Goal: Task Accomplishment & Management: Complete application form

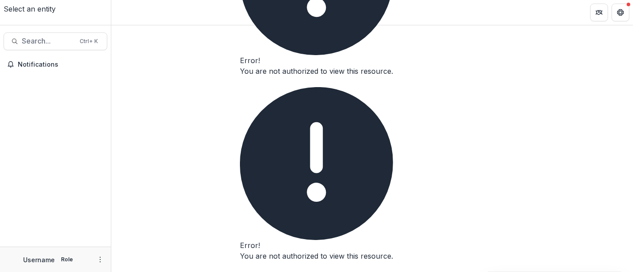
click at [240, 85] on button "Close" at bounding box center [240, 85] width 0 height 0
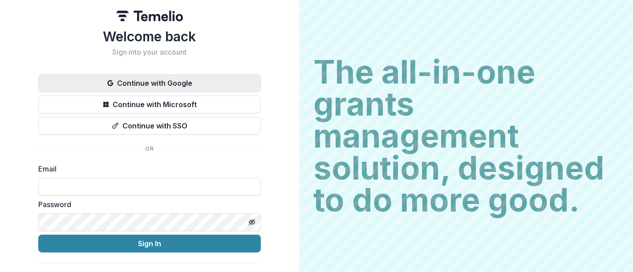
click at [183, 83] on button "Continue with Google" at bounding box center [149, 83] width 223 height 18
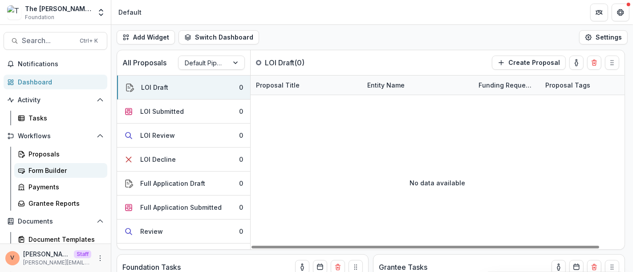
click at [54, 172] on div "Form Builder" at bounding box center [64, 170] width 72 height 9
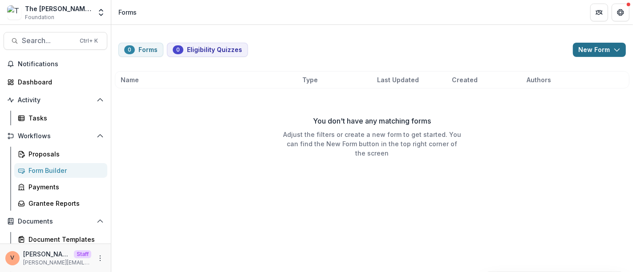
click at [618, 54] on button "New Form" at bounding box center [599, 50] width 53 height 14
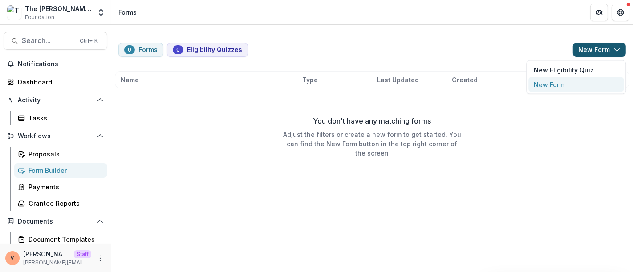
click at [566, 85] on button "New Form" at bounding box center [576, 84] width 95 height 15
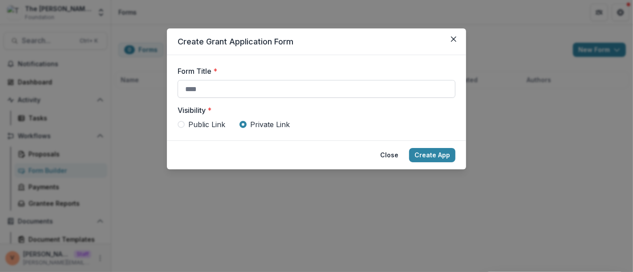
click at [256, 91] on input "Form Title *" at bounding box center [317, 89] width 278 height 18
paste input "**********"
click at [203, 121] on span "Public Link" at bounding box center [206, 124] width 37 height 11
type input "**********"
click at [427, 155] on button "Create App" at bounding box center [432, 155] width 46 height 14
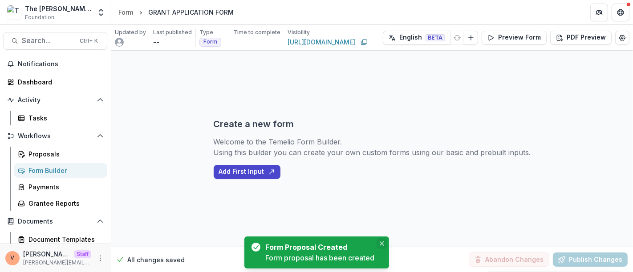
click at [383, 245] on icon "Close" at bounding box center [381, 244] width 4 height 4
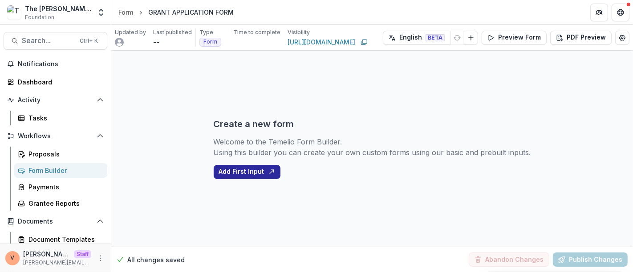
click at [248, 174] on button "Add First Input" at bounding box center [247, 172] width 67 height 14
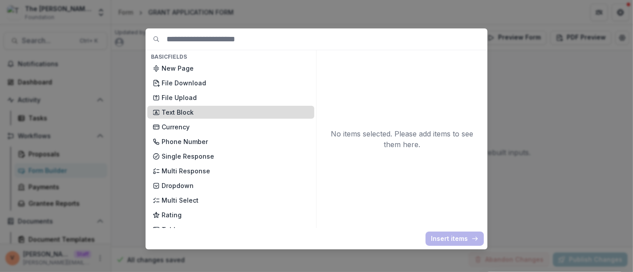
click at [198, 110] on p "Text Block" at bounding box center [235, 112] width 147 height 9
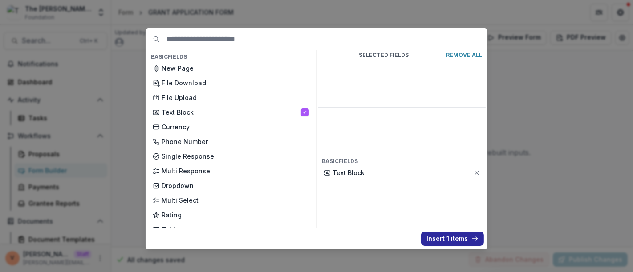
click at [455, 240] on button "Insert 1 items" at bounding box center [452, 239] width 63 height 14
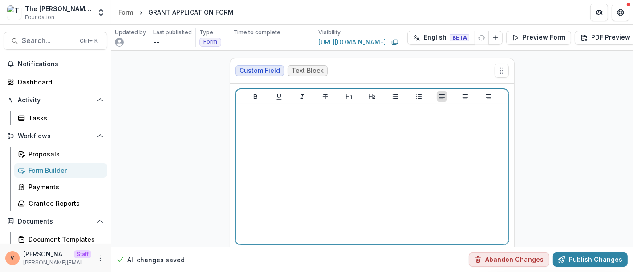
click at [367, 184] on div at bounding box center [372, 175] width 265 height 134
click at [341, 132] on div at bounding box center [372, 175] width 265 height 134
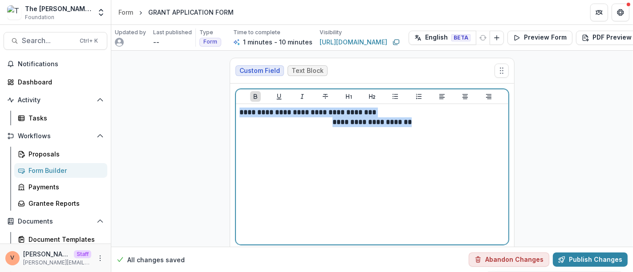
drag, startPoint x: 438, startPoint y: 122, endPoint x: 204, endPoint y: 110, distance: 233.6
click at [204, 110] on div "**********" at bounding box center [372, 167] width 522 height 233
click at [464, 97] on icon "Align Center" at bounding box center [465, 96] width 7 height 7
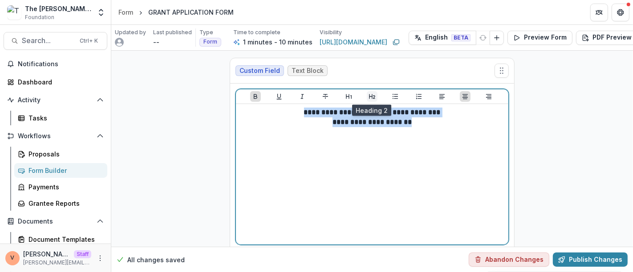
click at [372, 96] on icon "Heading 2" at bounding box center [372, 96] width 7 height 7
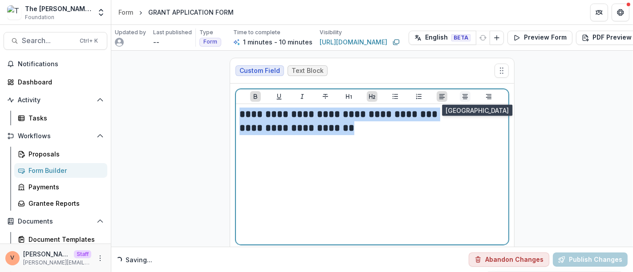
click at [464, 96] on icon "Align Center" at bounding box center [465, 96] width 7 height 7
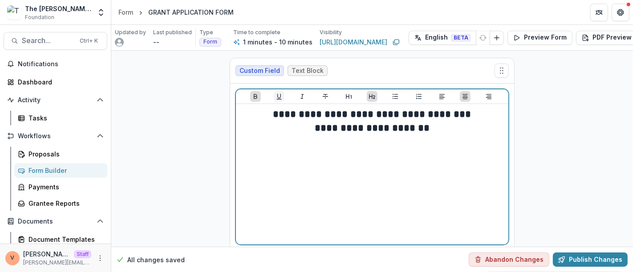
click at [278, 97] on icon "Underline" at bounding box center [279, 96] width 7 height 7
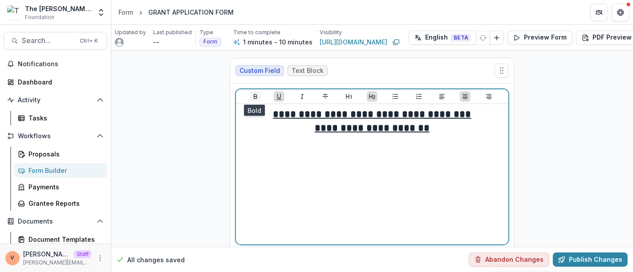
click at [255, 95] on icon "Bold" at bounding box center [256, 96] width 4 height 5
click at [448, 129] on h2 "**********" at bounding box center [372, 129] width 265 height 14
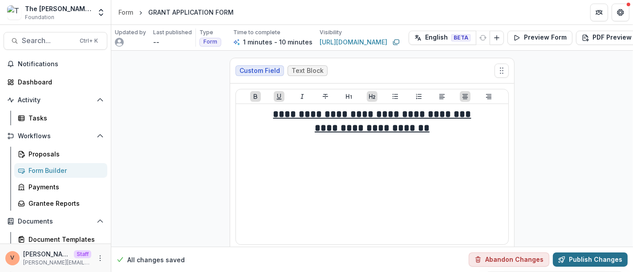
click at [594, 253] on button "Publish Changes" at bounding box center [590, 260] width 75 height 14
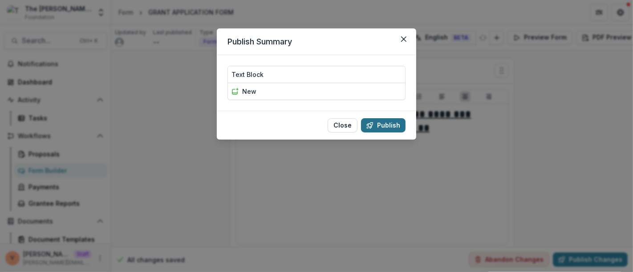
click at [401, 125] on button "Publish" at bounding box center [383, 125] width 45 height 14
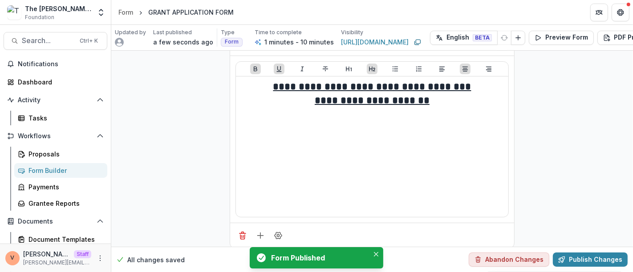
scroll to position [42, 0]
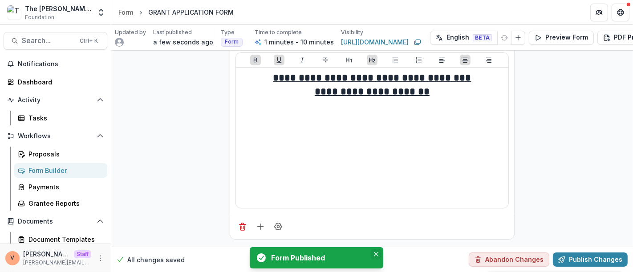
click at [379, 257] on button "Close" at bounding box center [376, 254] width 11 height 11
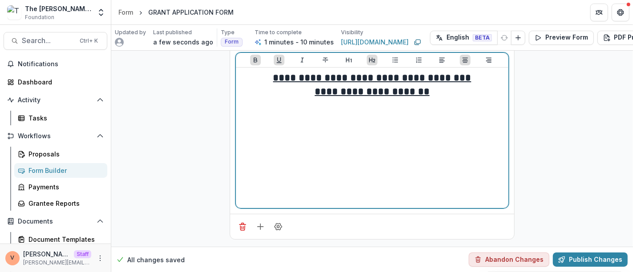
click at [459, 87] on h2 "**********" at bounding box center [372, 92] width 265 height 14
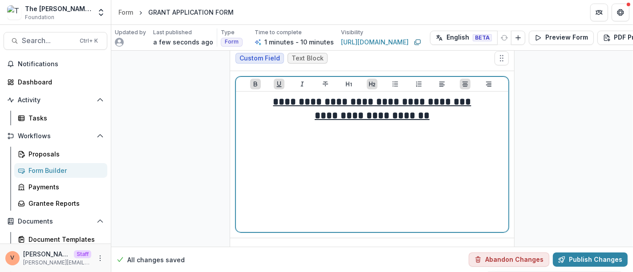
scroll to position [0, 0]
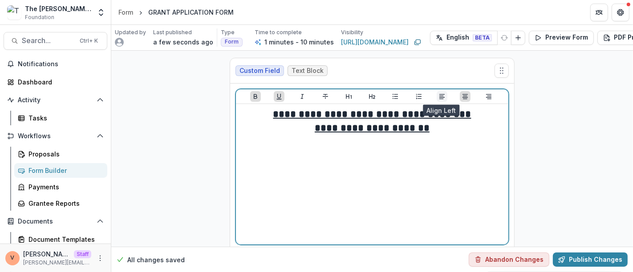
click at [444, 93] on icon "Align Left" at bounding box center [442, 96] width 7 height 7
drag, startPoint x: 316, startPoint y: 159, endPoint x: 197, endPoint y: 161, distance: 119.3
click at [197, 161] on div "**********" at bounding box center [372, 167] width 522 height 233
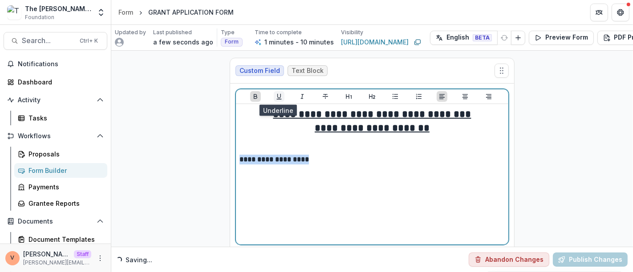
click at [280, 95] on icon "Underline" at bounding box center [279, 96] width 7 height 7
click at [319, 158] on p "**********" at bounding box center [372, 160] width 265 height 10
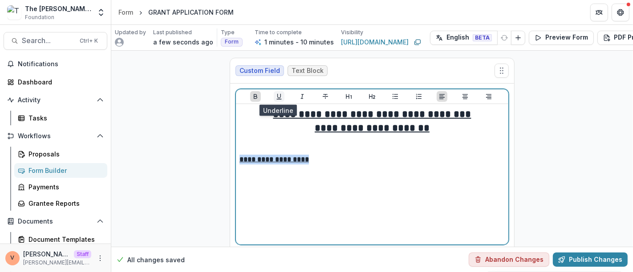
click at [279, 99] on icon "Underline" at bounding box center [279, 96] width 7 height 7
click at [321, 161] on p "**********" at bounding box center [372, 160] width 265 height 10
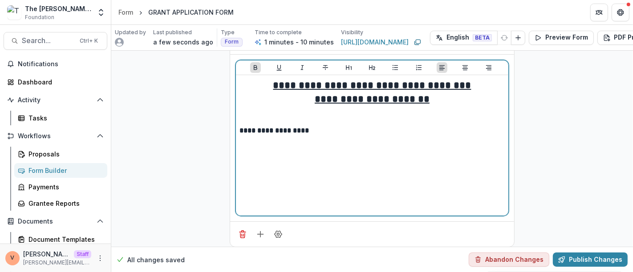
scroll to position [42, 0]
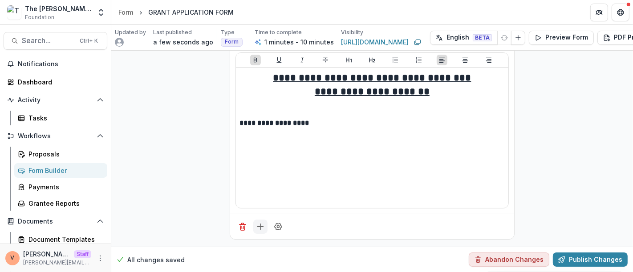
click at [258, 227] on line "Add field" at bounding box center [261, 227] width 6 height 0
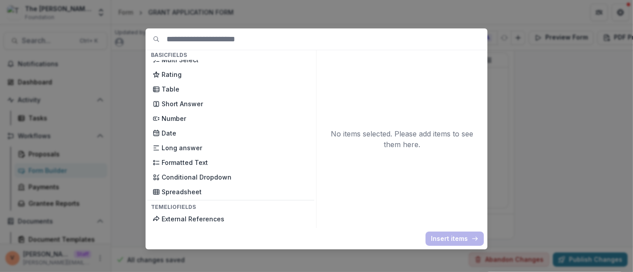
scroll to position [121, 0]
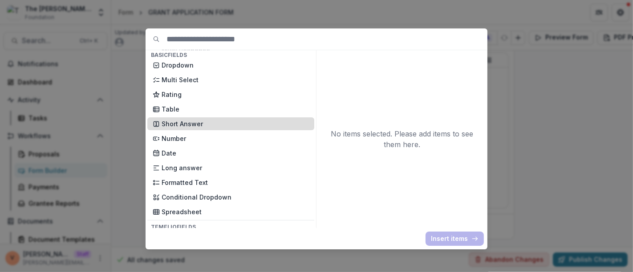
click at [200, 124] on p "Short Answer" at bounding box center [235, 123] width 147 height 9
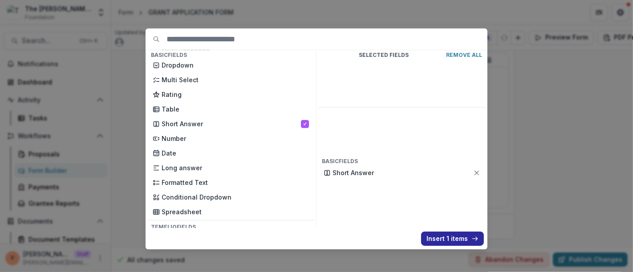
click at [444, 238] on button "Insert 1 items" at bounding box center [452, 239] width 63 height 14
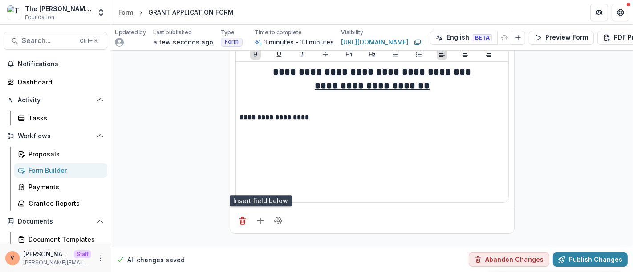
scroll to position [168, 0]
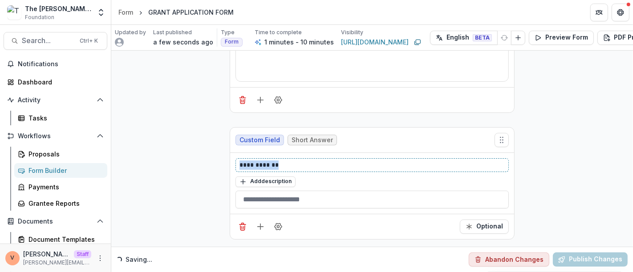
drag, startPoint x: 285, startPoint y: 157, endPoint x: 179, endPoint y: 159, distance: 105.1
click at [179, 159] on div "**********" at bounding box center [372, 67] width 522 height 360
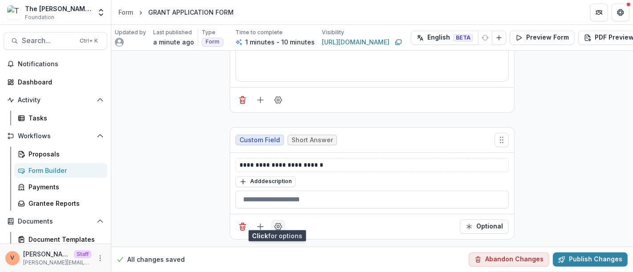
click at [279, 224] on icon "Field Settings" at bounding box center [278, 227] width 7 height 7
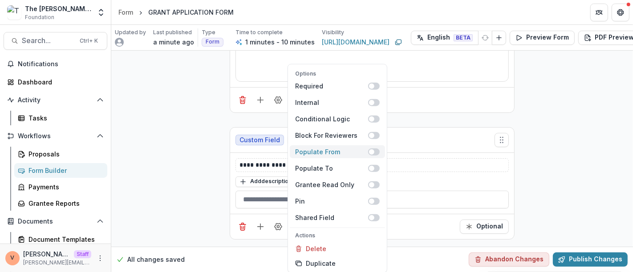
click at [376, 152] on span at bounding box center [374, 151] width 12 height 7
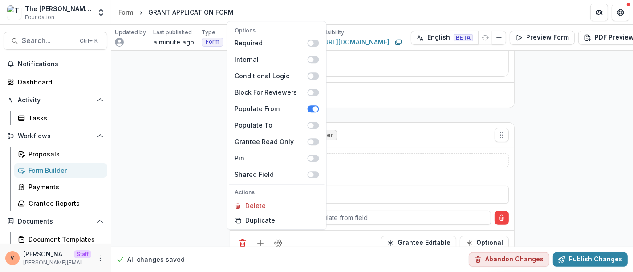
click at [561, 162] on div "**********" at bounding box center [372, 72] width 522 height 381
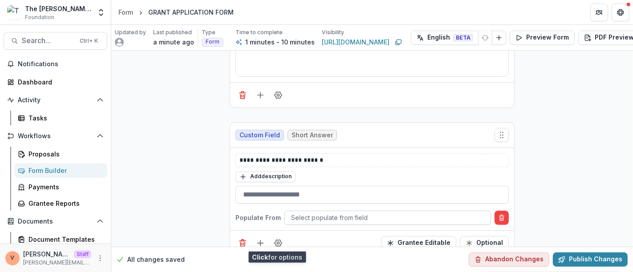
click at [338, 217] on div at bounding box center [387, 217] width 193 height 11
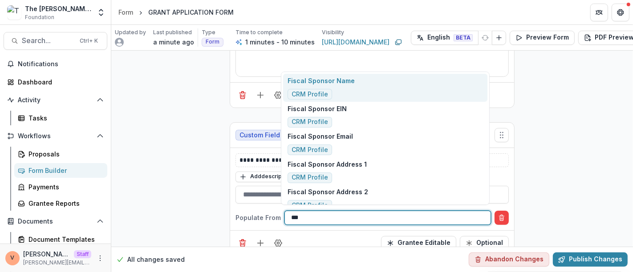
type input "****"
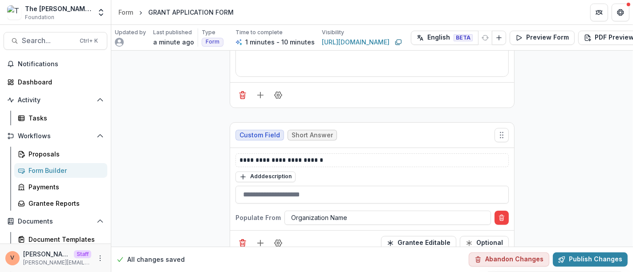
click at [570, 188] on div "**********" at bounding box center [372, 72] width 522 height 381
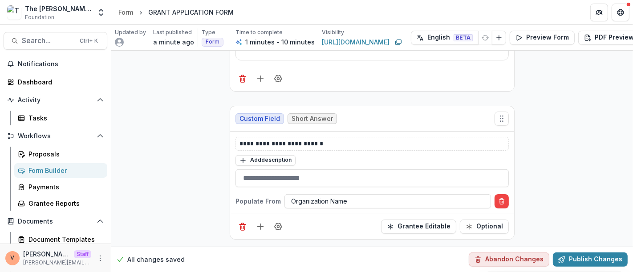
scroll to position [189, 0]
click at [263, 222] on button "Add field" at bounding box center [260, 227] width 14 height 14
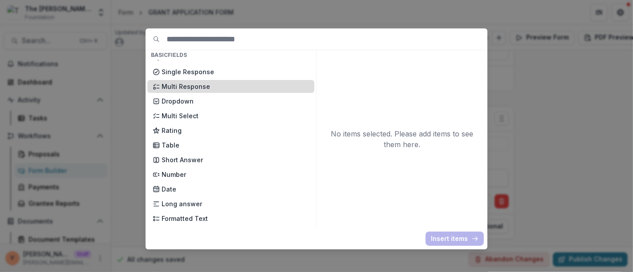
scroll to position [99, 0]
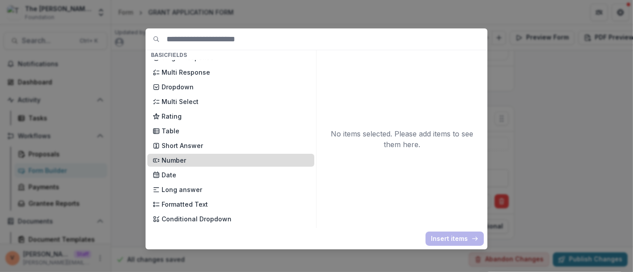
click at [203, 159] on p "Number" at bounding box center [235, 160] width 147 height 9
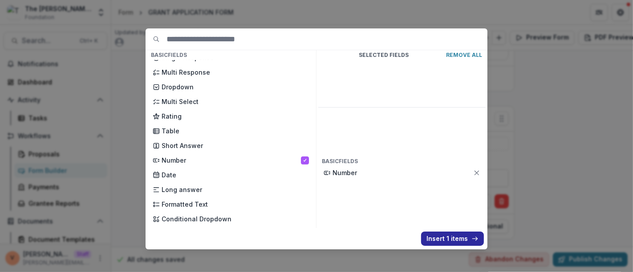
click at [449, 241] on button "Insert 1 items" at bounding box center [452, 239] width 63 height 14
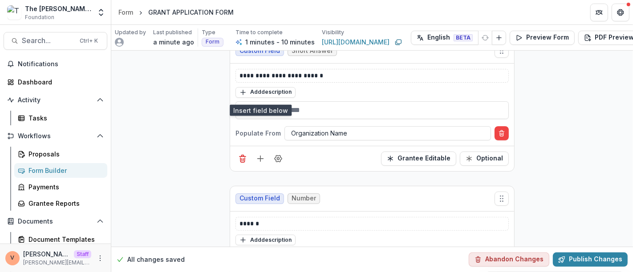
scroll to position [315, 0]
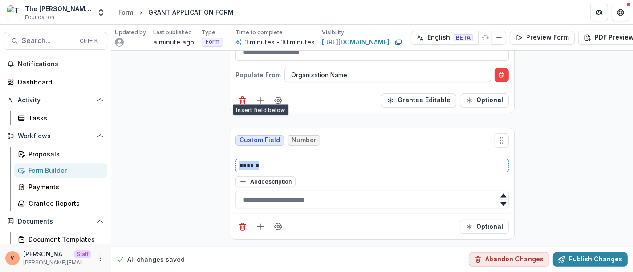
drag, startPoint x: 268, startPoint y: 157, endPoint x: 207, endPoint y: 159, distance: 60.6
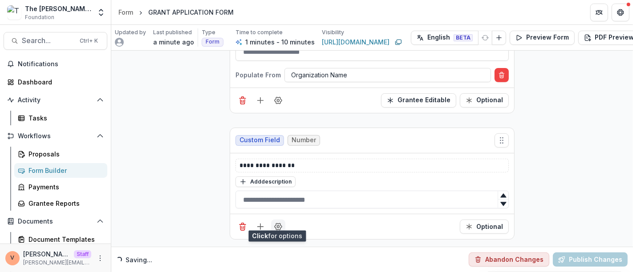
click at [279, 225] on button "Field Settings" at bounding box center [278, 227] width 14 height 14
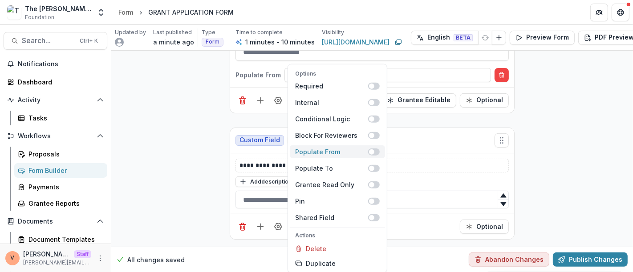
click at [378, 152] on span at bounding box center [374, 151] width 12 height 7
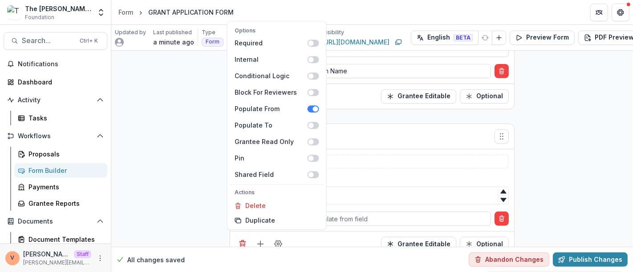
click at [565, 156] on div "**********" at bounding box center [372, 0] width 522 height 529
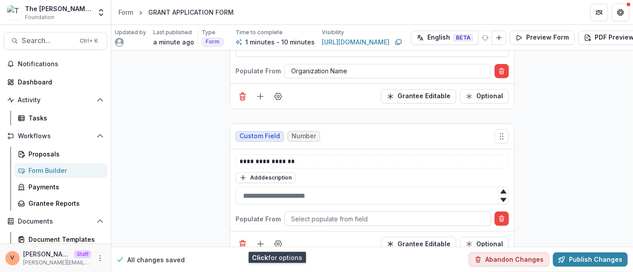
click at [333, 214] on div at bounding box center [387, 219] width 193 height 11
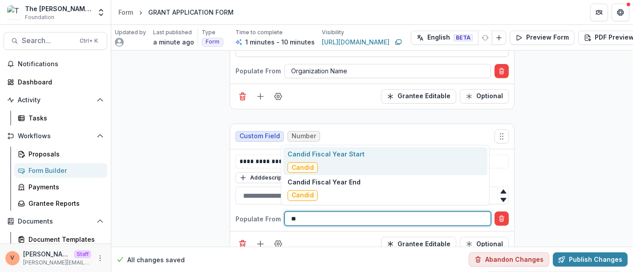
type input "*"
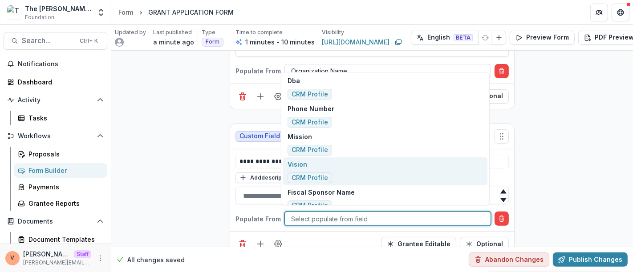
click at [545, 165] on div "**********" at bounding box center [372, 0] width 522 height 529
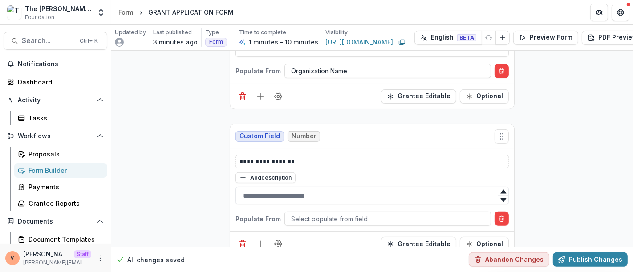
scroll to position [337, 0]
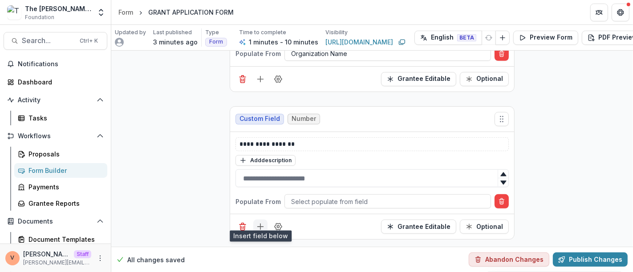
click at [260, 224] on line "Add field" at bounding box center [260, 227] width 0 height 6
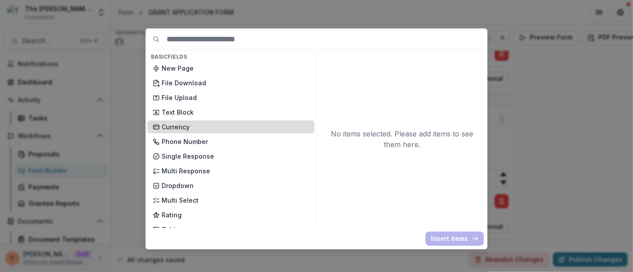
scroll to position [49, 0]
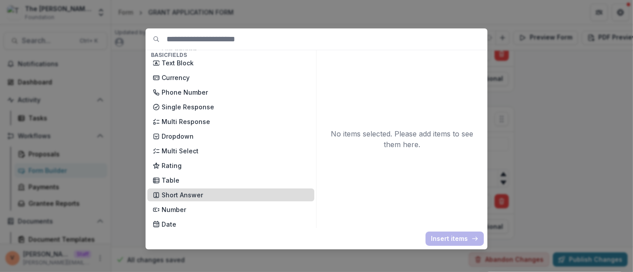
click at [207, 196] on p "Short Answer" at bounding box center [235, 195] width 147 height 9
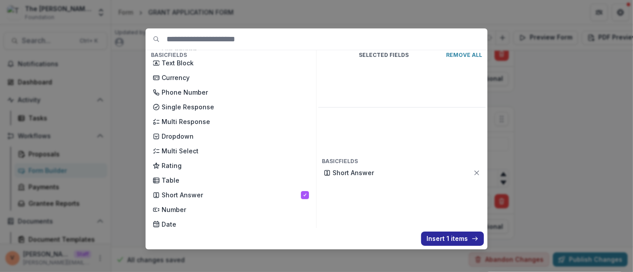
click at [442, 240] on button "Insert 1 items" at bounding box center [452, 239] width 63 height 14
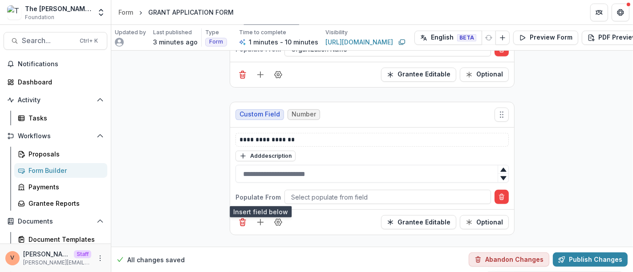
scroll to position [463, 0]
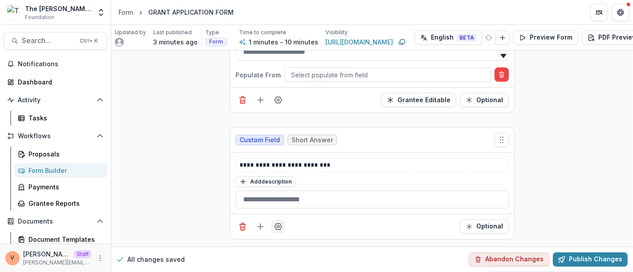
click at [280, 223] on icon "Field Settings" at bounding box center [278, 227] width 9 height 9
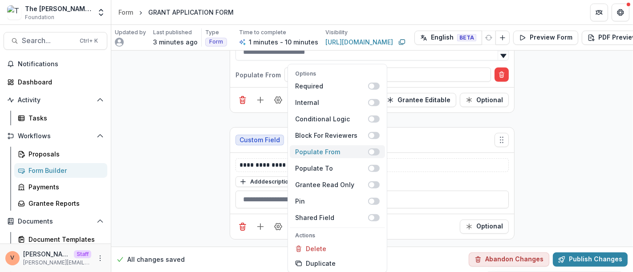
click at [375, 150] on span at bounding box center [374, 151] width 12 height 7
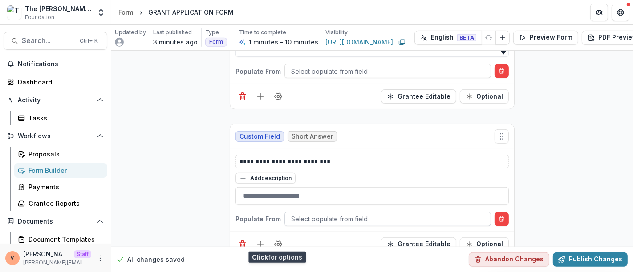
click at [356, 214] on div at bounding box center [387, 219] width 193 height 11
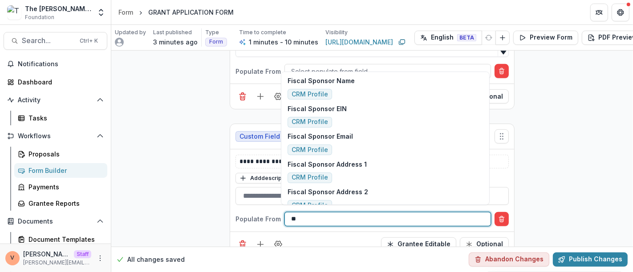
type input "*"
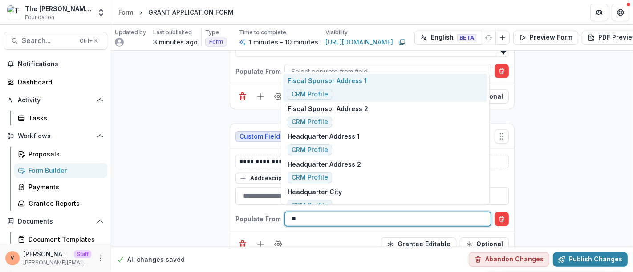
type input "***"
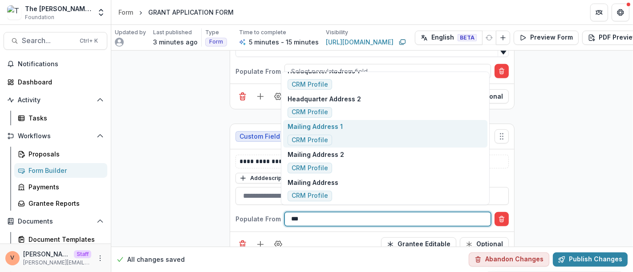
scroll to position [16, 0]
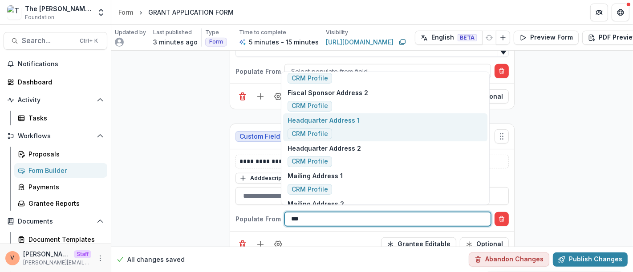
click at [386, 118] on div "Headquarter Address 1 CRM Profile" at bounding box center [385, 128] width 204 height 28
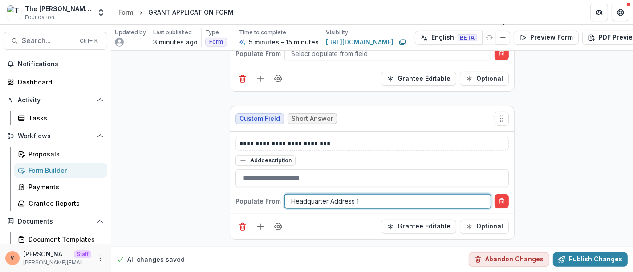
scroll to position [484, 0]
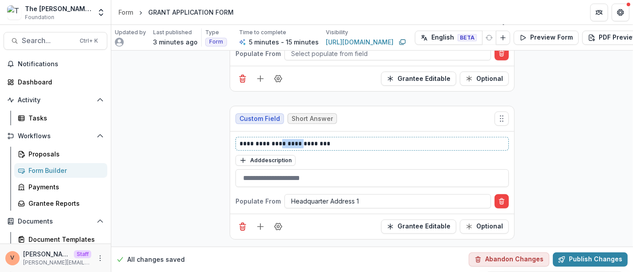
drag, startPoint x: 279, startPoint y: 135, endPoint x: 297, endPoint y: 137, distance: 18.8
click at [297, 139] on p "**********" at bounding box center [373, 143] width 266 height 9
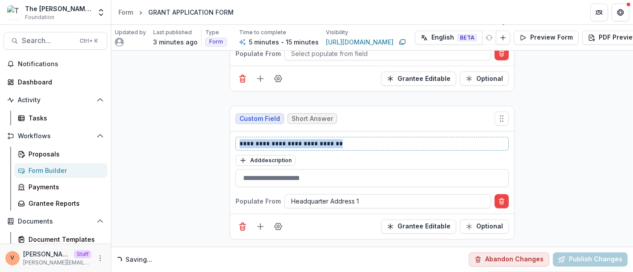
drag, startPoint x: 353, startPoint y: 138, endPoint x: 203, endPoint y: 135, distance: 149.2
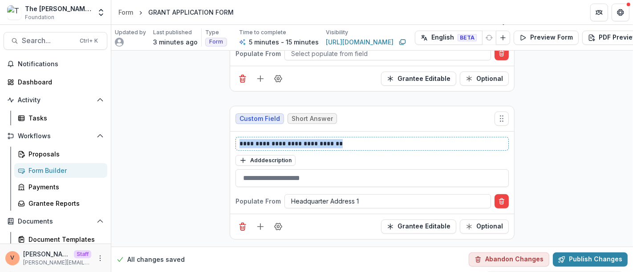
click at [366, 139] on p "**********" at bounding box center [373, 143] width 266 height 9
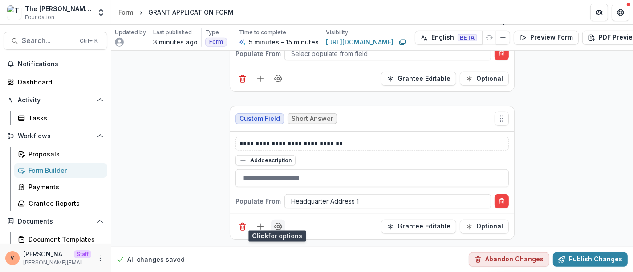
click at [281, 223] on icon "Field Settings" at bounding box center [278, 227] width 9 height 9
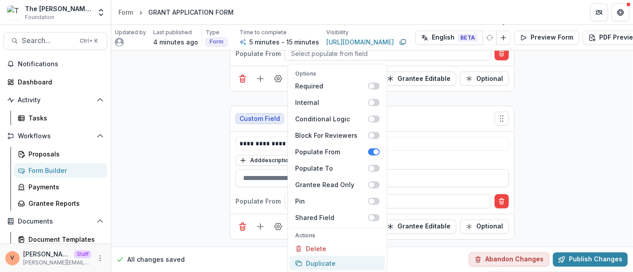
click at [321, 261] on button "Duplicate" at bounding box center [337, 263] width 95 height 15
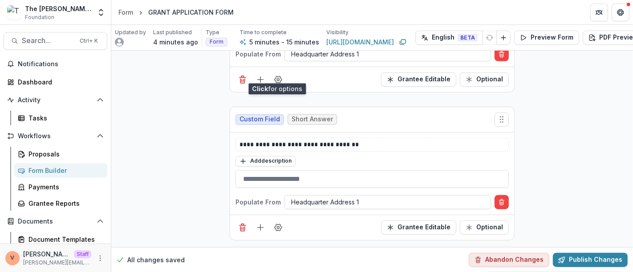
scroll to position [631, 0]
click at [366, 196] on div at bounding box center [387, 201] width 193 height 11
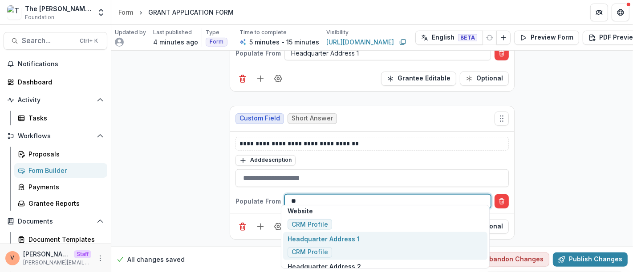
scroll to position [31, 0]
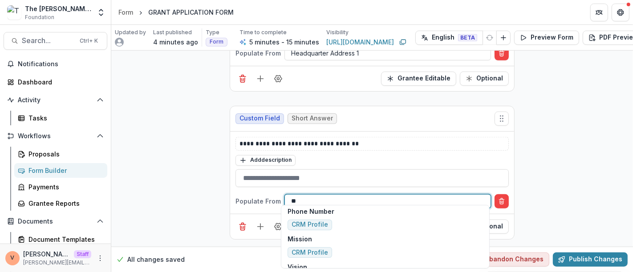
type input "***"
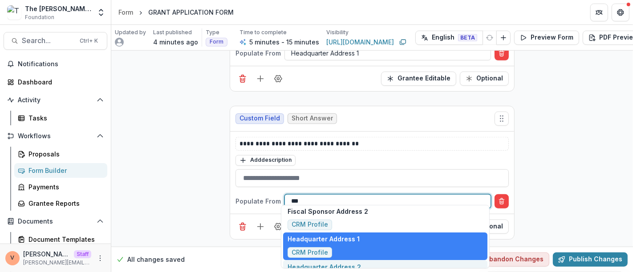
click at [365, 263] on div "Headquarter Address 2 CRM Profile" at bounding box center [385, 274] width 204 height 28
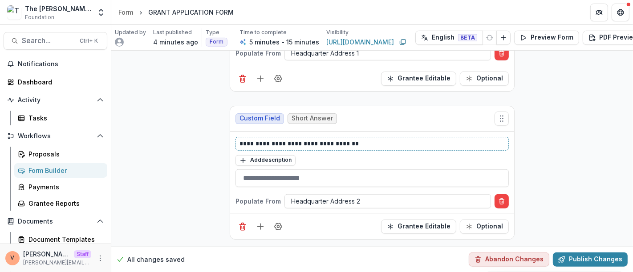
click at [370, 139] on p "**********" at bounding box center [373, 143] width 266 height 9
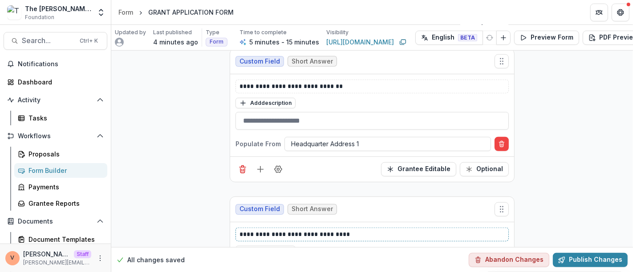
scroll to position [533, 0]
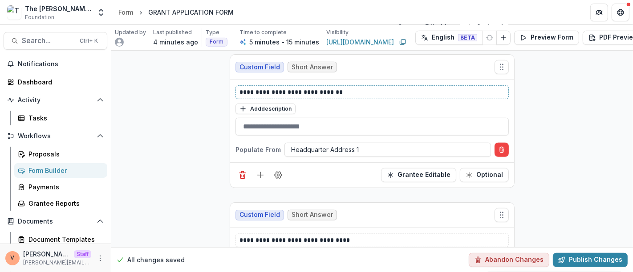
click at [358, 88] on p "**********" at bounding box center [373, 92] width 266 height 9
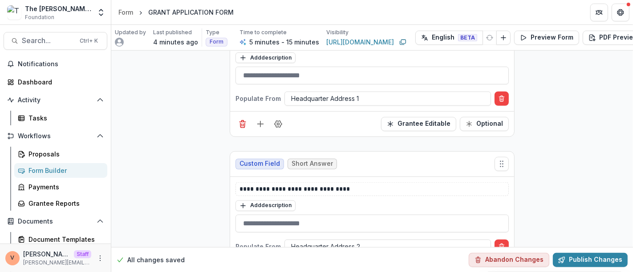
scroll to position [631, 0]
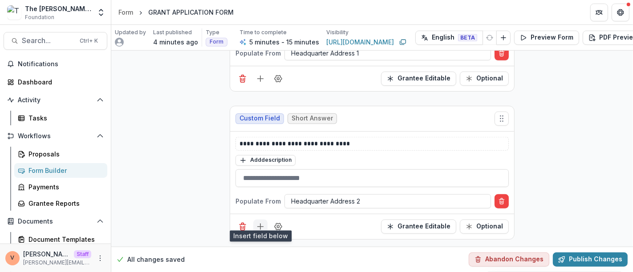
click at [259, 223] on icon "Add field" at bounding box center [260, 227] width 9 height 9
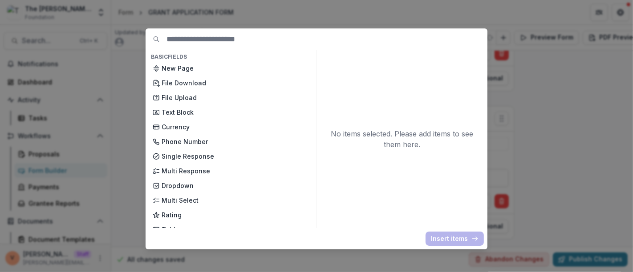
click at [546, 160] on div "Basic Fields New Page File Download File Upload Text Block Currency Phone Numbe…" at bounding box center [316, 136] width 633 height 272
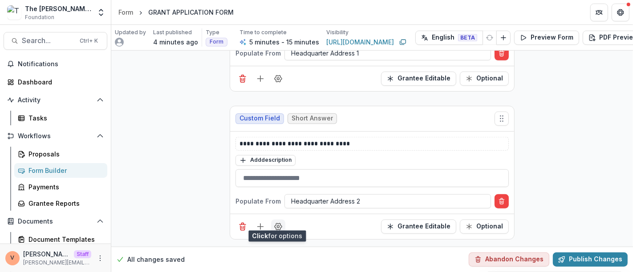
click at [280, 226] on button "Field Settings" at bounding box center [278, 227] width 14 height 14
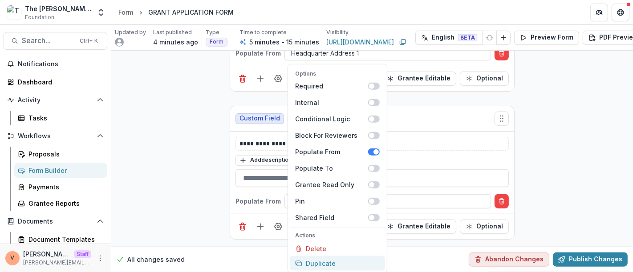
click at [324, 266] on button "Duplicate" at bounding box center [337, 263] width 95 height 15
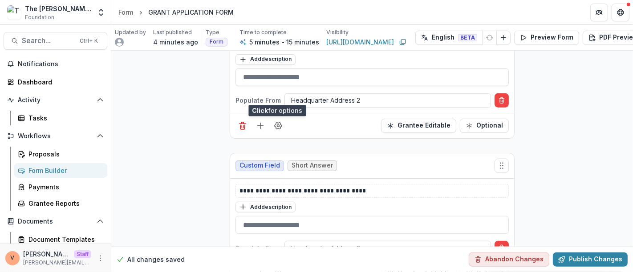
scroll to position [778, 0]
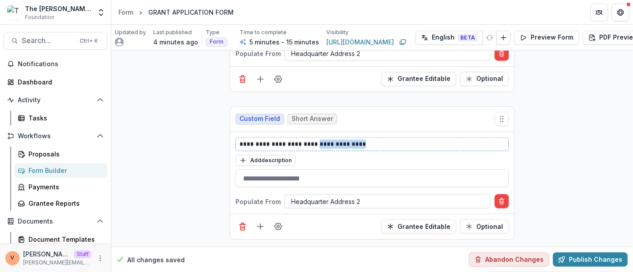
drag, startPoint x: 317, startPoint y: 136, endPoint x: 388, endPoint y: 139, distance: 71.8
click at [388, 140] on p "**********" at bounding box center [373, 144] width 266 height 9
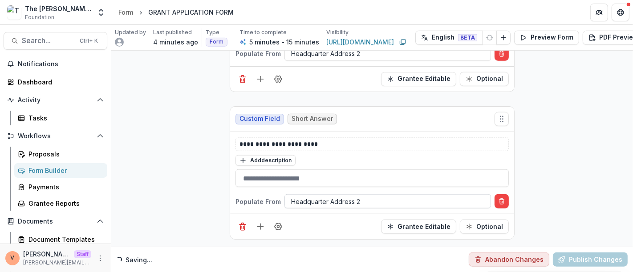
click at [371, 198] on div at bounding box center [387, 201] width 193 height 11
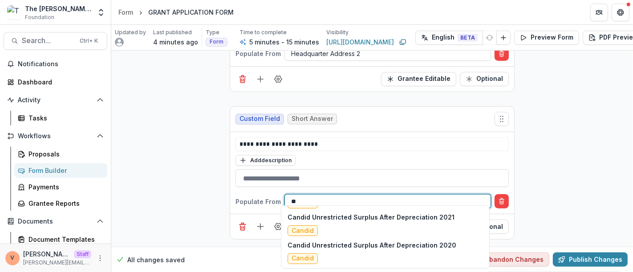
scroll to position [0, 0]
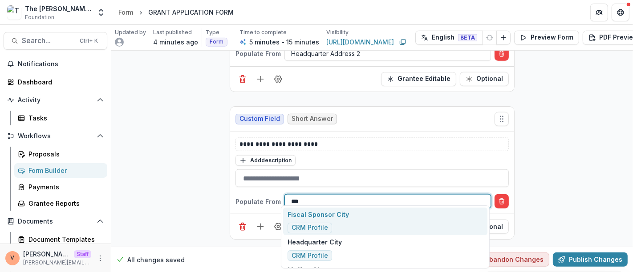
type input "****"
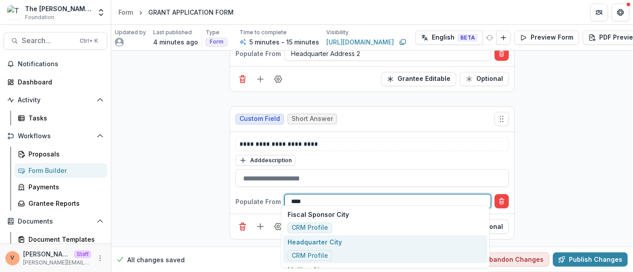
click at [347, 245] on div "Headquarter City CRM Profile" at bounding box center [385, 250] width 204 height 28
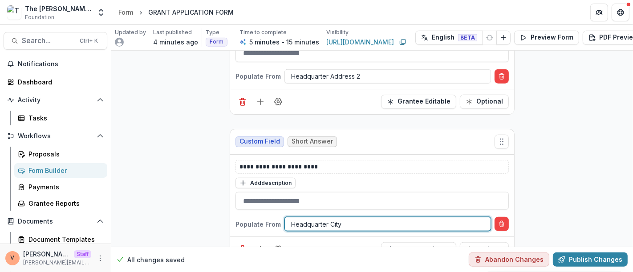
scroll to position [778, 0]
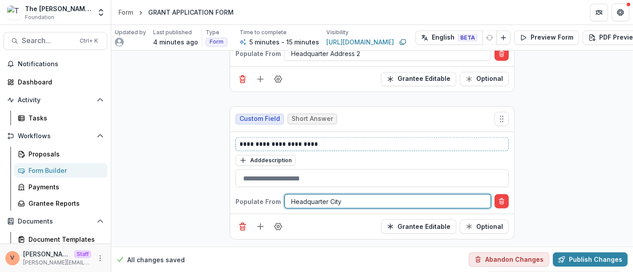
click at [344, 140] on p "**********" at bounding box center [373, 144] width 266 height 9
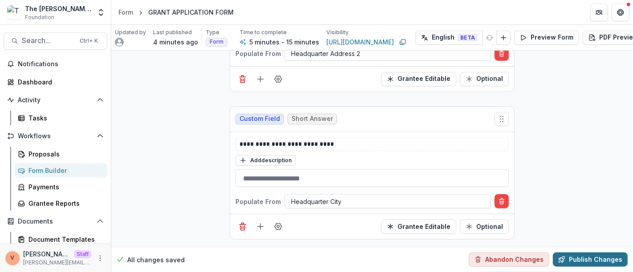
click at [591, 256] on button "Publish Changes" at bounding box center [590, 260] width 75 height 14
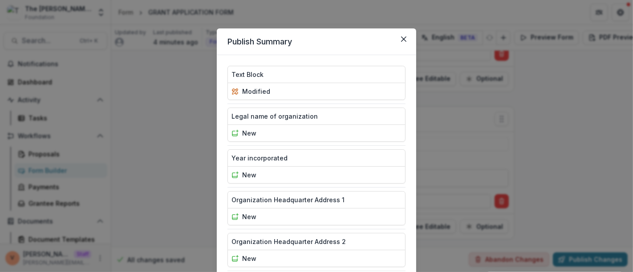
scroll to position [102, 0]
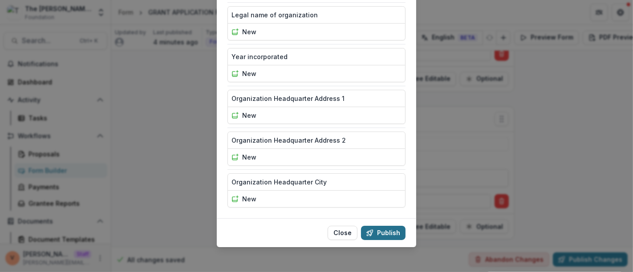
click at [391, 235] on button "Publish" at bounding box center [383, 233] width 45 height 14
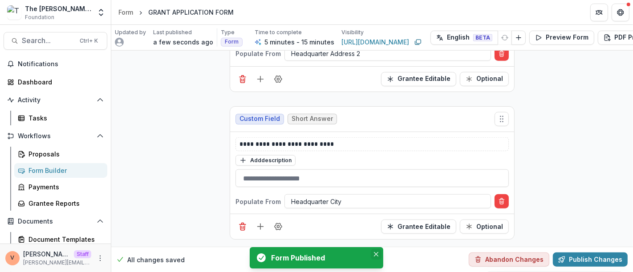
click at [376, 255] on icon "Close" at bounding box center [376, 254] width 4 height 4
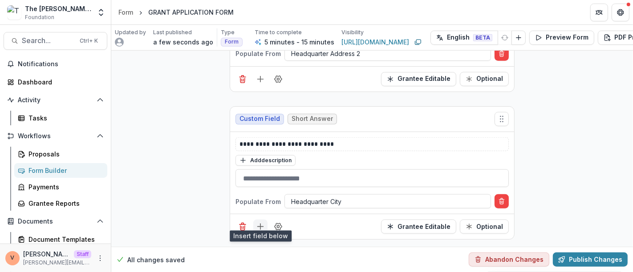
click at [257, 223] on icon "Add field" at bounding box center [260, 227] width 9 height 9
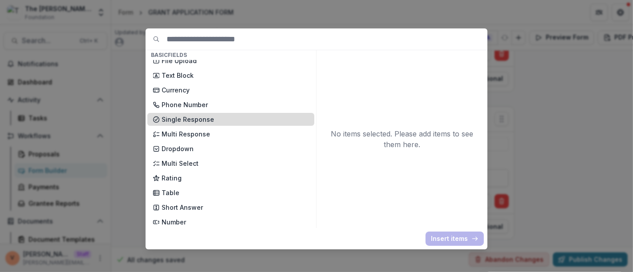
scroll to position [49, 0]
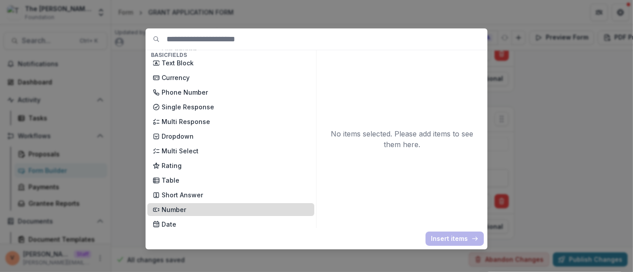
click at [219, 207] on p "Number" at bounding box center [235, 209] width 147 height 9
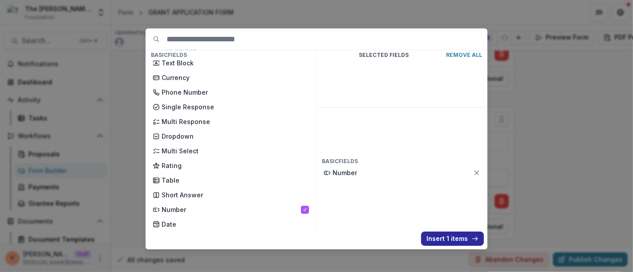
click at [446, 240] on button "Insert 1 items" at bounding box center [452, 239] width 63 height 14
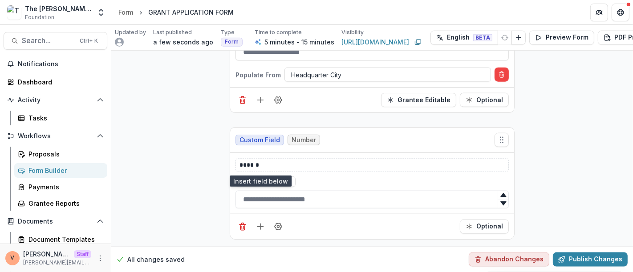
scroll to position [805, 0]
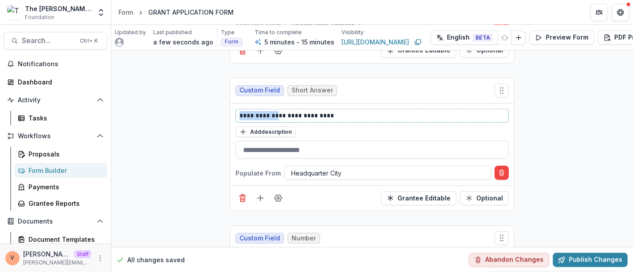
drag, startPoint x: 276, startPoint y: 111, endPoint x: 207, endPoint y: 111, distance: 69.5
copy p "**********"
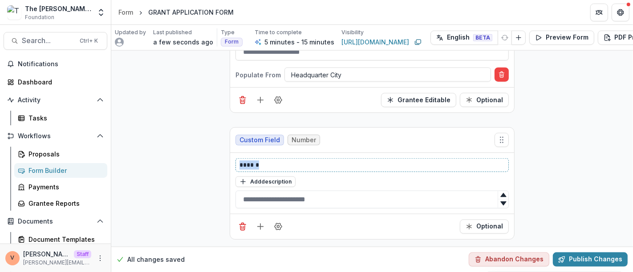
drag, startPoint x: 268, startPoint y: 164, endPoint x: 178, endPoint y: 166, distance: 90.4
paste div
click at [279, 225] on button "Field Settings" at bounding box center [278, 227] width 14 height 14
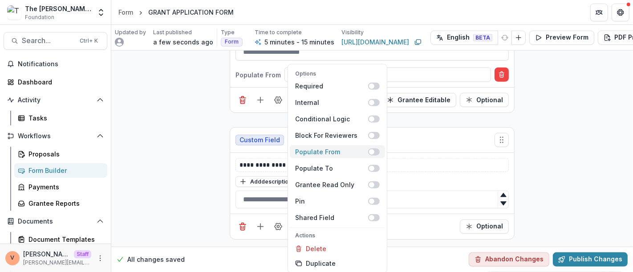
click at [378, 153] on span at bounding box center [374, 151] width 12 height 7
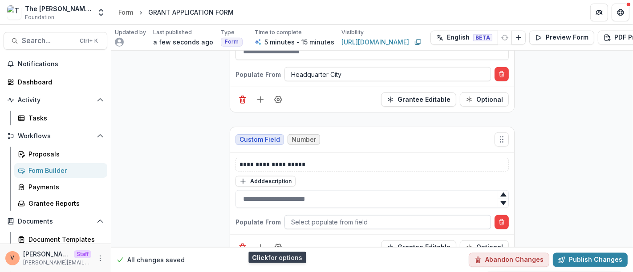
click at [346, 217] on div at bounding box center [387, 222] width 193 height 11
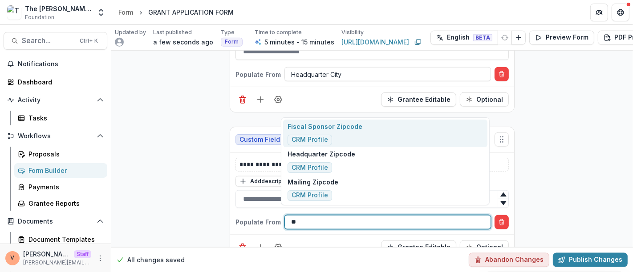
type input "***"
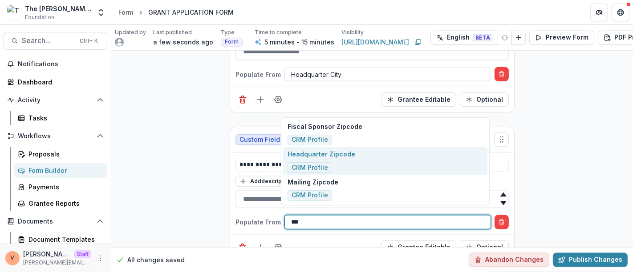
click at [339, 156] on p "Headquarter Zipcode" at bounding box center [322, 154] width 68 height 9
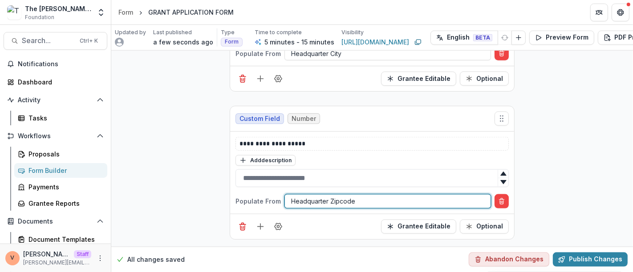
scroll to position [876, 0]
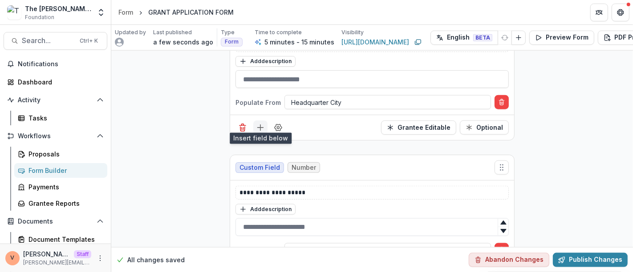
click at [260, 123] on icon "Add field" at bounding box center [260, 127] width 9 height 9
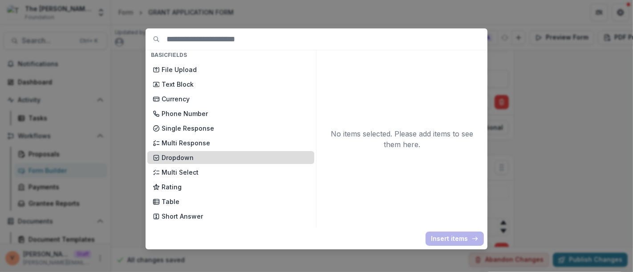
scroll to position [49, 0]
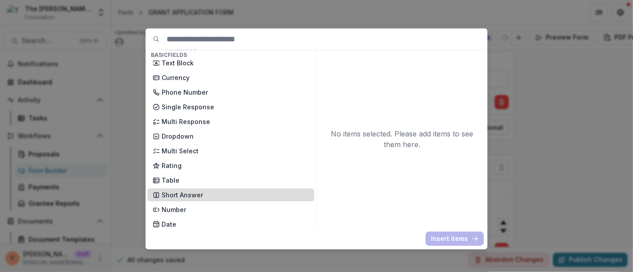
click at [231, 193] on p "Short Answer" at bounding box center [235, 195] width 147 height 9
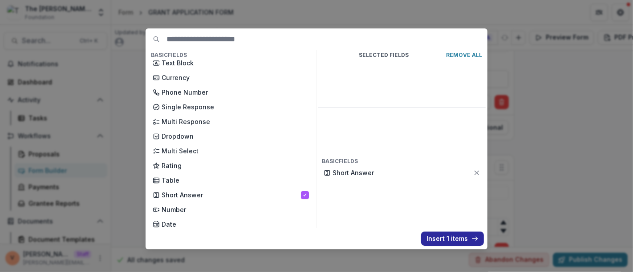
click at [447, 241] on button "Insert 1 items" at bounding box center [452, 239] width 63 height 14
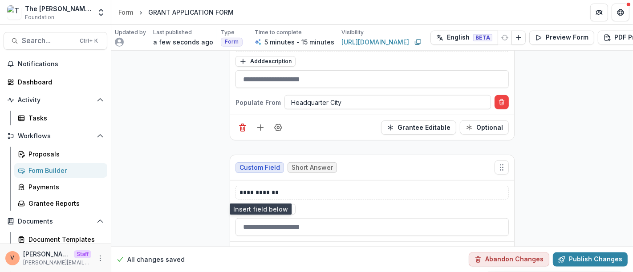
scroll to position [777, 0]
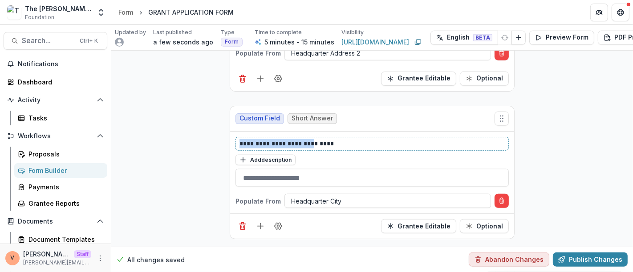
drag, startPoint x: 314, startPoint y: 138, endPoint x: 183, endPoint y: 139, distance: 130.9
drag, startPoint x: 315, startPoint y: 137, endPoint x: 214, endPoint y: 138, distance: 101.1
copy p "**********"
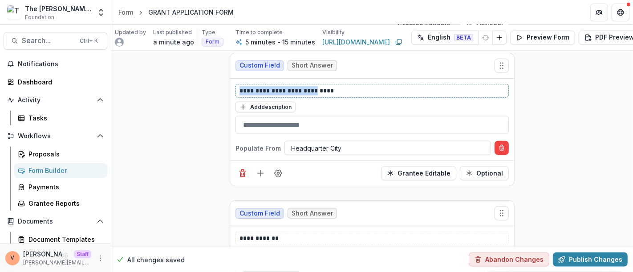
scroll to position [876, 0]
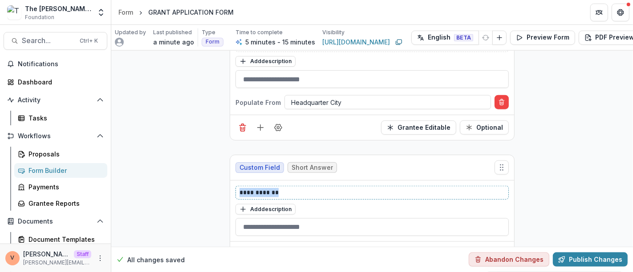
drag, startPoint x: 288, startPoint y: 187, endPoint x: 169, endPoint y: 186, distance: 119.3
paste div
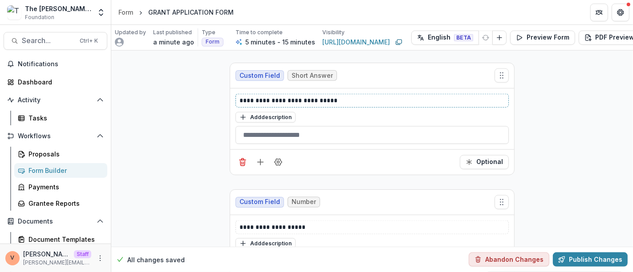
scroll to position [976, 0]
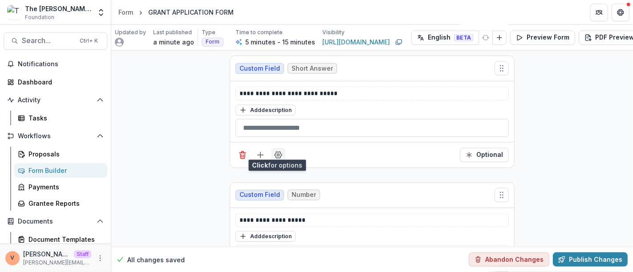
click at [277, 155] on button "Field Settings" at bounding box center [278, 155] width 14 height 14
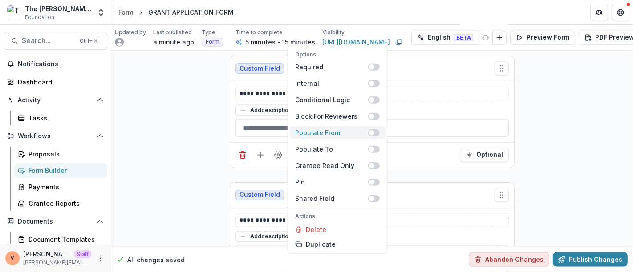
click at [376, 134] on span at bounding box center [374, 132] width 12 height 7
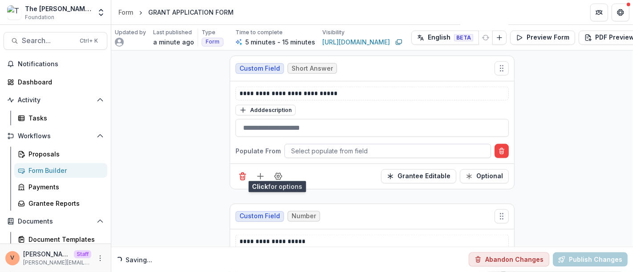
click at [351, 146] on div at bounding box center [387, 151] width 193 height 11
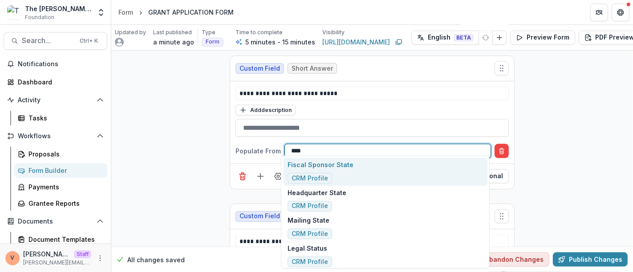
type input "*****"
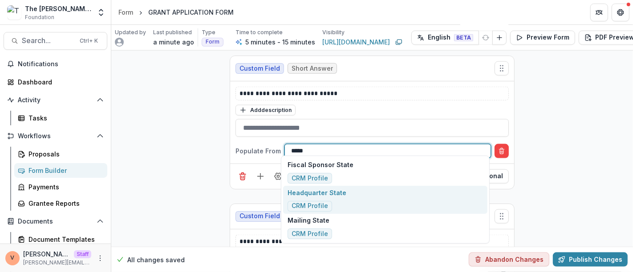
click at [357, 193] on div "Headquarter State CRM Profile" at bounding box center [385, 200] width 204 height 28
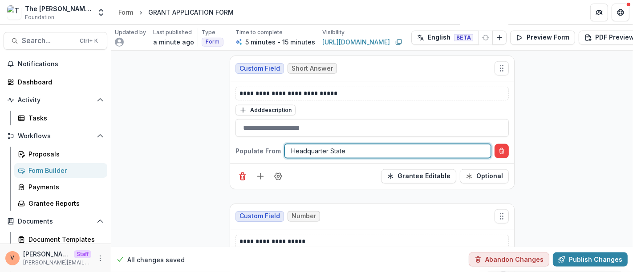
click at [343, 175] on div "Grantee Editable Optional" at bounding box center [372, 176] width 284 height 25
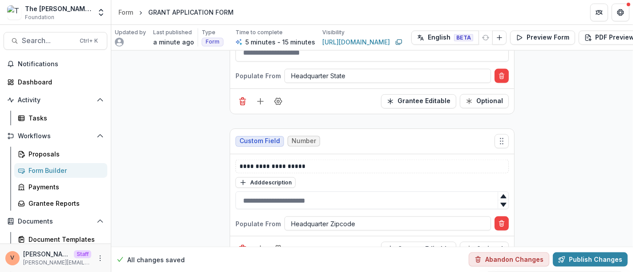
scroll to position [1073, 0]
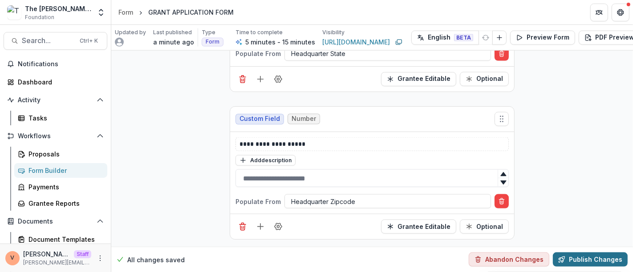
click at [586, 253] on button "Publish Changes" at bounding box center [590, 260] width 75 height 14
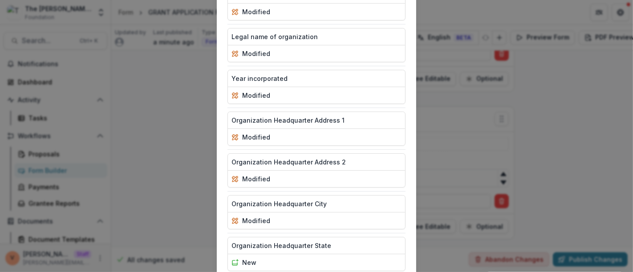
scroll to position [184, 0]
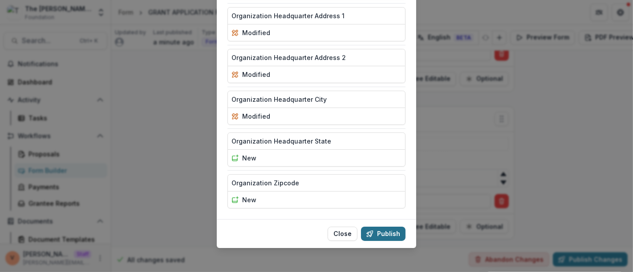
click at [379, 228] on button "Publish" at bounding box center [383, 234] width 45 height 14
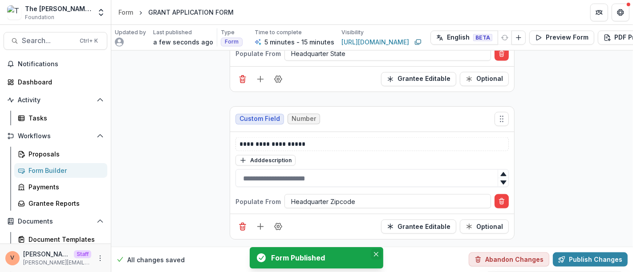
click at [377, 255] on icon "Close" at bounding box center [376, 254] width 4 height 4
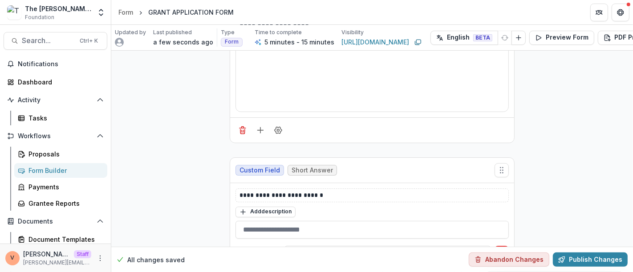
scroll to position [0, 0]
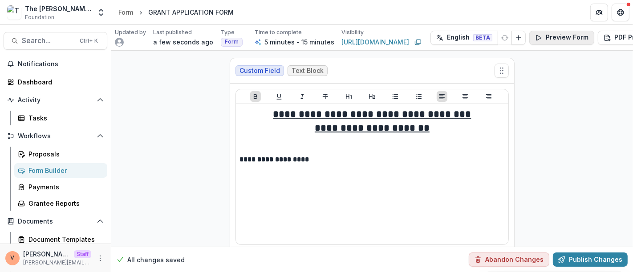
click at [558, 36] on button "Preview Form" at bounding box center [561, 38] width 65 height 14
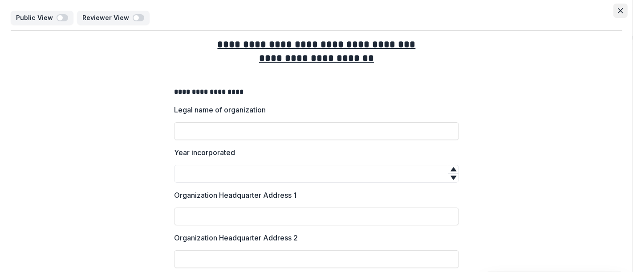
click at [618, 12] on icon "Close" at bounding box center [620, 10] width 5 height 5
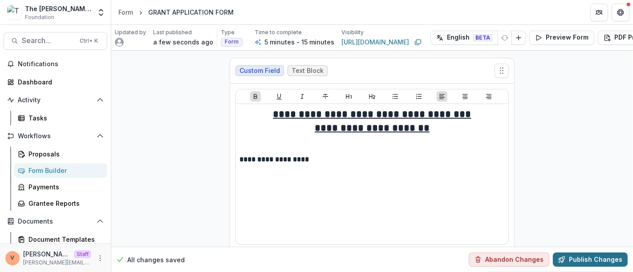
click at [589, 255] on button "Publish Changes" at bounding box center [590, 260] width 75 height 14
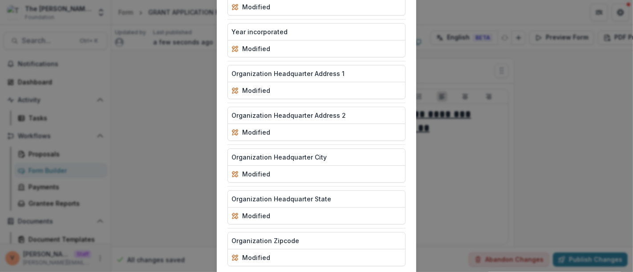
scroll to position [184, 0]
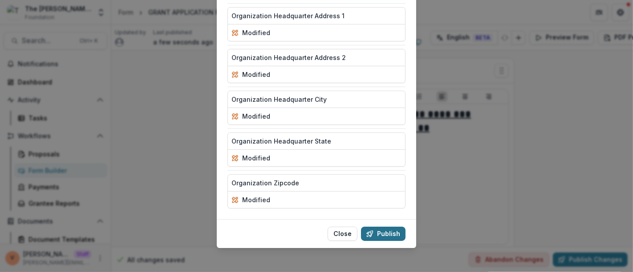
click at [386, 231] on button "Publish" at bounding box center [383, 234] width 45 height 14
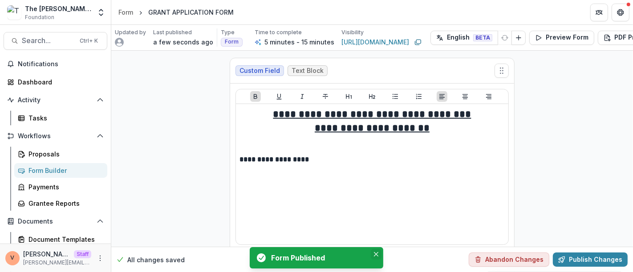
click at [378, 256] on icon "Close" at bounding box center [376, 254] width 4 height 4
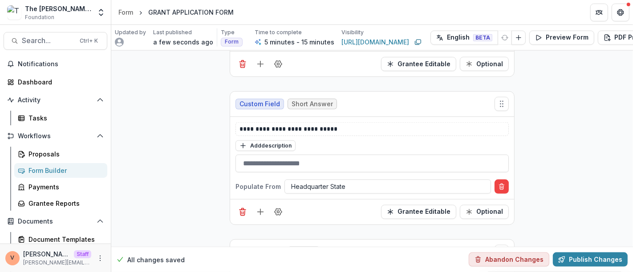
scroll to position [1073, 0]
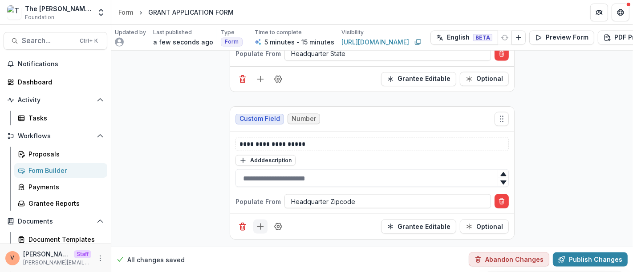
click at [259, 227] on line "Add field" at bounding box center [261, 227] width 6 height 0
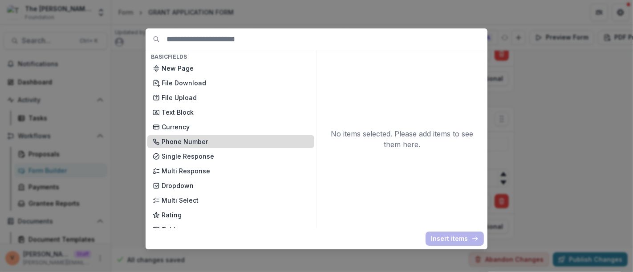
click at [217, 142] on p "Phone Number" at bounding box center [235, 141] width 147 height 9
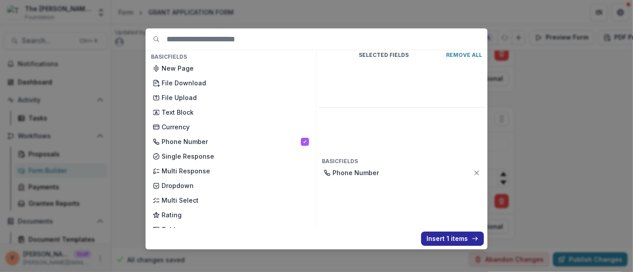
click at [444, 237] on button "Insert 1 items" at bounding box center [452, 239] width 63 height 14
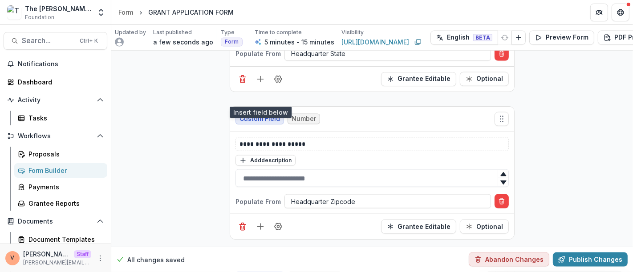
scroll to position [1199, 0]
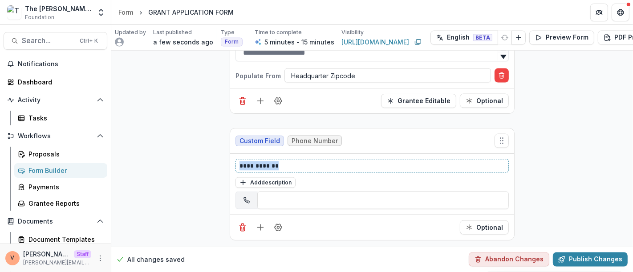
drag, startPoint x: 299, startPoint y: 157, endPoint x: 190, endPoint y: 158, distance: 108.6
click at [280, 225] on button "Field Settings" at bounding box center [278, 228] width 14 height 14
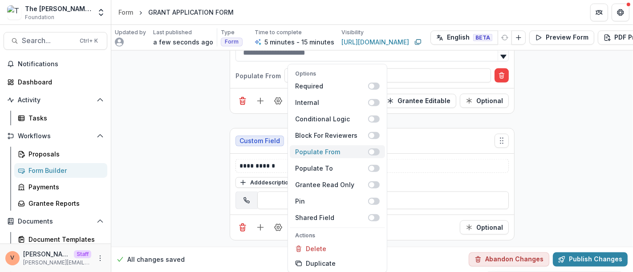
click at [376, 153] on span at bounding box center [374, 151] width 12 height 7
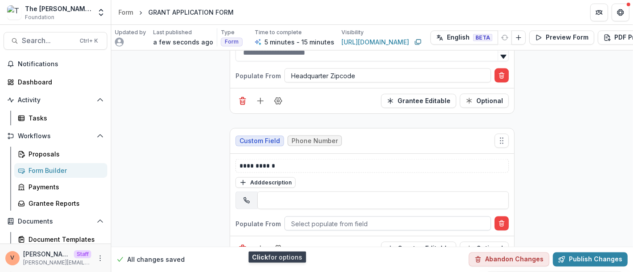
click at [343, 219] on div at bounding box center [387, 224] width 193 height 11
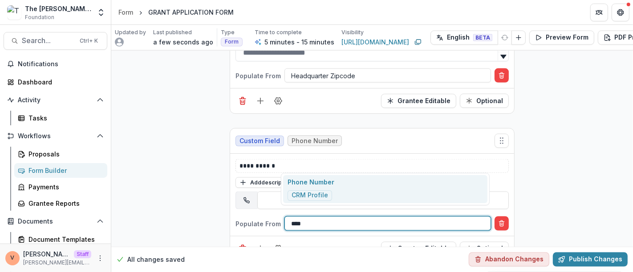
type input "*****"
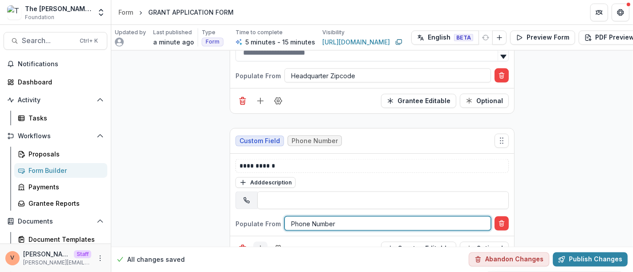
scroll to position [1220, 0]
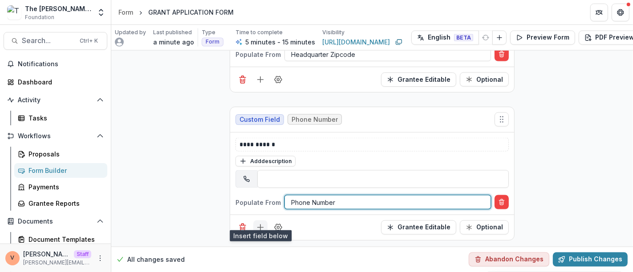
click at [260, 224] on icon "Add field" at bounding box center [260, 228] width 9 height 9
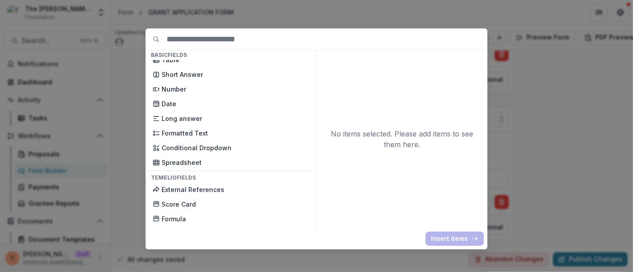
scroll to position [121, 0]
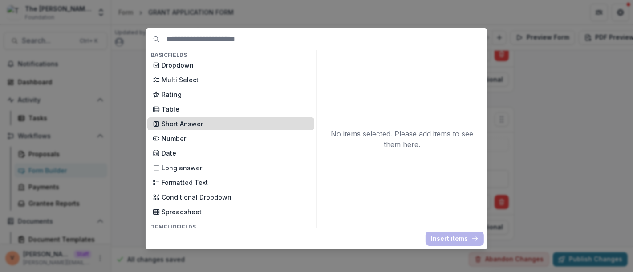
click at [211, 125] on p "Short Answer" at bounding box center [235, 123] width 147 height 9
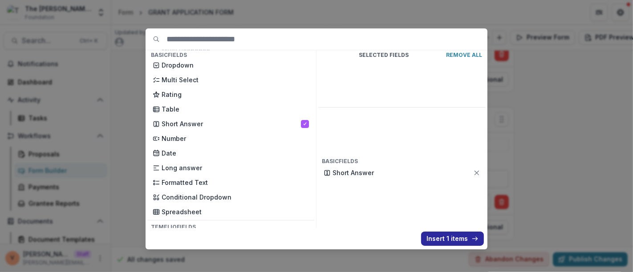
click at [442, 241] on button "Insert 1 items" at bounding box center [452, 239] width 63 height 14
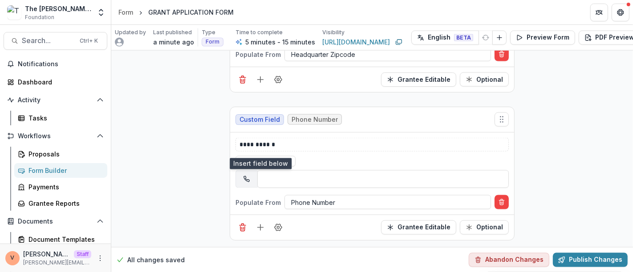
scroll to position [1319, 0]
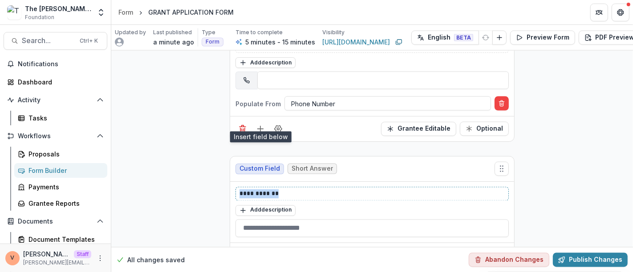
drag, startPoint x: 286, startPoint y: 181, endPoint x: 192, endPoint y: 183, distance: 93.5
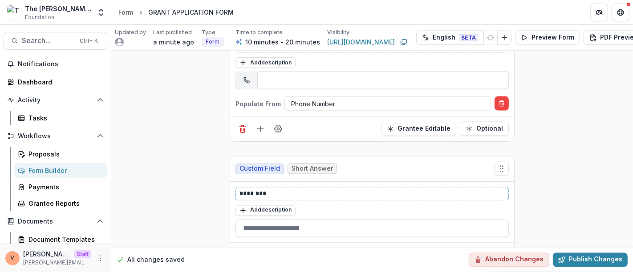
scroll to position [1346, 0]
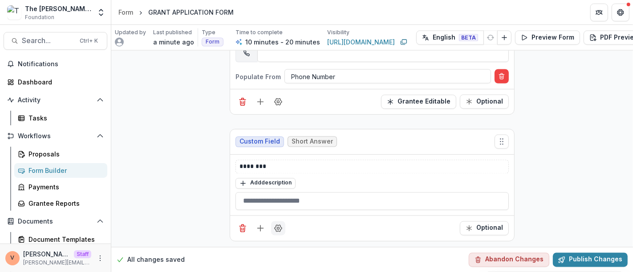
click at [276, 224] on icon "Field Settings" at bounding box center [278, 228] width 9 height 9
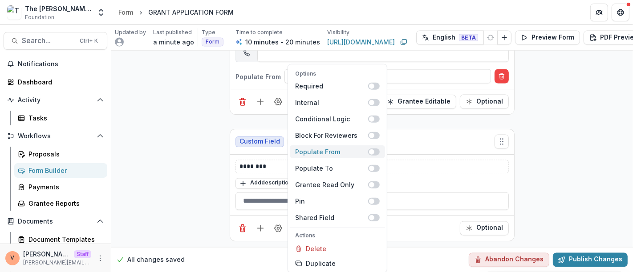
click at [377, 152] on span at bounding box center [374, 151] width 12 height 7
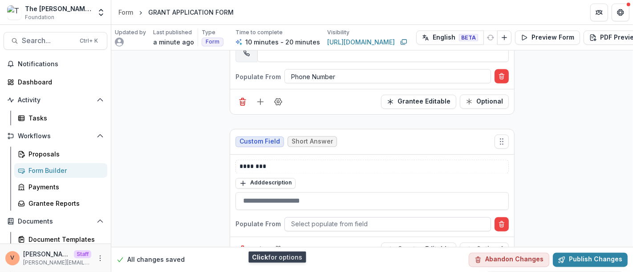
click at [360, 219] on div at bounding box center [387, 224] width 193 height 11
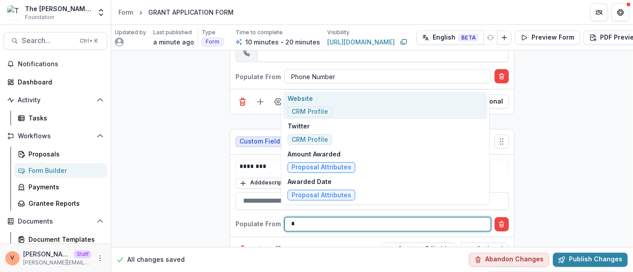
type input "**"
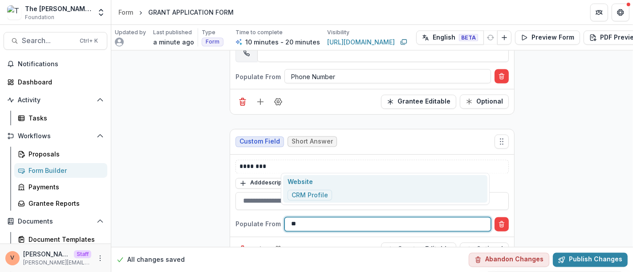
click at [354, 192] on div "Website CRM Profile" at bounding box center [385, 189] width 204 height 28
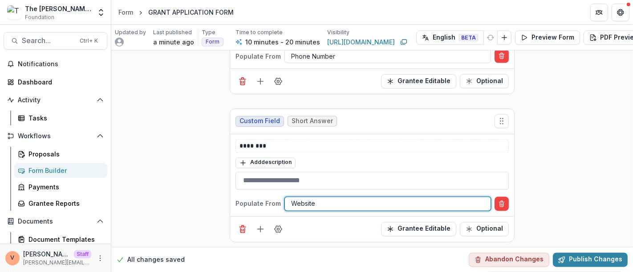
scroll to position [1367, 0]
click at [260, 225] on icon "Add field" at bounding box center [260, 229] width 9 height 9
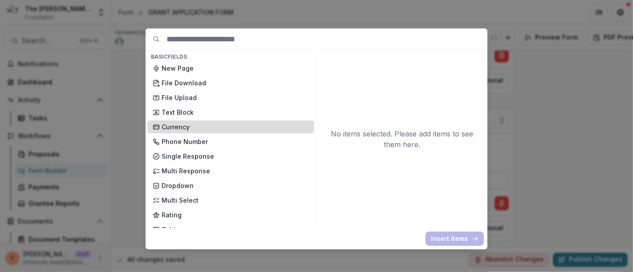
scroll to position [49, 0]
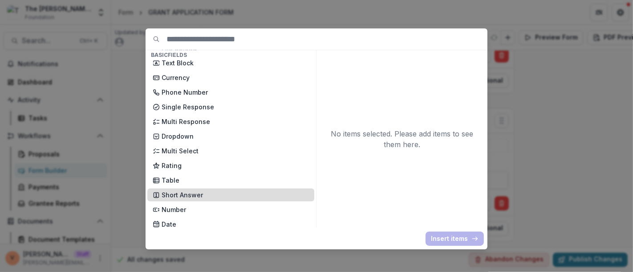
click at [201, 196] on p "Short Answer" at bounding box center [235, 195] width 147 height 9
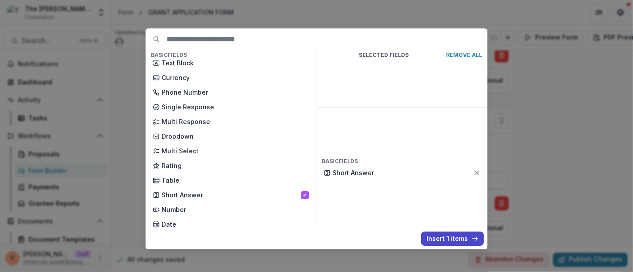
scroll to position [99, 0]
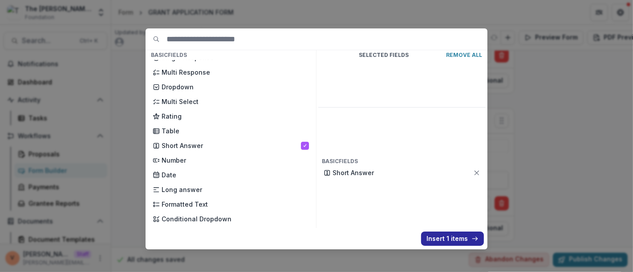
click at [443, 241] on button "Insert 1 items" at bounding box center [452, 239] width 63 height 14
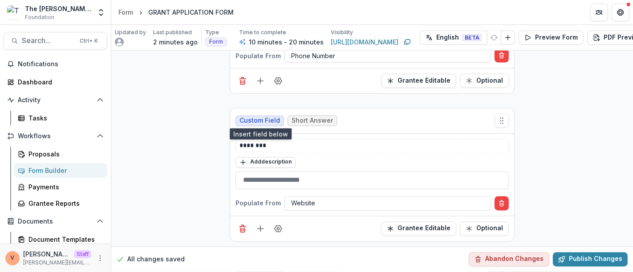
scroll to position [1493, 0]
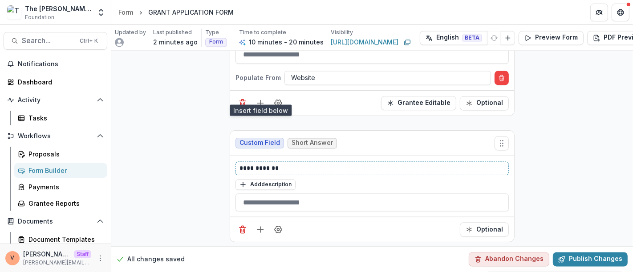
drag, startPoint x: 287, startPoint y: 160, endPoint x: 191, endPoint y: 162, distance: 96.2
click at [280, 225] on icon "Field Settings" at bounding box center [278, 229] width 9 height 9
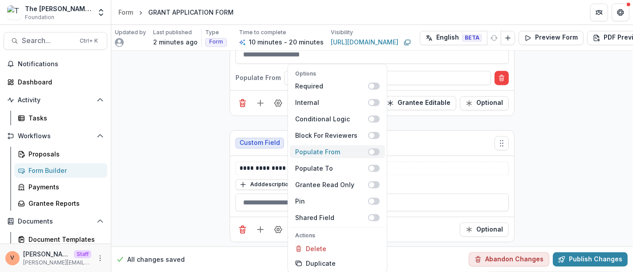
click at [376, 153] on span at bounding box center [374, 151] width 12 height 7
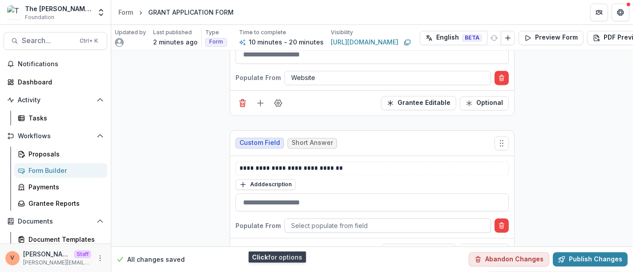
click at [333, 220] on div at bounding box center [387, 225] width 193 height 11
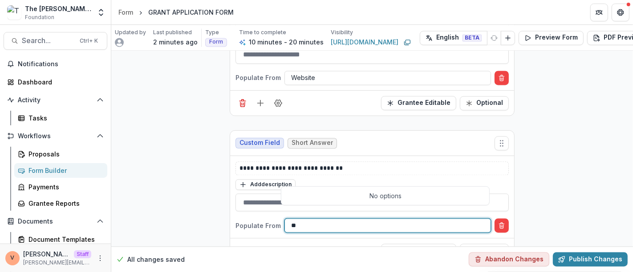
type input "*"
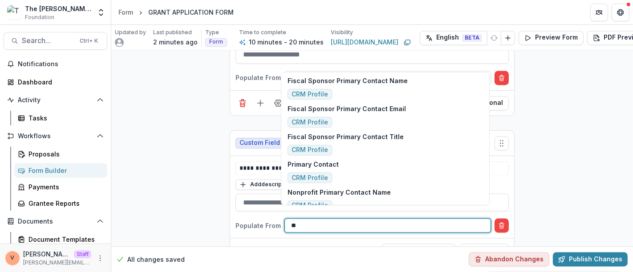
type input "*"
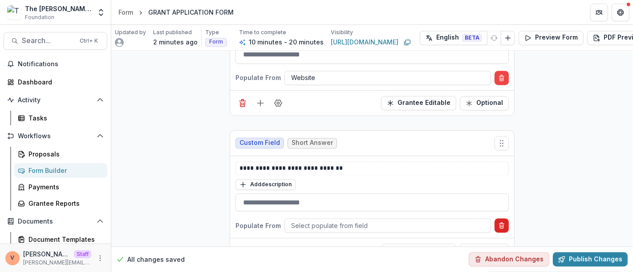
click at [503, 222] on icon "Delete condition" at bounding box center [501, 225] width 7 height 7
click at [279, 227] on icon "Field Settings" at bounding box center [278, 230] width 7 height 7
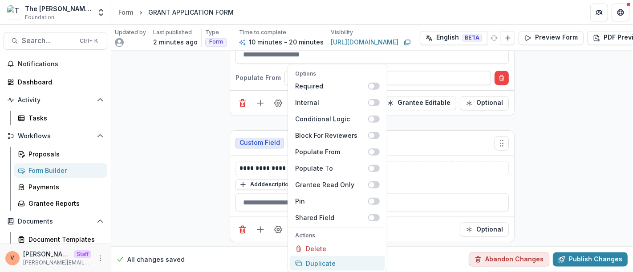
click at [328, 260] on button "Duplicate" at bounding box center [337, 263] width 95 height 15
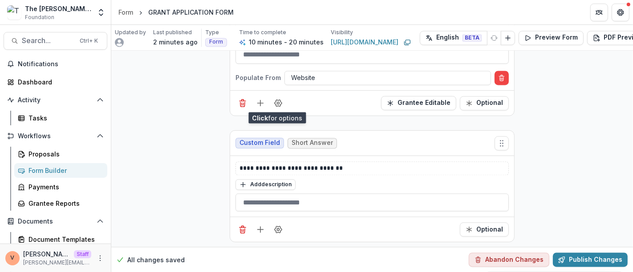
scroll to position [1619, 0]
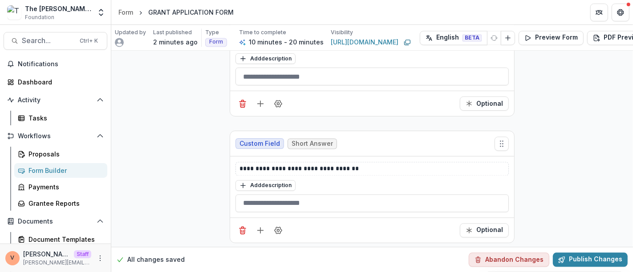
click at [237, 162] on div "**********" at bounding box center [372, 169] width 273 height 14
drag, startPoint x: 238, startPoint y: 159, endPoint x: 253, endPoint y: 163, distance: 16.0
click at [240, 164] on p "**********" at bounding box center [373, 168] width 266 height 9
click at [277, 226] on icon "Field Settings" at bounding box center [278, 230] width 9 height 9
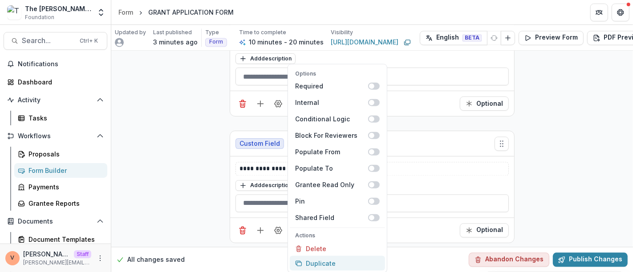
click at [317, 258] on button "Duplicate" at bounding box center [337, 263] width 95 height 15
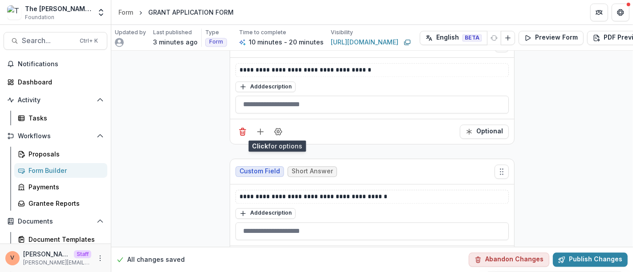
scroll to position [1719, 0]
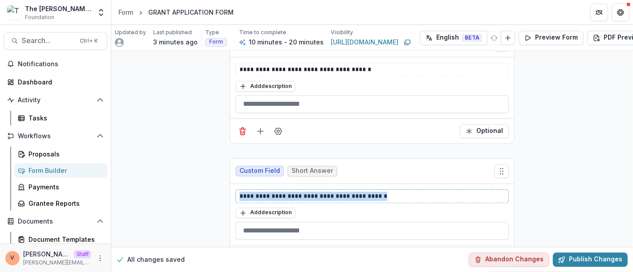
drag, startPoint x: 386, startPoint y: 183, endPoint x: 206, endPoint y: 186, distance: 180.3
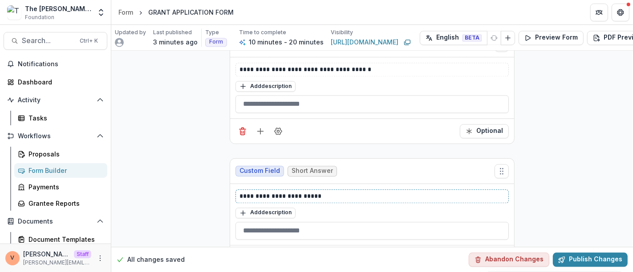
scroll to position [1745, 0]
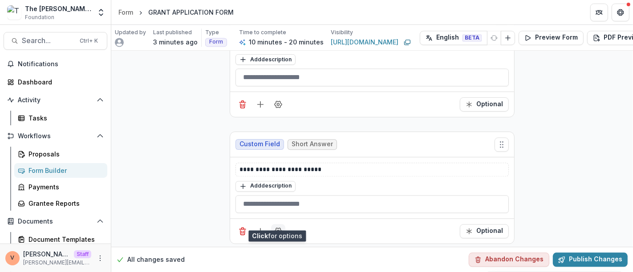
click at [278, 227] on icon "Field Settings" at bounding box center [278, 231] width 9 height 9
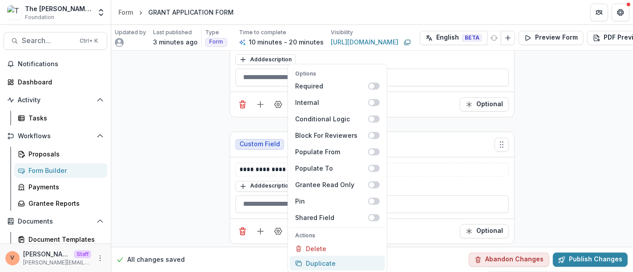
click at [325, 263] on button "Duplicate" at bounding box center [337, 263] width 95 height 15
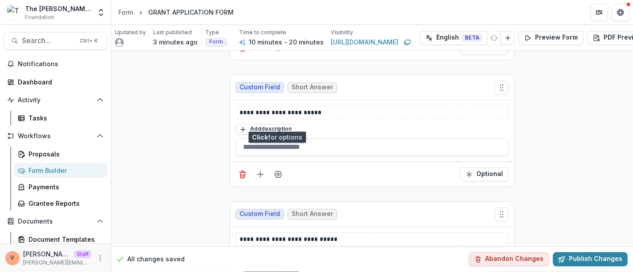
scroll to position [1844, 0]
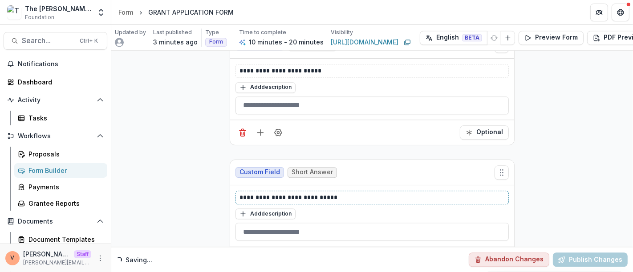
click at [369, 193] on p "**********" at bounding box center [373, 197] width 266 height 9
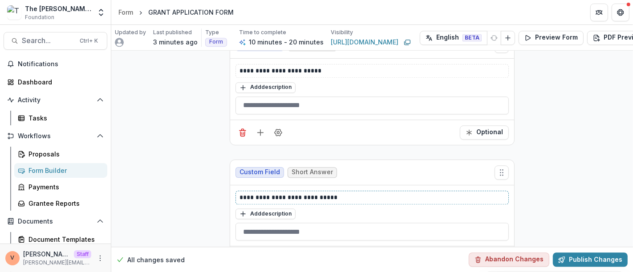
scroll to position [1871, 0]
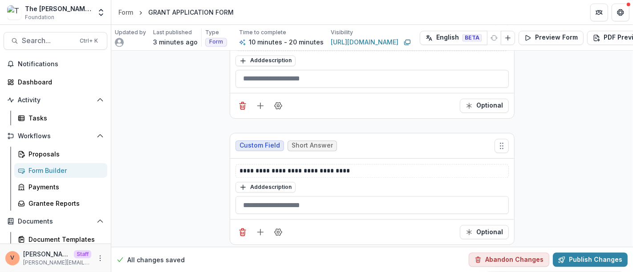
click at [590, 254] on button "Publish Changes" at bounding box center [590, 260] width 75 height 14
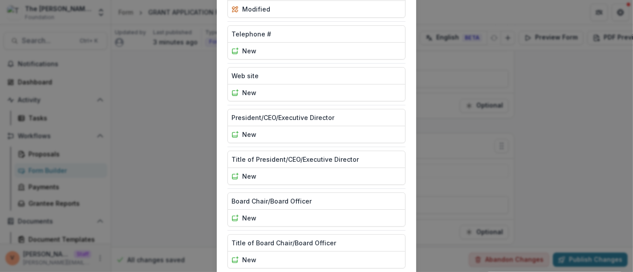
scroll to position [433, 0]
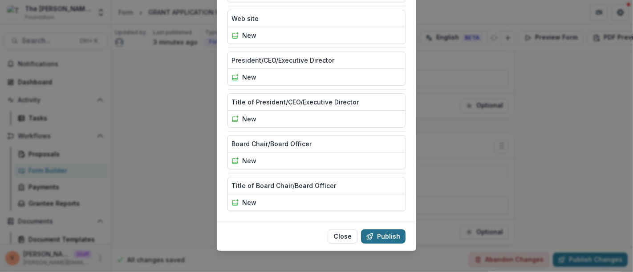
click at [390, 231] on button "Publish" at bounding box center [383, 237] width 45 height 14
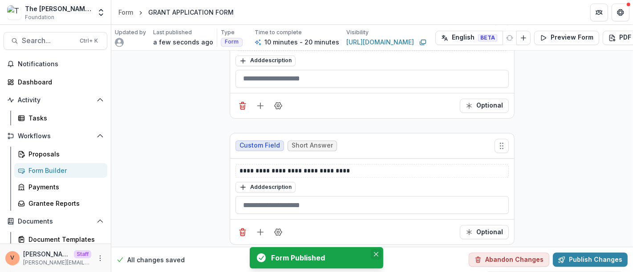
click at [375, 253] on icon "Close" at bounding box center [376, 254] width 4 height 4
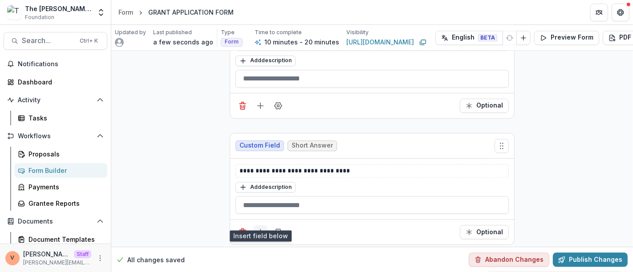
click at [260, 232] on line "Add field" at bounding box center [261, 232] width 6 height 0
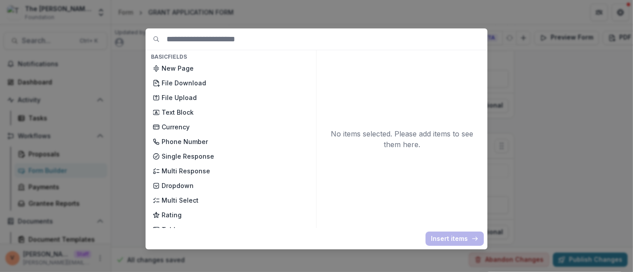
click at [581, 129] on div "Basic Fields New Page File Download File Upload Text Block Currency Phone Numbe…" at bounding box center [316, 136] width 633 height 272
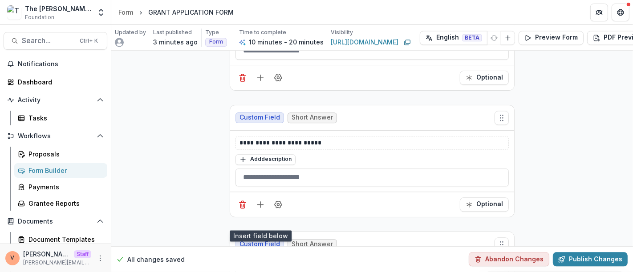
scroll to position [1871, 0]
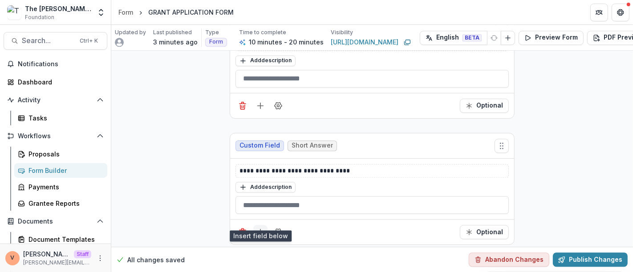
click at [258, 232] on line "Add field" at bounding box center [261, 232] width 6 height 0
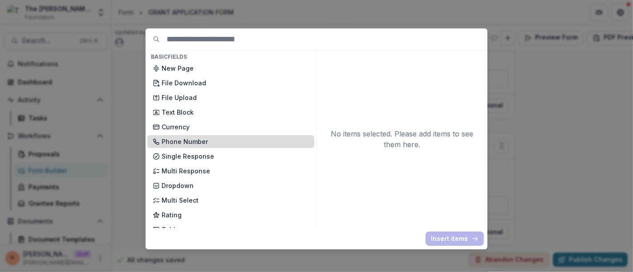
scroll to position [49, 0]
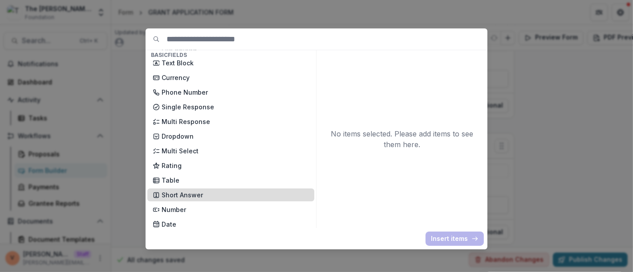
click at [208, 194] on p "Short Answer" at bounding box center [235, 195] width 147 height 9
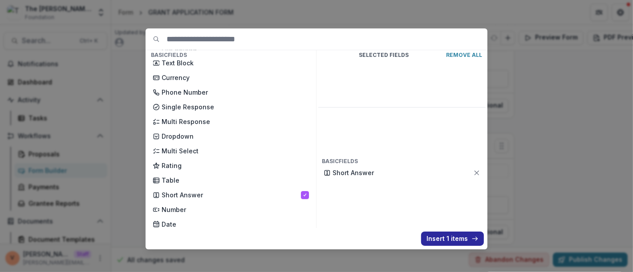
click at [435, 236] on button "Insert 1 items" at bounding box center [452, 239] width 63 height 14
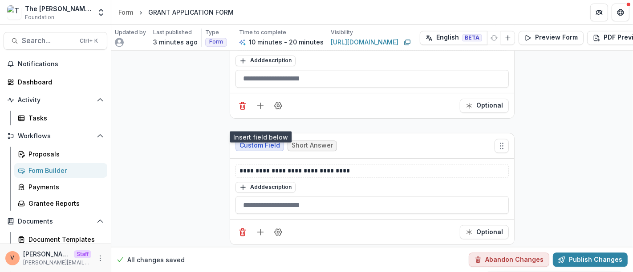
scroll to position [1997, 0]
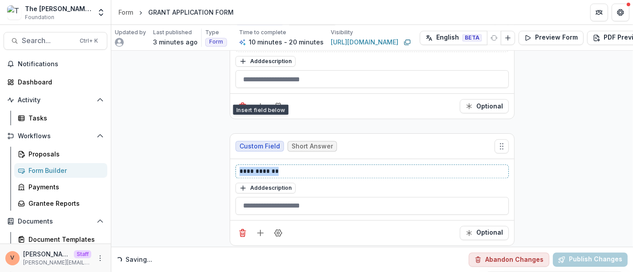
drag, startPoint x: 294, startPoint y: 159, endPoint x: 186, endPoint y: 159, distance: 108.2
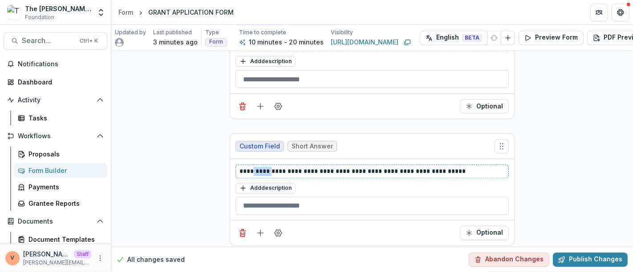
drag, startPoint x: 256, startPoint y: 157, endPoint x: 274, endPoint y: 157, distance: 17.4
click at [274, 167] on p "**********" at bounding box center [373, 171] width 266 height 9
click at [274, 165] on div "**********" at bounding box center [372, 172] width 273 height 14
drag, startPoint x: 258, startPoint y: 158, endPoint x: 283, endPoint y: 159, distance: 25.4
click at [283, 167] on p "**********" at bounding box center [373, 171] width 266 height 9
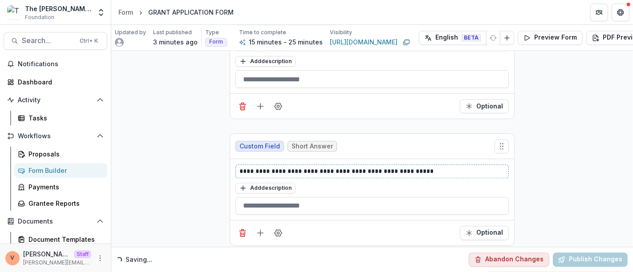
click at [443, 167] on p "**********" at bounding box center [373, 171] width 266 height 9
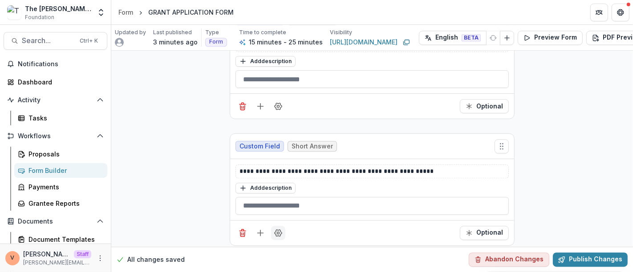
click at [280, 229] on icon "Field Settings" at bounding box center [278, 233] width 9 height 9
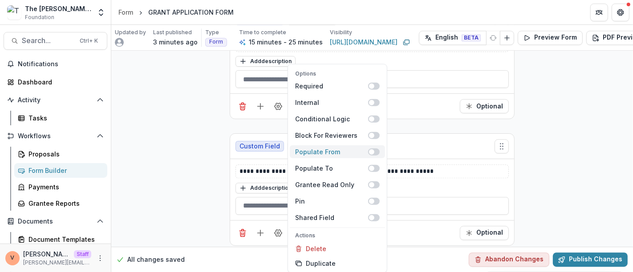
click at [378, 151] on span at bounding box center [374, 151] width 12 height 7
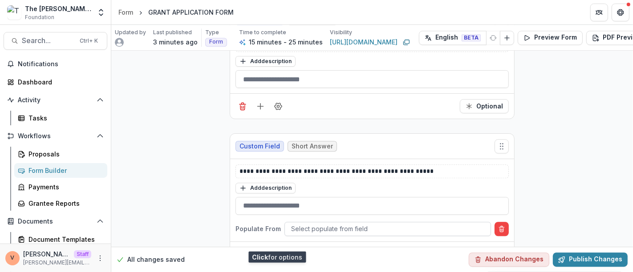
click at [361, 224] on div at bounding box center [387, 229] width 193 height 11
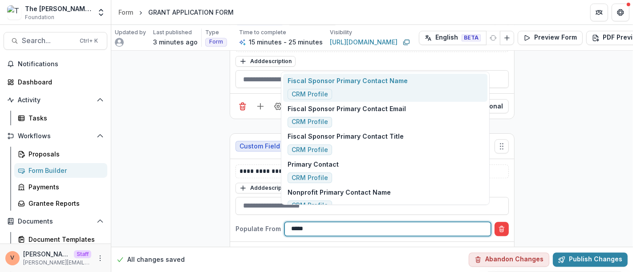
type input "******"
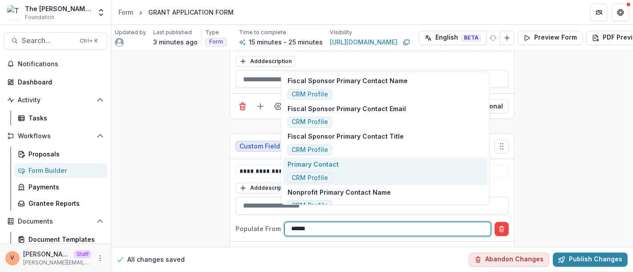
click at [348, 173] on div "Primary Contact CRM Profile" at bounding box center [385, 172] width 204 height 28
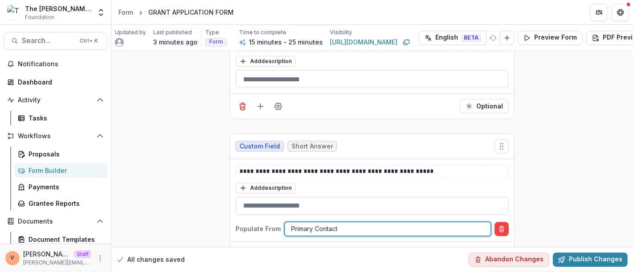
scroll to position [2019, 0]
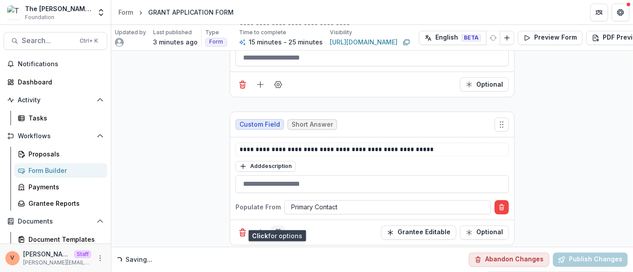
click at [278, 228] on icon "Field Settings" at bounding box center [278, 232] width 9 height 9
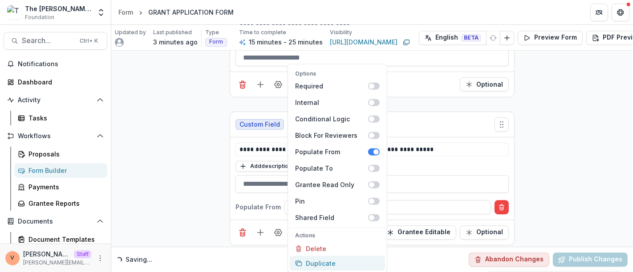
click at [320, 263] on button "Duplicate" at bounding box center [337, 263] width 95 height 15
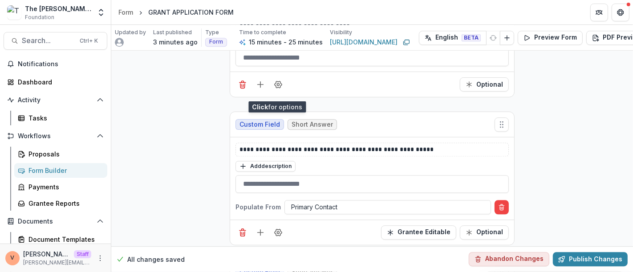
scroll to position [2166, 0]
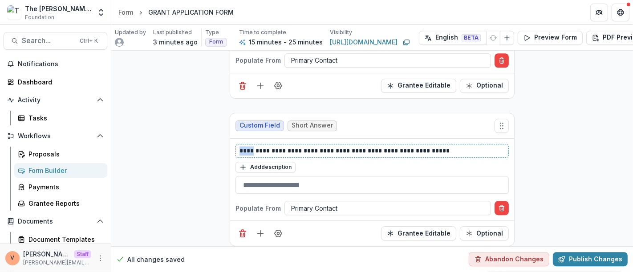
drag, startPoint x: 250, startPoint y: 134, endPoint x: 220, endPoint y: 137, distance: 30.8
drag, startPoint x: 502, startPoint y: 195, endPoint x: 498, endPoint y: 195, distance: 4.5
click at [503, 205] on icon "Delete condition" at bounding box center [501, 208] width 7 height 7
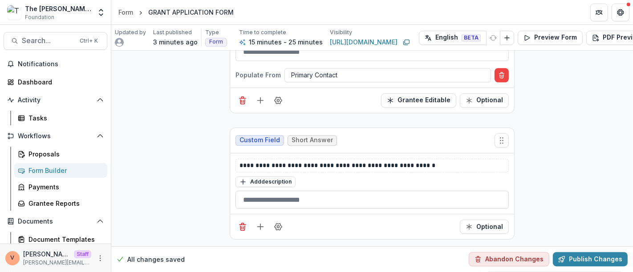
scroll to position [2144, 0]
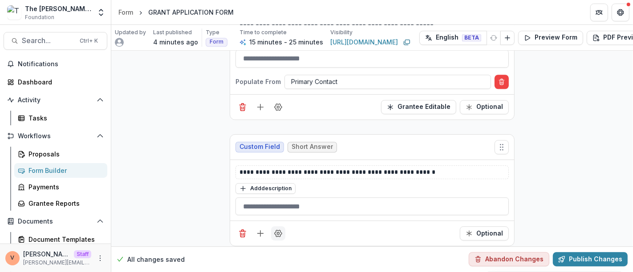
click at [280, 229] on icon "Field Settings" at bounding box center [278, 233] width 9 height 9
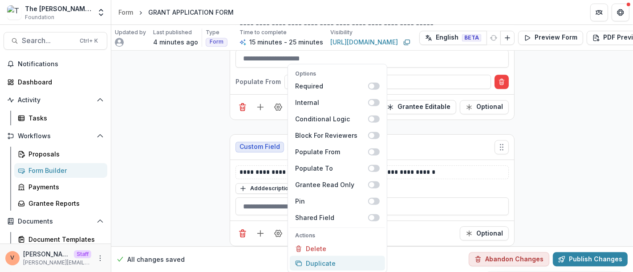
click at [324, 265] on button "Duplicate" at bounding box center [337, 263] width 95 height 15
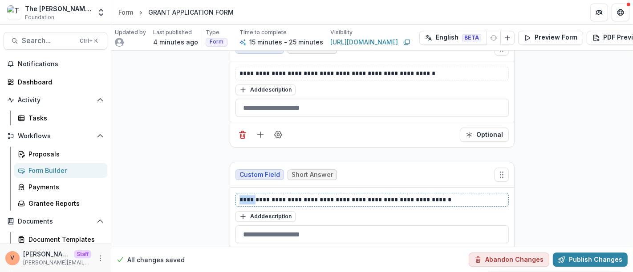
drag, startPoint x: 250, startPoint y: 185, endPoint x: 206, endPoint y: 185, distance: 44.5
paste div
click at [474, 195] on p "**********" at bounding box center [373, 199] width 266 height 9
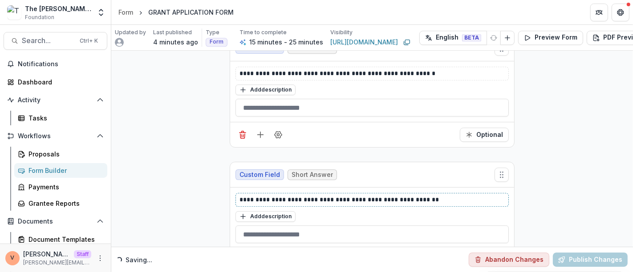
scroll to position [2270, 0]
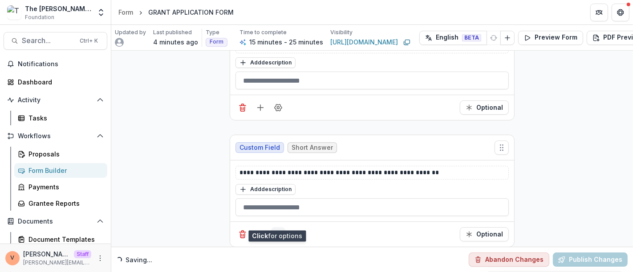
click at [276, 230] on icon "Field Settings" at bounding box center [278, 234] width 9 height 9
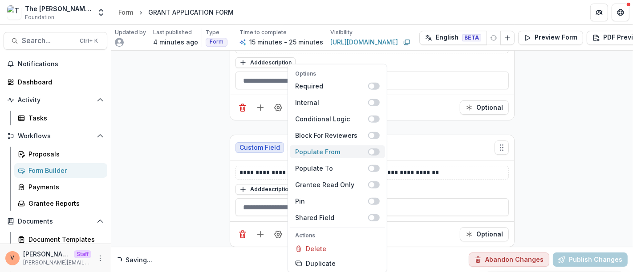
click at [379, 151] on span at bounding box center [374, 151] width 12 height 7
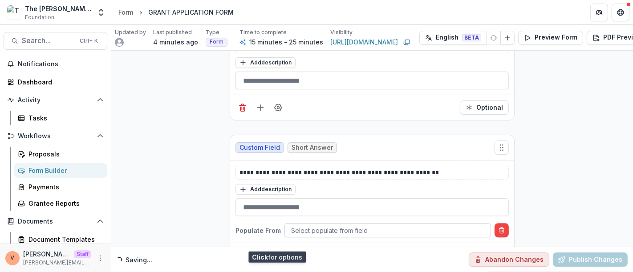
click at [358, 225] on div at bounding box center [387, 230] width 193 height 11
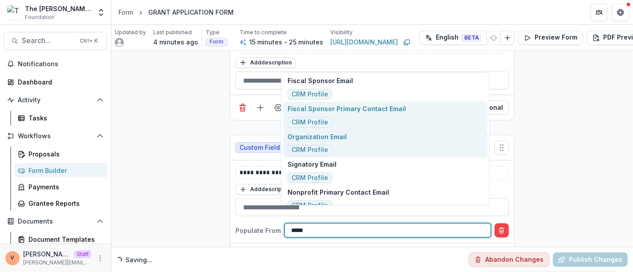
scroll to position [10, 0]
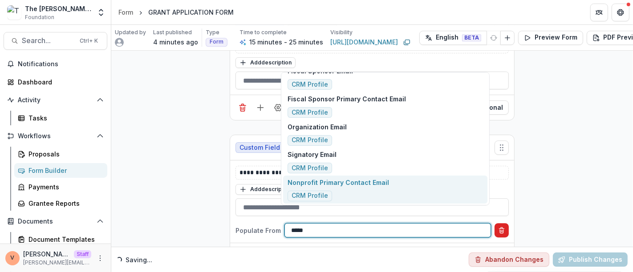
type input "*****"
click at [504, 227] on icon "Delete condition" at bounding box center [501, 230] width 7 height 7
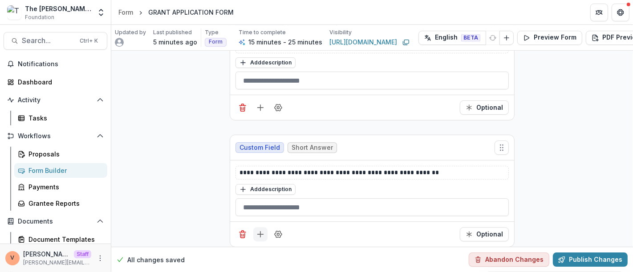
click at [258, 235] on line "Add field" at bounding box center [261, 235] width 6 height 0
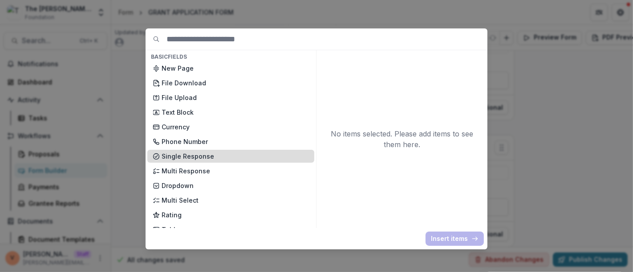
click at [223, 156] on p "Single Response" at bounding box center [235, 156] width 147 height 9
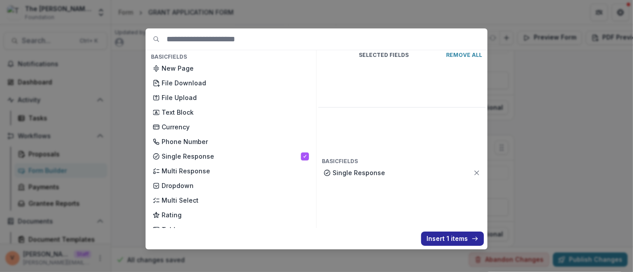
click at [443, 238] on button "Insert 1 items" at bounding box center [452, 239] width 63 height 14
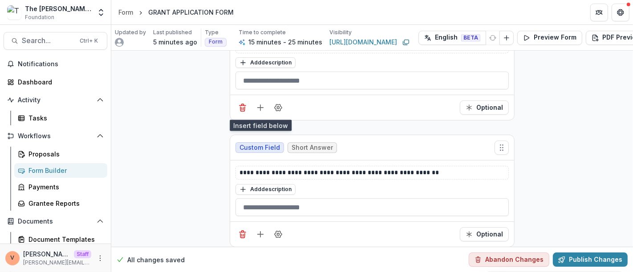
scroll to position [2407, 0]
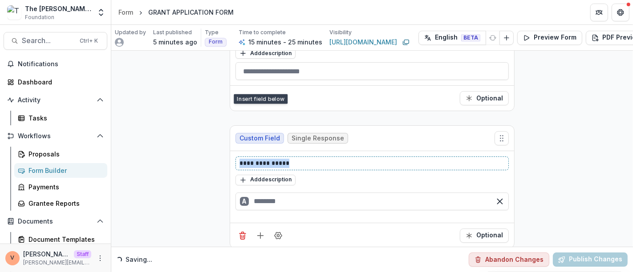
drag, startPoint x: 297, startPoint y: 147, endPoint x: 210, endPoint y: 146, distance: 87.7
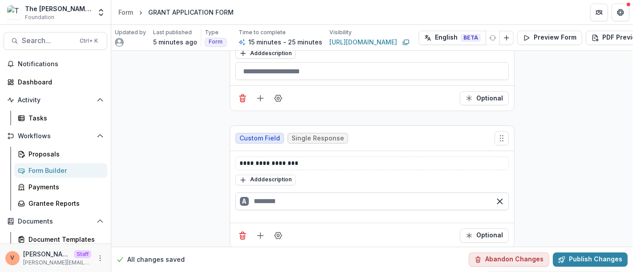
click at [268, 193] on input "text" at bounding box center [372, 202] width 273 height 18
click at [272, 214] on div "B" at bounding box center [372, 223] width 273 height 18
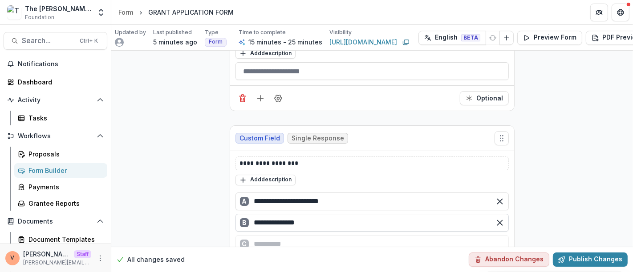
scroll to position [2442, 0]
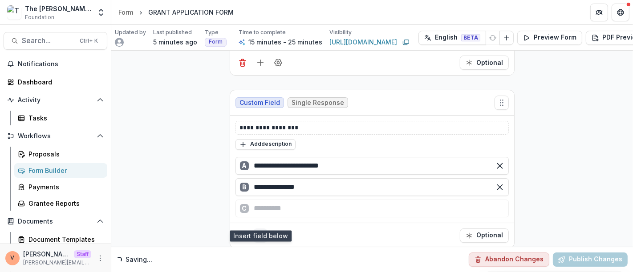
click at [260, 232] on icon "Add field" at bounding box center [260, 236] width 9 height 9
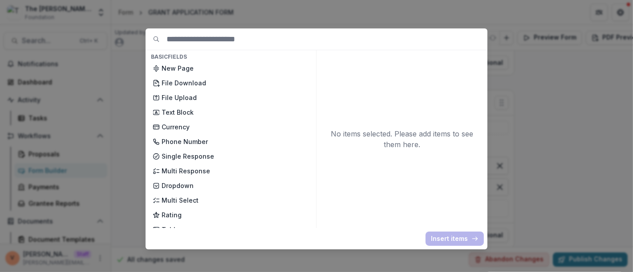
scroll to position [49, 0]
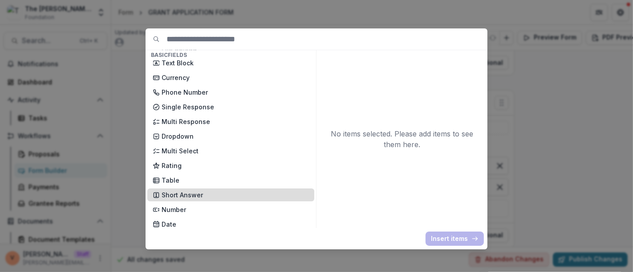
click at [199, 196] on p "Short Answer" at bounding box center [235, 195] width 147 height 9
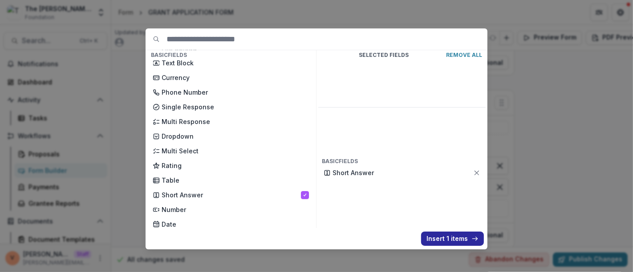
click at [435, 238] on button "Insert 1 items" at bounding box center [452, 239] width 63 height 14
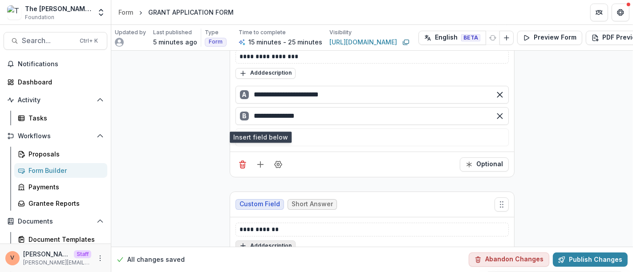
scroll to position [2541, 0]
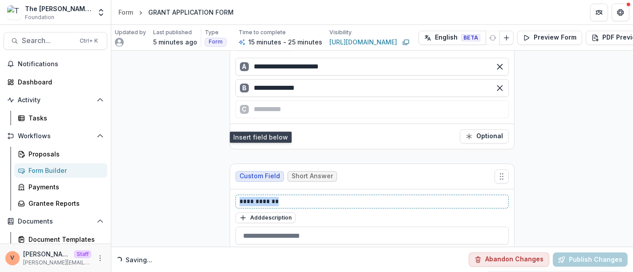
drag, startPoint x: 268, startPoint y: 185, endPoint x: 194, endPoint y: 190, distance: 75.0
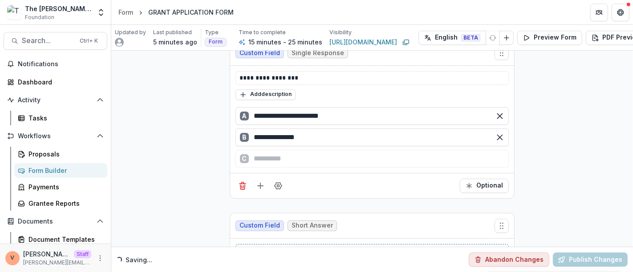
scroll to position [2568, 0]
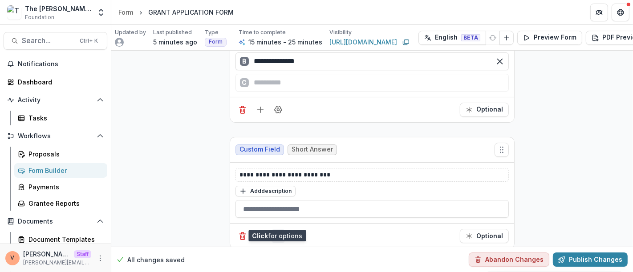
click at [278, 233] on icon "Field Settings" at bounding box center [278, 236] width 7 height 7
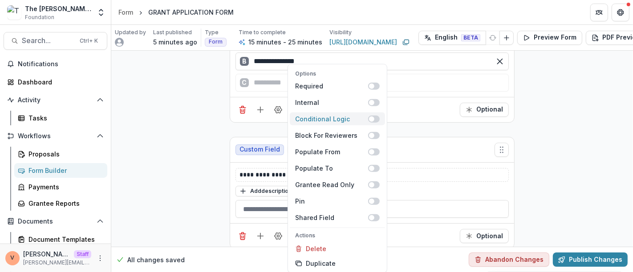
click at [379, 117] on span at bounding box center [374, 118] width 12 height 7
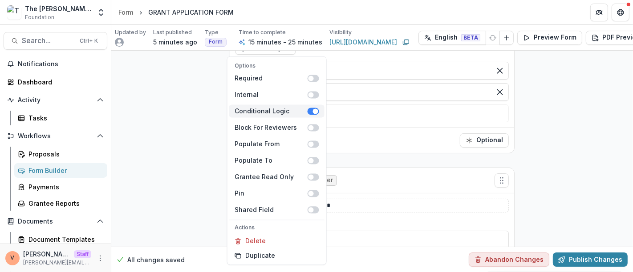
scroll to position [2599, 0]
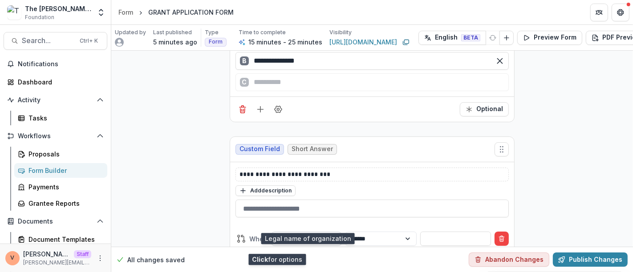
click at [329, 232] on div at bounding box center [333, 238] width 16 height 13
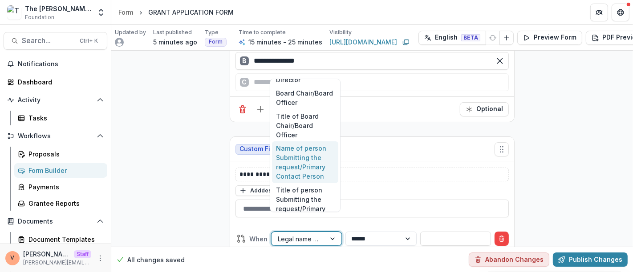
scroll to position [325, 0]
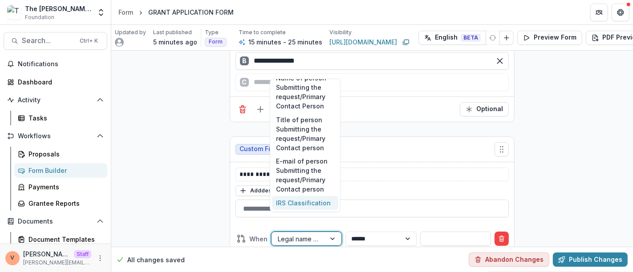
click at [306, 197] on div "IRS Classification" at bounding box center [305, 203] width 67 height 14
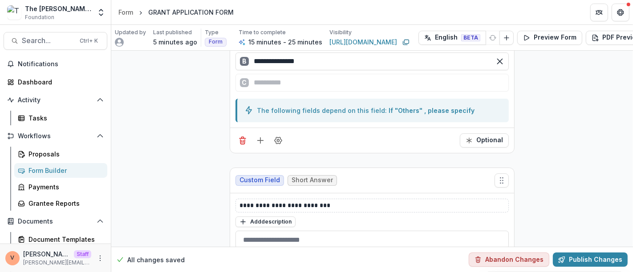
scroll to position [2656, 0]
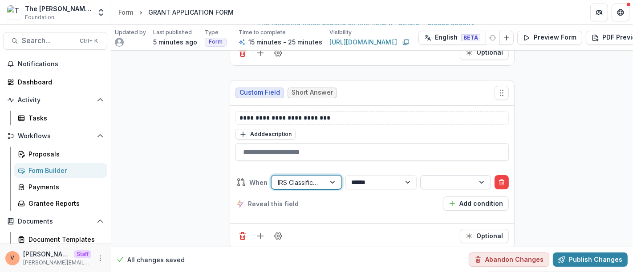
click at [442, 177] on div at bounding box center [447, 182] width 41 height 11
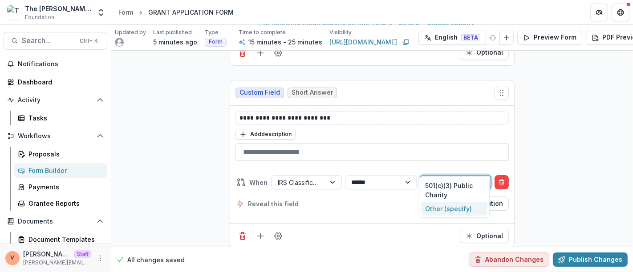
click at [442, 208] on div "Other (specify)" at bounding box center [454, 209] width 67 height 14
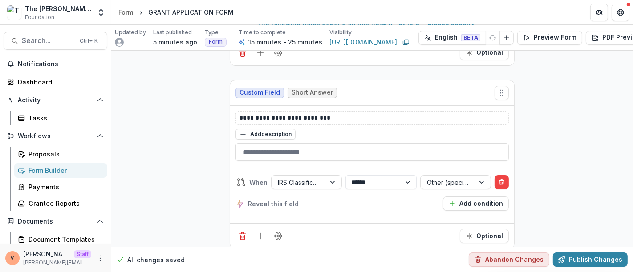
click at [373, 197] on div "Reveal this field Add condition" at bounding box center [372, 204] width 273 height 14
click at [258, 232] on icon "Add field" at bounding box center [260, 236] width 9 height 9
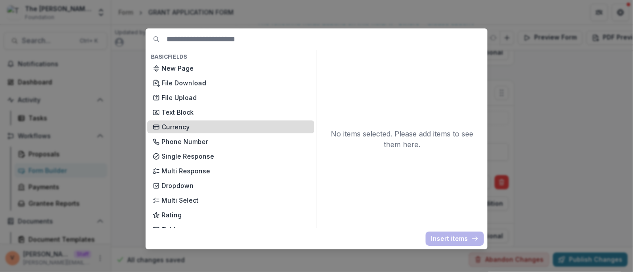
click at [204, 124] on p "Currency" at bounding box center [235, 126] width 147 height 9
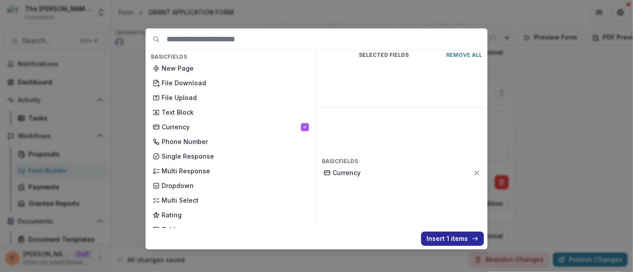
click at [463, 241] on button "Insert 1 items" at bounding box center [452, 239] width 63 height 14
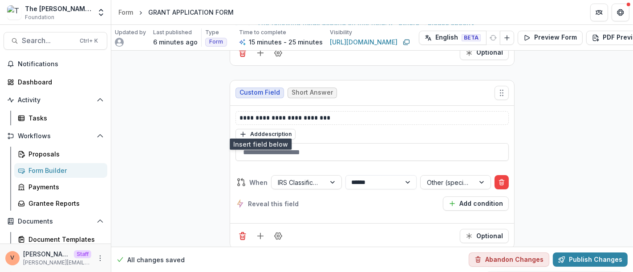
scroll to position [2782, 0]
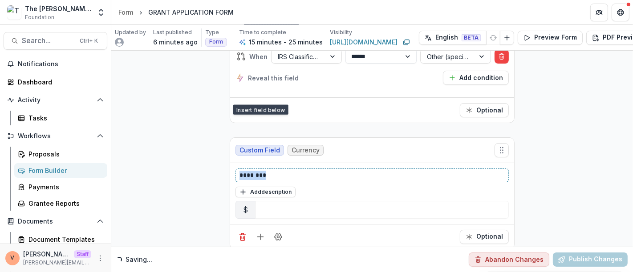
drag, startPoint x: 273, startPoint y: 157, endPoint x: 188, endPoint y: 161, distance: 85.1
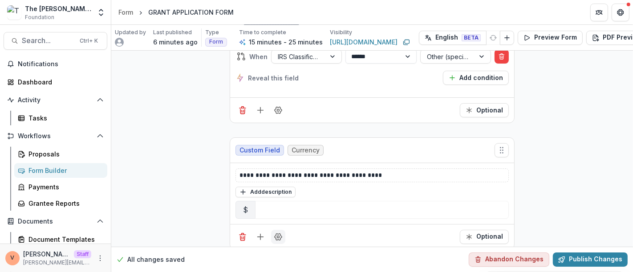
click at [277, 233] on icon "Field Settings" at bounding box center [278, 237] width 9 height 9
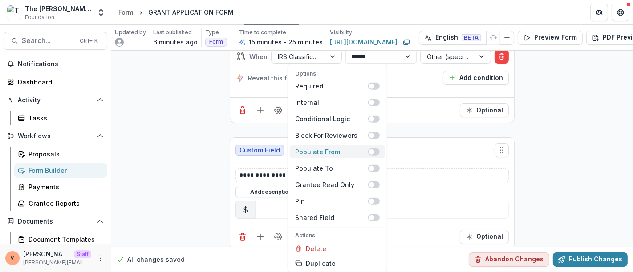
click at [378, 153] on span at bounding box center [374, 151] width 12 height 7
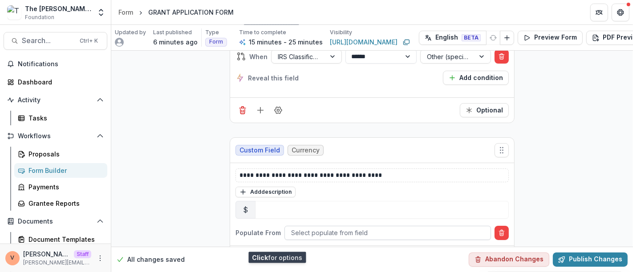
click at [351, 228] on div at bounding box center [387, 233] width 193 height 11
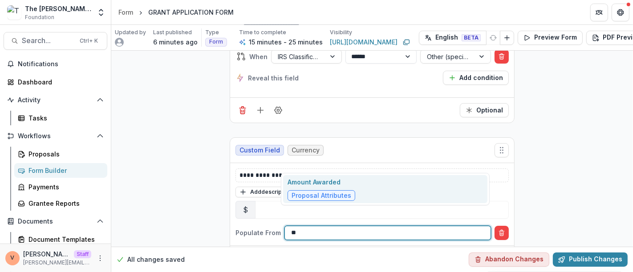
type input "*"
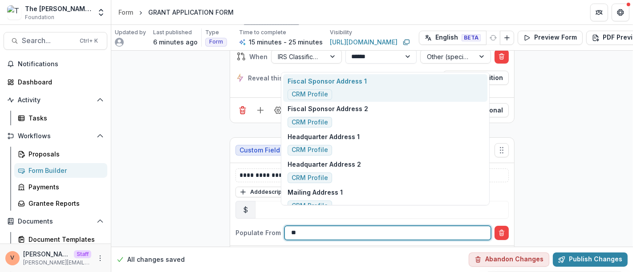
type input "***"
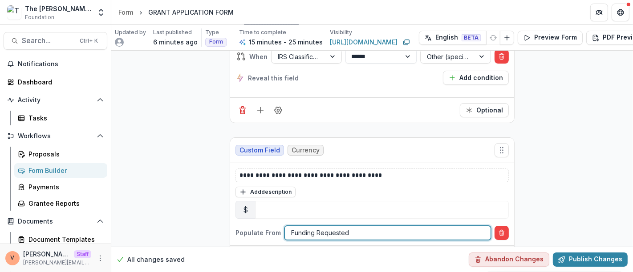
scroll to position [2803, 0]
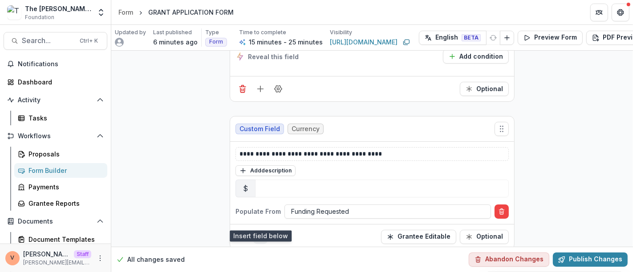
click at [260, 234] on line "Add field" at bounding box center [260, 237] width 0 height 6
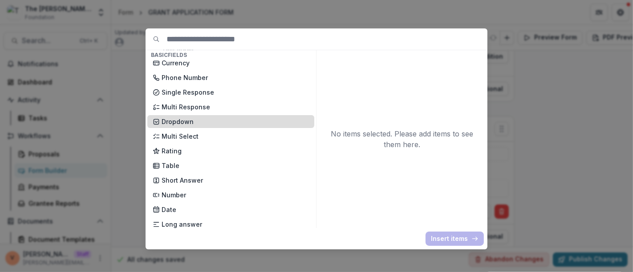
scroll to position [99, 0]
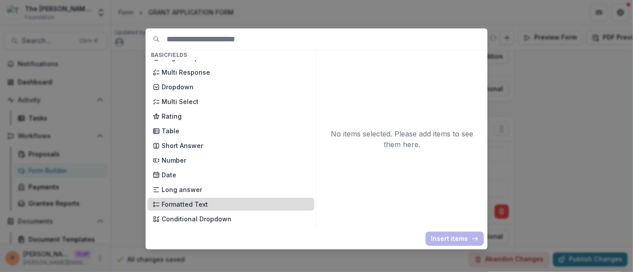
click at [208, 203] on p "Formatted Text" at bounding box center [235, 204] width 147 height 9
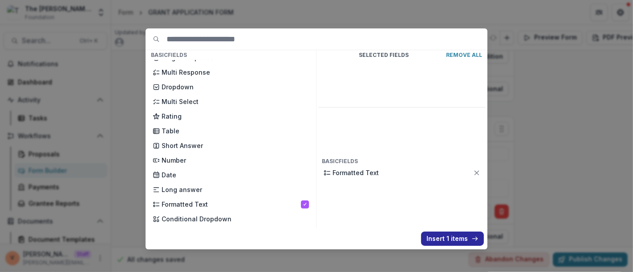
click at [453, 239] on button "Insert 1 items" at bounding box center [452, 239] width 63 height 14
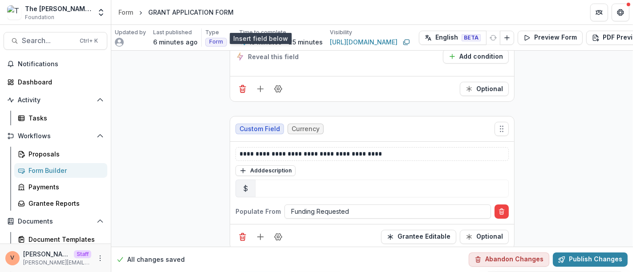
scroll to position [3001, 0]
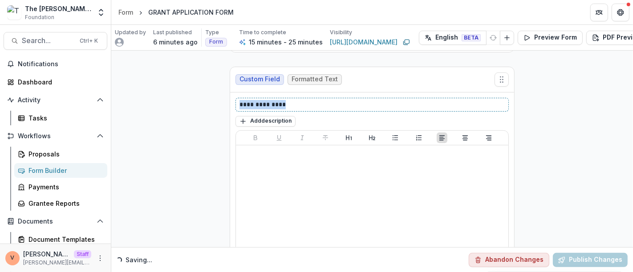
drag, startPoint x: 283, startPoint y: 85, endPoint x: 193, endPoint y: 83, distance: 89.9
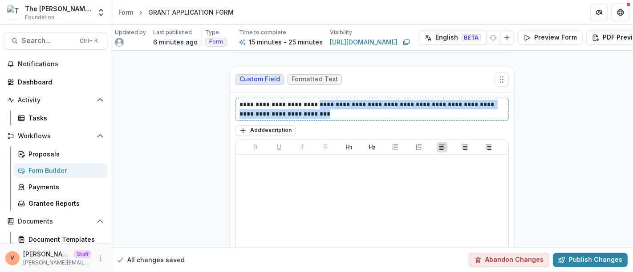
drag, startPoint x: 314, startPoint y: 87, endPoint x: 325, endPoint y: 95, distance: 13.7
click at [325, 100] on p "**********" at bounding box center [373, 109] width 266 height 19
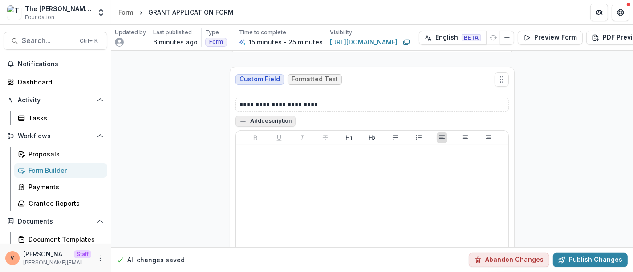
click at [275, 116] on button "Add description" at bounding box center [266, 121] width 60 height 11
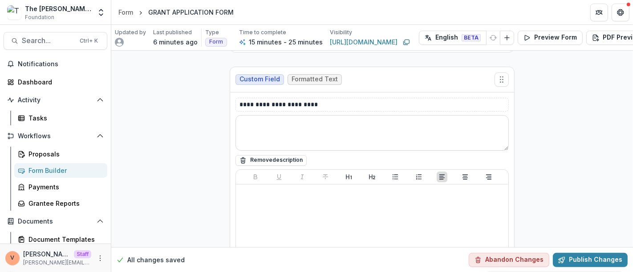
click at [272, 122] on textarea at bounding box center [372, 133] width 273 height 36
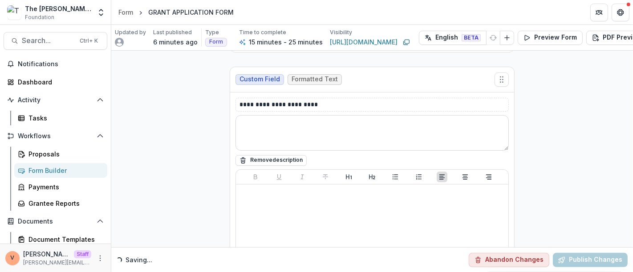
paste textarea "**********"
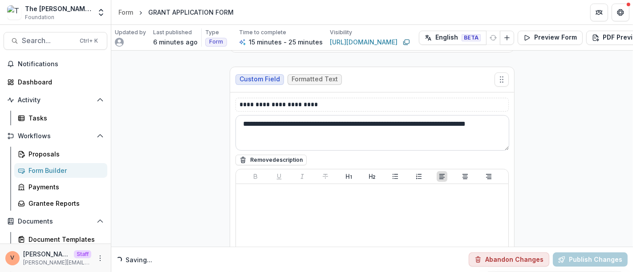
click at [245, 115] on textarea "**********" at bounding box center [373, 133] width 274 height 36
type textarea "**********"
click at [582, 253] on button "Publish Changes" at bounding box center [590, 260] width 75 height 14
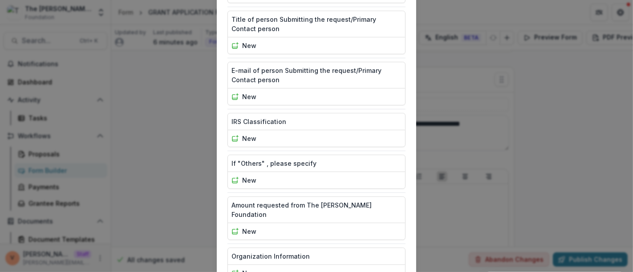
scroll to position [751, 0]
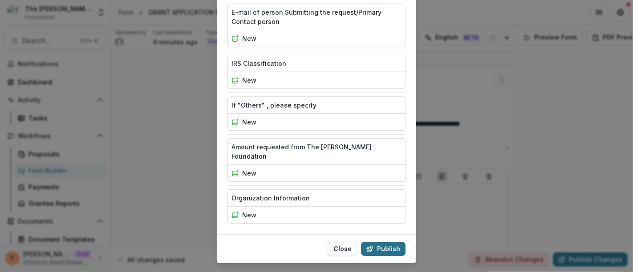
click at [390, 242] on button "Publish" at bounding box center [383, 249] width 45 height 14
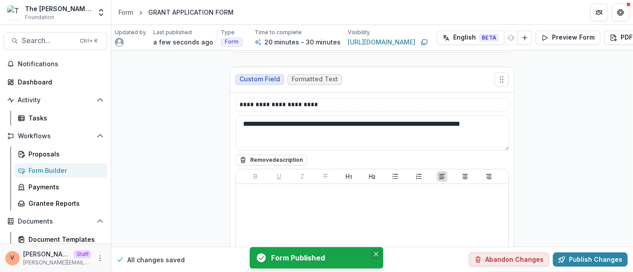
click at [377, 256] on icon "Close" at bounding box center [376, 254] width 4 height 4
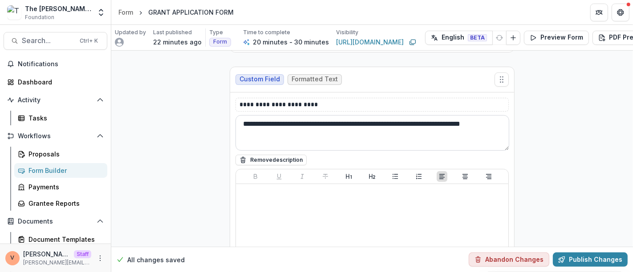
click at [269, 118] on textarea "**********" at bounding box center [373, 133] width 274 height 36
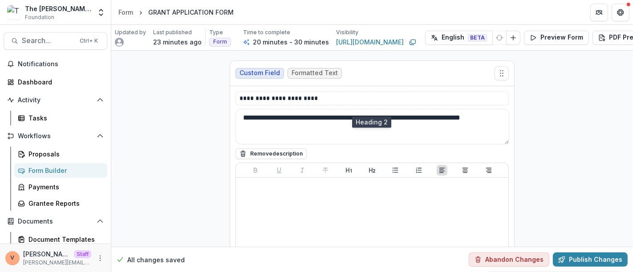
scroll to position [3106, 0]
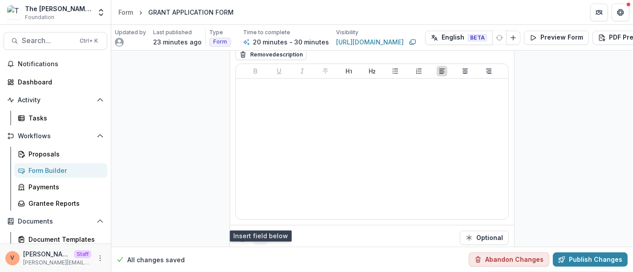
click at [253, 231] on button "Add field" at bounding box center [260, 238] width 14 height 14
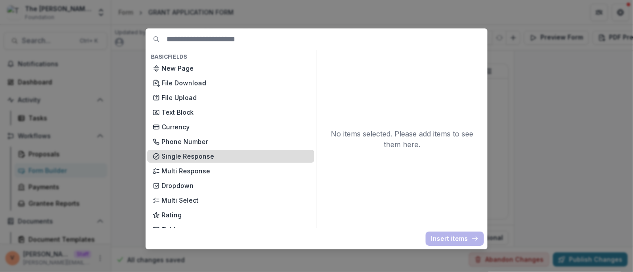
click at [191, 158] on p "Single Response" at bounding box center [235, 156] width 147 height 9
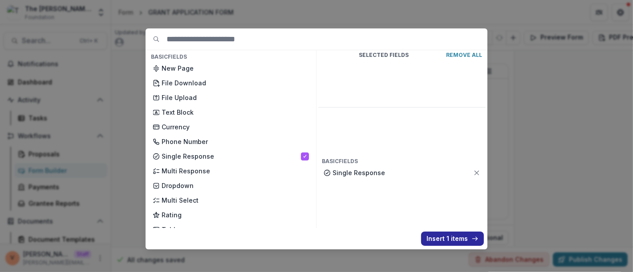
click at [462, 244] on button "Insert 1 items" at bounding box center [452, 239] width 63 height 14
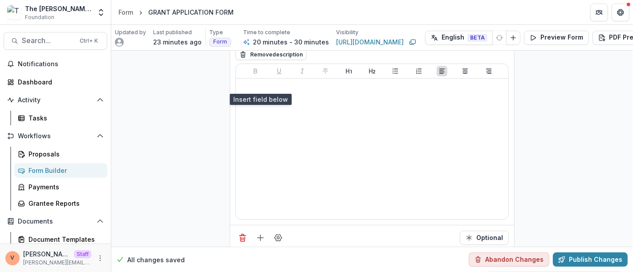
scroll to position [3243, 0]
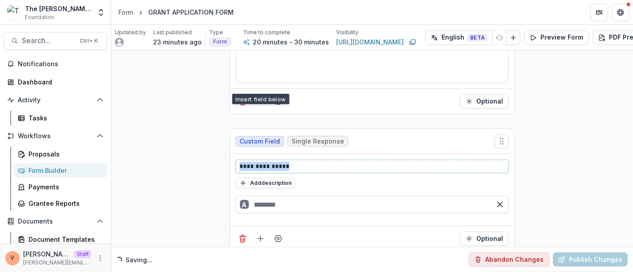
drag, startPoint x: 294, startPoint y: 145, endPoint x: 220, endPoint y: 139, distance: 75.1
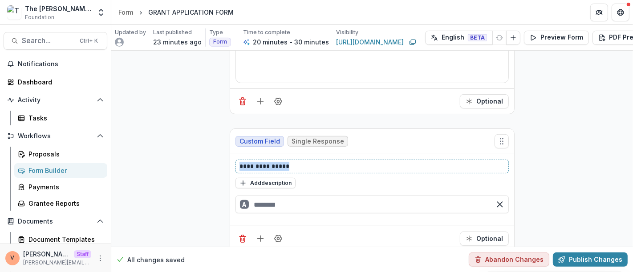
paste div
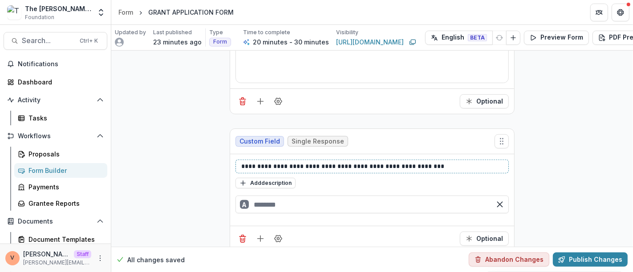
click at [253, 162] on p "**********" at bounding box center [373, 166] width 266 height 9
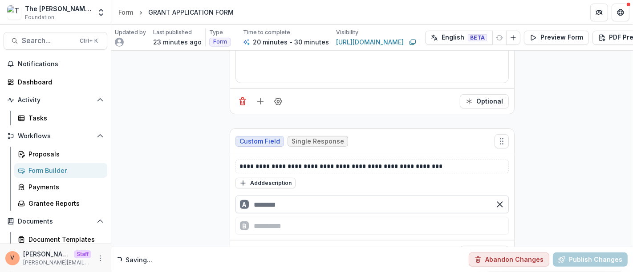
click at [271, 196] on input "text" at bounding box center [372, 205] width 273 height 18
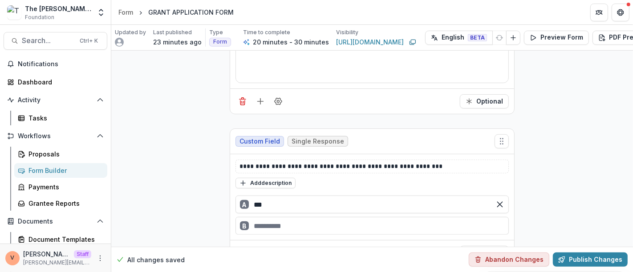
click at [263, 217] on div "B" at bounding box center [372, 226] width 273 height 18
type input "***"
type input "**"
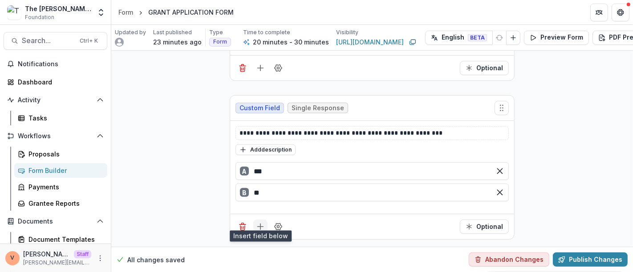
click at [260, 223] on icon "Add field" at bounding box center [260, 227] width 9 height 9
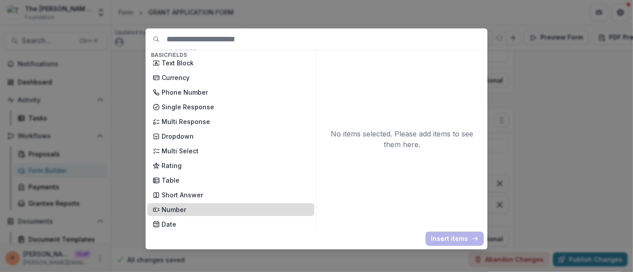
scroll to position [99, 0]
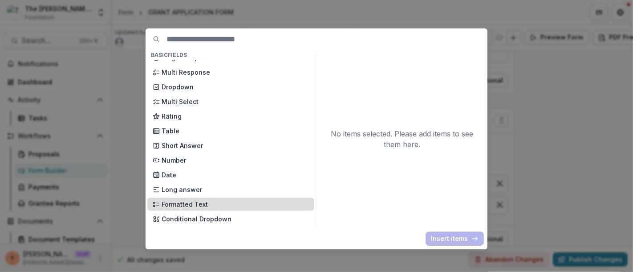
click at [197, 206] on p "Formatted Text" at bounding box center [235, 204] width 147 height 9
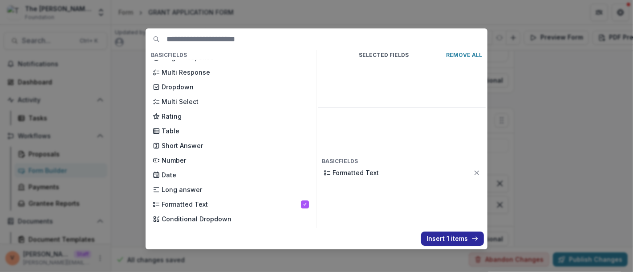
click at [438, 239] on button "Insert 1 items" at bounding box center [452, 239] width 63 height 14
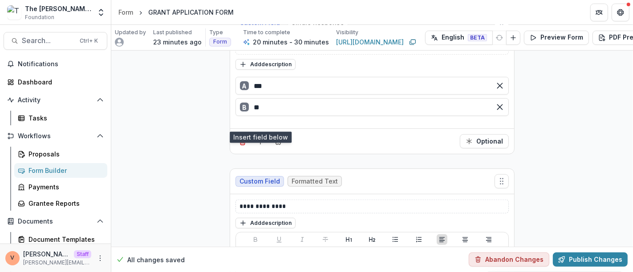
scroll to position [3363, 0]
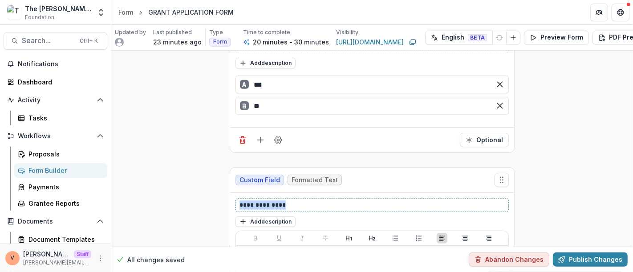
drag, startPoint x: 287, startPoint y: 187, endPoint x: 190, endPoint y: 184, distance: 97.6
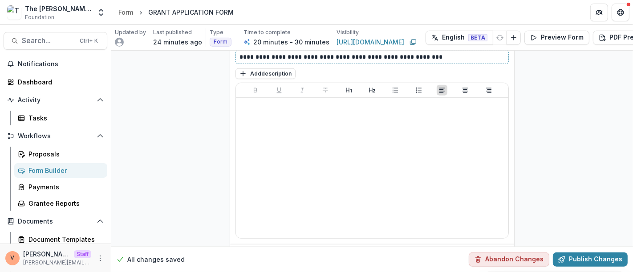
scroll to position [3529, 0]
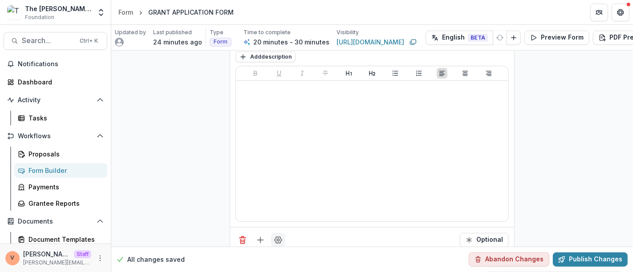
click at [276, 237] on icon "Field Settings" at bounding box center [278, 240] width 7 height 7
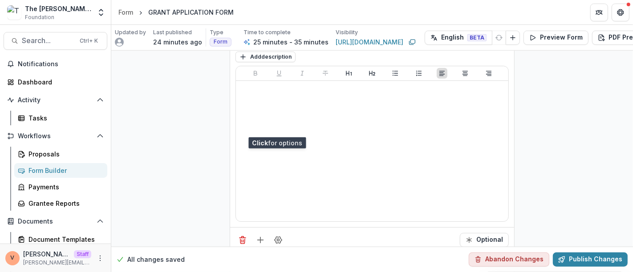
scroll to position [3677, 0]
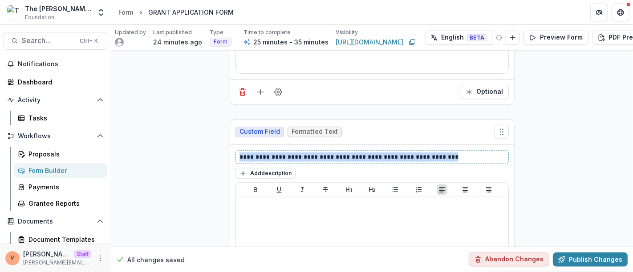
drag, startPoint x: 456, startPoint y: 133, endPoint x: 194, endPoint y: 142, distance: 262.9
paste div
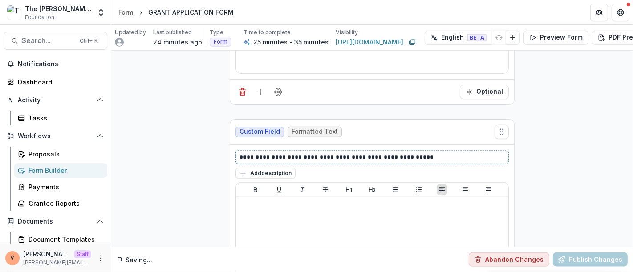
drag, startPoint x: 244, startPoint y: 135, endPoint x: 244, endPoint y: 142, distance: 7.1
click at [243, 153] on p "**********" at bounding box center [373, 157] width 266 height 9
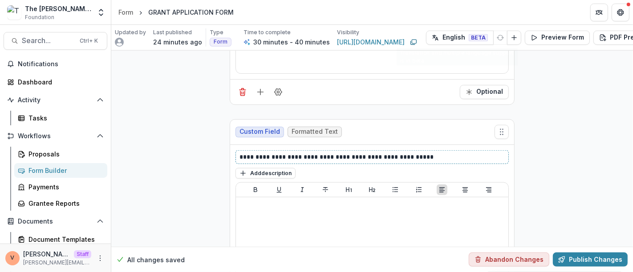
scroll to position [3792, 0]
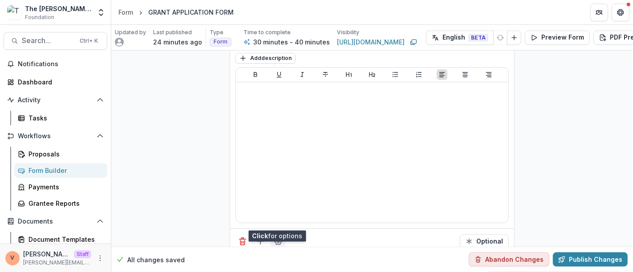
click at [281, 237] on icon "Field Settings" at bounding box center [278, 241] width 9 height 9
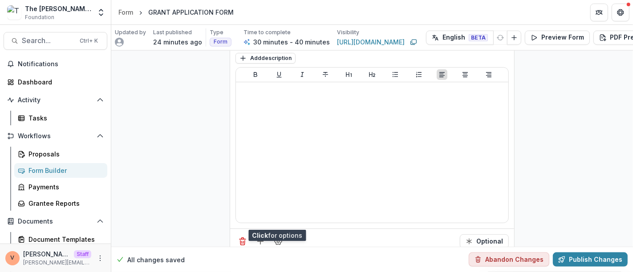
scroll to position [3941, 0]
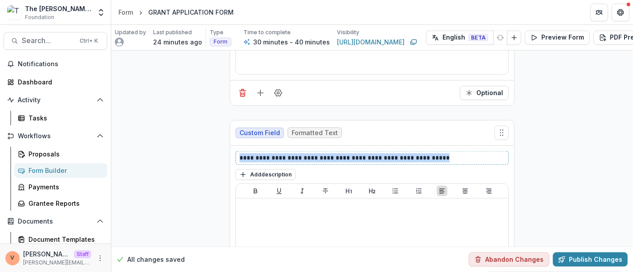
drag, startPoint x: 459, startPoint y: 137, endPoint x: 182, endPoint y: 140, distance: 277.9
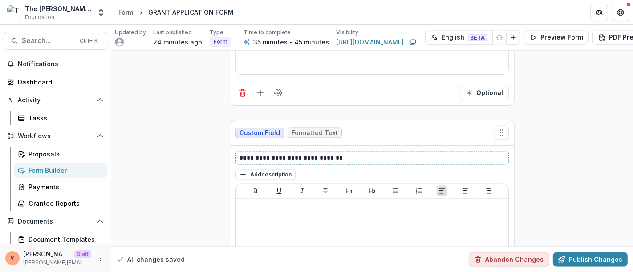
scroll to position [4057, 0]
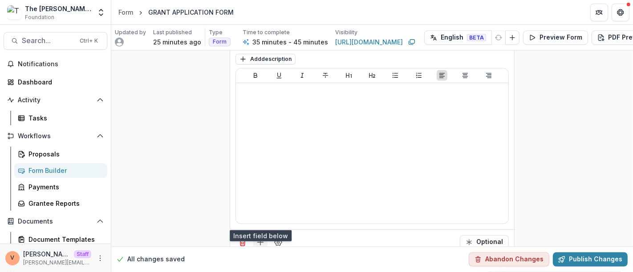
click at [258, 238] on icon "Add field" at bounding box center [260, 242] width 9 height 9
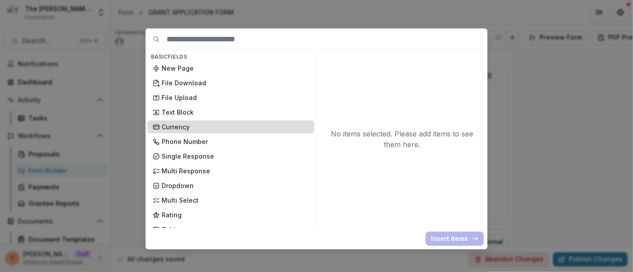
click at [206, 129] on p "Currency" at bounding box center [235, 126] width 147 height 9
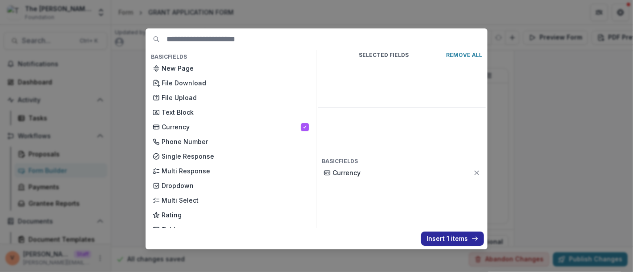
click at [450, 236] on button "Insert 1 items" at bounding box center [452, 239] width 63 height 14
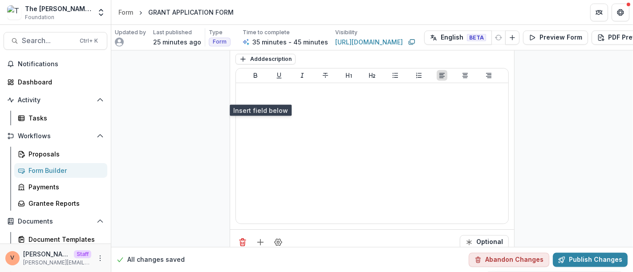
scroll to position [4182, 0]
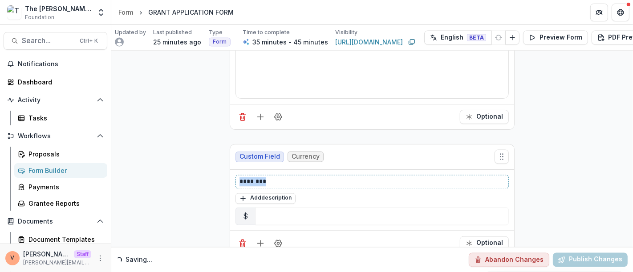
drag, startPoint x: 285, startPoint y: 162, endPoint x: 163, endPoint y: 165, distance: 121.6
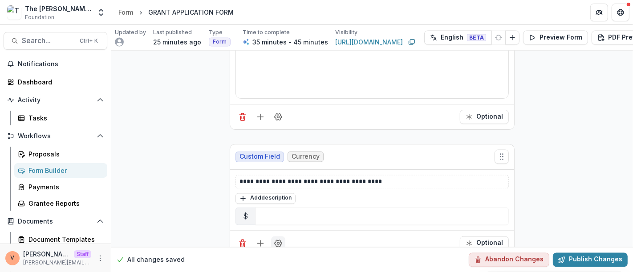
click at [277, 243] on circle "Field Settings" at bounding box center [278, 244] width 2 height 2
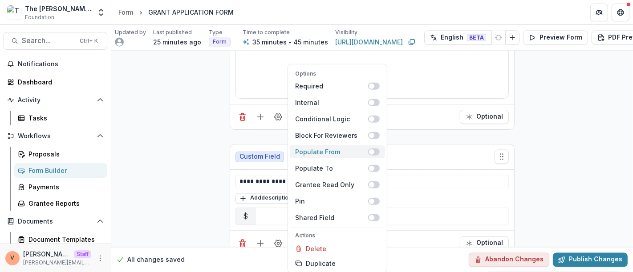
click at [378, 152] on span at bounding box center [374, 151] width 12 height 7
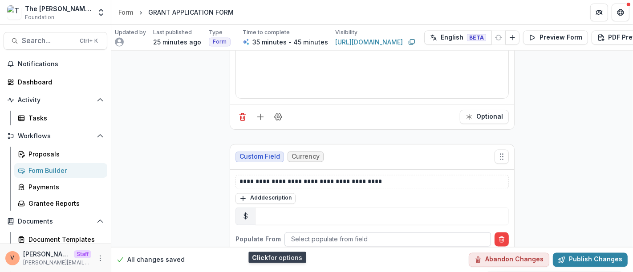
click at [344, 234] on div at bounding box center [387, 239] width 193 height 11
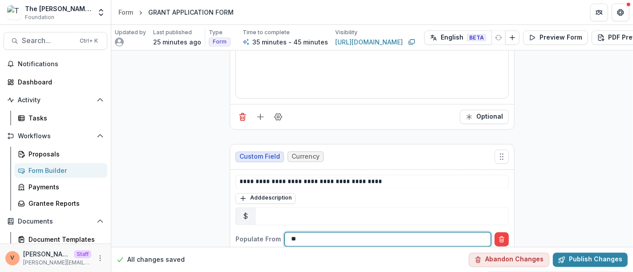
type input "*"
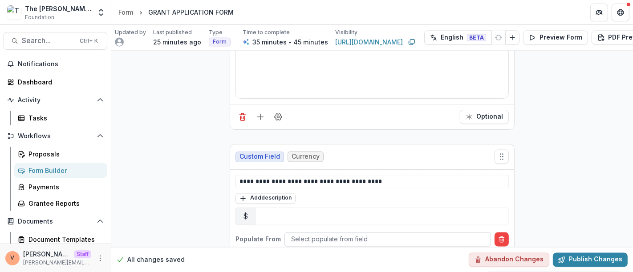
click at [325, 234] on div at bounding box center [387, 239] width 193 height 11
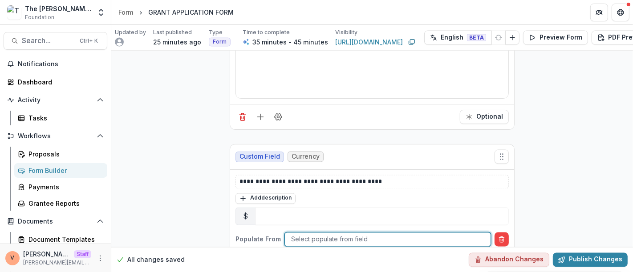
scroll to position [16, 0]
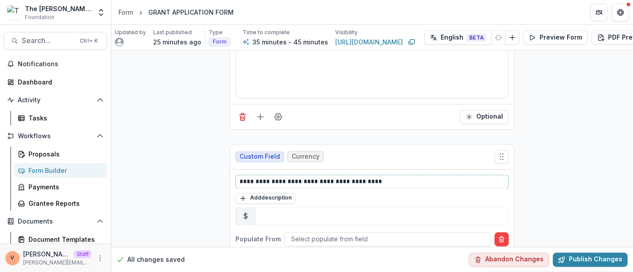
click at [376, 178] on p "**********" at bounding box center [373, 182] width 266 height 9
drag, startPoint x: 338, startPoint y: 160, endPoint x: 370, endPoint y: 159, distance: 31.6
click at [370, 178] on p "**********" at bounding box center [373, 182] width 266 height 9
click at [386, 178] on p "**********" at bounding box center [373, 182] width 266 height 9
click at [339, 234] on div at bounding box center [387, 239] width 193 height 11
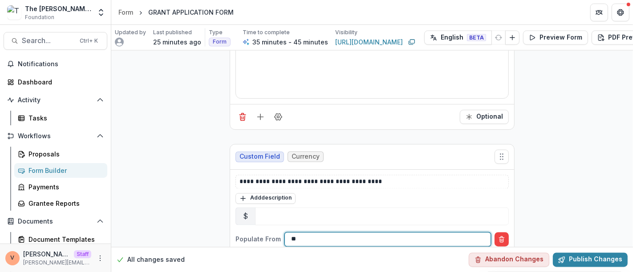
type input "*"
click at [505, 233] on button "Delete condition" at bounding box center [502, 240] width 14 height 14
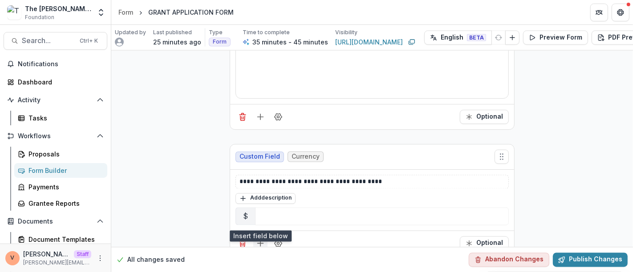
click at [258, 240] on icon "Add field" at bounding box center [260, 244] width 9 height 9
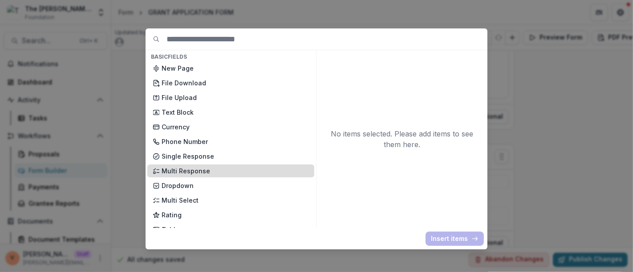
scroll to position [49, 0]
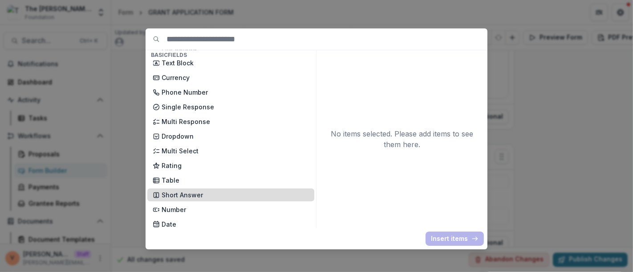
click at [196, 195] on p "Short Answer" at bounding box center [235, 195] width 147 height 9
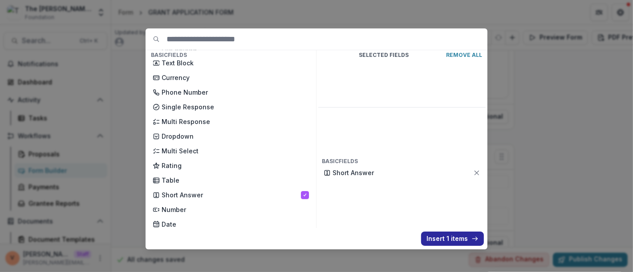
click at [452, 237] on button "Insert 1 items" at bounding box center [452, 239] width 63 height 14
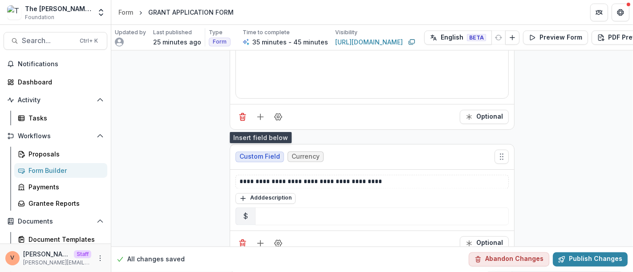
scroll to position [4281, 0]
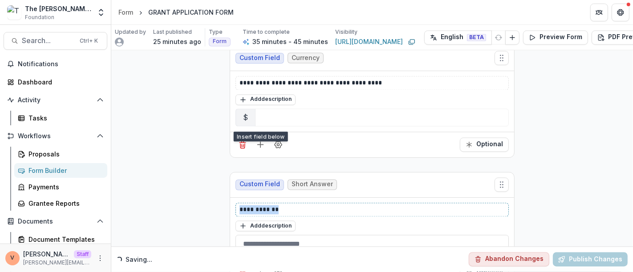
drag, startPoint x: 290, startPoint y: 181, endPoint x: 195, endPoint y: 181, distance: 95.7
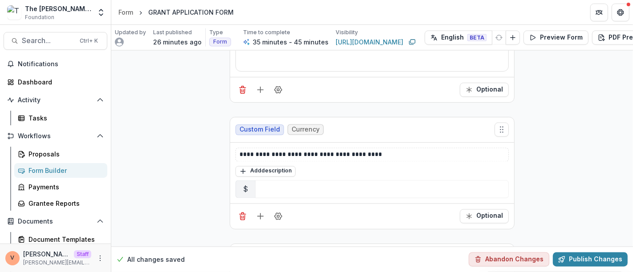
scroll to position [4308, 0]
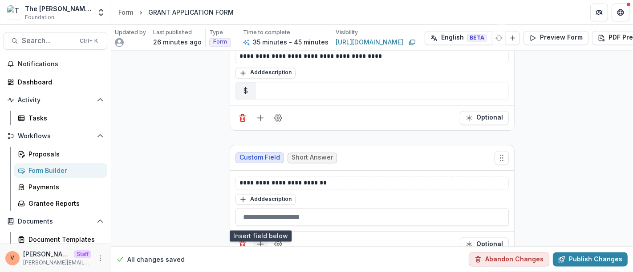
click at [258, 240] on icon "Add field" at bounding box center [260, 244] width 9 height 9
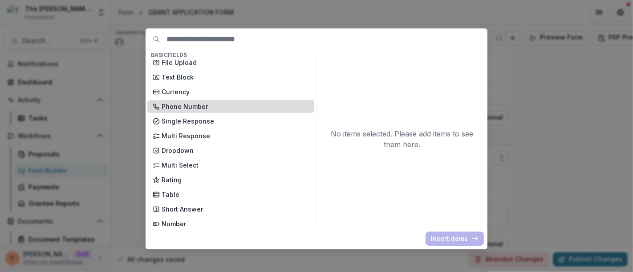
scroll to position [49, 0]
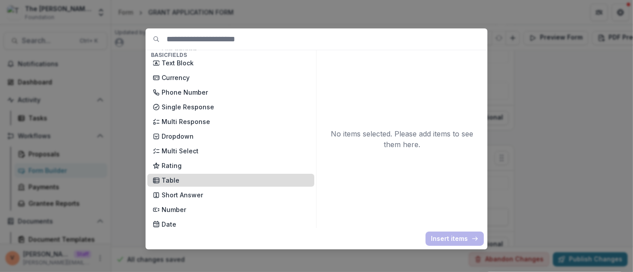
click at [195, 180] on p "Table" at bounding box center [235, 180] width 147 height 9
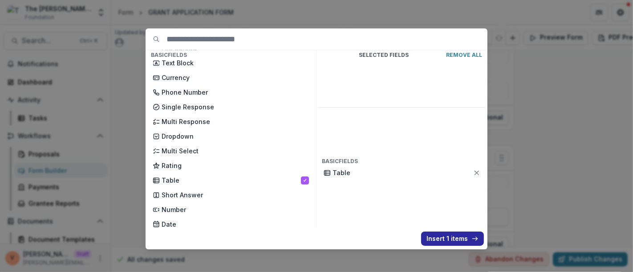
click at [454, 238] on button "Insert 1 items" at bounding box center [452, 239] width 63 height 14
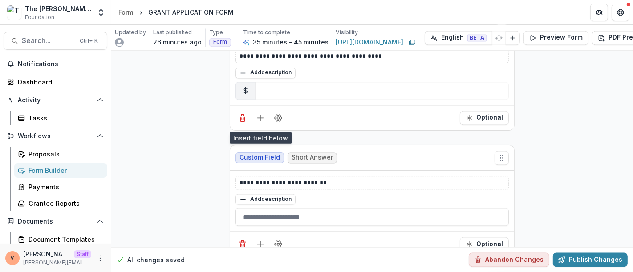
scroll to position [4434, 0]
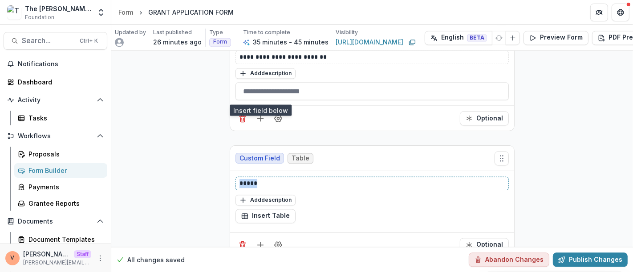
drag, startPoint x: 268, startPoint y: 160, endPoint x: 170, endPoint y: 162, distance: 98.4
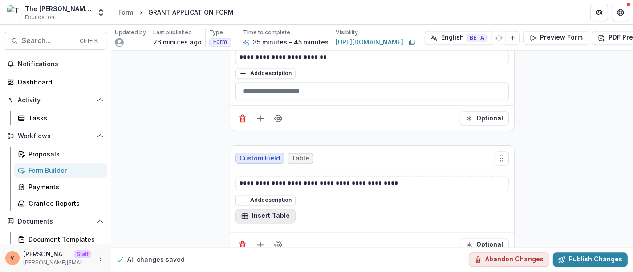
click at [262, 209] on button "Insert Table" at bounding box center [266, 216] width 60 height 14
click at [238, 146] on div "Custom Field Table" at bounding box center [372, 158] width 284 height 25
click at [272, 209] on button "Insert Table" at bounding box center [266, 216] width 60 height 14
click at [211, 156] on button "button" at bounding box center [211, 156] width 0 height 0
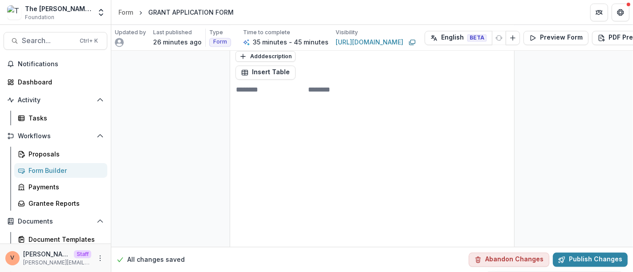
click at [264, 85] on input at bounding box center [271, 90] width 71 height 11
type input "******"
type input "*"
type input "**********"
click at [260, 264] on line "Add field" at bounding box center [261, 264] width 6 height 0
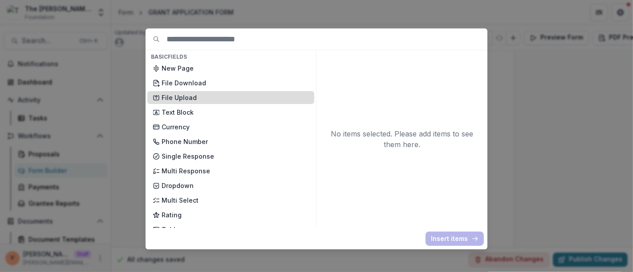
click at [197, 98] on p "File Upload" at bounding box center [235, 97] width 147 height 9
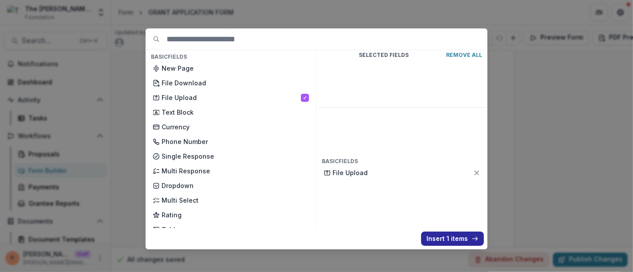
click at [446, 240] on button "Insert 1 items" at bounding box center [452, 239] width 63 height 14
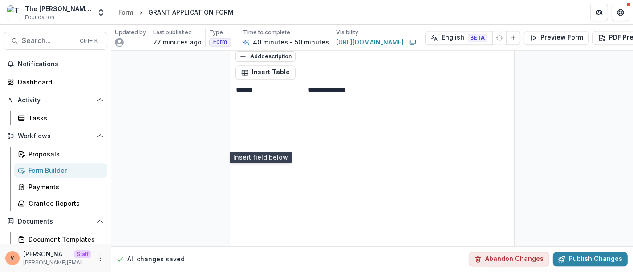
scroll to position [4759, 0]
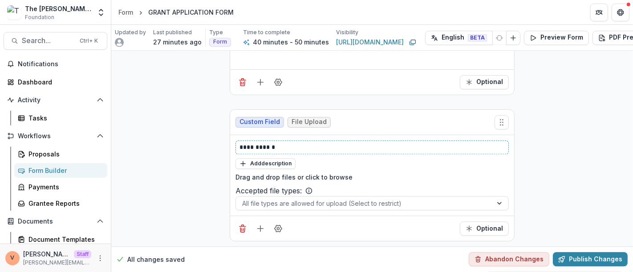
click at [285, 143] on p "**********" at bounding box center [373, 147] width 266 height 9
drag, startPoint x: 273, startPoint y: 103, endPoint x: 291, endPoint y: 103, distance: 18.3
click at [291, 143] on p "**********" at bounding box center [373, 147] width 266 height 9
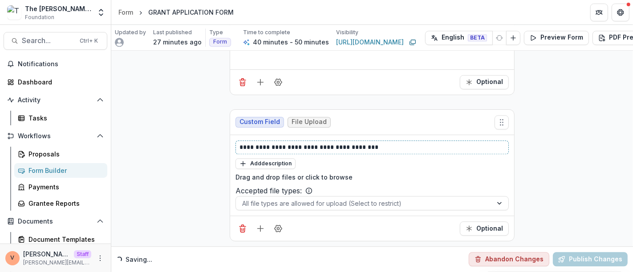
click at [385, 143] on p "**********" at bounding box center [373, 147] width 266 height 9
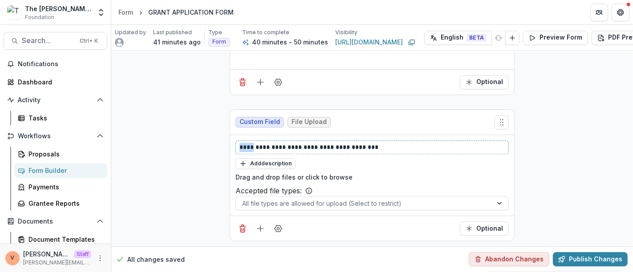
drag, startPoint x: 249, startPoint y: 105, endPoint x: 214, endPoint y: 102, distance: 35.2
click at [416, 143] on p "**********" at bounding box center [373, 147] width 266 height 9
click at [594, 253] on button "Publish Changes" at bounding box center [590, 260] width 75 height 14
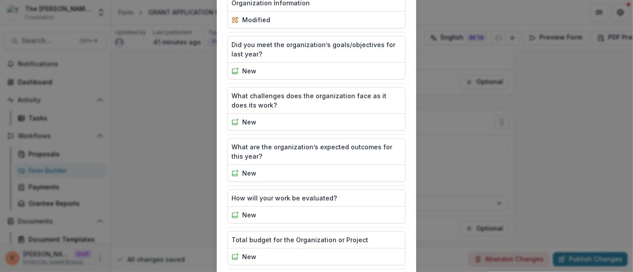
scroll to position [1110, 0]
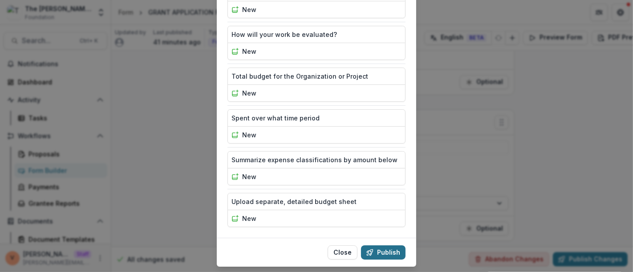
click at [388, 246] on button "Publish" at bounding box center [383, 253] width 45 height 14
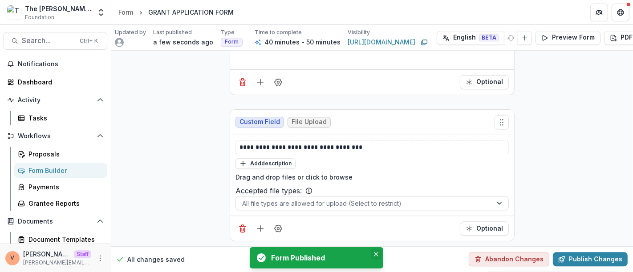
click at [377, 256] on icon "Close" at bounding box center [376, 254] width 4 height 4
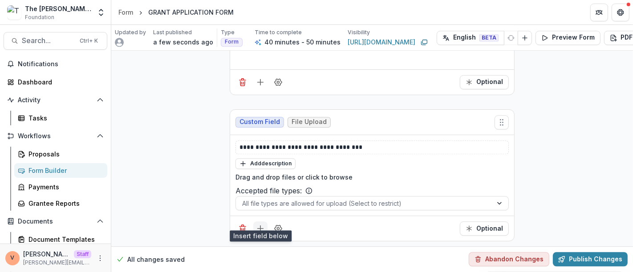
click at [258, 224] on icon "Add field" at bounding box center [260, 228] width 9 height 9
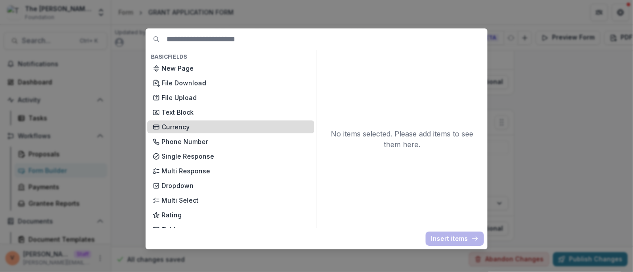
click at [220, 129] on p "Currency" at bounding box center [235, 126] width 147 height 9
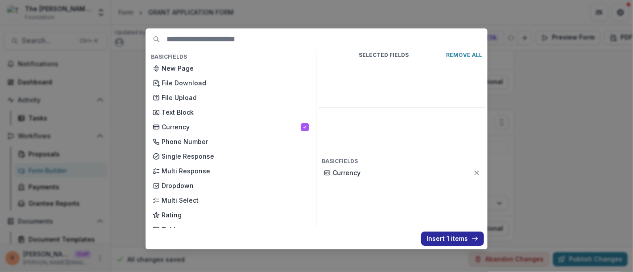
click at [451, 236] on button "Insert 1 items" at bounding box center [452, 239] width 63 height 14
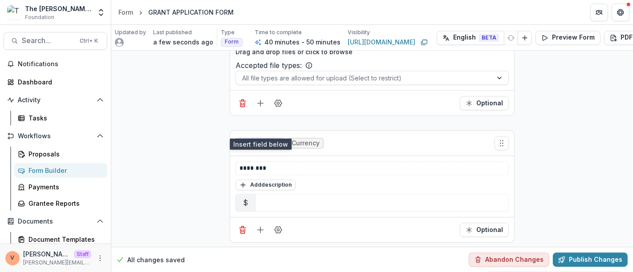
scroll to position [4885, 0]
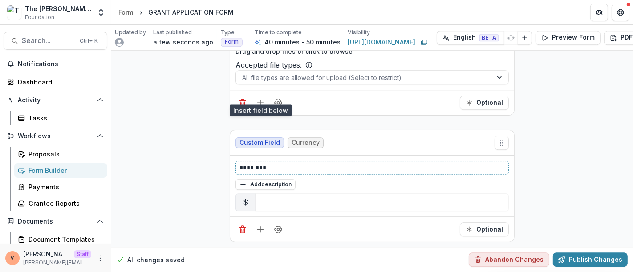
drag, startPoint x: 277, startPoint y: 159, endPoint x: 216, endPoint y: 162, distance: 61.1
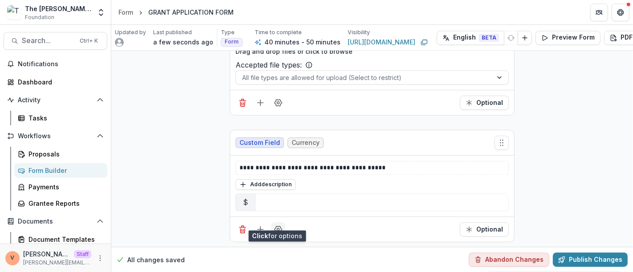
click at [278, 225] on button "Field Settings" at bounding box center [278, 230] width 14 height 14
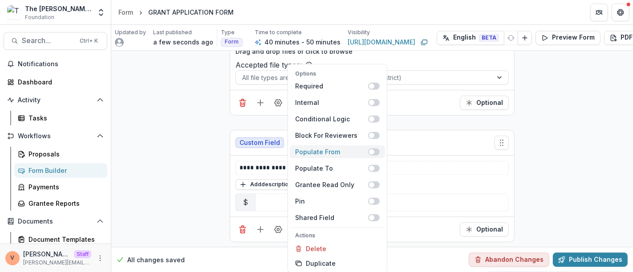
click at [376, 153] on span at bounding box center [374, 151] width 12 height 7
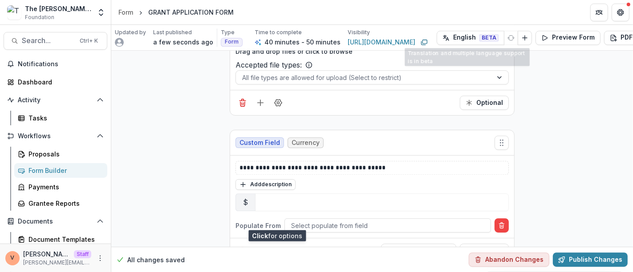
scroll to position [4907, 0]
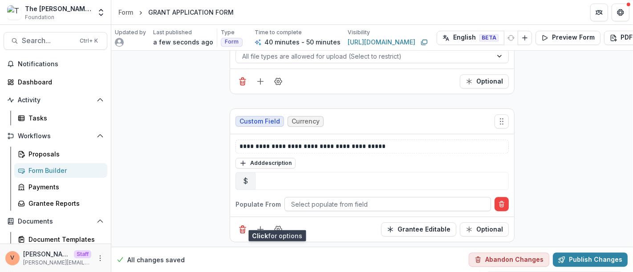
click at [332, 199] on div at bounding box center [387, 204] width 193 height 11
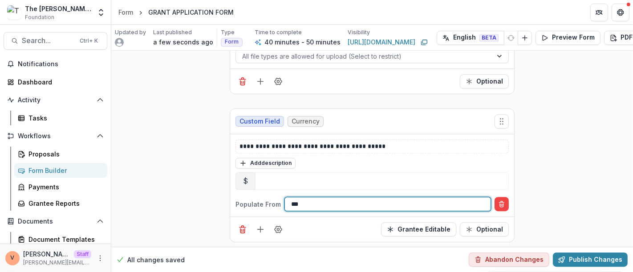
type input "****"
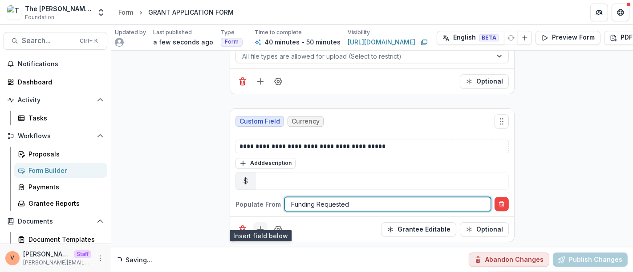
click at [260, 227] on line "Add field" at bounding box center [260, 230] width 0 height 6
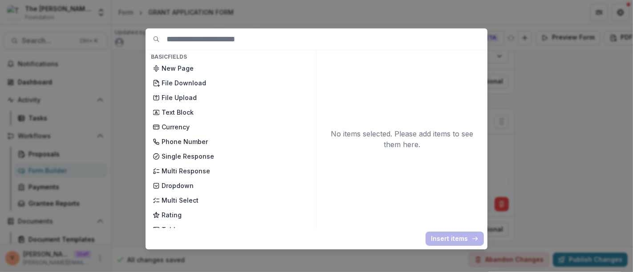
click at [583, 129] on div "Basic Fields New Page File Download File Upload Text Block Currency Phone Numbe…" at bounding box center [316, 136] width 633 height 272
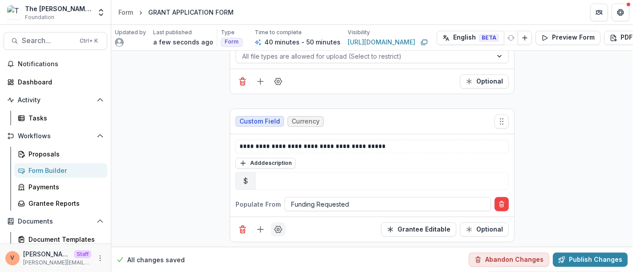
click at [280, 225] on icon "Field Settings" at bounding box center [278, 229] width 9 height 9
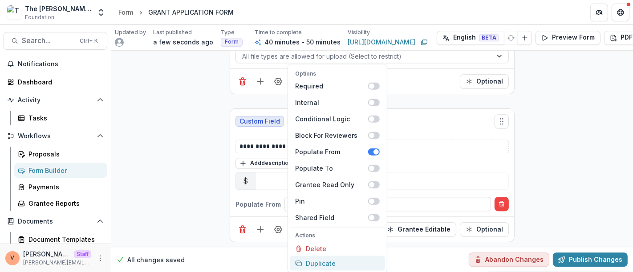
click at [321, 262] on button "Duplicate" at bounding box center [337, 263] width 95 height 15
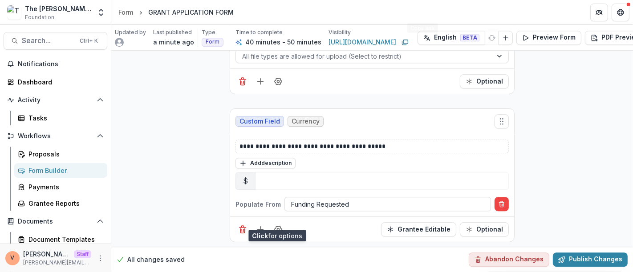
scroll to position [5054, 0]
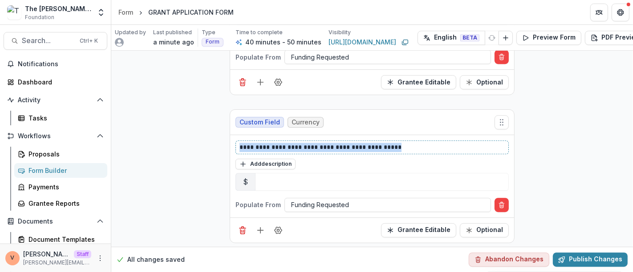
drag, startPoint x: 393, startPoint y: 137, endPoint x: 187, endPoint y: 140, distance: 205.3
drag, startPoint x: 272, startPoint y: 138, endPoint x: 300, endPoint y: 135, distance: 27.7
click at [300, 143] on p "**********" at bounding box center [373, 147] width 266 height 9
click at [282, 143] on p "**********" at bounding box center [373, 147] width 266 height 9
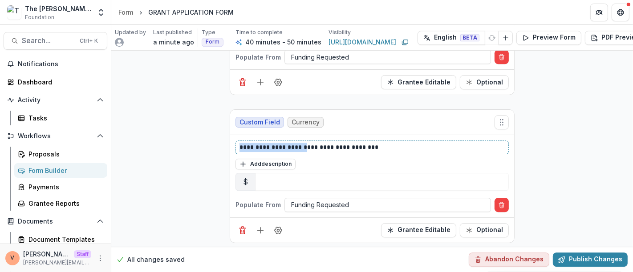
drag, startPoint x: 298, startPoint y: 138, endPoint x: 210, endPoint y: 136, distance: 87.7
click at [365, 199] on div at bounding box center [387, 204] width 193 height 11
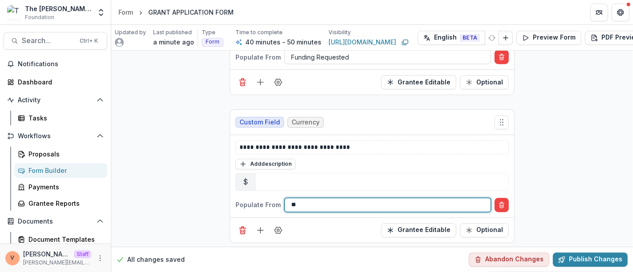
scroll to position [0, 0]
type input "******"
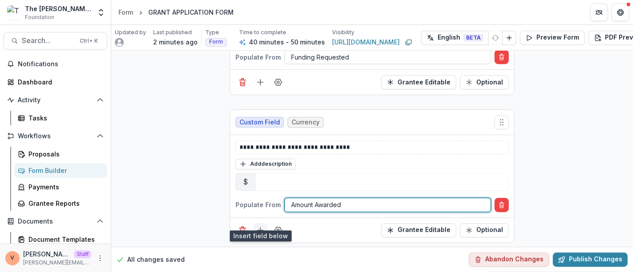
click at [260, 226] on icon "Add field" at bounding box center [260, 230] width 9 height 9
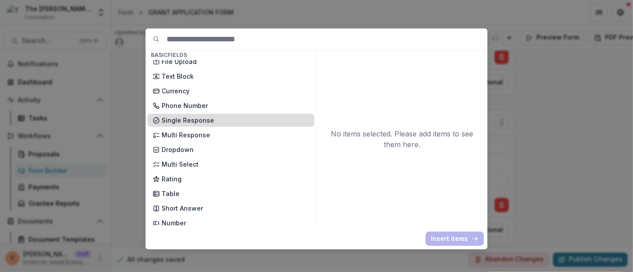
scroll to position [49, 0]
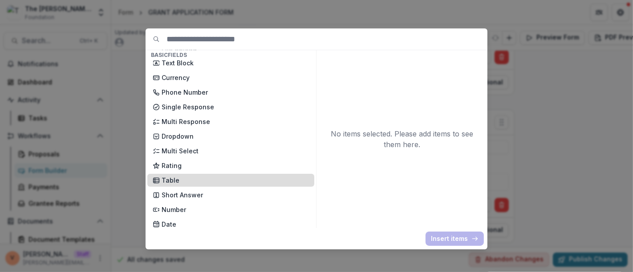
click at [192, 177] on p "Table" at bounding box center [235, 180] width 147 height 9
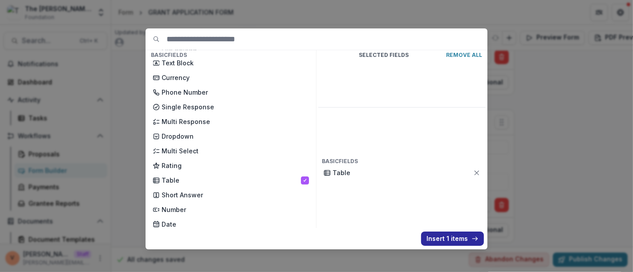
click at [454, 240] on button "Insert 1 items" at bounding box center [452, 239] width 63 height 14
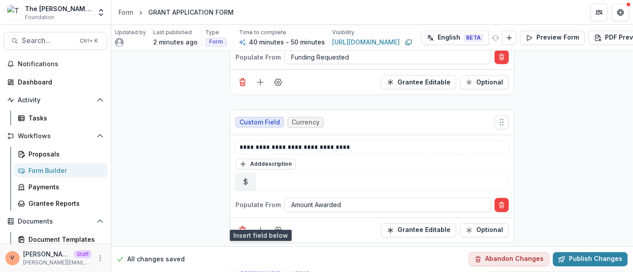
scroll to position [5180, 0]
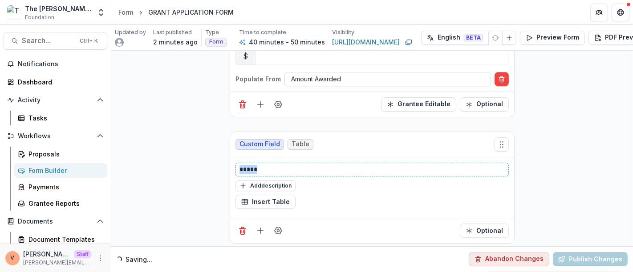
drag, startPoint x: 293, startPoint y: 160, endPoint x: 214, endPoint y: 161, distance: 79.7
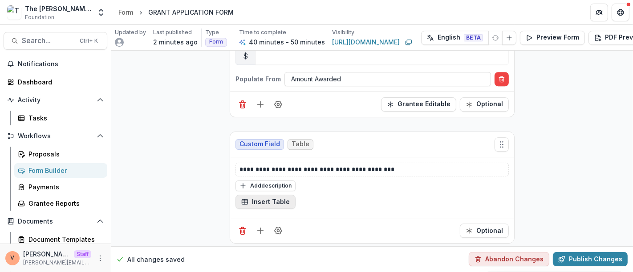
click at [272, 195] on button "Insert Table" at bounding box center [266, 202] width 60 height 14
click at [211, 156] on button "button" at bounding box center [211, 156] width 0 height 0
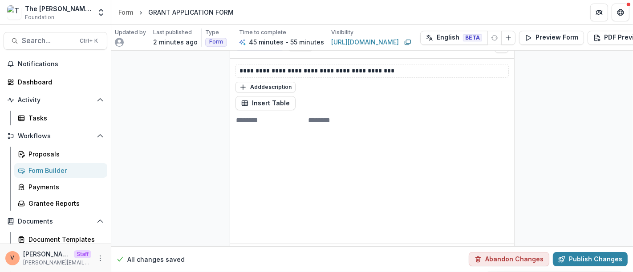
click at [264, 115] on input at bounding box center [271, 120] width 71 height 11
type input "******"
click at [262, 82] on button "Add description" at bounding box center [266, 87] width 60 height 11
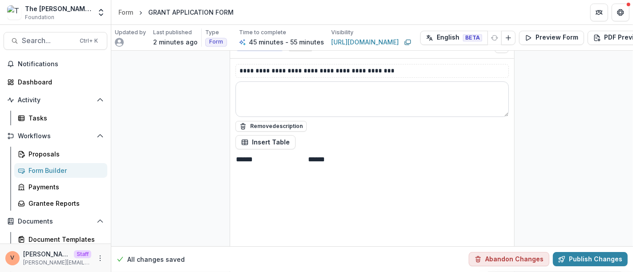
click at [262, 82] on textarea at bounding box center [372, 99] width 273 height 36
paste textarea "**********"
type textarea "**********"
click at [585, 253] on button "Publish Changes" at bounding box center [590, 260] width 75 height 14
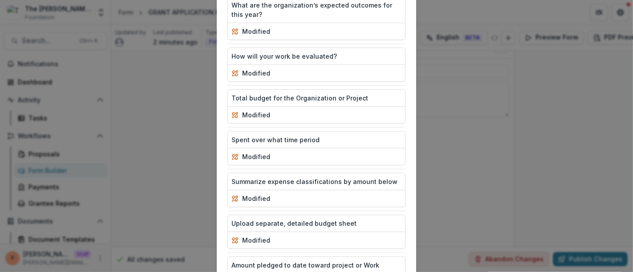
scroll to position [1234, 0]
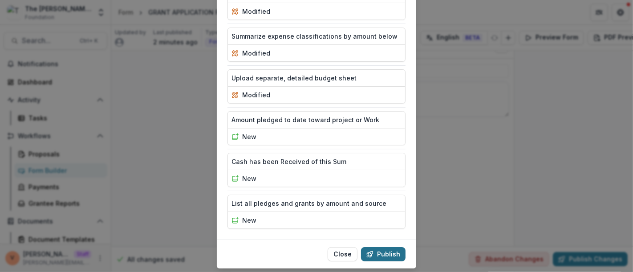
click at [383, 248] on button "Publish" at bounding box center [383, 255] width 45 height 14
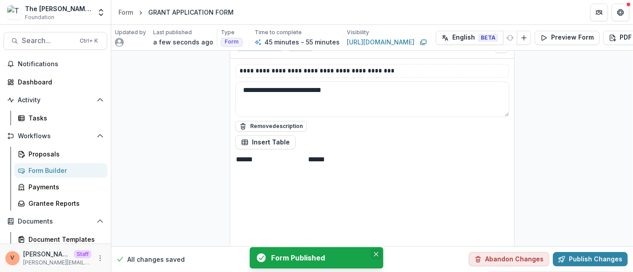
click at [377, 252] on icon "Close" at bounding box center [376, 254] width 4 height 4
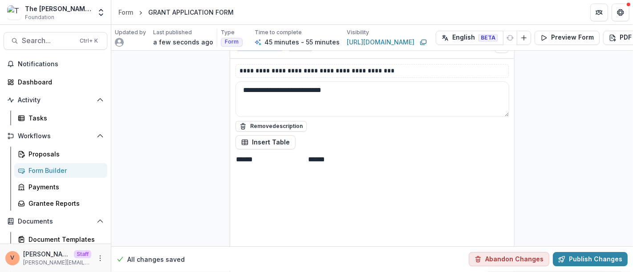
scroll to position [5330, 0]
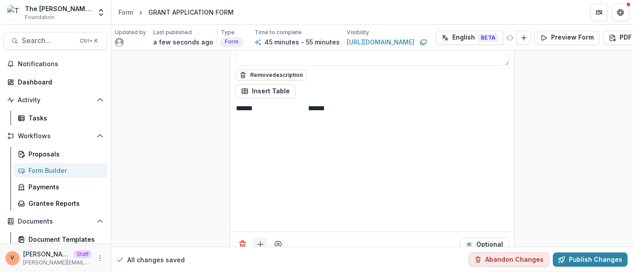
click at [258, 245] on line "Add field" at bounding box center [261, 245] width 6 height 0
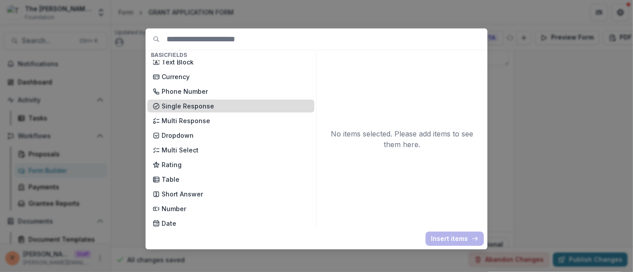
scroll to position [99, 0]
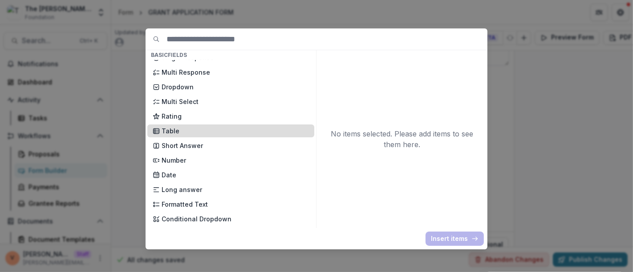
click at [177, 133] on p "Table" at bounding box center [235, 130] width 147 height 9
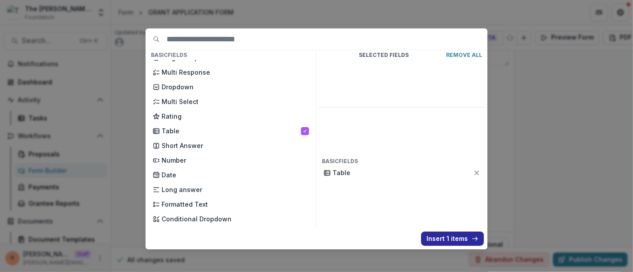
click at [447, 242] on button "Insert 1 items" at bounding box center [452, 239] width 63 height 14
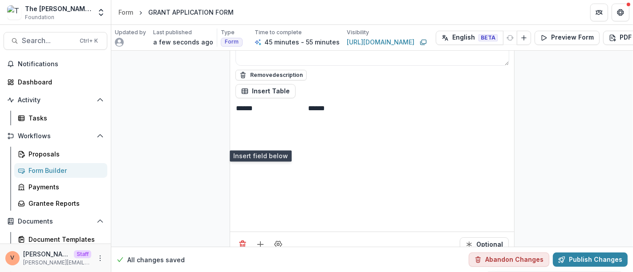
scroll to position [5429, 0]
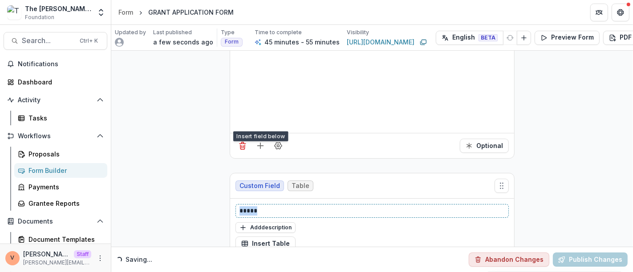
drag, startPoint x: 253, startPoint y: 184, endPoint x: 215, endPoint y: 184, distance: 38.3
paste div
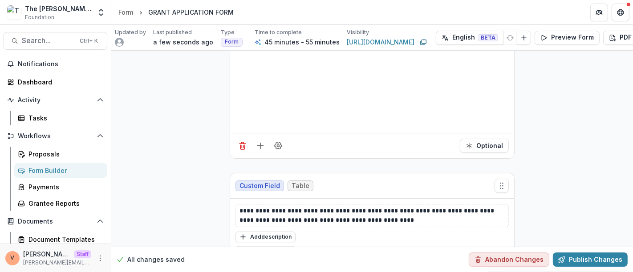
click at [266, 246] on button "Insert Table" at bounding box center [266, 253] width 60 height 14
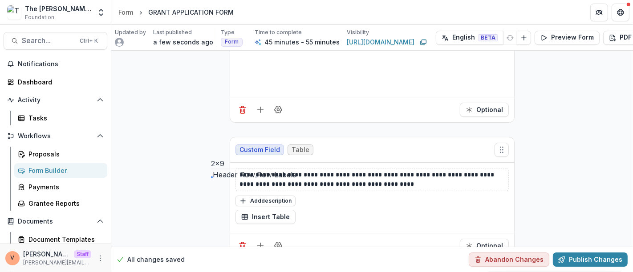
click at [211, 156] on button "button" at bounding box center [211, 156] width 0 height 0
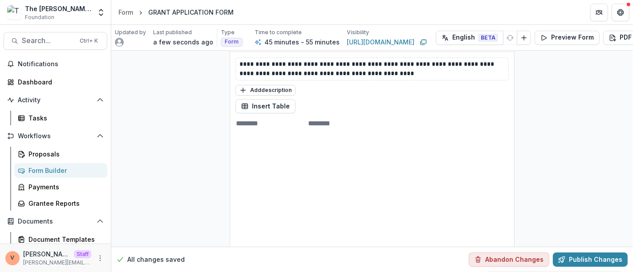
click at [260, 118] on input at bounding box center [271, 123] width 71 height 11
type input "******"
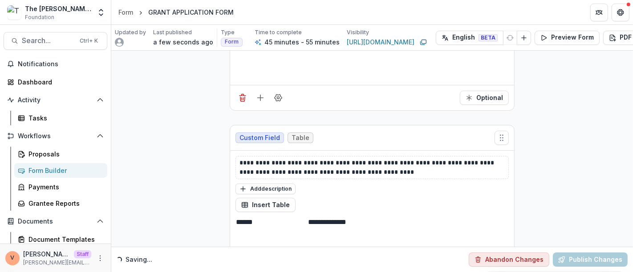
type input "**********"
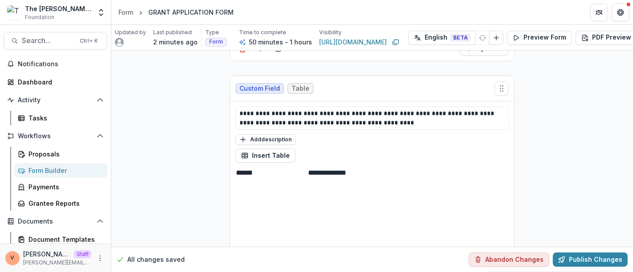
scroll to position [5576, 0]
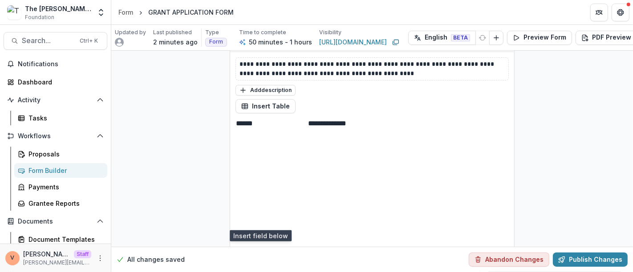
click at [258, 256] on icon "Add field" at bounding box center [260, 260] width 9 height 9
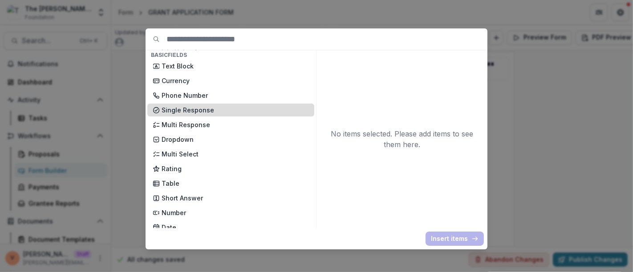
scroll to position [99, 0]
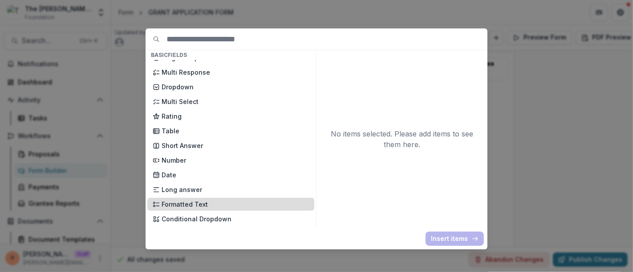
click at [204, 207] on p "Formatted Text" at bounding box center [235, 204] width 147 height 9
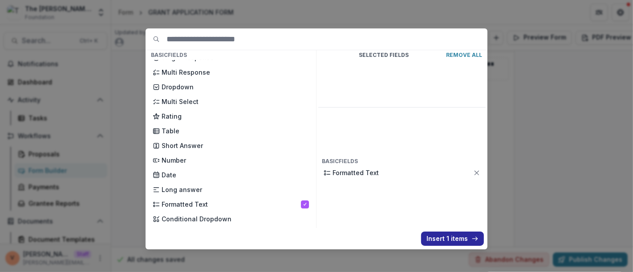
click at [450, 243] on button "Insert 1 items" at bounding box center [452, 239] width 63 height 14
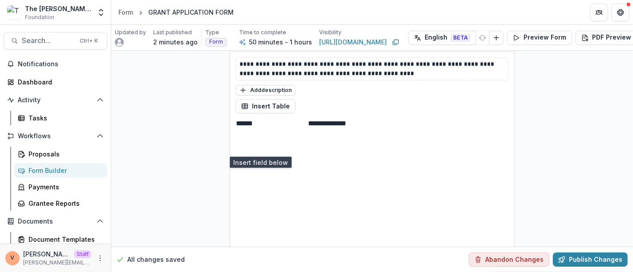
scroll to position [5675, 0]
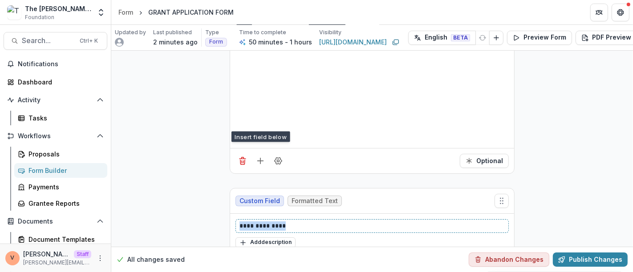
drag, startPoint x: 282, startPoint y: 187, endPoint x: 160, endPoint y: 189, distance: 121.6
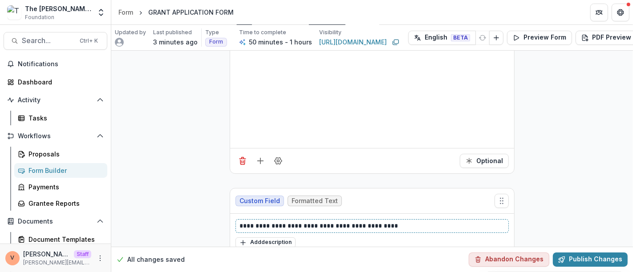
scroll to position [5840, 0]
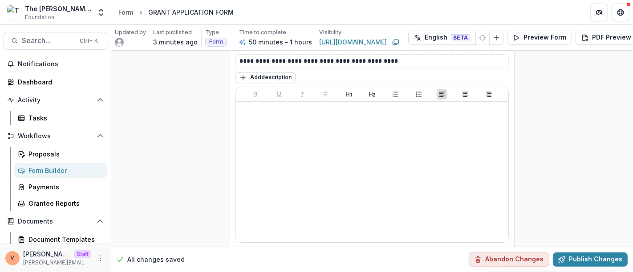
click at [260, 257] on icon "Add field" at bounding box center [260, 261] width 9 height 9
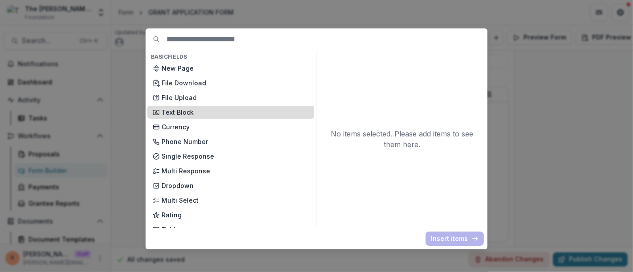
click at [199, 108] on p "Text Block" at bounding box center [235, 112] width 147 height 9
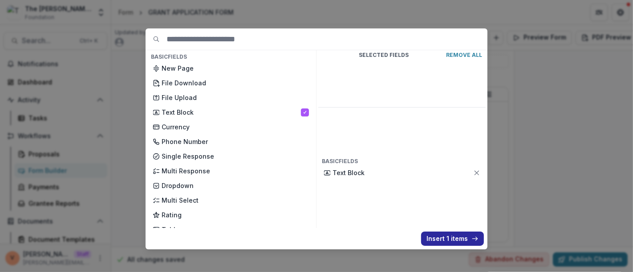
click at [442, 237] on button "Insert 1 items" at bounding box center [452, 239] width 63 height 14
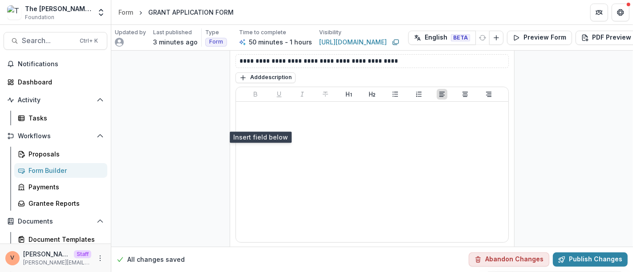
scroll to position [5939, 0]
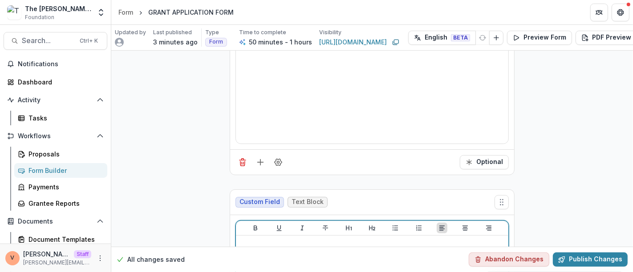
drag, startPoint x: 367, startPoint y: 207, endPoint x: 170, endPoint y: 208, distance: 197.2
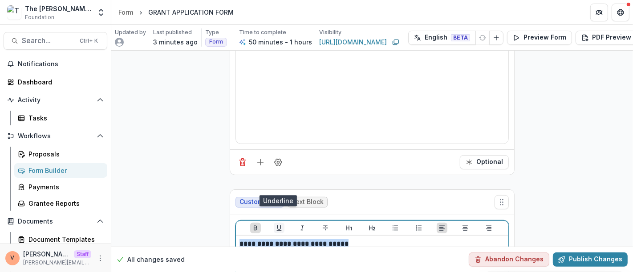
click at [280, 225] on icon "Underline" at bounding box center [279, 228] width 7 height 7
click at [370, 226] on icon "Heading 2" at bounding box center [372, 228] width 6 height 5
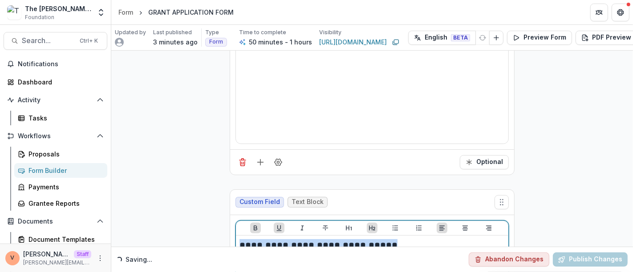
click at [389, 240] on h2 "**********" at bounding box center [372, 247] width 265 height 14
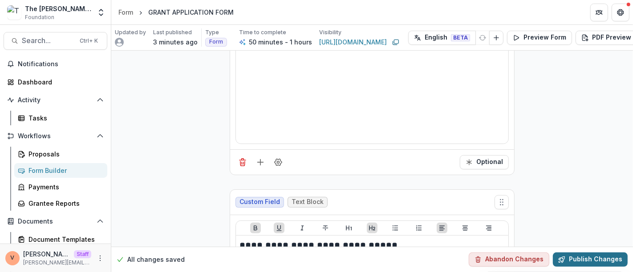
click at [600, 253] on button "Publish Changes" at bounding box center [590, 260] width 75 height 14
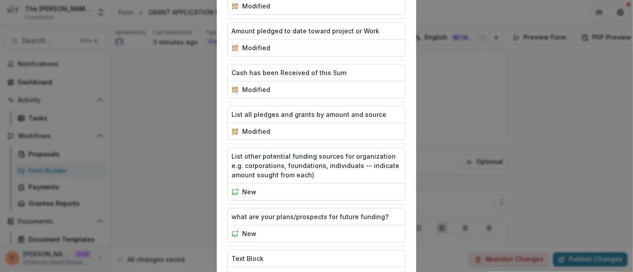
scroll to position [1377, 0]
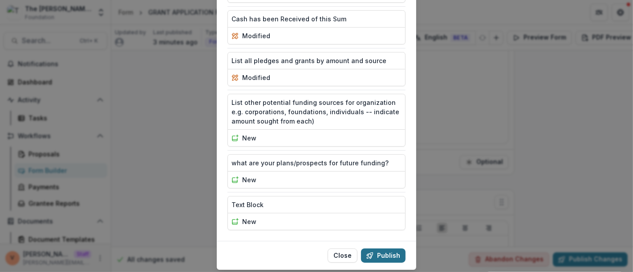
click at [380, 249] on button "Publish" at bounding box center [383, 256] width 45 height 14
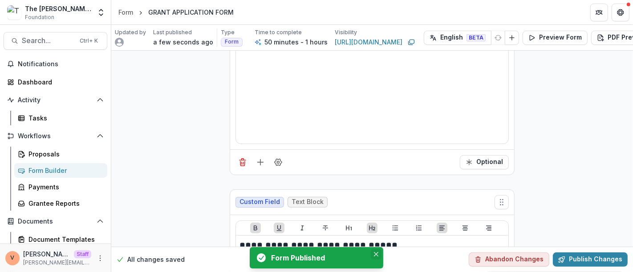
click at [376, 256] on icon "Close" at bounding box center [376, 254] width 4 height 4
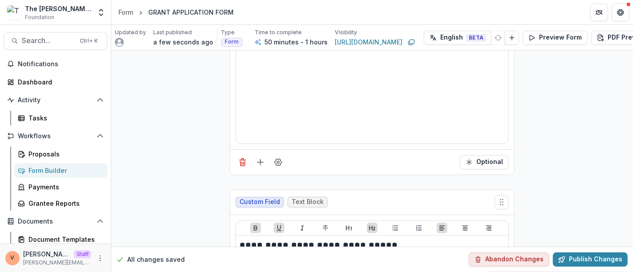
scroll to position [6072, 0]
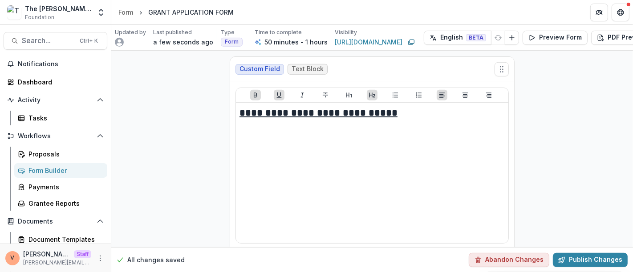
click at [260, 259] on line "Add field" at bounding box center [260, 262] width 0 height 6
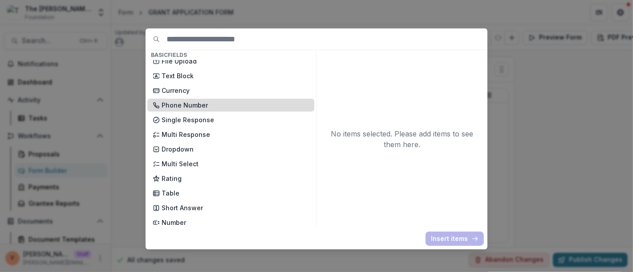
scroll to position [49, 0]
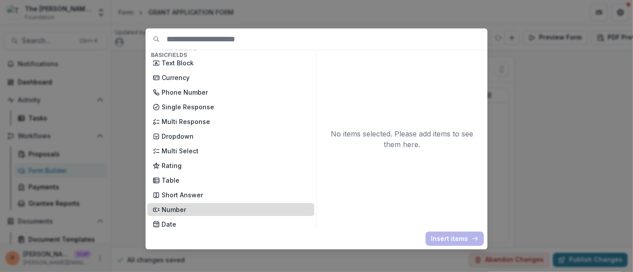
click at [191, 208] on p "Number" at bounding box center [235, 209] width 147 height 9
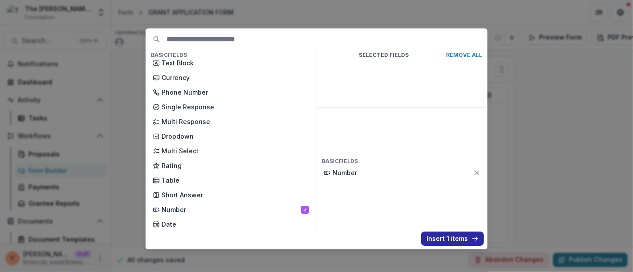
click at [453, 240] on button "Insert 1 items" at bounding box center [452, 239] width 63 height 14
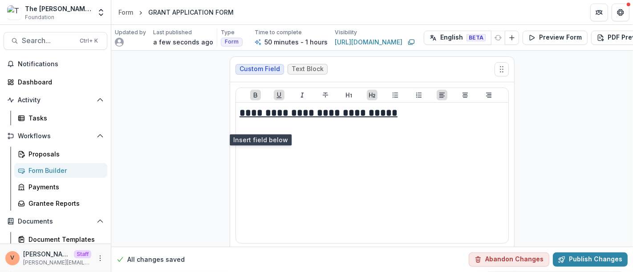
scroll to position [6198, 0]
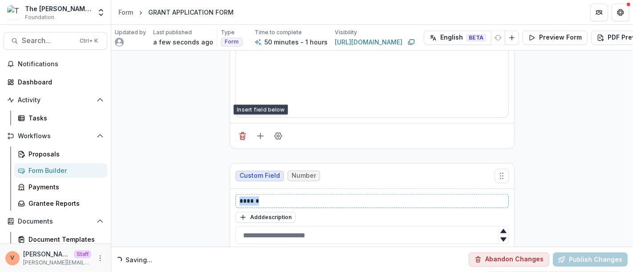
drag, startPoint x: 281, startPoint y: 163, endPoint x: 187, endPoint y: 161, distance: 94.9
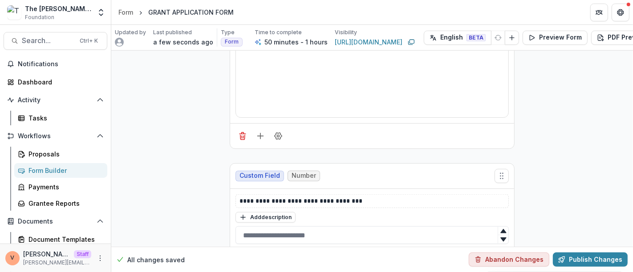
click at [278, 260] on icon "Field Settings" at bounding box center [278, 263] width 7 height 7
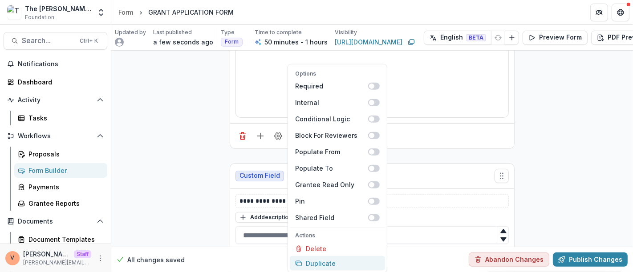
click at [316, 263] on button "Duplicate" at bounding box center [337, 263] width 95 height 15
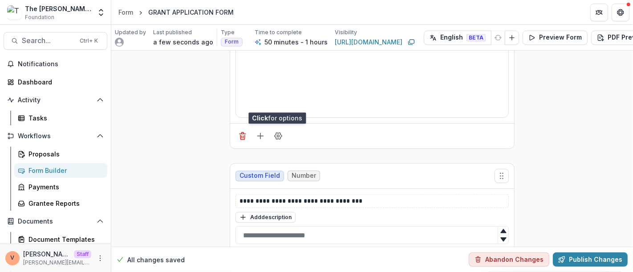
scroll to position [6323, 0]
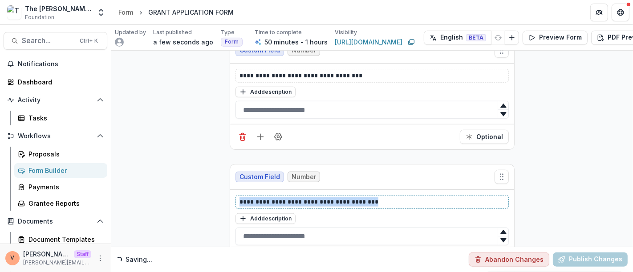
drag, startPoint x: 396, startPoint y: 160, endPoint x: 171, endPoint y: 170, distance: 226.0
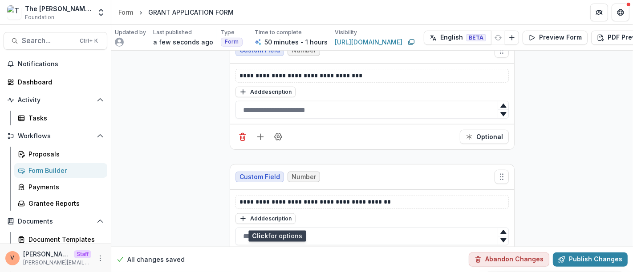
click at [277, 263] on circle "Field Settings" at bounding box center [278, 264] width 2 height 2
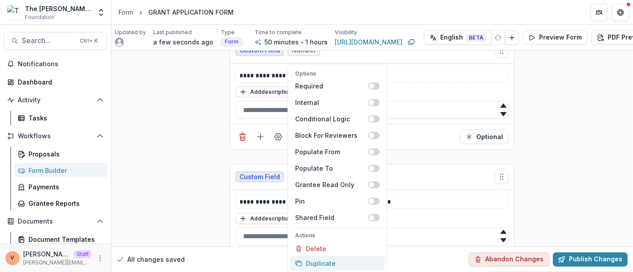
click at [330, 263] on button "Duplicate" at bounding box center [337, 263] width 95 height 15
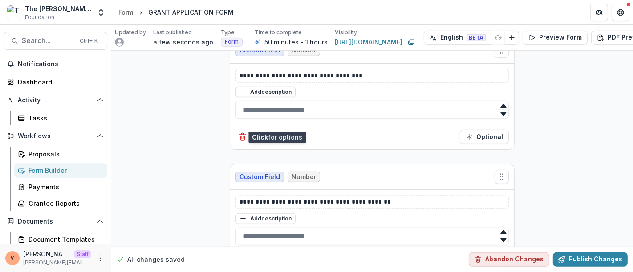
scroll to position [6423, 0]
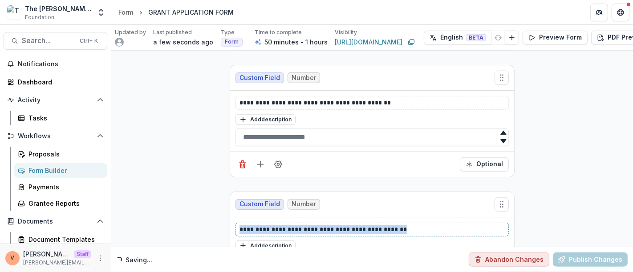
drag, startPoint x: 403, startPoint y: 189, endPoint x: 176, endPoint y: 195, distance: 227.2
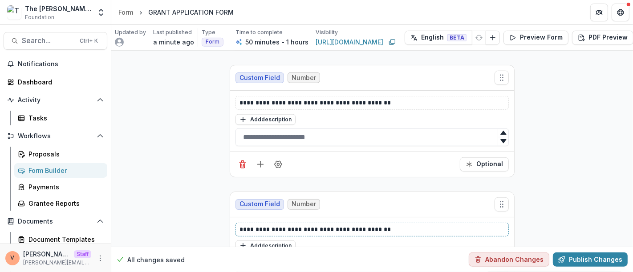
scroll to position [6449, 0]
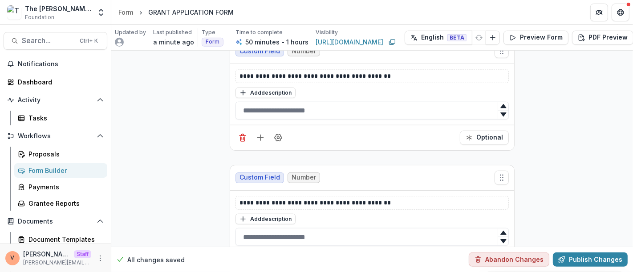
click at [278, 261] on icon "Field Settings" at bounding box center [278, 264] width 7 height 7
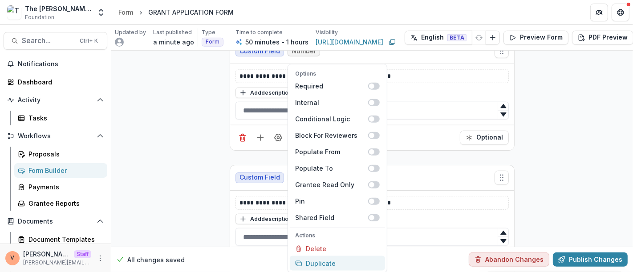
click at [323, 266] on button "Duplicate" at bounding box center [337, 263] width 95 height 15
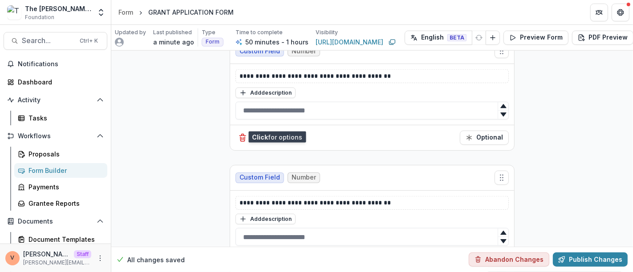
scroll to position [6549, 0]
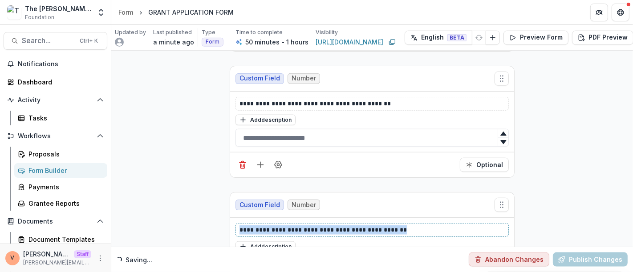
drag, startPoint x: 416, startPoint y: 186, endPoint x: 158, endPoint y: 187, distance: 257.8
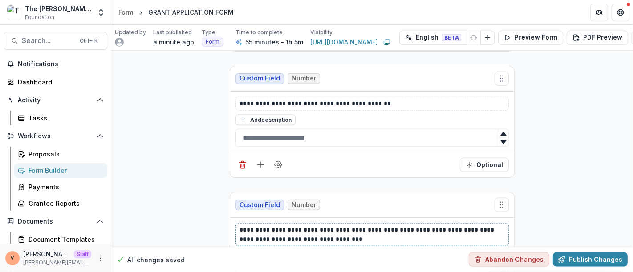
scroll to position [6585, 0]
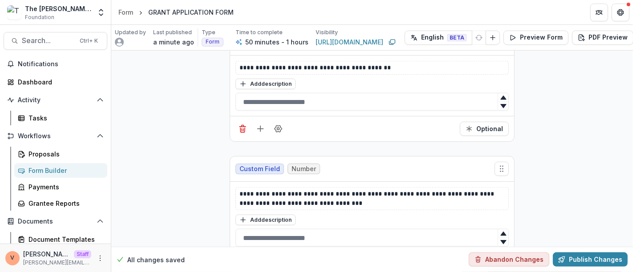
click at [277, 261] on icon "Field Settings" at bounding box center [278, 265] width 9 height 9
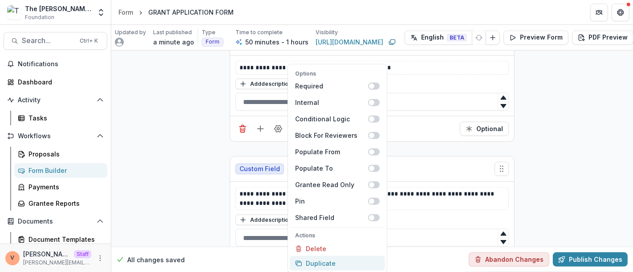
click at [328, 264] on button "Duplicate" at bounding box center [337, 263] width 95 height 15
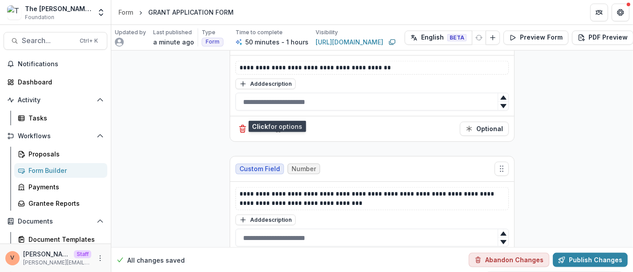
scroll to position [6720, 0]
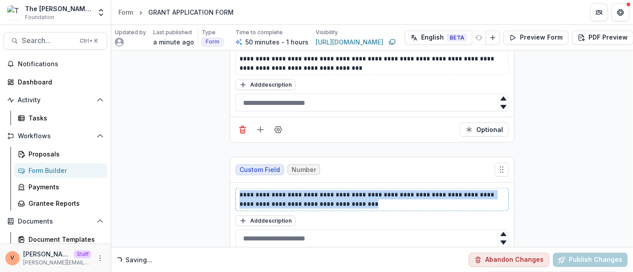
drag, startPoint x: 350, startPoint y: 157, endPoint x: 205, endPoint y: 145, distance: 145.2
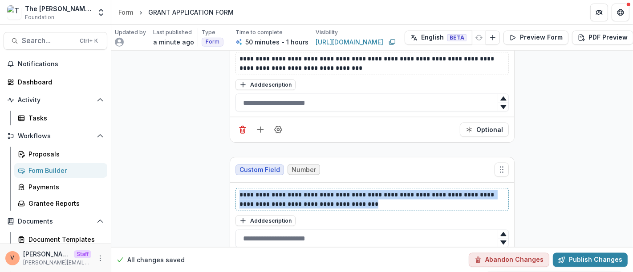
paste div
drag, startPoint x: 335, startPoint y: 160, endPoint x: 225, endPoint y: 152, distance: 110.3
copy p "**********"
click at [260, 130] on line "Add field" at bounding box center [261, 130] width 6 height 0
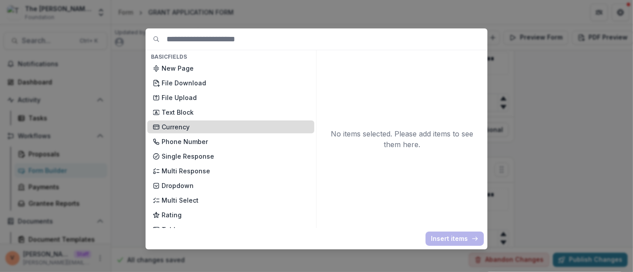
click at [193, 124] on p "Currency" at bounding box center [235, 126] width 147 height 9
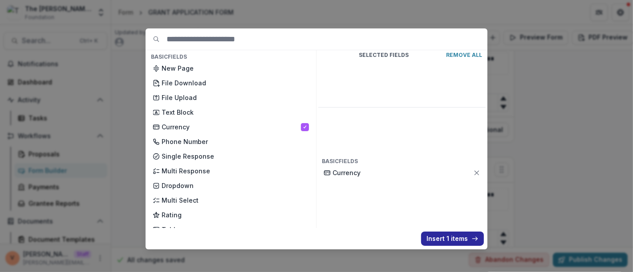
click at [441, 238] on button "Insert 1 items" at bounding box center [452, 239] width 63 height 14
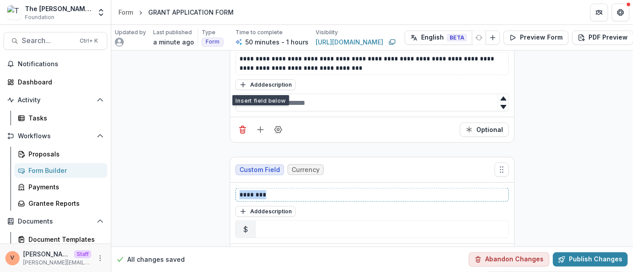
drag, startPoint x: 274, startPoint y: 150, endPoint x: 205, endPoint y: 153, distance: 69.1
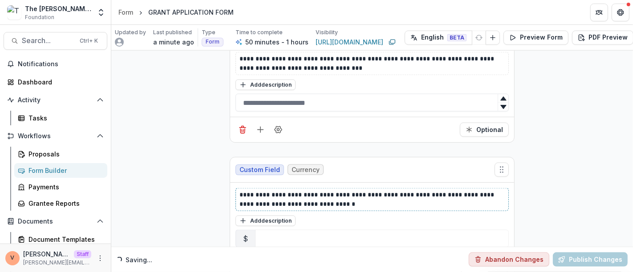
scroll to position [6855, 0]
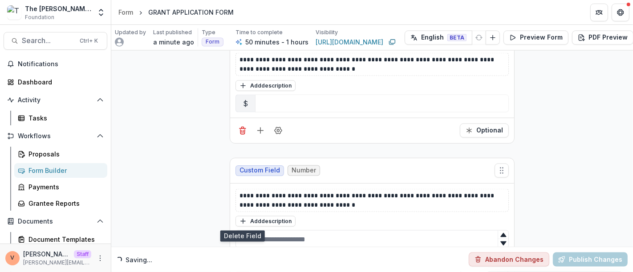
click at [242, 262] on icon "Delete field" at bounding box center [242, 266] width 9 height 9
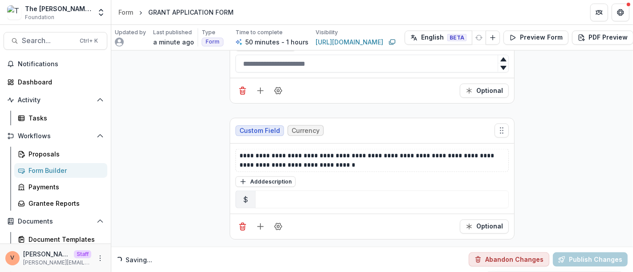
scroll to position [6720, 0]
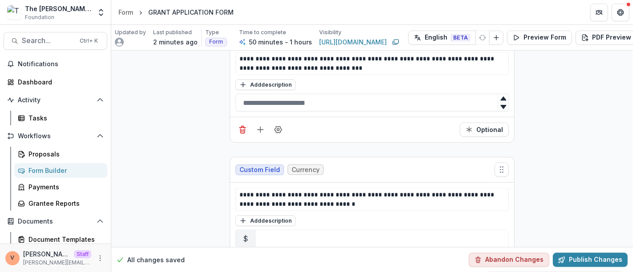
click at [258, 262] on icon "Add field" at bounding box center [260, 266] width 9 height 9
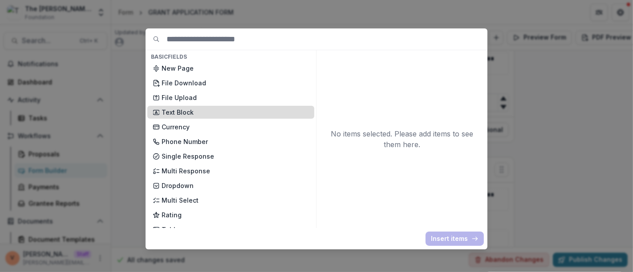
click at [193, 115] on p "Text Block" at bounding box center [235, 112] width 147 height 9
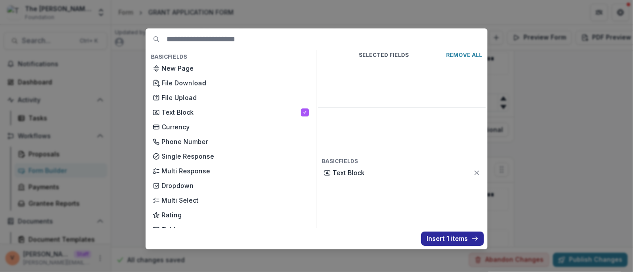
click at [445, 241] on button "Insert 1 items" at bounding box center [452, 239] width 63 height 14
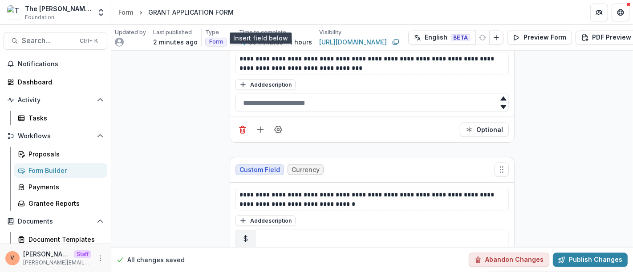
scroll to position [6918, 0]
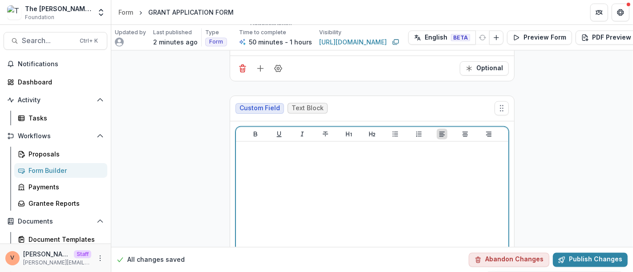
click at [293, 150] on div at bounding box center [372, 213] width 265 height 134
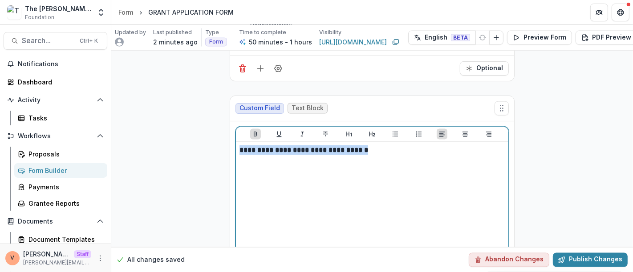
drag, startPoint x: 389, startPoint y: 106, endPoint x: 224, endPoint y: 106, distance: 165.6
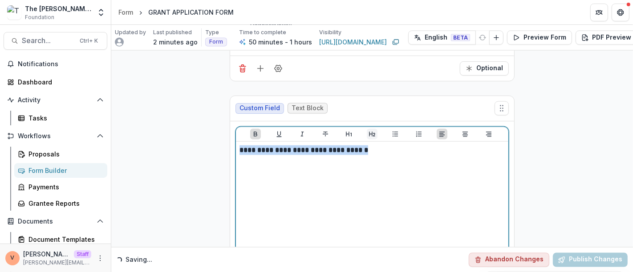
click at [373, 132] on icon "Heading 2" at bounding box center [372, 134] width 6 height 5
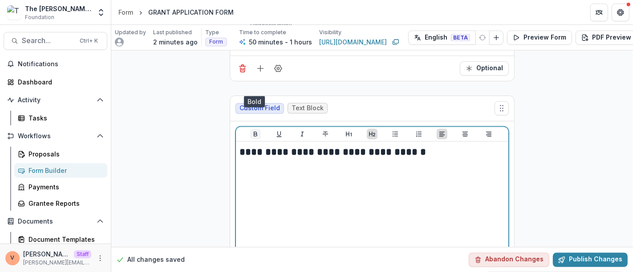
click at [259, 129] on button "Bold" at bounding box center [255, 134] width 11 height 11
click at [279, 131] on icon "Underline" at bounding box center [279, 134] width 7 height 7
click at [411, 146] on h2 "**********" at bounding box center [373, 153] width 266 height 14
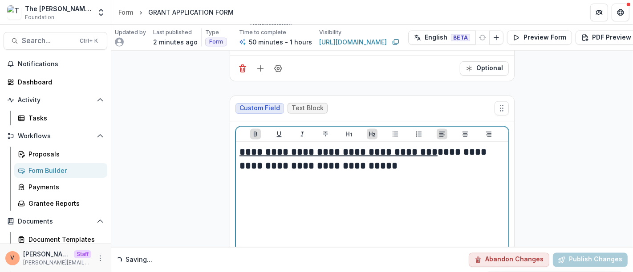
click at [417, 147] on strong "**********" at bounding box center [365, 159] width 250 height 24
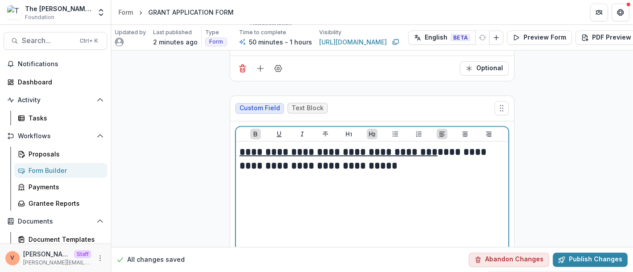
click at [415, 147] on strong "**********" at bounding box center [365, 159] width 250 height 24
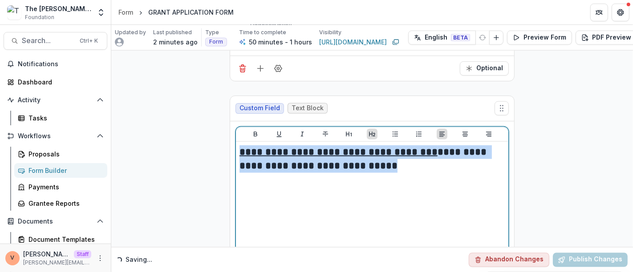
drag, startPoint x: 355, startPoint y: 120, endPoint x: 216, endPoint y: 103, distance: 139.9
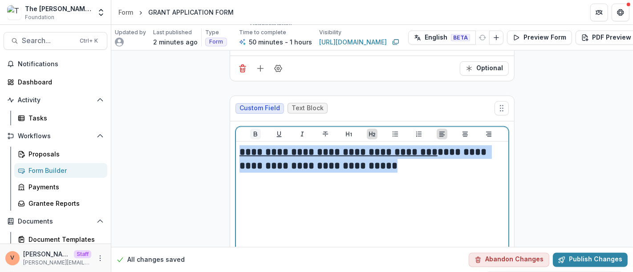
click at [255, 132] on icon "Bold" at bounding box center [256, 134] width 4 height 5
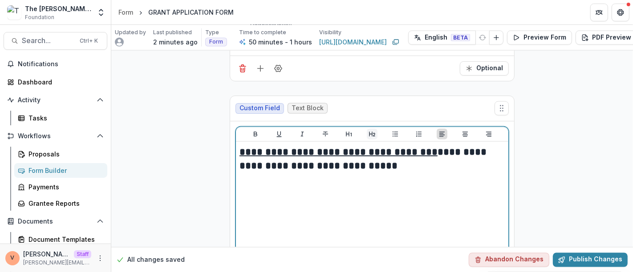
click at [371, 131] on icon "Heading 2" at bounding box center [372, 134] width 7 height 7
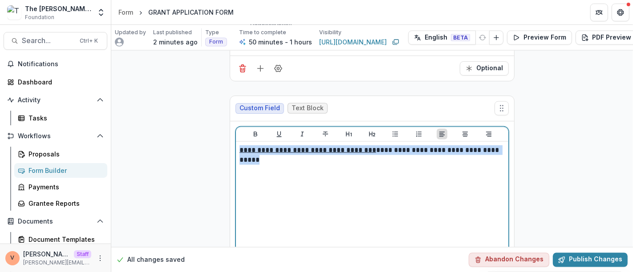
click at [359, 146] on div "**********" at bounding box center [372, 213] width 265 height 134
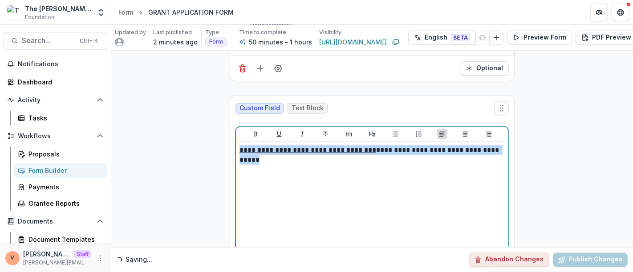
drag, startPoint x: 496, startPoint y: 102, endPoint x: 225, endPoint y: 102, distance: 271.2
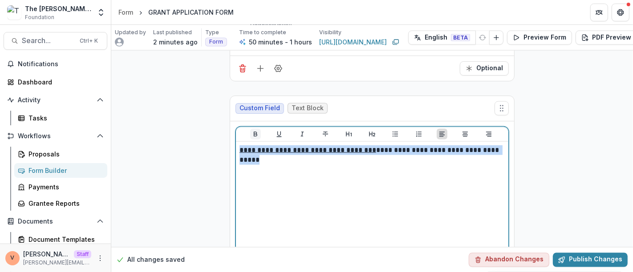
click at [254, 132] on icon "Bold" at bounding box center [256, 134] width 4 height 5
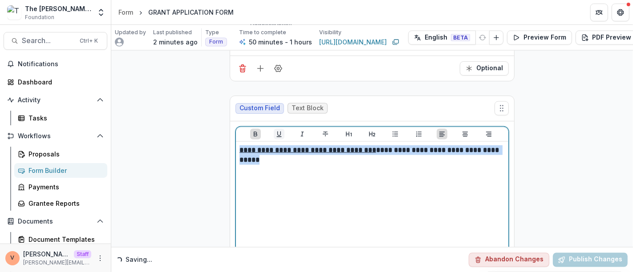
click at [280, 131] on icon "Underline" at bounding box center [279, 134] width 7 height 7
click at [282, 146] on p "**********" at bounding box center [373, 156] width 266 height 20
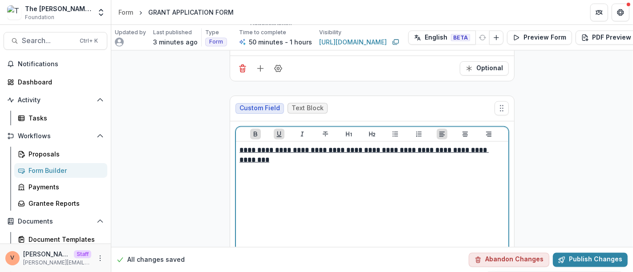
scroll to position [6952, 0]
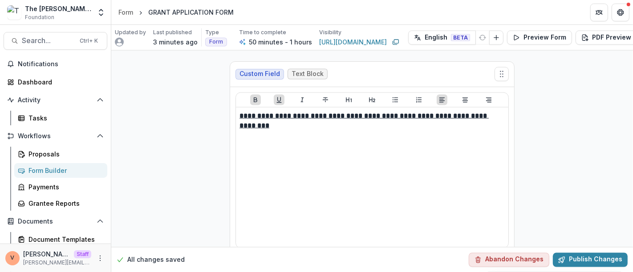
click at [258, 263] on icon "Add field" at bounding box center [260, 267] width 9 height 9
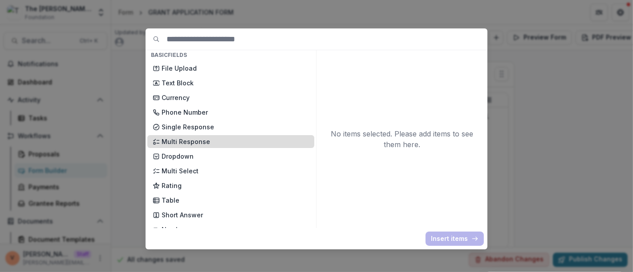
scroll to position [49, 0]
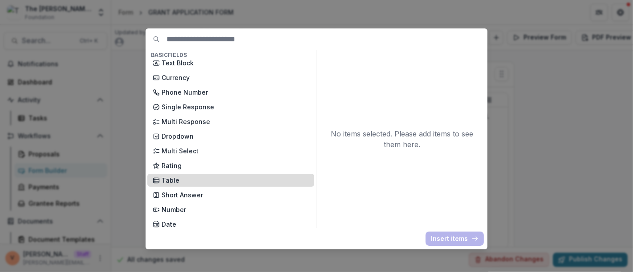
click at [179, 182] on p "Table" at bounding box center [235, 180] width 147 height 9
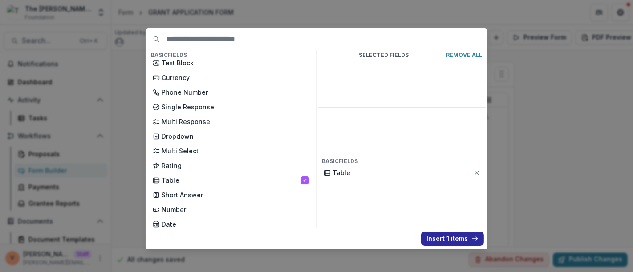
click at [449, 237] on button "Insert 1 items" at bounding box center [452, 239] width 63 height 14
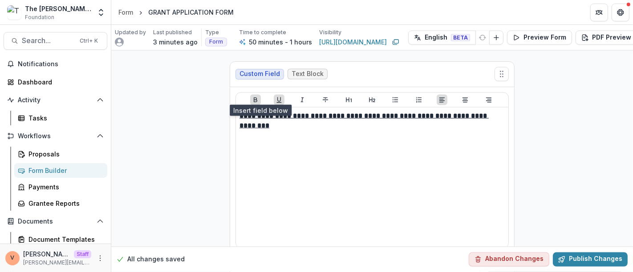
scroll to position [7078, 0]
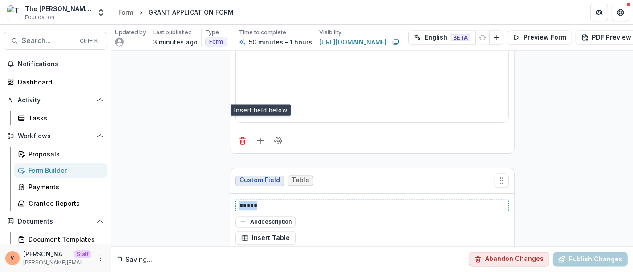
drag, startPoint x: 264, startPoint y: 160, endPoint x: 209, endPoint y: 162, distance: 54.4
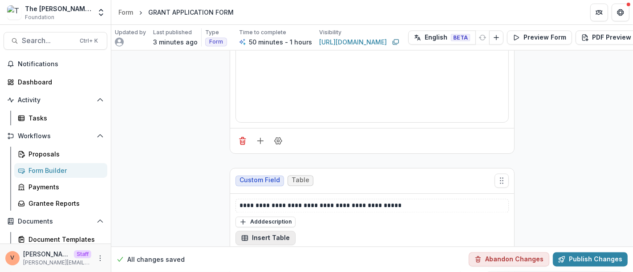
click at [274, 232] on button "Insert Table" at bounding box center [266, 239] width 60 height 14
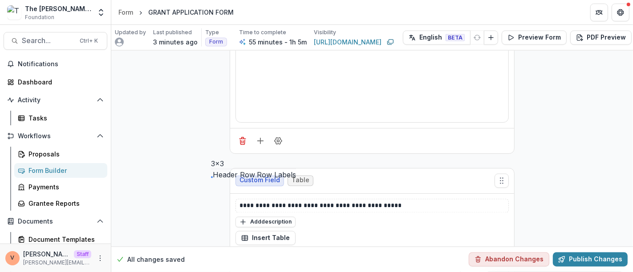
click at [211, 156] on button "button" at bounding box center [211, 156] width 0 height 0
click at [260, 251] on input at bounding box center [271, 256] width 71 height 11
type input "******"
type input "********"
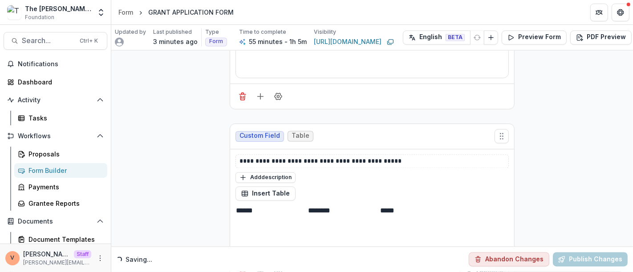
type input "*****"
click at [444, 231] on input at bounding box center [415, 236] width 71 height 11
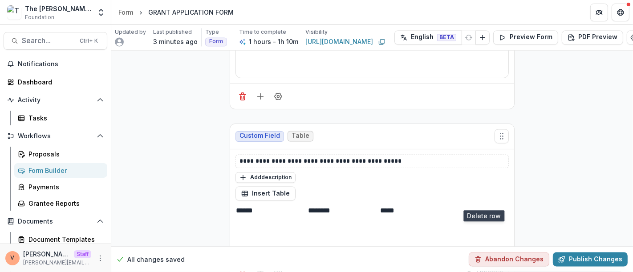
click at [427, 209] on line "Delete row" at bounding box center [425, 209] width 2 height 0
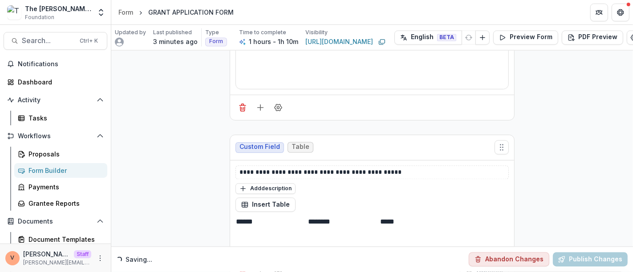
click at [285, 230] on input at bounding box center [271, 235] width 71 height 11
click at [359, 230] on input at bounding box center [343, 235] width 71 height 11
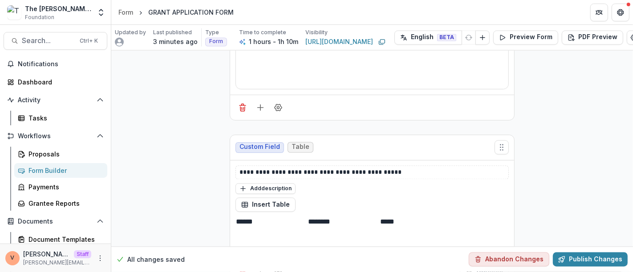
click at [435, 230] on input at bounding box center [415, 235] width 71 height 11
click at [307, 242] on input at bounding box center [271, 247] width 71 height 11
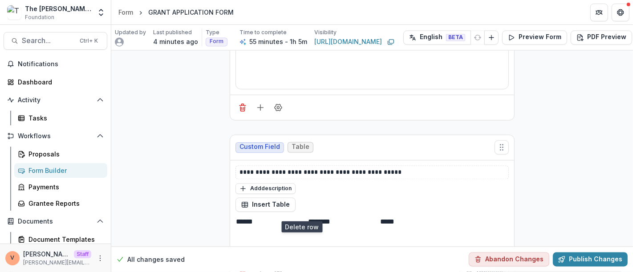
click at [237, 213] on icon "Delete row" at bounding box center [237, 213] width 0 height 0
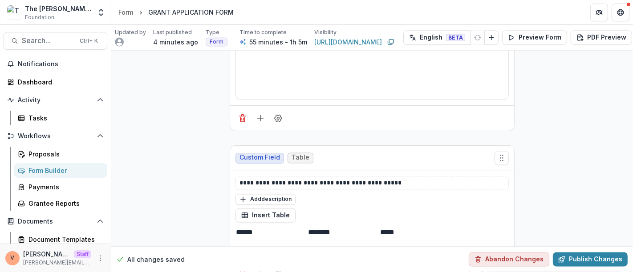
click at [352, 240] on input at bounding box center [343, 245] width 71 height 11
click at [277, 265] on icon "Field Settings" at bounding box center [278, 269] width 9 height 9
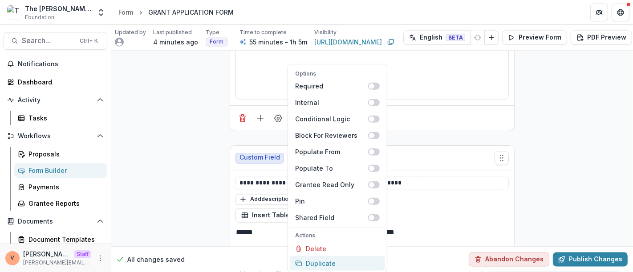
click at [335, 263] on button "Duplicate" at bounding box center [337, 263] width 95 height 15
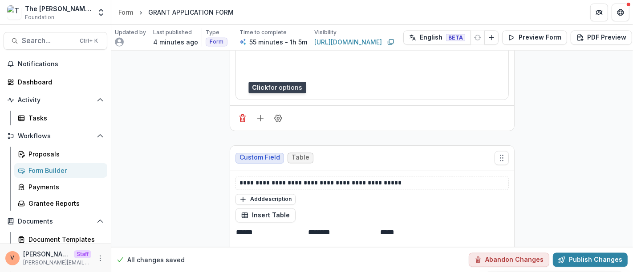
scroll to position [7249, 0]
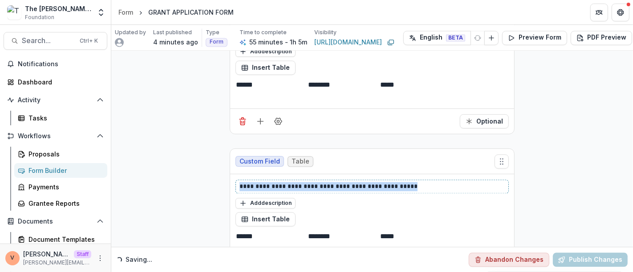
drag, startPoint x: 273, startPoint y: 139, endPoint x: 192, endPoint y: 139, distance: 81.5
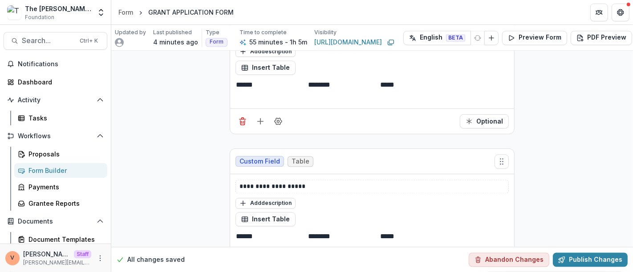
drag, startPoint x: 216, startPoint y: 186, endPoint x: 209, endPoint y: 186, distance: 7.1
paste input "**********"
type input "**********"
drag, startPoint x: 355, startPoint y: 185, endPoint x: 328, endPoint y: 185, distance: 26.7
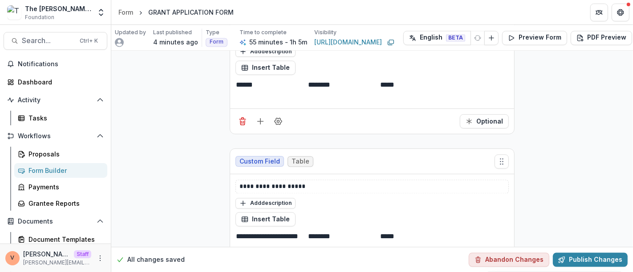
click at [328, 232] on input "********" at bounding box center [343, 237] width 71 height 11
paste input "**********"
type input "**********"
click at [445, 232] on input "*****" at bounding box center [415, 237] width 71 height 11
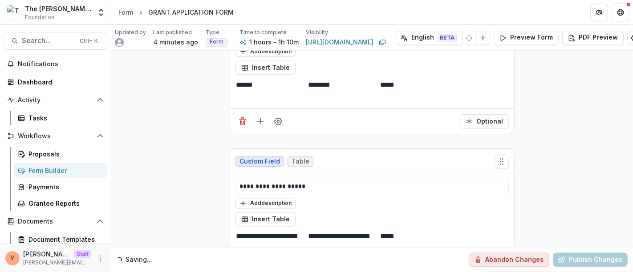
click at [448, 244] on input at bounding box center [415, 249] width 71 height 11
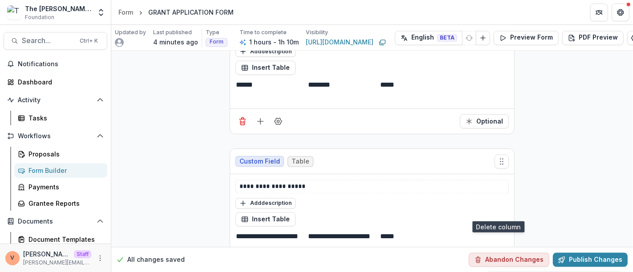
click at [419, 213] on icon "Delete column" at bounding box center [419, 213] width 0 height 0
click at [379, 244] on input at bounding box center [343, 249] width 71 height 11
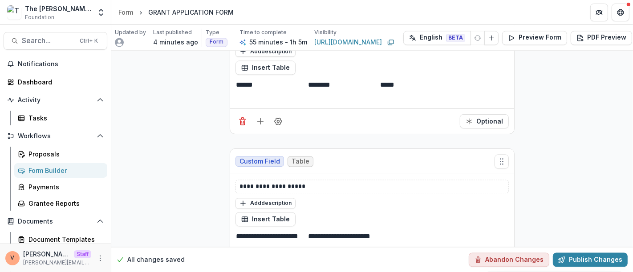
click at [279, 270] on icon "Field Settings" at bounding box center [278, 273] width 7 height 7
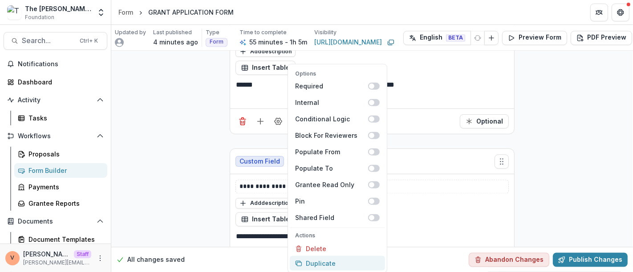
click at [307, 260] on button "Duplicate" at bounding box center [337, 263] width 95 height 15
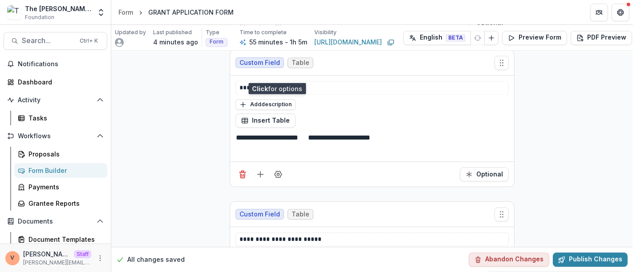
scroll to position [7398, 0]
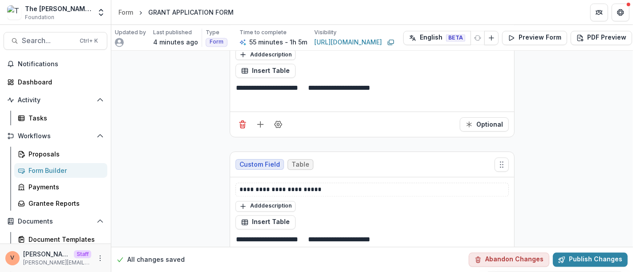
drag, startPoint x: 300, startPoint y: 185, endPoint x: 178, endPoint y: 188, distance: 122.0
paste input
type input "**********"
drag, startPoint x: 435, startPoint y: 181, endPoint x: 348, endPoint y: 183, distance: 87.3
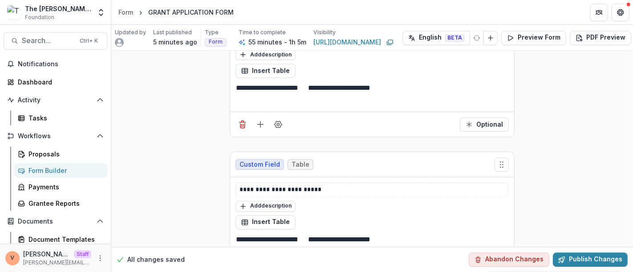
click at [348, 233] on tr "**********" at bounding box center [308, 239] width 144 height 12
paste input
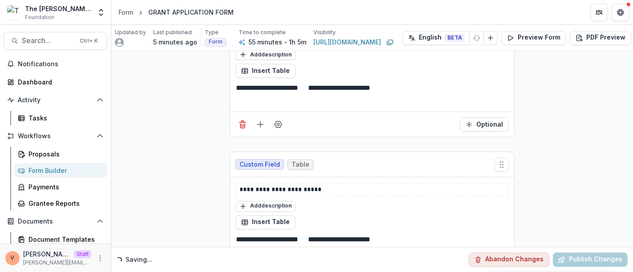
type input "**********"
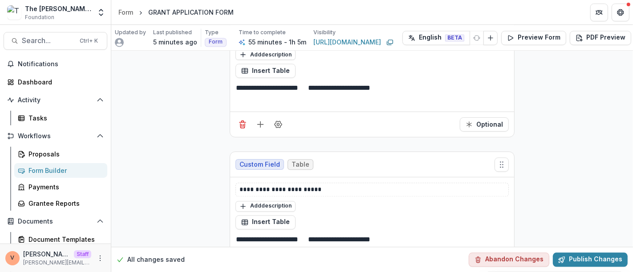
drag, startPoint x: 302, startPoint y: 184, endPoint x: 221, endPoint y: 186, distance: 81.1
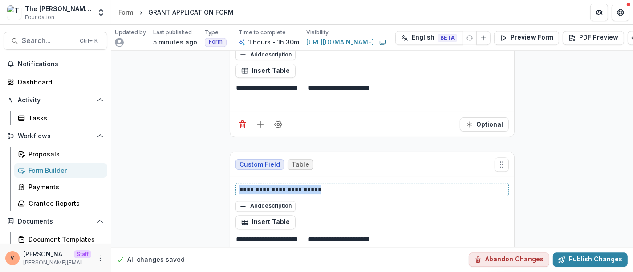
drag, startPoint x: 325, startPoint y: 134, endPoint x: 198, endPoint y: 136, distance: 127.4
click at [307, 185] on p "**********" at bounding box center [373, 189] width 266 height 9
drag, startPoint x: 272, startPoint y: 136, endPoint x: 353, endPoint y: 137, distance: 81.5
click at [353, 185] on p "**********" at bounding box center [373, 189] width 266 height 9
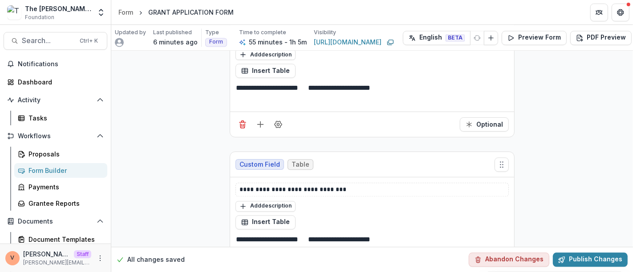
click at [277, 272] on icon "Field Settings" at bounding box center [278, 276] width 9 height 9
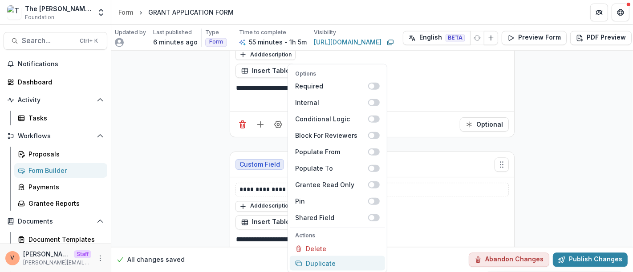
click at [316, 262] on button "Duplicate" at bounding box center [337, 263] width 95 height 15
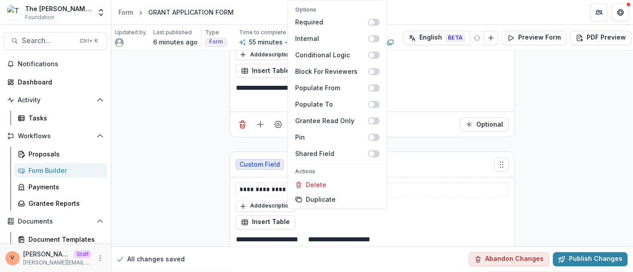
scroll to position [7546, 0]
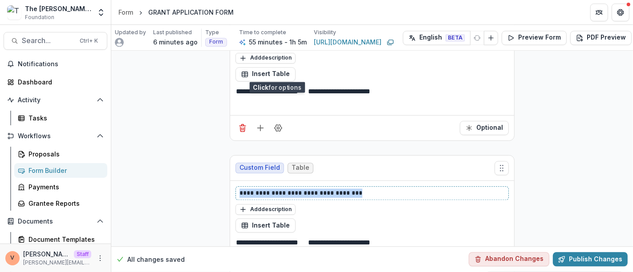
drag, startPoint x: 364, startPoint y: 136, endPoint x: 175, endPoint y: 128, distance: 188.5
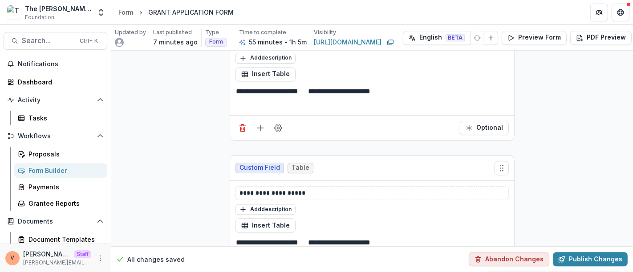
drag, startPoint x: 272, startPoint y: 187, endPoint x: 186, endPoint y: 187, distance: 86.4
paste input
type input "**********"
drag, startPoint x: 421, startPoint y: 183, endPoint x: 352, endPoint y: 184, distance: 69.0
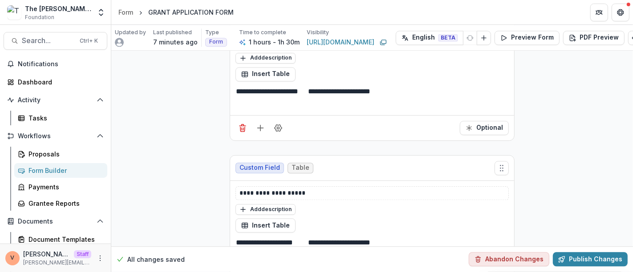
click at [352, 236] on tr "**********" at bounding box center [308, 242] width 144 height 12
paste input
type input "**********"
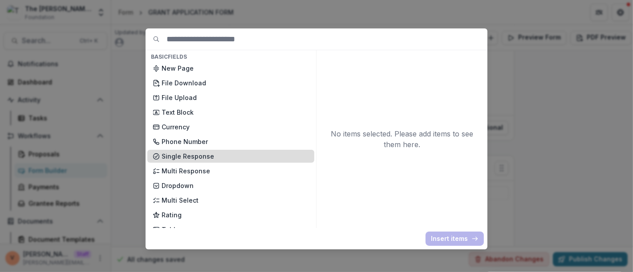
scroll to position [49, 0]
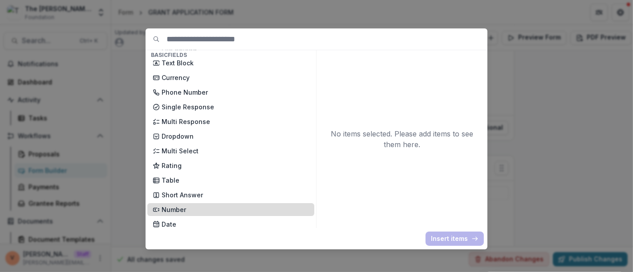
click at [187, 208] on p "Number" at bounding box center [235, 209] width 147 height 9
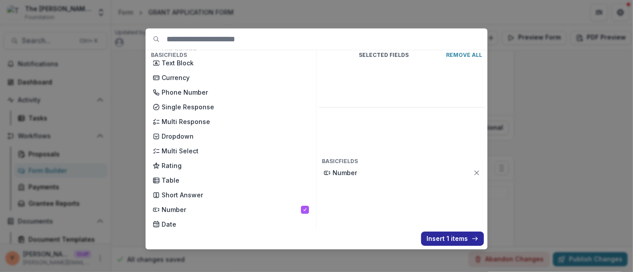
click at [455, 241] on button "Insert 1 items" at bounding box center [452, 239] width 63 height 14
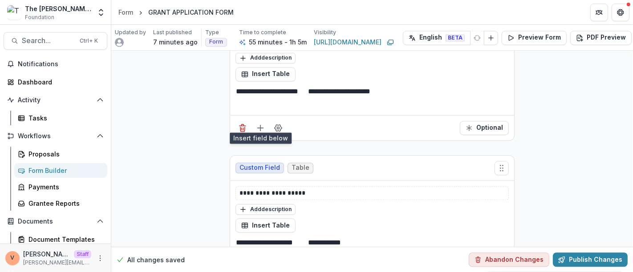
scroll to position [7645, 0]
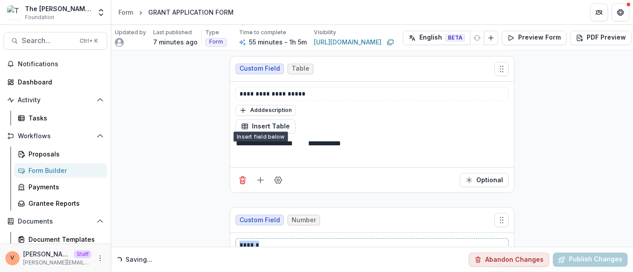
drag, startPoint x: 277, startPoint y: 187, endPoint x: 184, endPoint y: 187, distance: 92.6
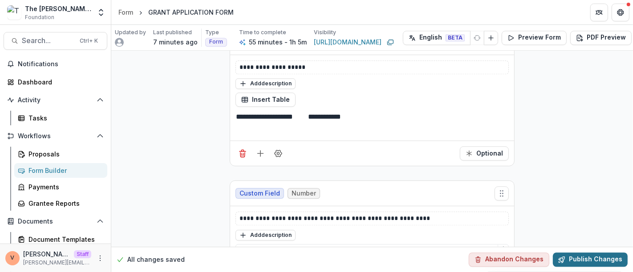
click at [593, 254] on button "Publish Changes" at bounding box center [590, 260] width 75 height 14
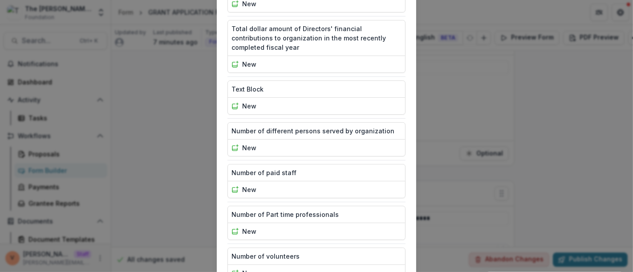
scroll to position [1870, 0]
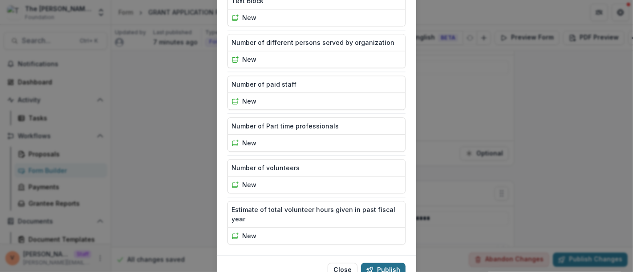
click at [390, 263] on button "Publish" at bounding box center [383, 270] width 45 height 14
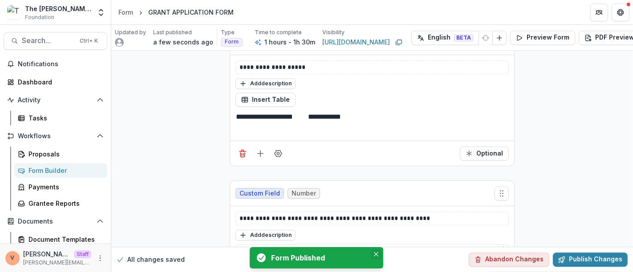
click at [375, 256] on icon "Close" at bounding box center [376, 254] width 4 height 4
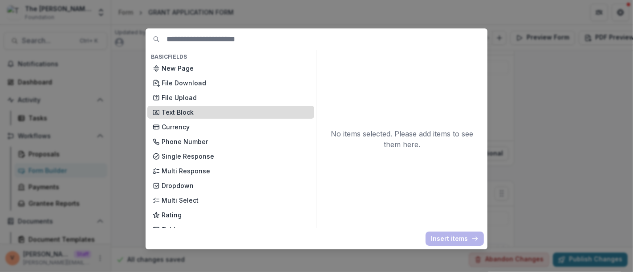
click at [205, 108] on p "Text Block" at bounding box center [235, 112] width 147 height 9
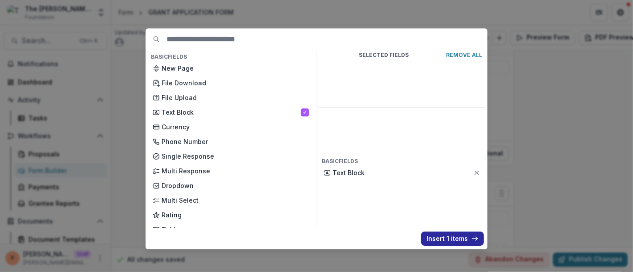
click at [439, 237] on button "Insert 1 items" at bounding box center [452, 239] width 63 height 14
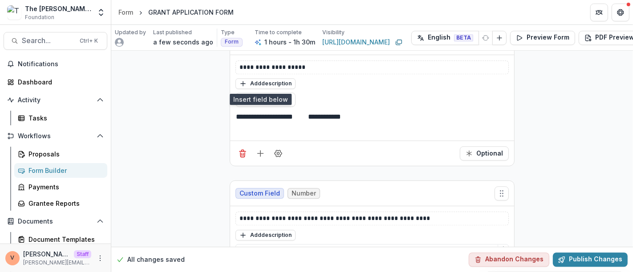
scroll to position [7870, 0]
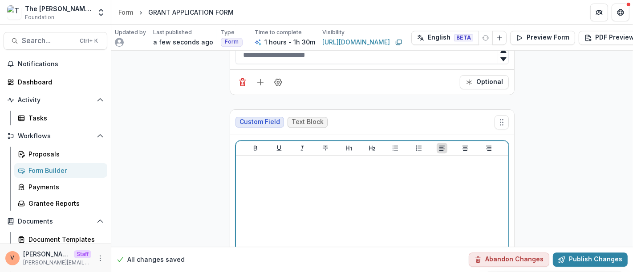
click at [304, 159] on div at bounding box center [372, 226] width 265 height 134
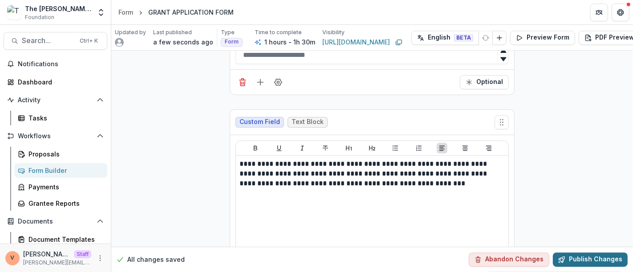
click at [600, 253] on button "Publish Changes" at bounding box center [590, 260] width 75 height 14
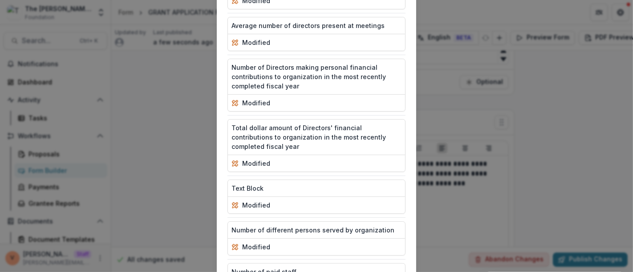
scroll to position [1911, 0]
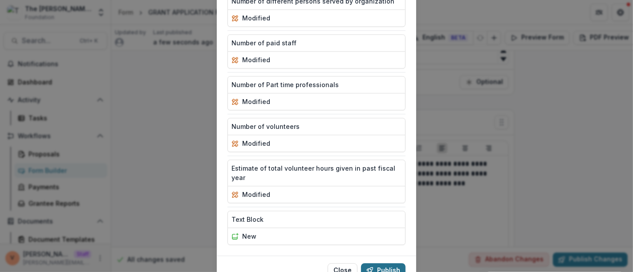
click at [386, 264] on button "Publish" at bounding box center [383, 271] width 45 height 14
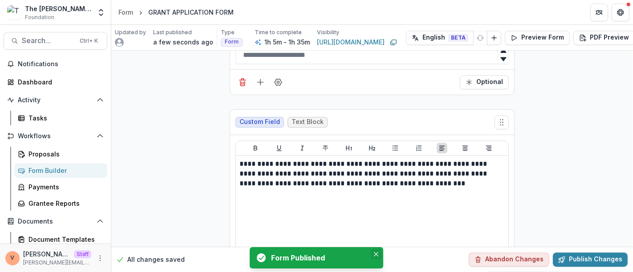
click at [376, 256] on icon "Close" at bounding box center [376, 254] width 4 height 4
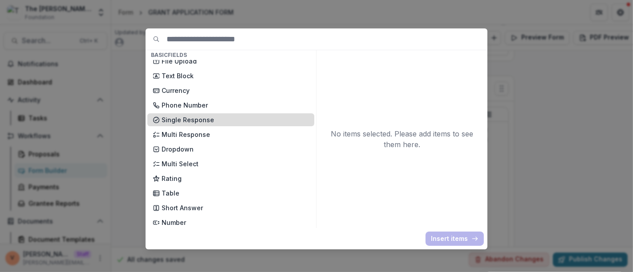
scroll to position [49, 0]
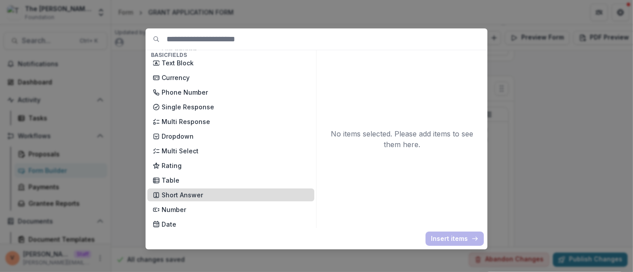
click at [205, 195] on p "Short Answer" at bounding box center [235, 195] width 147 height 9
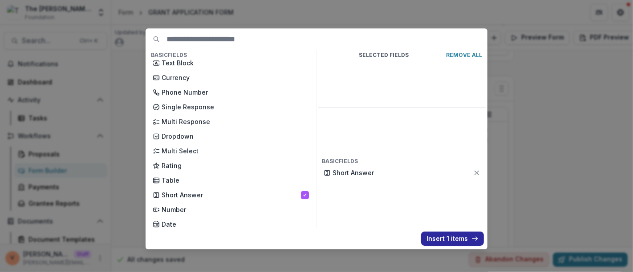
click at [441, 237] on button "Insert 1 items" at bounding box center [452, 239] width 63 height 14
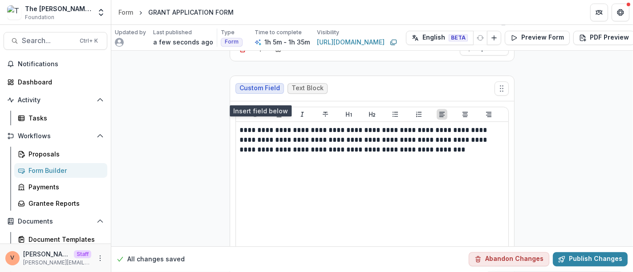
scroll to position [8030, 0]
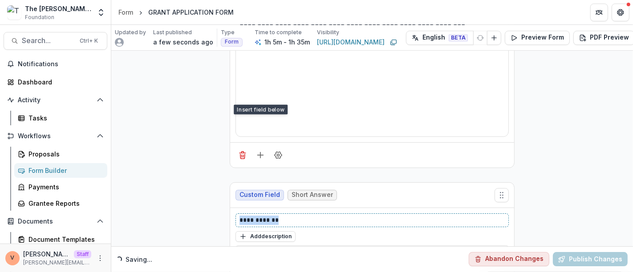
drag, startPoint x: 285, startPoint y: 161, endPoint x: 213, endPoint y: 161, distance: 71.2
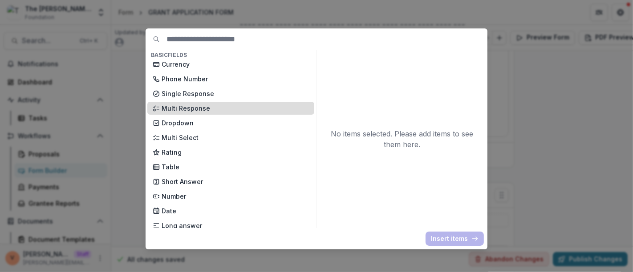
scroll to position [99, 0]
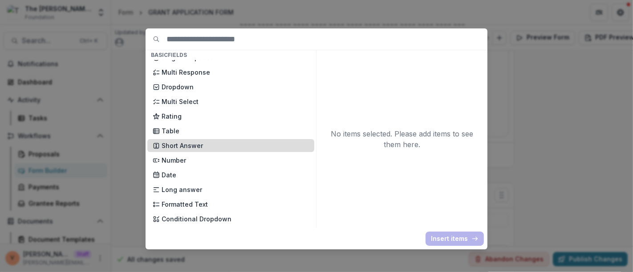
click at [206, 146] on p "Short Answer" at bounding box center [235, 145] width 147 height 9
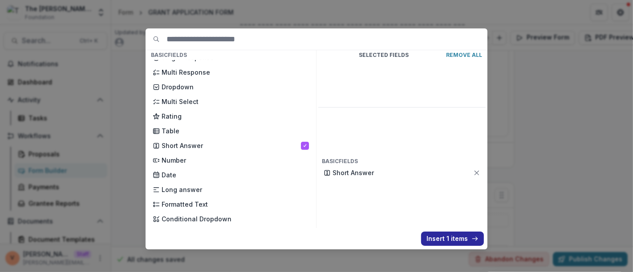
click at [440, 239] on button "Insert 1 items" at bounding box center [452, 239] width 63 height 14
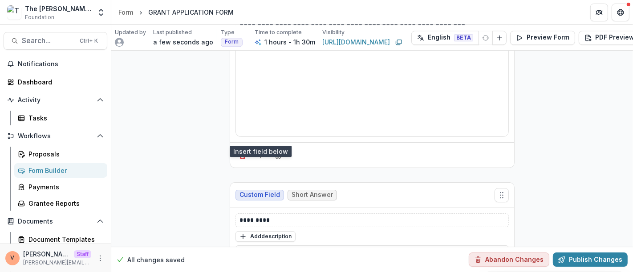
scroll to position [8129, 0]
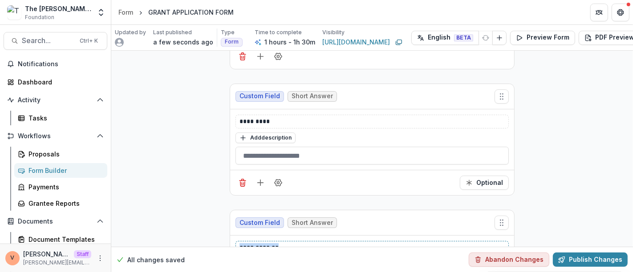
drag, startPoint x: 280, startPoint y: 185, endPoint x: 209, endPoint y: 186, distance: 70.8
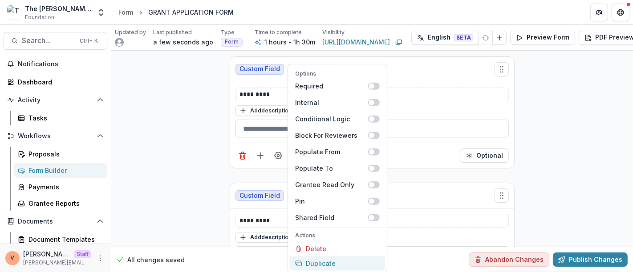
click at [322, 263] on button "Duplicate" at bounding box center [337, 263] width 95 height 15
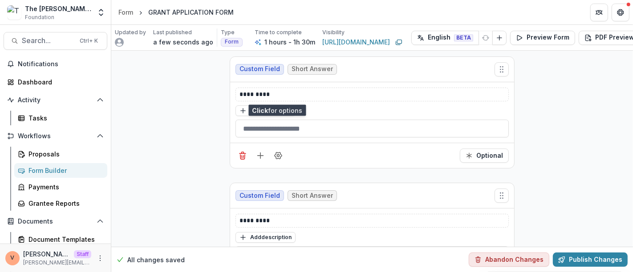
scroll to position [8282, 0]
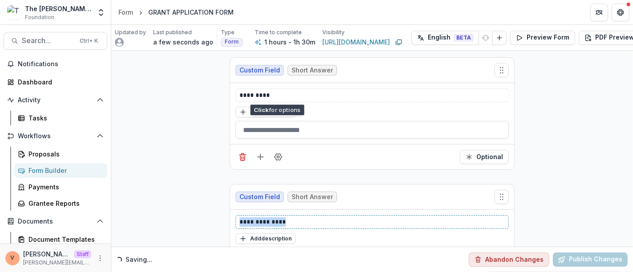
drag, startPoint x: 292, startPoint y: 159, endPoint x: 208, endPoint y: 155, distance: 83.8
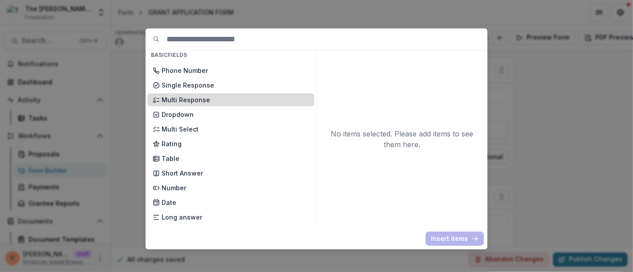
scroll to position [99, 0]
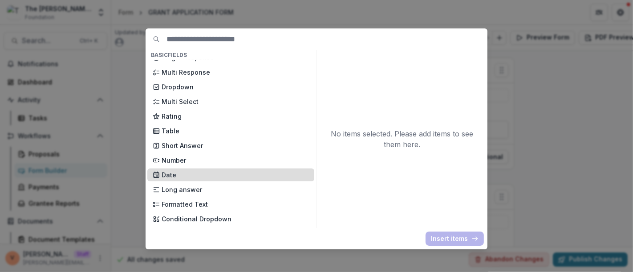
click at [202, 180] on div "Date" at bounding box center [230, 175] width 167 height 13
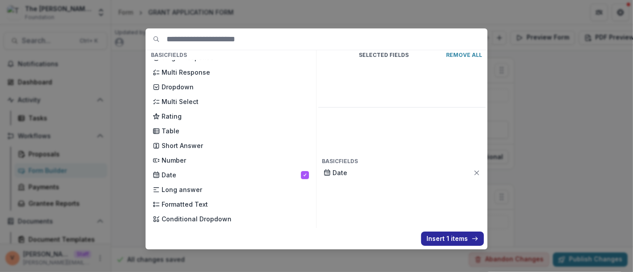
click at [445, 243] on button "Insert 1 items" at bounding box center [452, 239] width 63 height 14
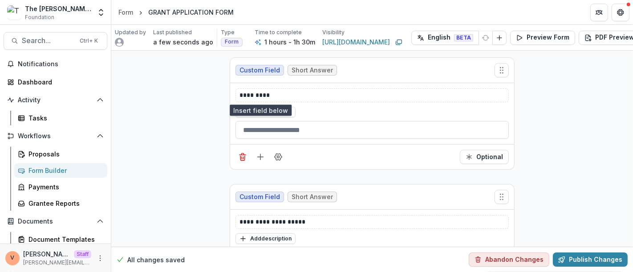
scroll to position [8408, 0]
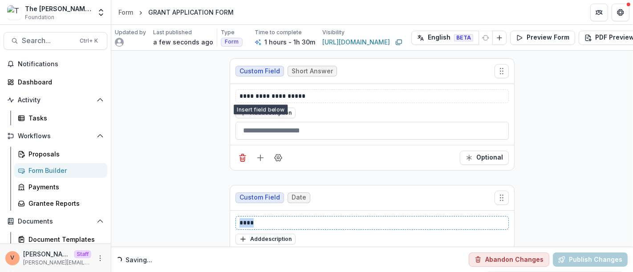
drag, startPoint x: 271, startPoint y: 159, endPoint x: 212, endPoint y: 160, distance: 59.2
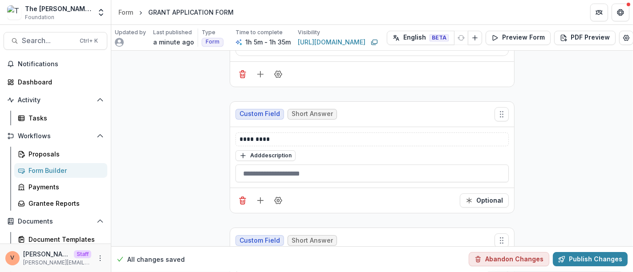
scroll to position [7863, 0]
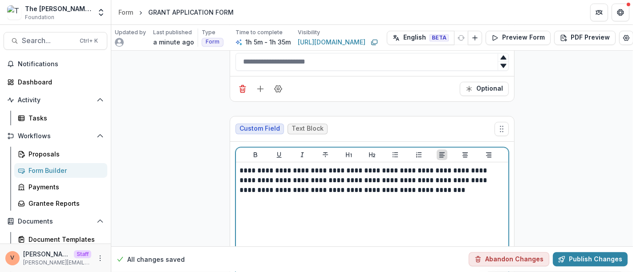
click at [426, 166] on p "**********" at bounding box center [373, 180] width 266 height 29
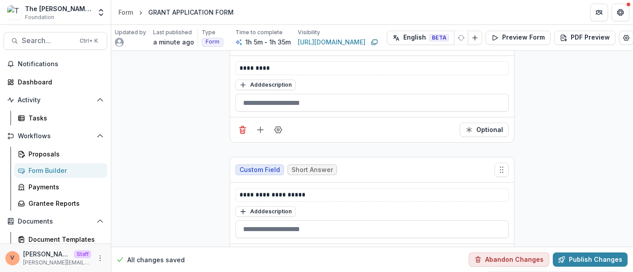
scroll to position [8400, 0]
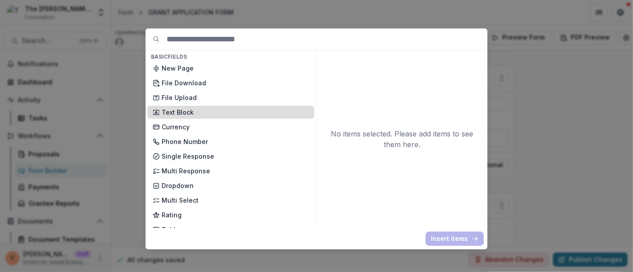
click at [228, 113] on p "Text Block" at bounding box center [235, 112] width 147 height 9
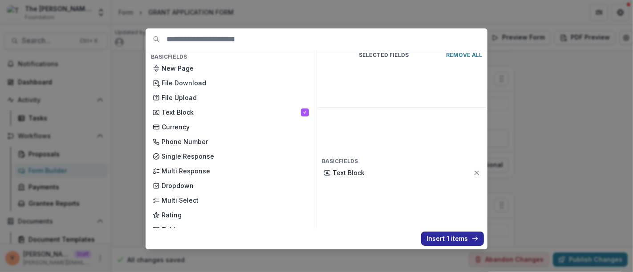
click at [447, 240] on button "Insert 1 items" at bounding box center [452, 239] width 63 height 14
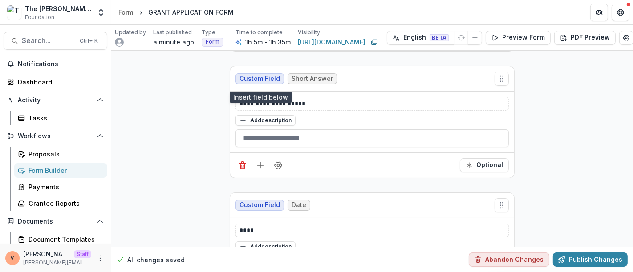
scroll to position [8549, 0]
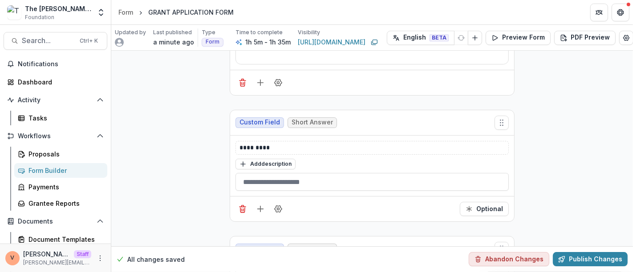
scroll to position [7905, 0]
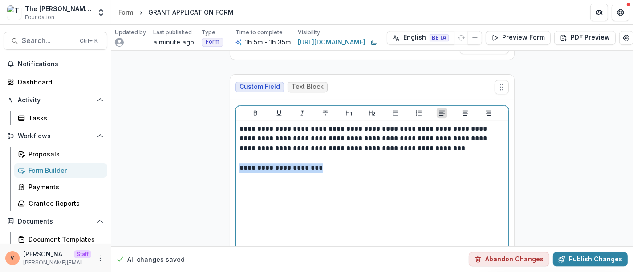
drag, startPoint x: 238, startPoint y: 106, endPoint x: 308, endPoint y: 106, distance: 69.9
click at [308, 121] on div "**********" at bounding box center [372, 191] width 272 height 141
copy p "**********"
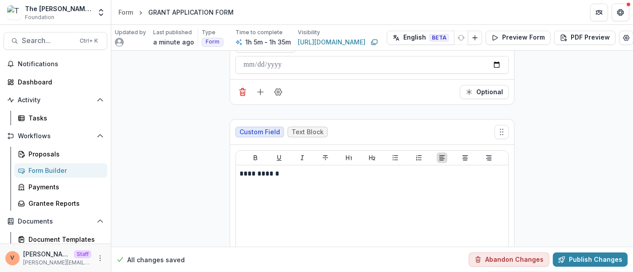
scroll to position [8632, 0]
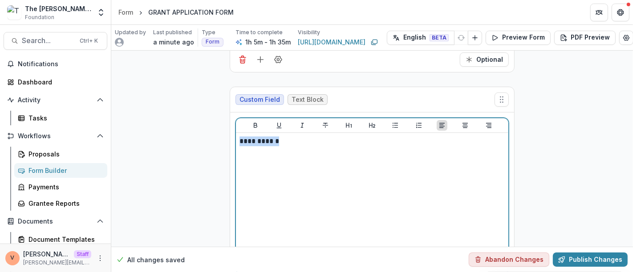
drag, startPoint x: 276, startPoint y: 77, endPoint x: 209, endPoint y: 78, distance: 67.2
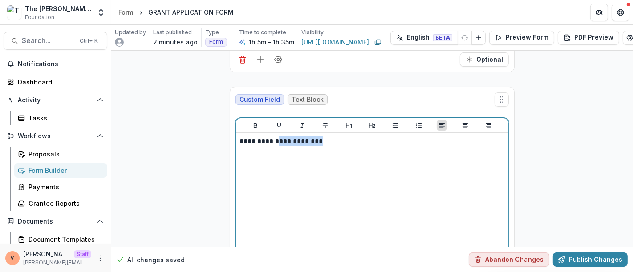
drag, startPoint x: 272, startPoint y: 76, endPoint x: 307, endPoint y: 76, distance: 35.6
click at [307, 137] on p "**********" at bounding box center [373, 142] width 266 height 10
paste div
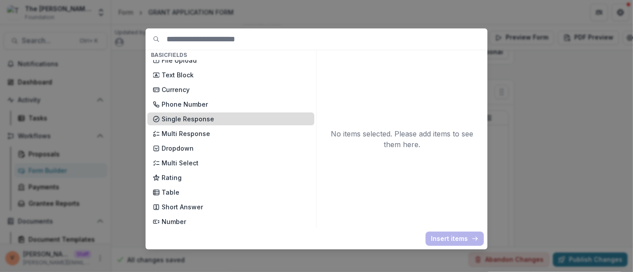
scroll to position [49, 0]
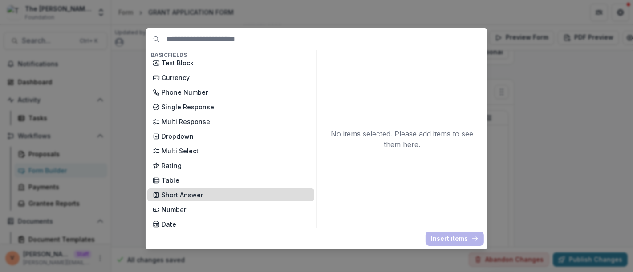
click at [198, 196] on p "Short Answer" at bounding box center [235, 195] width 147 height 9
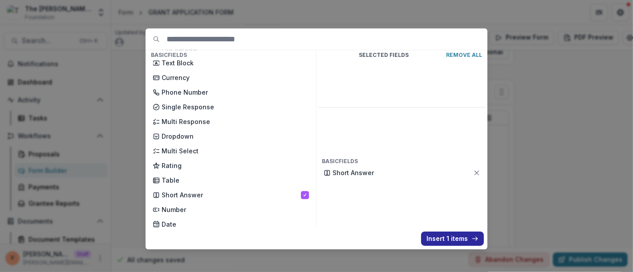
click at [447, 238] on button "Insert 1 items" at bounding box center [452, 239] width 63 height 14
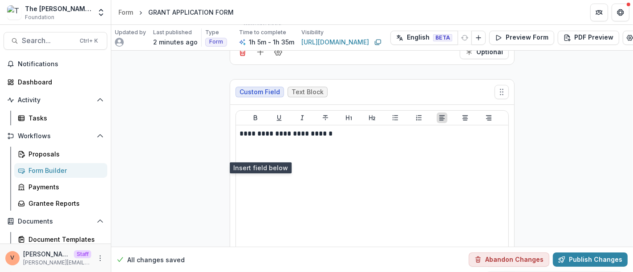
scroll to position [8766, 0]
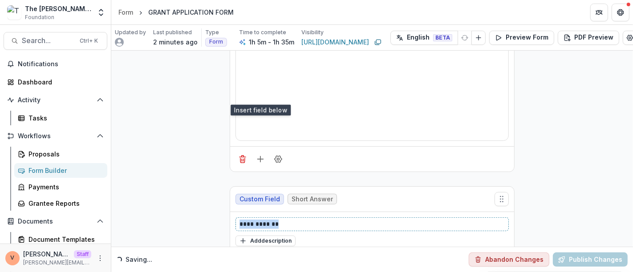
drag, startPoint x: 290, startPoint y: 158, endPoint x: 178, endPoint y: 157, distance: 112.7
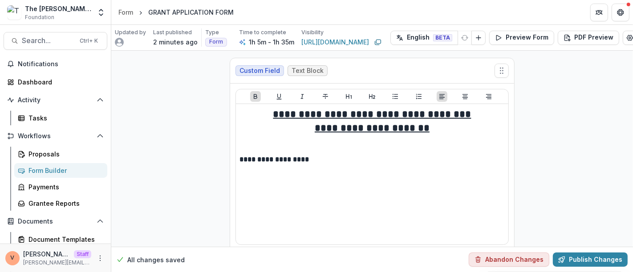
scroll to position [8766, 0]
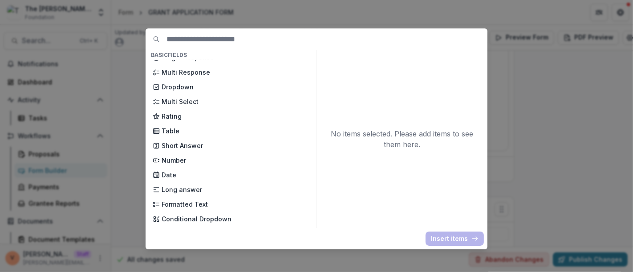
scroll to position [148, 0]
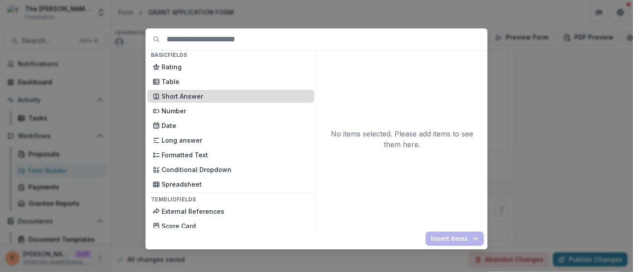
click at [209, 99] on p "Short Answer" at bounding box center [235, 96] width 147 height 9
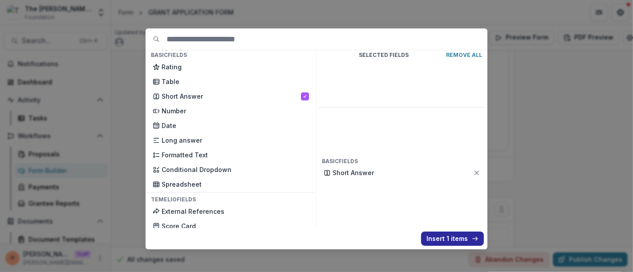
click at [440, 239] on button "Insert 1 items" at bounding box center [452, 239] width 63 height 14
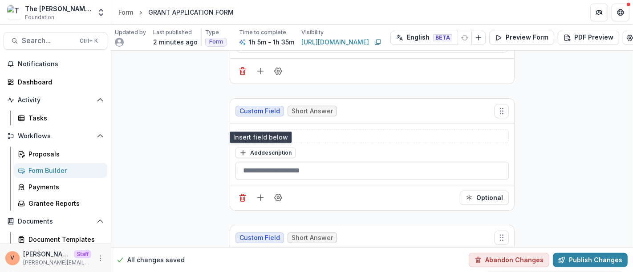
scroll to position [8864, 0]
drag, startPoint x: 281, startPoint y: 184, endPoint x: 206, endPoint y: 184, distance: 75.2
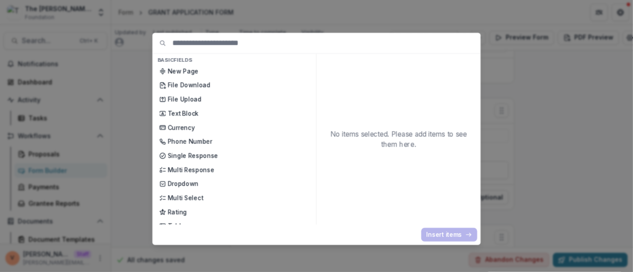
scroll to position [8892, 0]
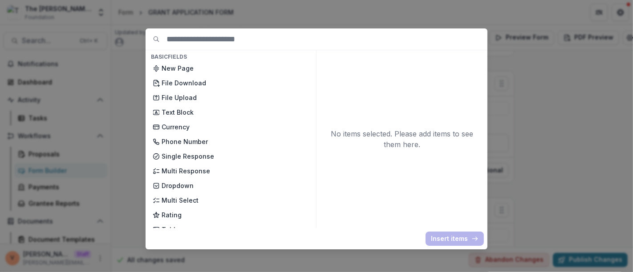
click at [556, 148] on div "Basic Fields New Page File Download File Upload Text Block Currency Phone Numbe…" at bounding box center [316, 136] width 633 height 272
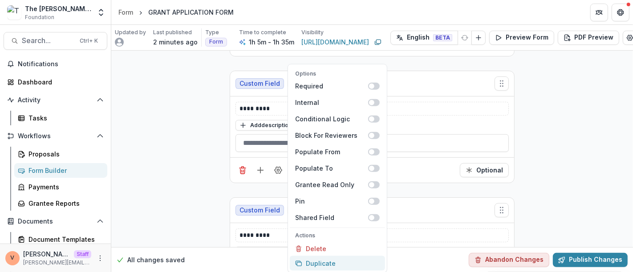
click at [323, 262] on button "Duplicate" at bounding box center [337, 263] width 95 height 15
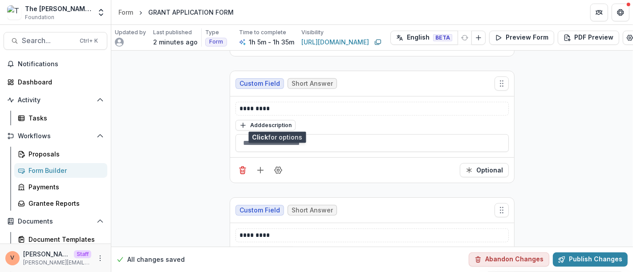
scroll to position [8990, 0]
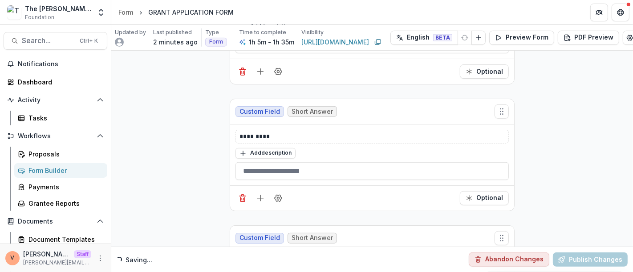
drag, startPoint x: 257, startPoint y: 187, endPoint x: 170, endPoint y: 189, distance: 87.3
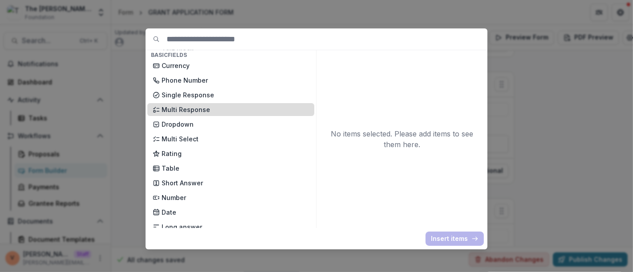
scroll to position [99, 0]
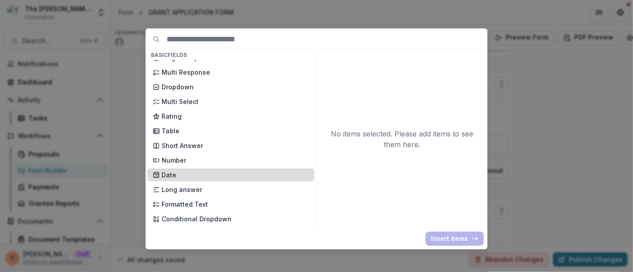
click at [181, 179] on p "Date" at bounding box center [235, 175] width 147 height 9
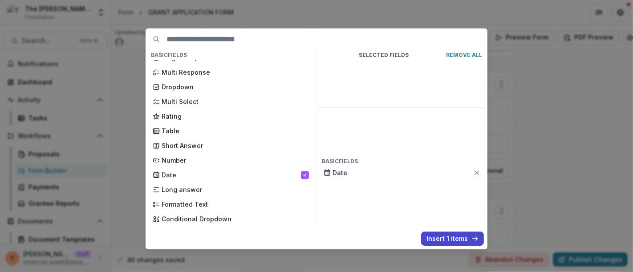
click at [452, 242] on button "Insert 1 items" at bounding box center [452, 239] width 63 height 14
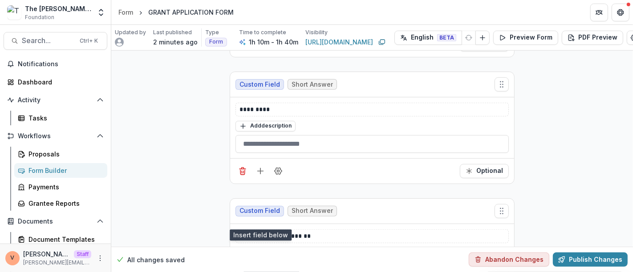
scroll to position [9143, 0]
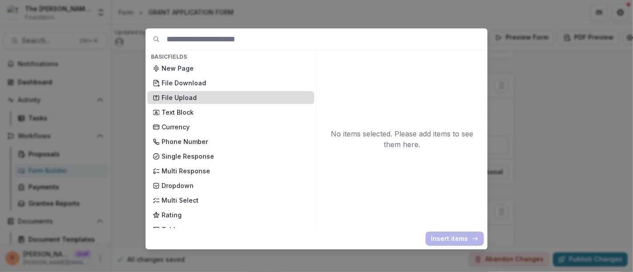
click at [208, 95] on p "File Upload" at bounding box center [235, 97] width 147 height 9
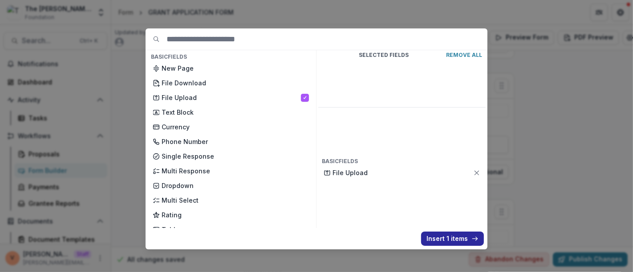
click at [453, 240] on button "Insert 1 items" at bounding box center [452, 239] width 63 height 14
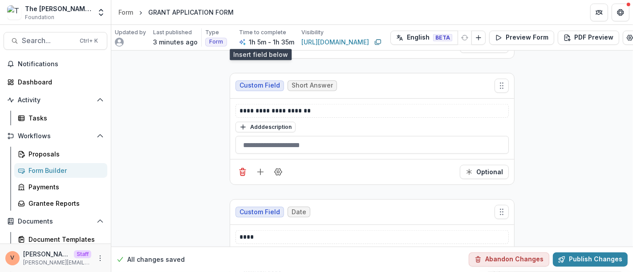
scroll to position [9325, 0]
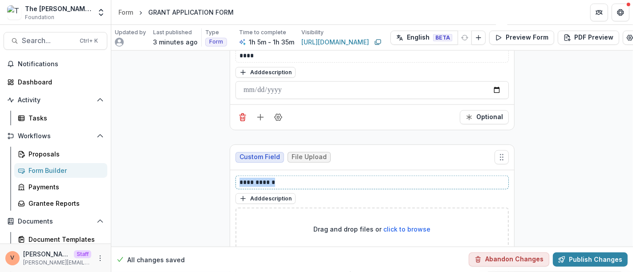
drag, startPoint x: 282, startPoint y: 102, endPoint x: 219, endPoint y: 103, distance: 62.8
click at [258, 194] on button "Add description" at bounding box center [266, 199] width 60 height 11
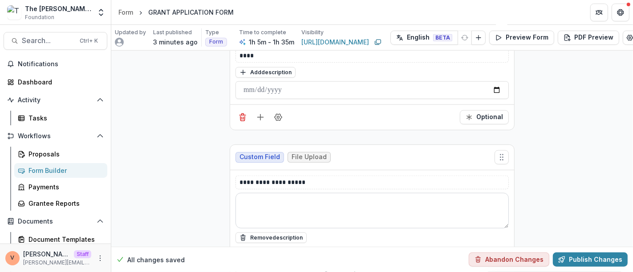
click at [273, 193] on textarea at bounding box center [372, 211] width 273 height 36
paste textarea "**********"
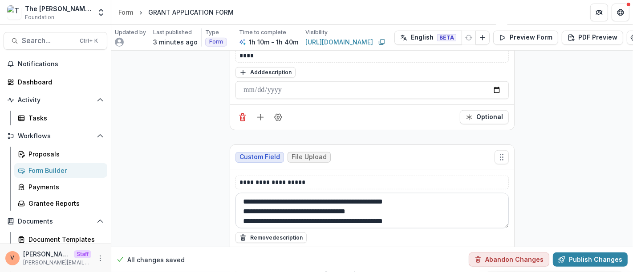
scroll to position [16, 0]
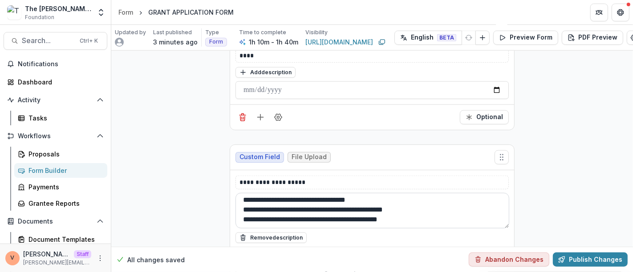
click at [429, 193] on textarea "**********" at bounding box center [373, 211] width 274 height 36
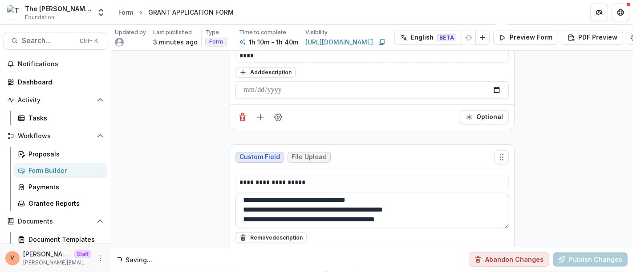
scroll to position [11, 0]
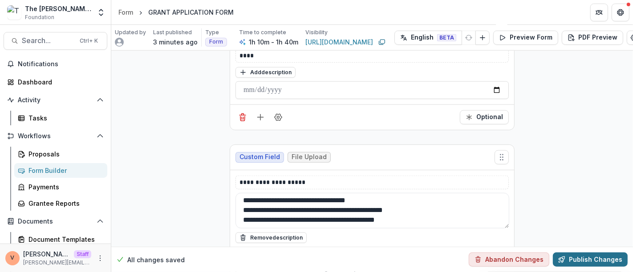
type textarea "**********"
click at [595, 253] on button "Publish Changes" at bounding box center [590, 260] width 75 height 14
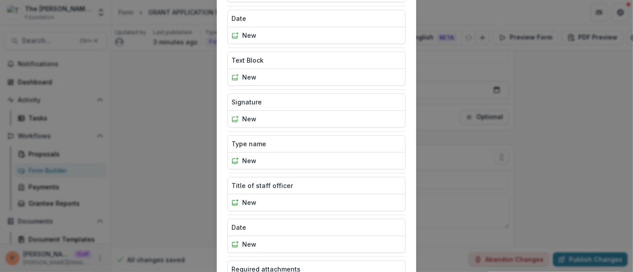
scroll to position [2325, 0]
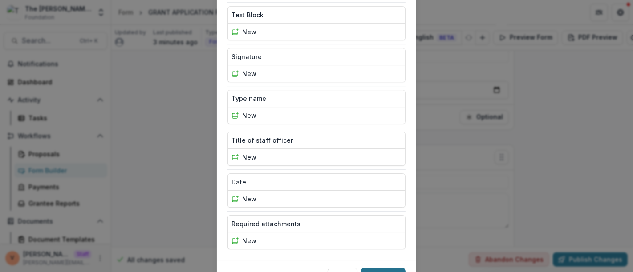
click at [387, 268] on button "Publish" at bounding box center [383, 275] width 45 height 14
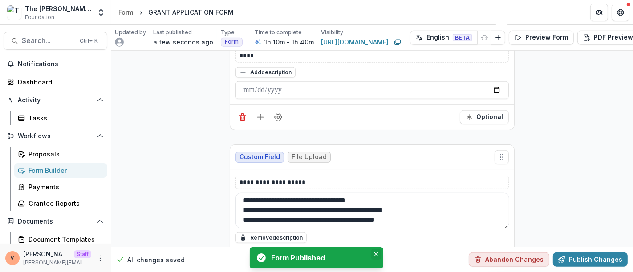
click at [376, 257] on icon "Close" at bounding box center [376, 254] width 4 height 4
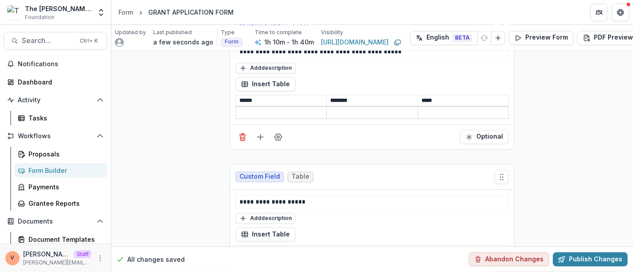
scroll to position [7049, 0]
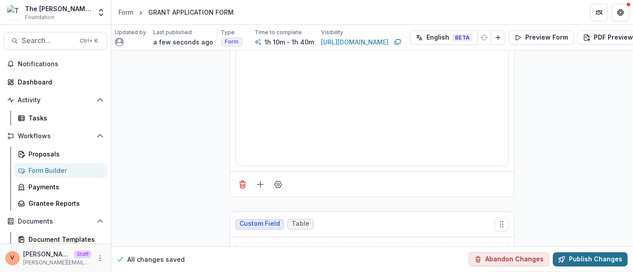
click at [585, 253] on button "Publish Changes" at bounding box center [590, 260] width 75 height 14
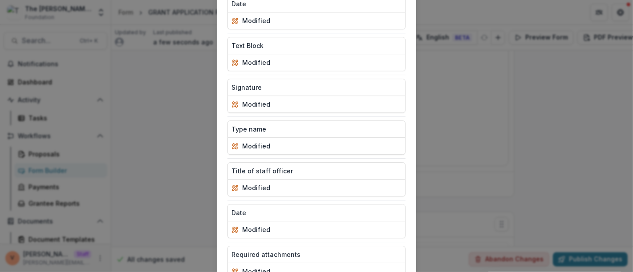
scroll to position [2325, 0]
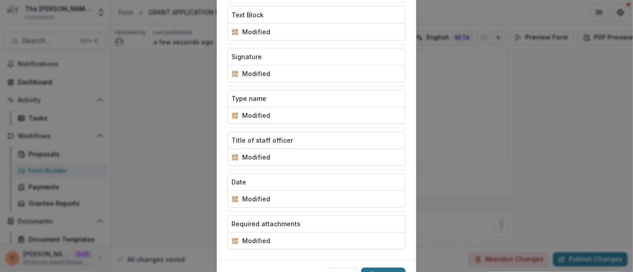
click at [396, 268] on button "Publish" at bounding box center [383, 275] width 45 height 14
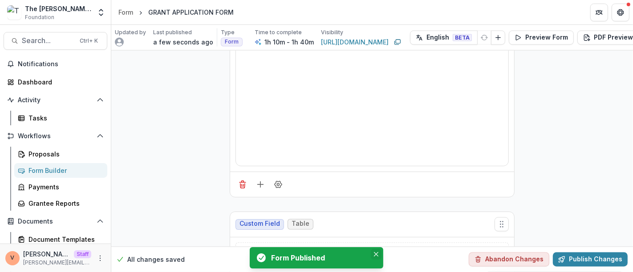
click at [379, 255] on button "Close" at bounding box center [376, 254] width 11 height 11
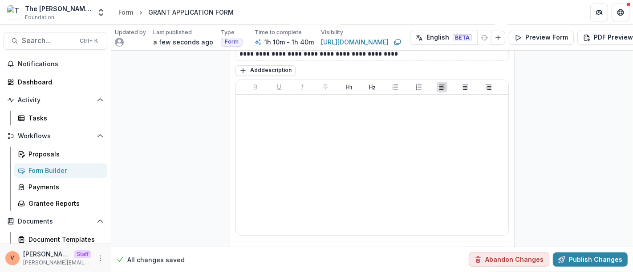
scroll to position [0, 0]
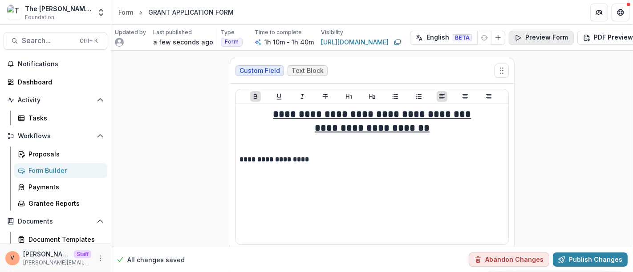
click at [549, 34] on button "Preview Form" at bounding box center [541, 38] width 65 height 14
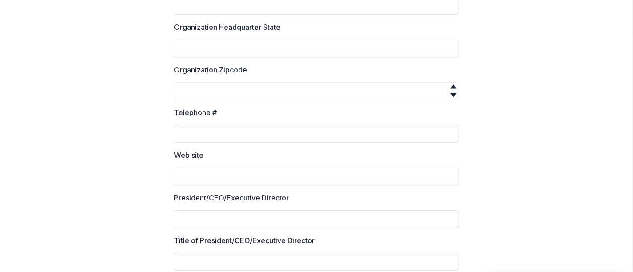
scroll to position [395, 0]
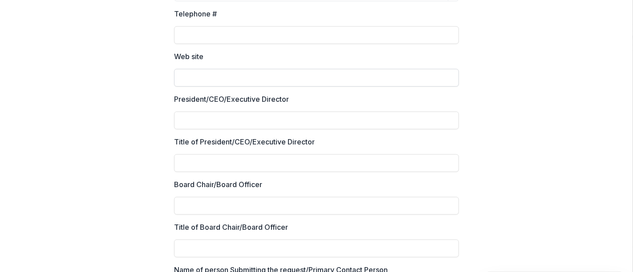
click at [297, 76] on input "Web site" at bounding box center [316, 78] width 285 height 18
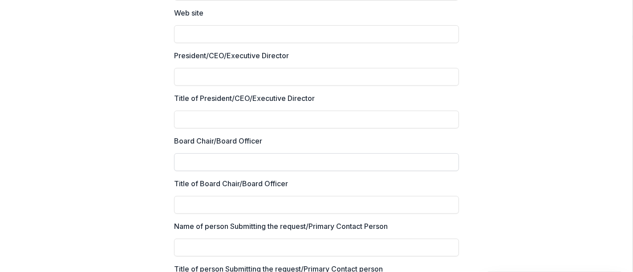
scroll to position [445, 0]
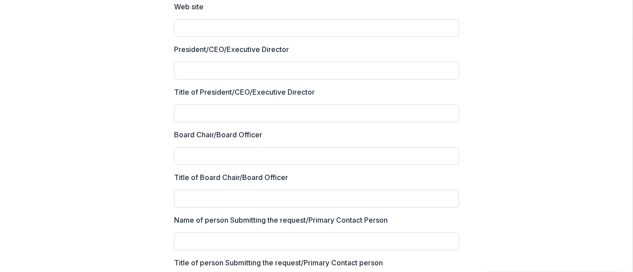
click at [298, 202] on input "Title of Board Chair/Board Officer" at bounding box center [316, 199] width 285 height 18
click at [281, 244] on input "Name of person Submitting the request/Primary Contact Person" at bounding box center [316, 242] width 285 height 18
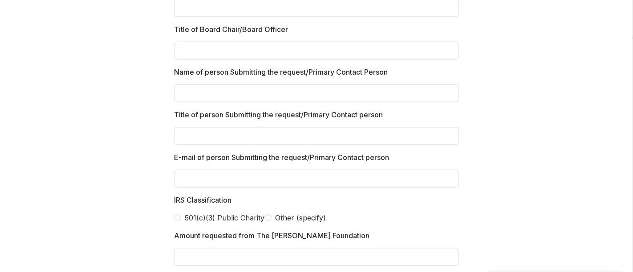
scroll to position [643, 0]
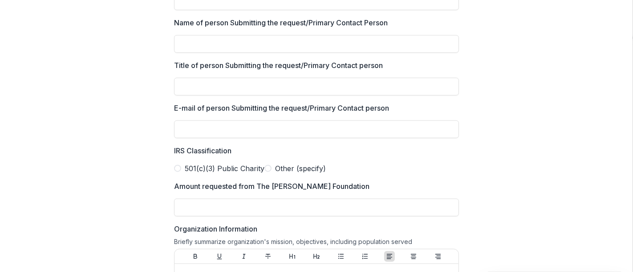
click at [264, 174] on label "Other (specify)" at bounding box center [294, 168] width 61 height 11
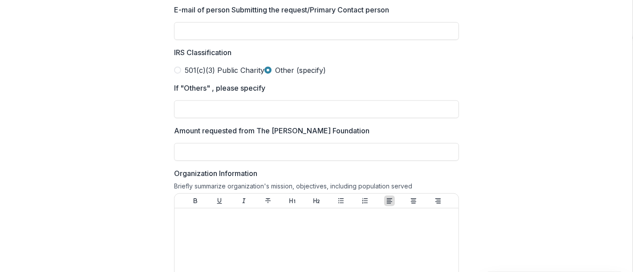
scroll to position [742, 0]
click at [306, 161] on input "Amount requested from The Collins Foundation" at bounding box center [316, 152] width 285 height 18
type input "**"
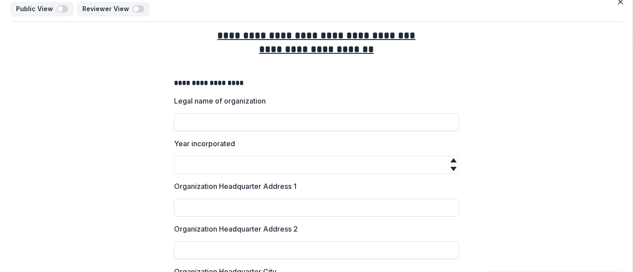
scroll to position [0, 0]
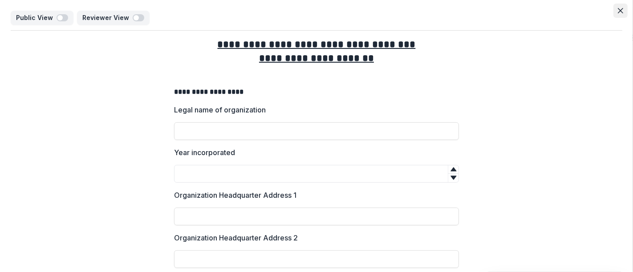
click at [619, 12] on icon "Close" at bounding box center [620, 10] width 5 height 5
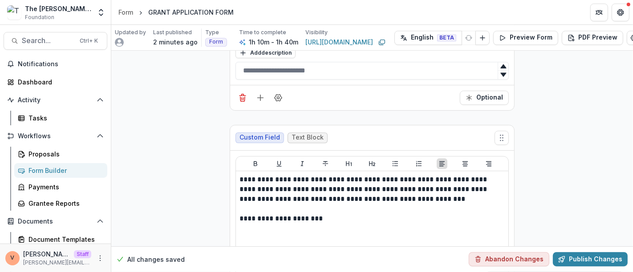
scroll to position [7866, 0]
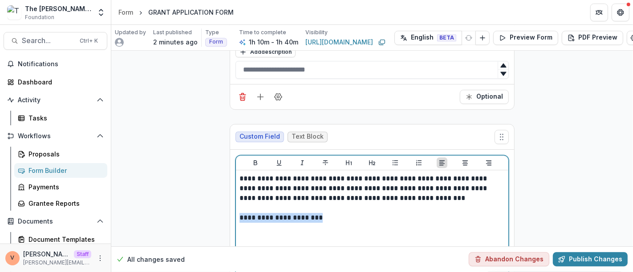
click at [308, 213] on p "**********" at bounding box center [373, 218] width 266 height 10
click at [278, 159] on icon "Underline" at bounding box center [279, 162] width 7 height 7
drag, startPoint x: 313, startPoint y: 136, endPoint x: 324, endPoint y: 149, distance: 17.1
click at [315, 203] on p at bounding box center [372, 208] width 265 height 10
click at [324, 213] on p "**********" at bounding box center [373, 218] width 266 height 10
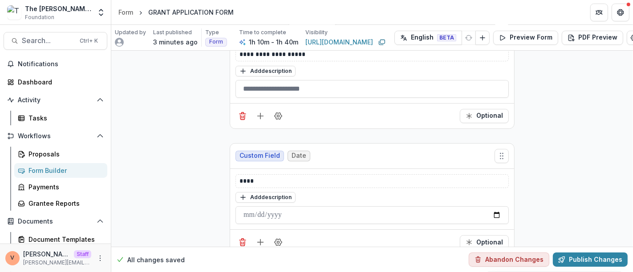
scroll to position [8608, 0]
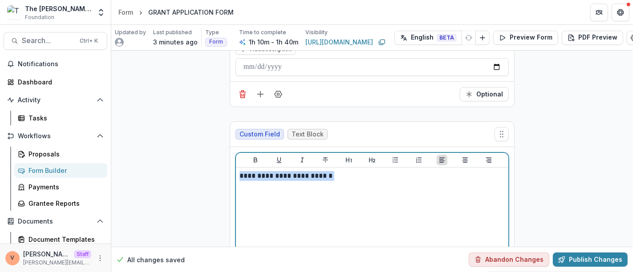
drag, startPoint x: 318, startPoint y: 102, endPoint x: 232, endPoint y: 103, distance: 86.4
click at [232, 147] on div "**********" at bounding box center [372, 230] width 284 height 167
click at [279, 157] on icon "Underline" at bounding box center [279, 160] width 7 height 7
click at [329, 171] on p "**********" at bounding box center [373, 176] width 266 height 10
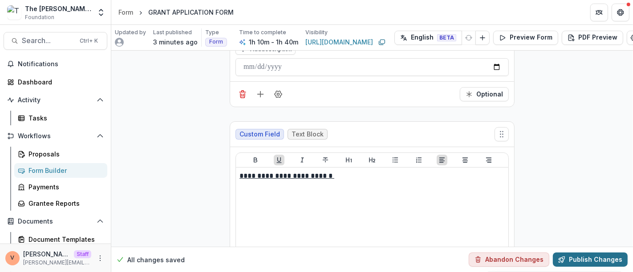
click at [582, 254] on button "Publish Changes" at bounding box center [590, 260] width 75 height 14
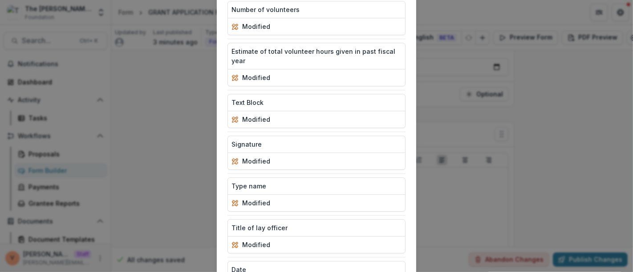
scroll to position [2325, 0]
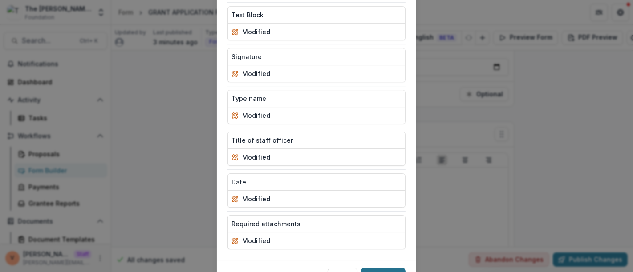
click at [379, 268] on button "Publish" at bounding box center [383, 275] width 45 height 14
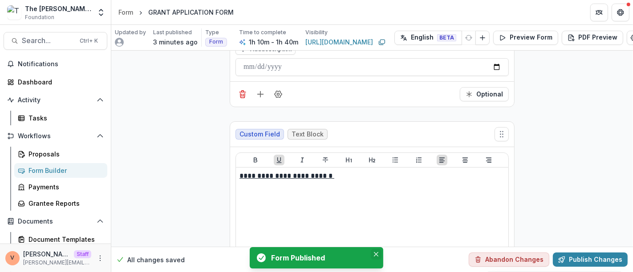
click at [378, 256] on icon "Close" at bounding box center [376, 254] width 4 height 4
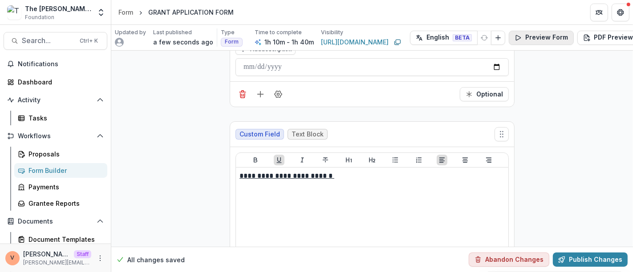
click at [533, 38] on button "Preview Form" at bounding box center [541, 38] width 65 height 14
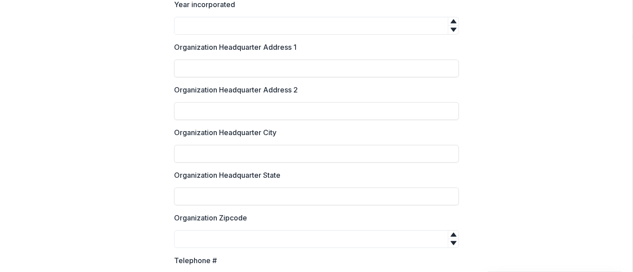
scroll to position [0, 0]
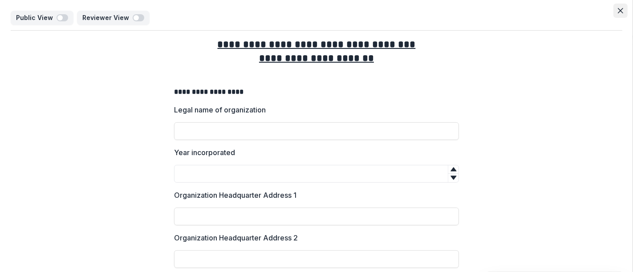
click at [620, 10] on icon "Close" at bounding box center [620, 10] width 5 height 5
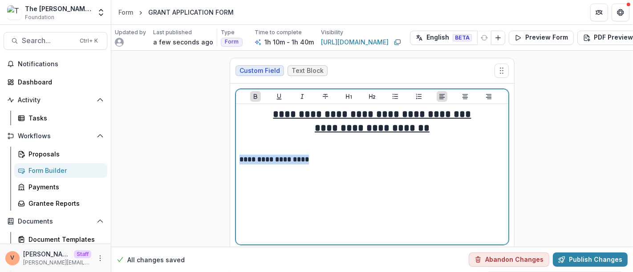
drag, startPoint x: 308, startPoint y: 158, endPoint x: 233, endPoint y: 157, distance: 74.8
click at [233, 157] on div "**********" at bounding box center [372, 167] width 284 height 167
click at [276, 94] on icon "Underline" at bounding box center [278, 97] width 5 height 6
click at [318, 159] on p "**********" at bounding box center [372, 160] width 265 height 10
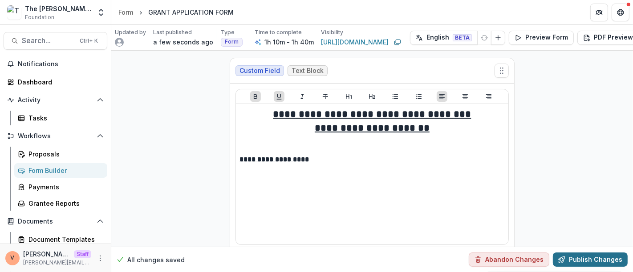
click at [587, 253] on button "Publish Changes" at bounding box center [590, 260] width 75 height 14
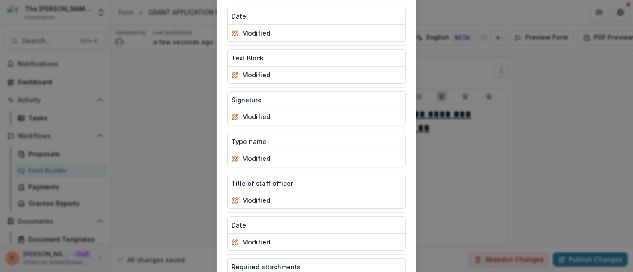
scroll to position [2325, 0]
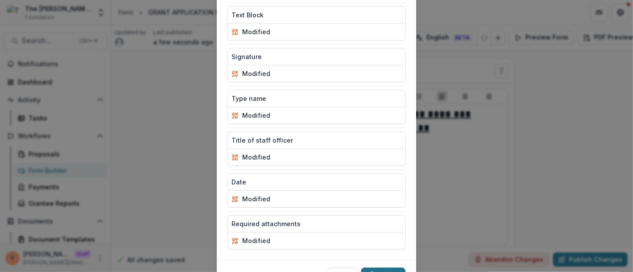
click at [385, 268] on button "Publish" at bounding box center [383, 275] width 45 height 14
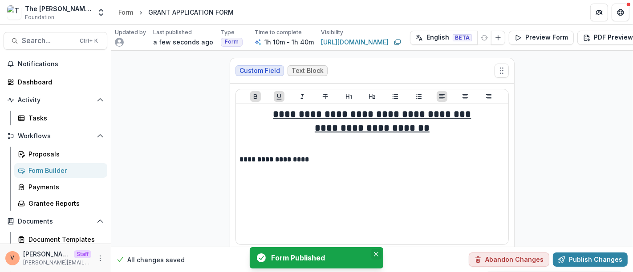
click at [378, 256] on icon "Close" at bounding box center [376, 254] width 4 height 4
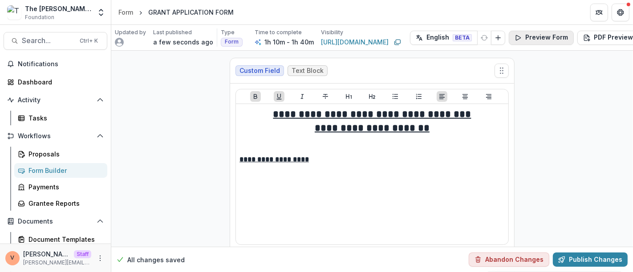
click at [535, 36] on button "Preview Form" at bounding box center [541, 38] width 65 height 14
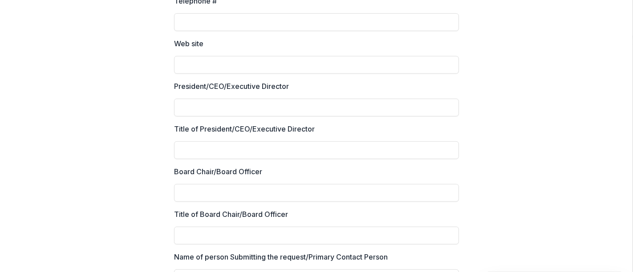
scroll to position [0, 0]
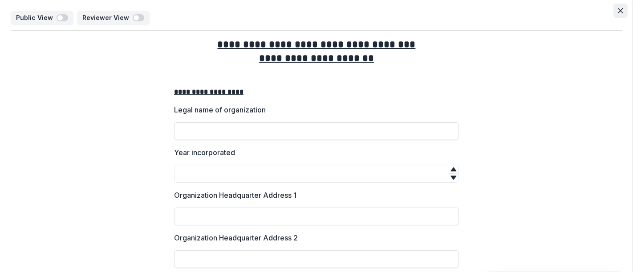
click at [618, 8] on icon "Close" at bounding box center [620, 10] width 5 height 5
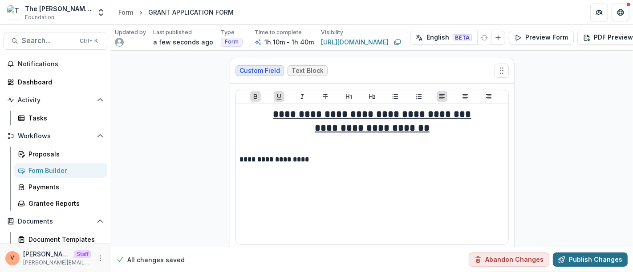
click at [586, 253] on button "Publish Changes" at bounding box center [590, 260] width 75 height 14
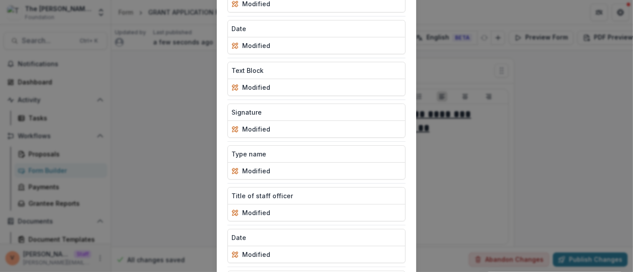
scroll to position [2325, 0]
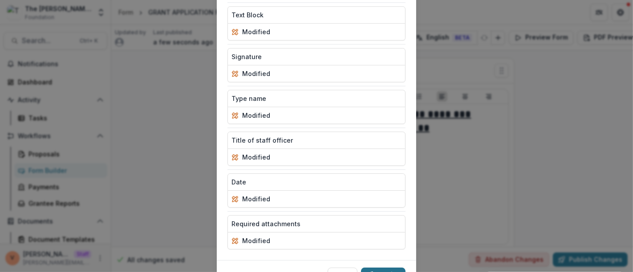
click at [383, 268] on button "Publish" at bounding box center [383, 275] width 45 height 14
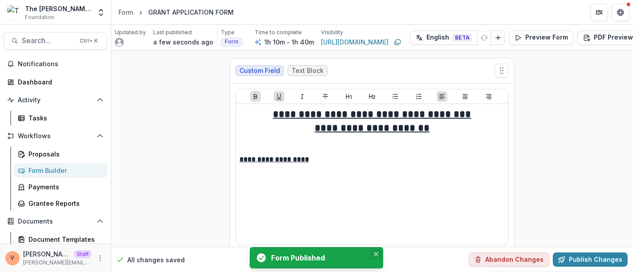
click at [377, 254] on icon "Close" at bounding box center [376, 254] width 4 height 4
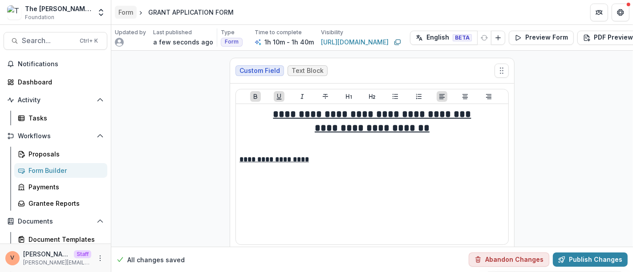
click at [126, 11] on div "Form" at bounding box center [125, 12] width 15 height 9
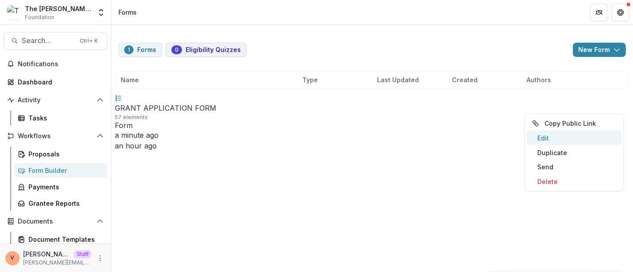
click at [557, 138] on link "Edit" at bounding box center [574, 138] width 95 height 15
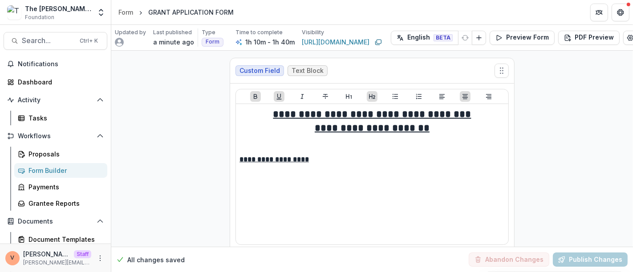
scroll to position [0, 2]
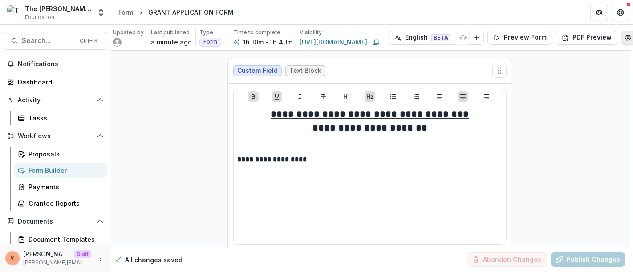
click at [627, 38] on circle "Edit Form Settings" at bounding box center [628, 38] width 2 height 2
type input "**********"
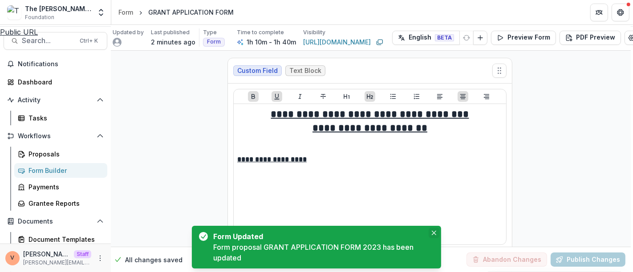
click at [434, 233] on icon "Close" at bounding box center [434, 233] width 4 height 4
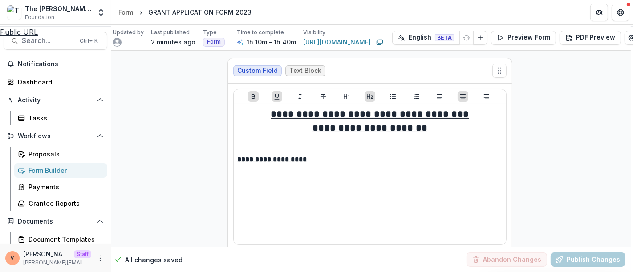
click at [622, 10] on icon "Close" at bounding box center [620, 10] width 5 height 5
click at [126, 11] on div "Form" at bounding box center [125, 12] width 15 height 9
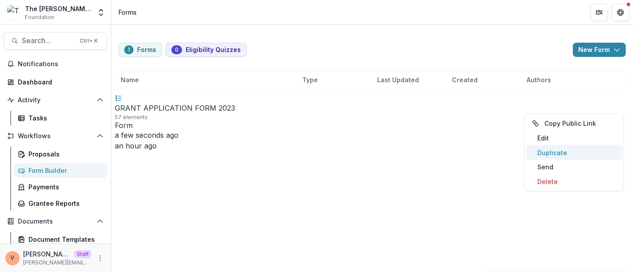
click at [568, 150] on button "Duplicate" at bounding box center [574, 153] width 95 height 15
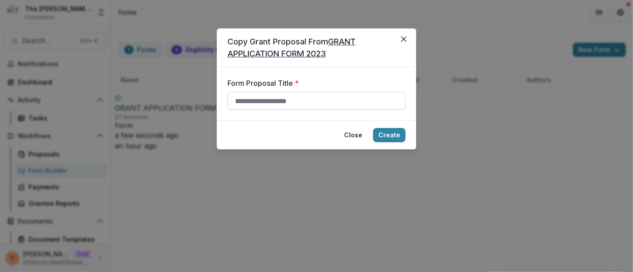
click at [269, 99] on input "Form Proposal Title *" at bounding box center [317, 101] width 178 height 18
paste input "**********"
type input "**********"
click at [393, 137] on button "Create" at bounding box center [389, 135] width 33 height 14
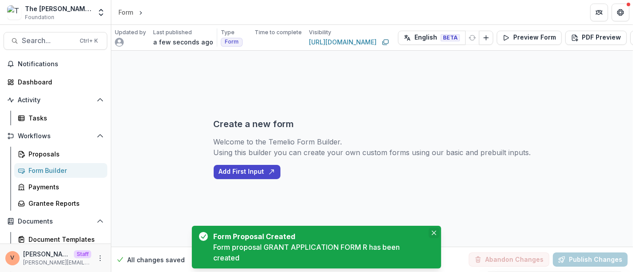
click at [435, 232] on icon "Close" at bounding box center [434, 233] width 4 height 4
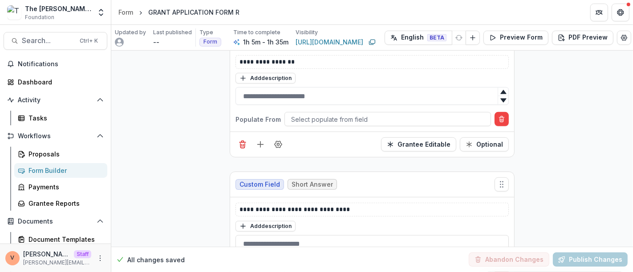
scroll to position [395, 0]
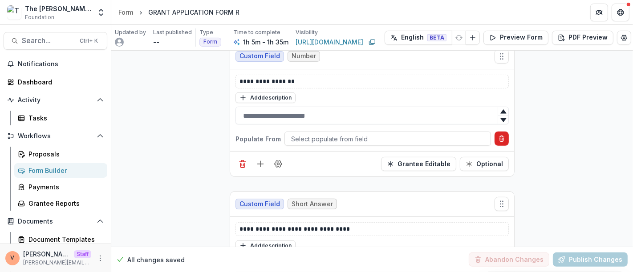
click at [501, 139] on line "Delete condition" at bounding box center [501, 140] width 0 height 2
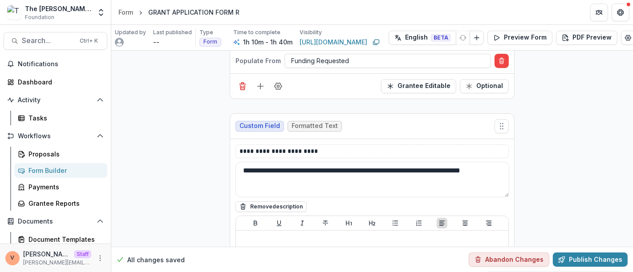
scroll to position [2968, 0]
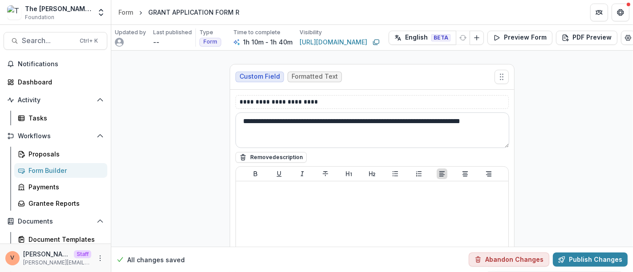
click at [298, 113] on textarea "**********" at bounding box center [373, 131] width 274 height 36
click at [273, 113] on textarea "**********" at bounding box center [373, 131] width 274 height 36
drag, startPoint x: 269, startPoint y: 112, endPoint x: 237, endPoint y: 102, distance: 33.7
click at [237, 113] on textarea "**********" at bounding box center [373, 131] width 274 height 36
paste textarea
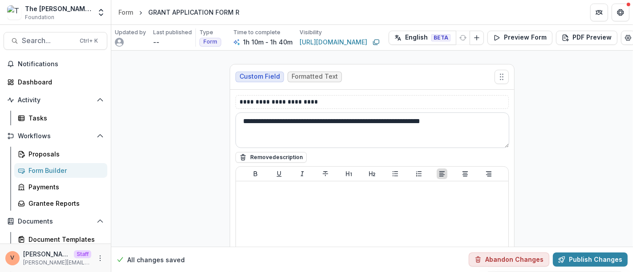
click at [245, 113] on textarea "**********" at bounding box center [373, 131] width 274 height 36
type textarea "**********"
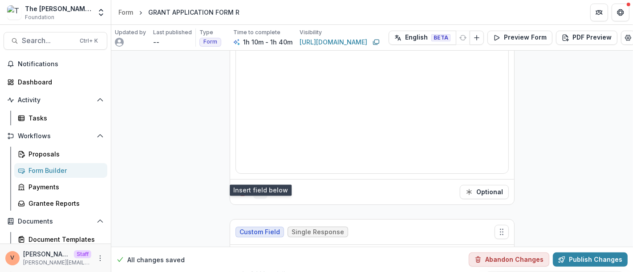
click at [259, 192] on line "Add field" at bounding box center [261, 192] width 6 height 0
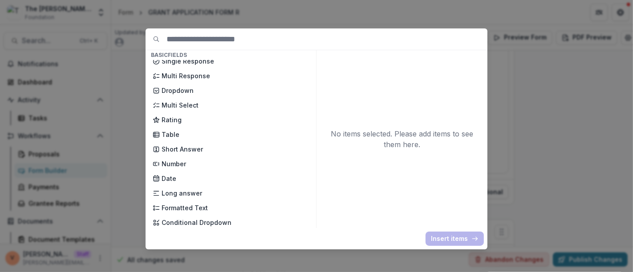
scroll to position [99, 0]
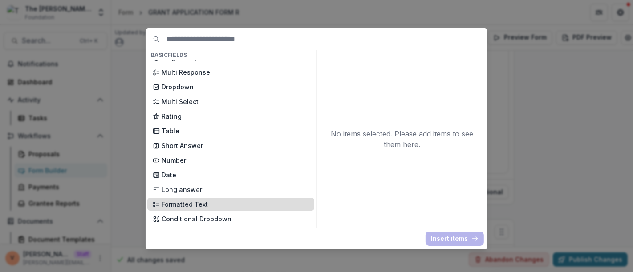
click at [196, 201] on p "Formatted Text" at bounding box center [235, 204] width 147 height 9
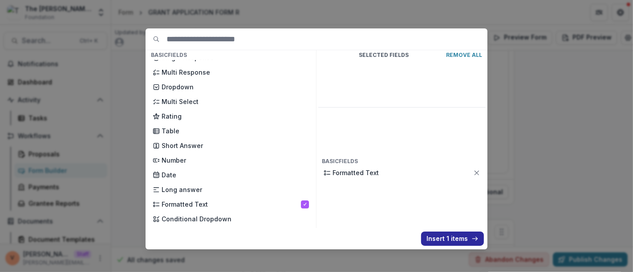
click at [437, 240] on button "Insert 1 items" at bounding box center [452, 239] width 63 height 14
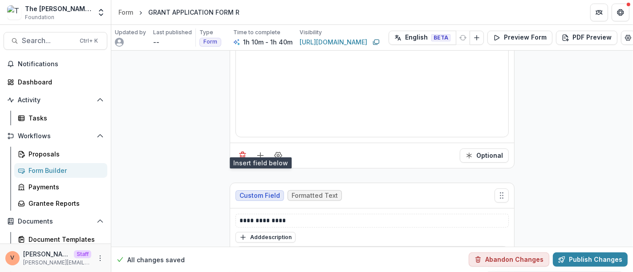
scroll to position [3216, 0]
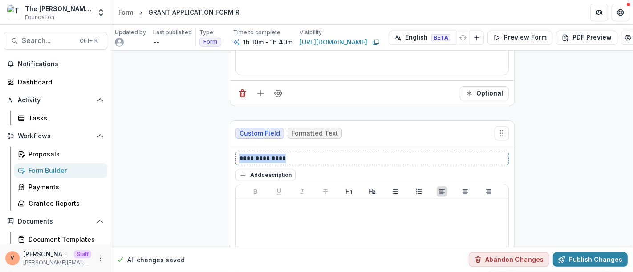
drag, startPoint x: 226, startPoint y: 138, endPoint x: 196, endPoint y: 138, distance: 29.8
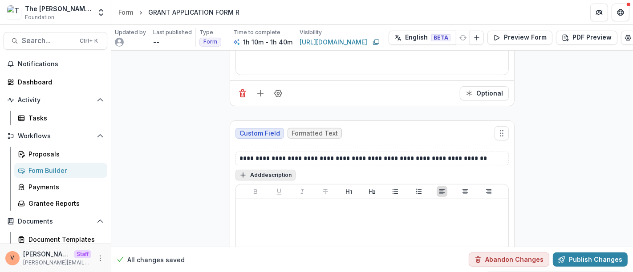
click at [266, 170] on button "Add description" at bounding box center [266, 175] width 60 height 11
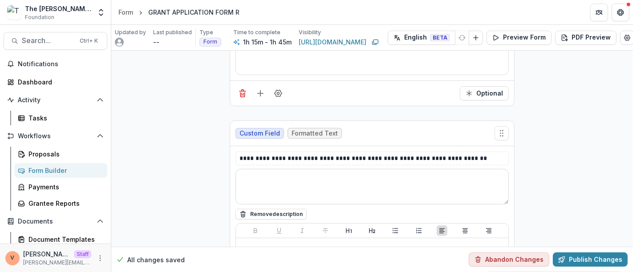
click at [265, 169] on textarea at bounding box center [372, 187] width 273 height 36
paste textarea "**********"
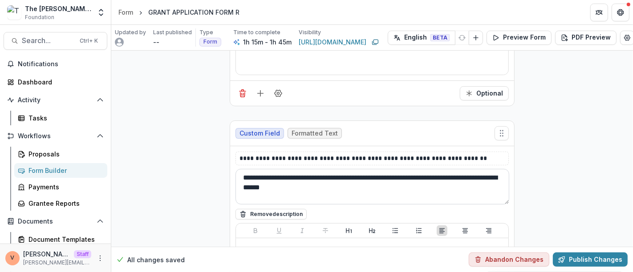
click at [358, 170] on textarea "**********" at bounding box center [373, 187] width 274 height 36
type textarea "**********"
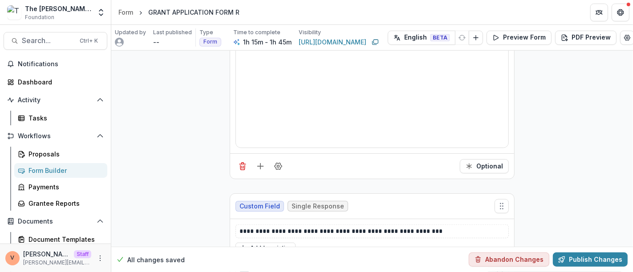
scroll to position [3463, 0]
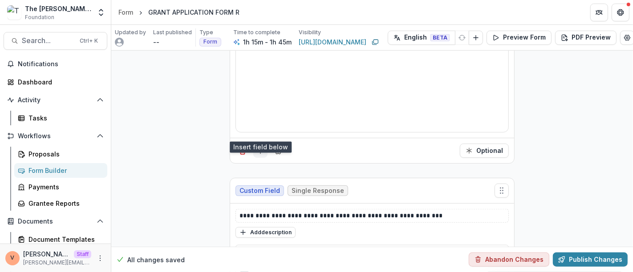
click at [262, 146] on icon "Add field" at bounding box center [260, 150] width 9 height 9
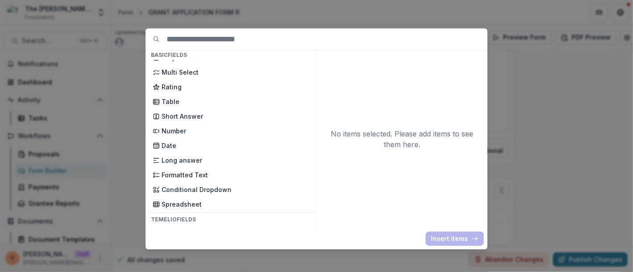
scroll to position [148, 0]
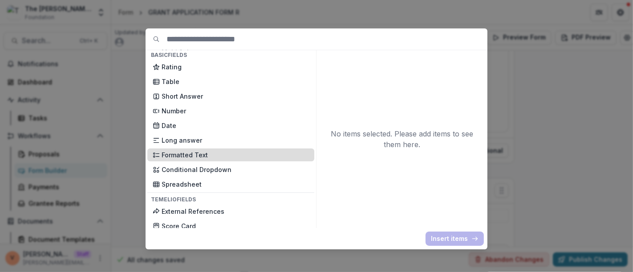
click at [204, 152] on p "Formatted Text" at bounding box center [235, 154] width 147 height 9
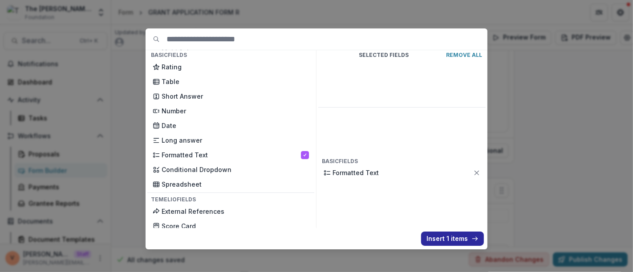
click at [439, 236] on button "Insert 1 items" at bounding box center [452, 239] width 63 height 14
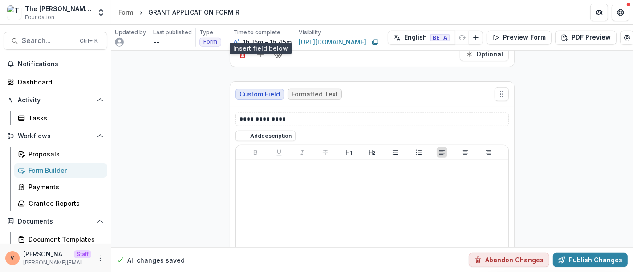
scroll to position [3562, 0]
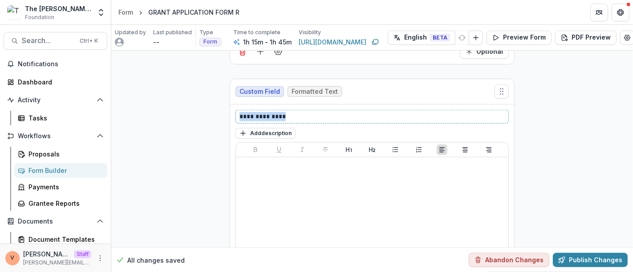
drag, startPoint x: 293, startPoint y: 95, endPoint x: 203, endPoint y: 96, distance: 89.9
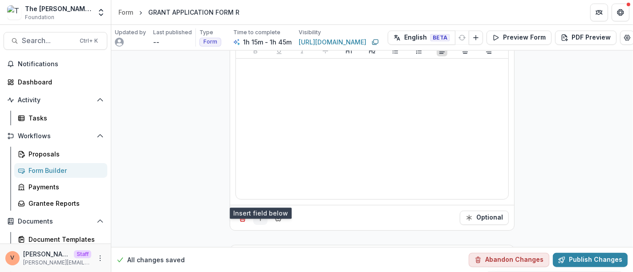
click at [259, 214] on icon "Add field" at bounding box center [260, 218] width 9 height 9
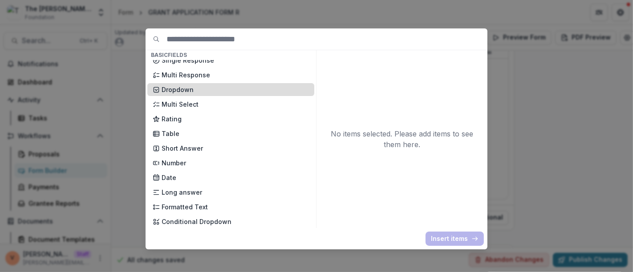
scroll to position [99, 0]
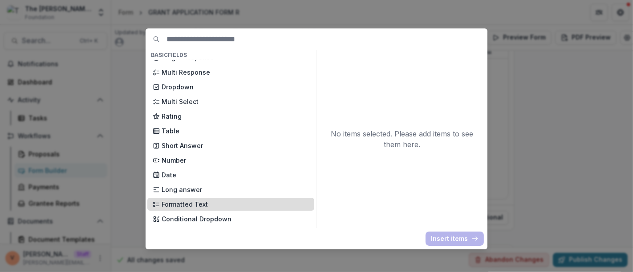
click at [207, 203] on p "Formatted Text" at bounding box center [235, 204] width 147 height 9
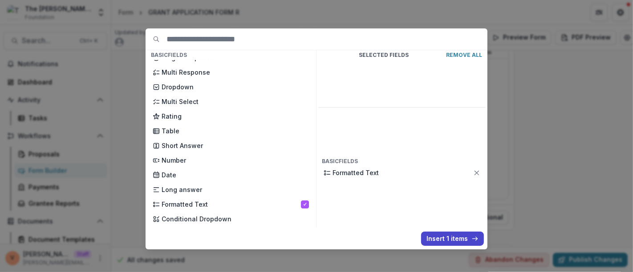
click at [442, 240] on button "Insert 1 items" at bounding box center [452, 239] width 63 height 14
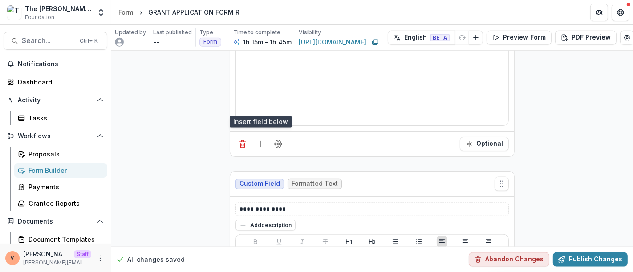
scroll to position [3760, 0]
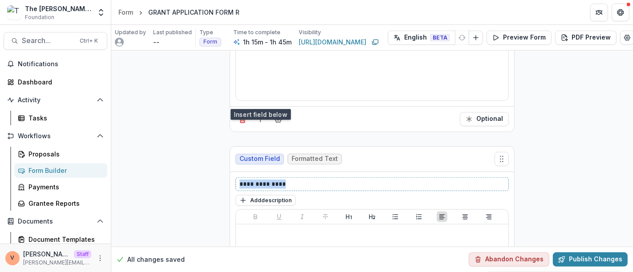
drag, startPoint x: 249, startPoint y: 162, endPoint x: 213, endPoint y: 158, distance: 36.3
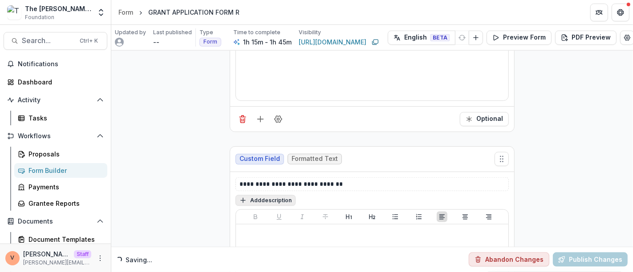
click at [264, 195] on button "Add description" at bounding box center [266, 200] width 60 height 11
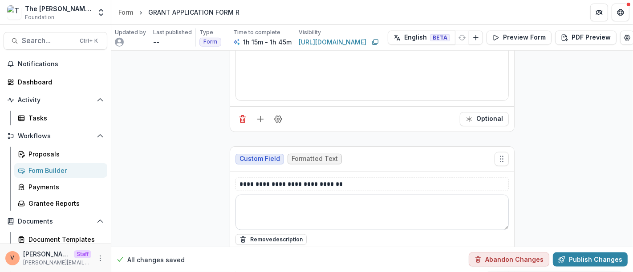
click at [293, 195] on textarea at bounding box center [372, 213] width 273 height 36
paste textarea "**********"
type textarea "**********"
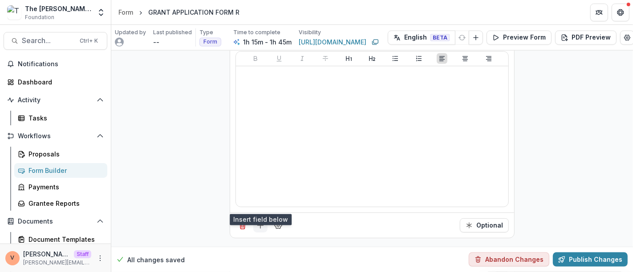
click at [259, 226] on line "Add field" at bounding box center [261, 226] width 6 height 0
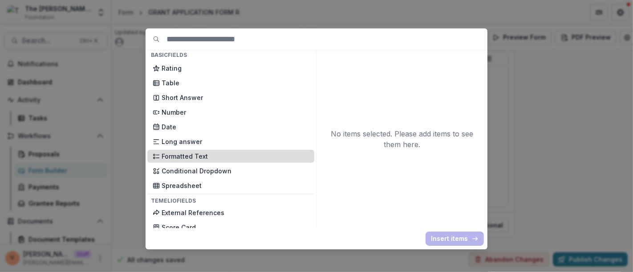
scroll to position [148, 0]
click at [206, 156] on p "Formatted Text" at bounding box center [235, 154] width 147 height 9
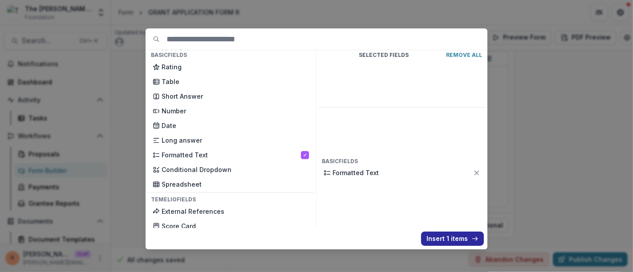
click at [441, 240] on button "Insert 1 items" at bounding box center [452, 239] width 63 height 14
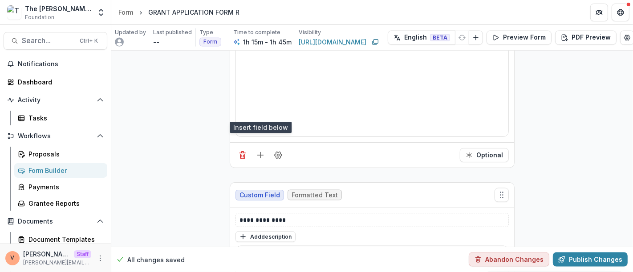
scroll to position [4057, 0]
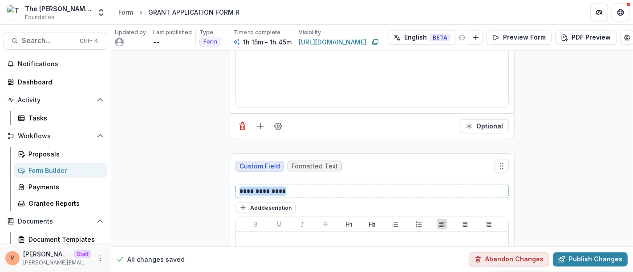
drag, startPoint x: 289, startPoint y: 168, endPoint x: 208, endPoint y: 169, distance: 81.0
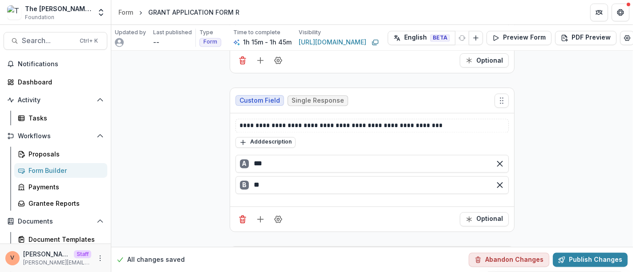
scroll to position [4403, 0]
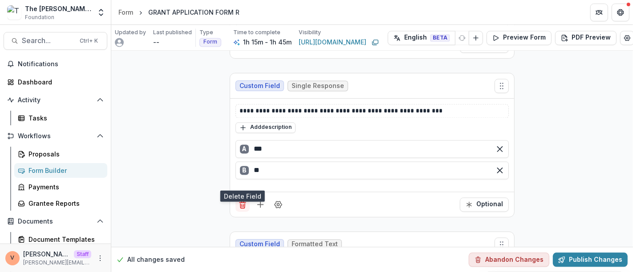
click at [240, 204] on icon "Delete field" at bounding box center [242, 206] width 4 height 4
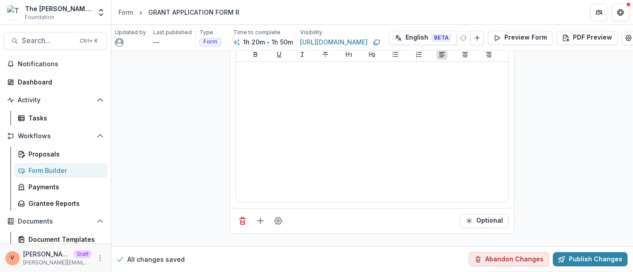
scroll to position [4502, 0]
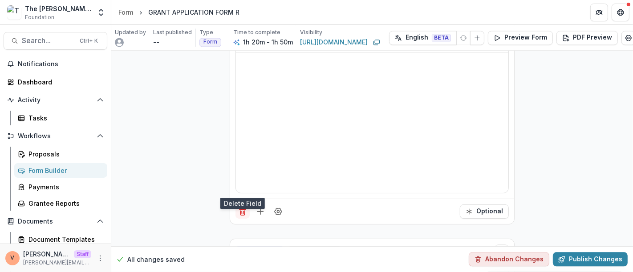
click at [241, 207] on icon "Delete field" at bounding box center [242, 211] width 9 height 9
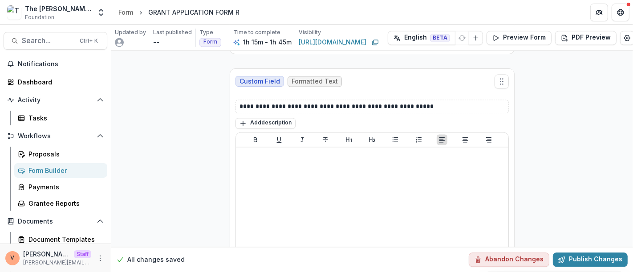
scroll to position [4456, 0]
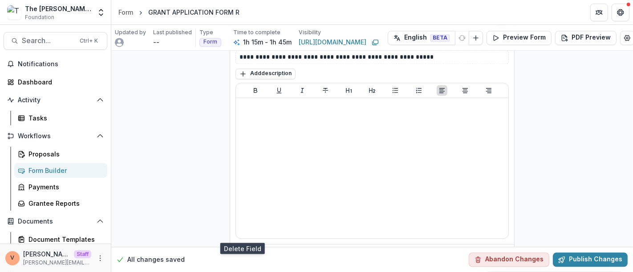
click at [244, 257] on line "Delete field" at bounding box center [244, 258] width 0 height 2
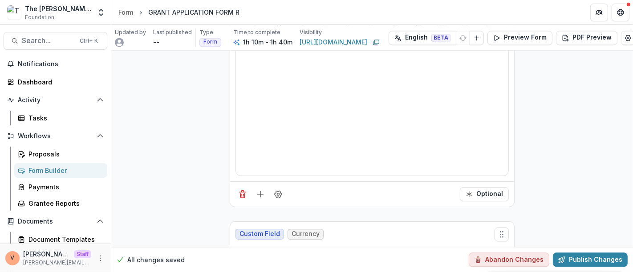
scroll to position [4520, 0]
drag, startPoint x: 244, startPoint y: 171, endPoint x: 317, endPoint y: 158, distance: 74.6
click at [243, 193] on icon "Delete field" at bounding box center [242, 195] width 4 height 4
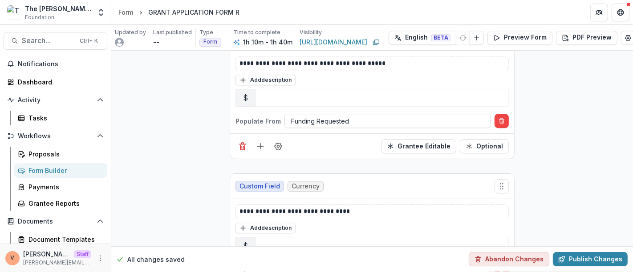
scroll to position [5216, 0]
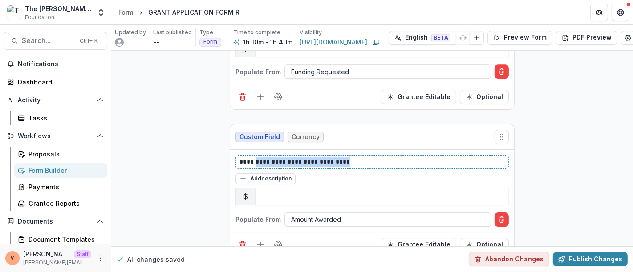
drag, startPoint x: 256, startPoint y: 125, endPoint x: 361, endPoint y: 123, distance: 105.5
click at [352, 158] on p "**********" at bounding box center [373, 162] width 266 height 9
click at [365, 158] on p "**********" at bounding box center [373, 162] width 266 height 9
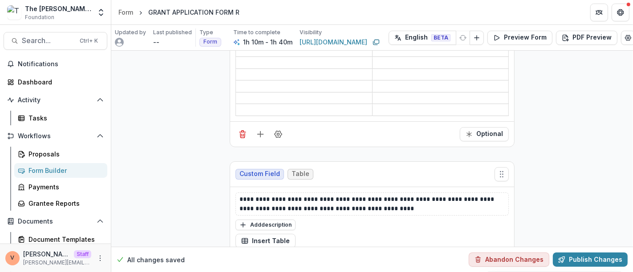
scroll to position [5612, 0]
click at [391, 194] on p "**********" at bounding box center [373, 203] width 266 height 19
click at [389, 194] on p "**********" at bounding box center [373, 203] width 266 height 19
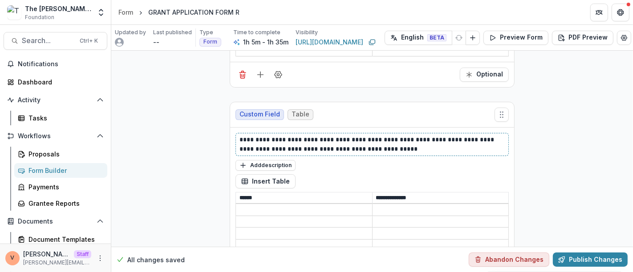
scroll to position [5661, 0]
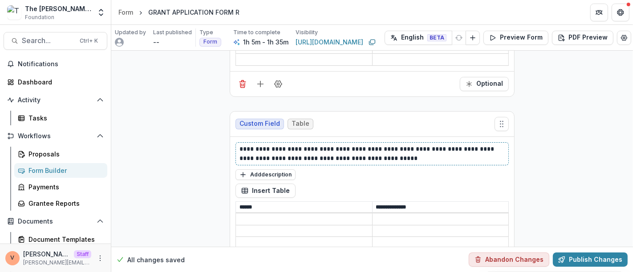
click at [396, 145] on p "**********" at bounding box center [373, 154] width 266 height 19
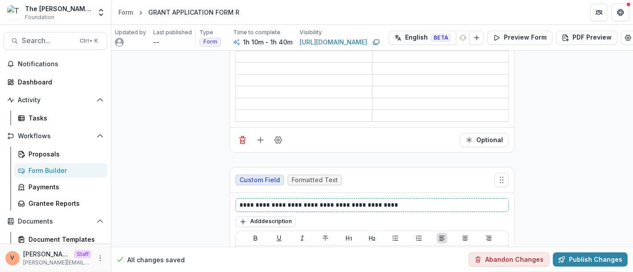
click at [257, 199] on div "**********" at bounding box center [372, 206] width 273 height 14
drag, startPoint x: 394, startPoint y: 149, endPoint x: 216, endPoint y: 146, distance: 178.1
paste div
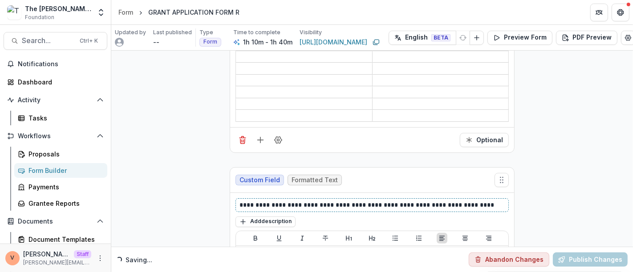
click at [241, 201] on p "**********" at bounding box center [373, 205] width 266 height 9
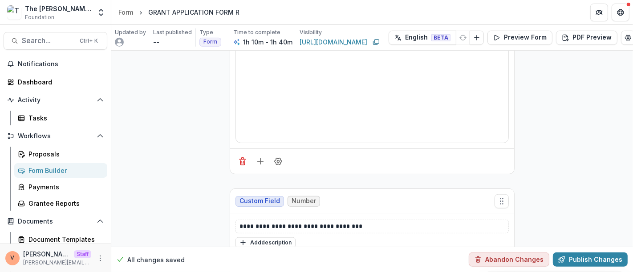
scroll to position [6404, 0]
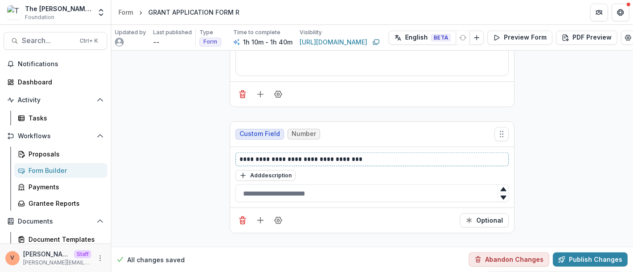
click at [364, 155] on p "**********" at bounding box center [373, 159] width 266 height 9
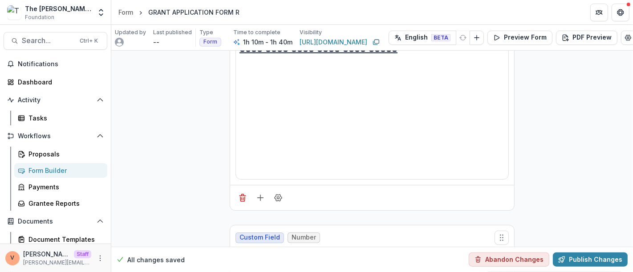
scroll to position [6305, 0]
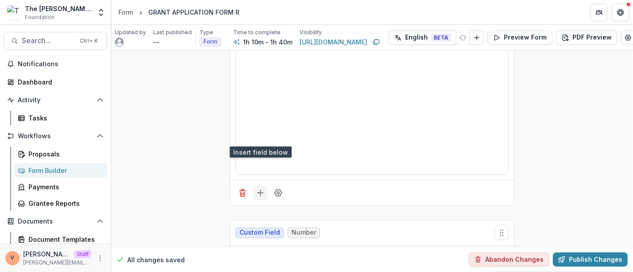
click at [260, 189] on icon "Add field" at bounding box center [260, 193] width 9 height 9
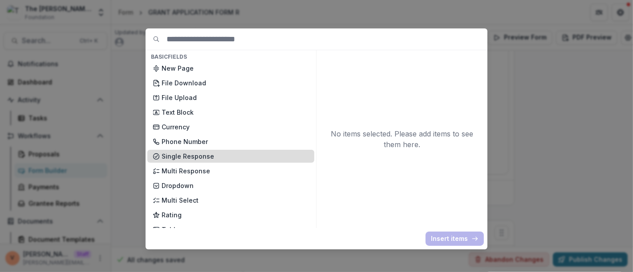
click at [198, 156] on p "Single Response" at bounding box center [235, 156] width 147 height 9
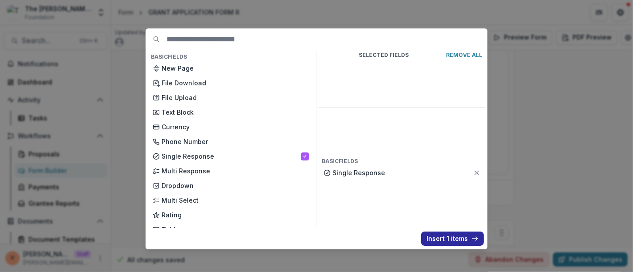
click at [440, 241] on button "Insert 1 items" at bounding box center [452, 239] width 63 height 14
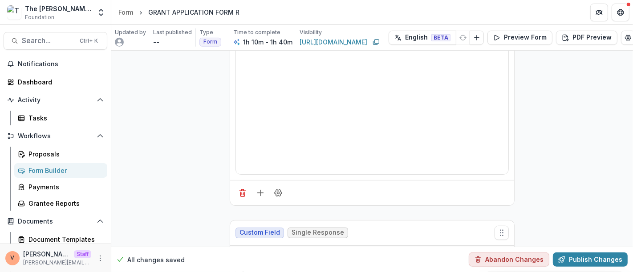
drag, startPoint x: 296, startPoint y: 200, endPoint x: 169, endPoint y: 201, distance: 126.9
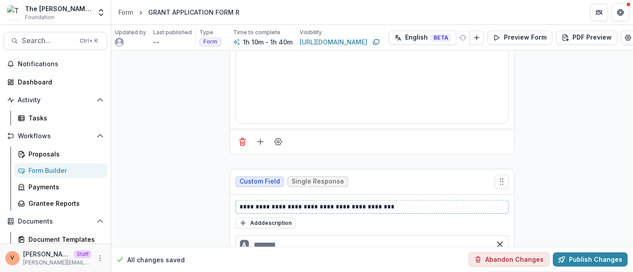
scroll to position [6404, 0]
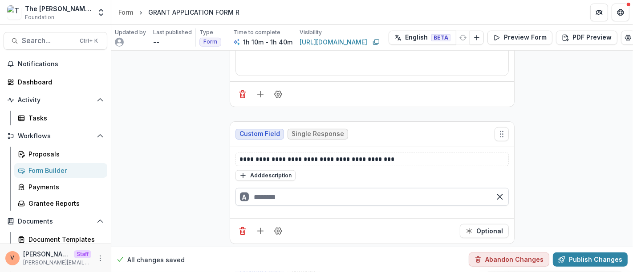
click at [268, 188] on input "text" at bounding box center [372, 197] width 273 height 18
click at [267, 210] on div "B" at bounding box center [372, 219] width 273 height 18
type input "***"
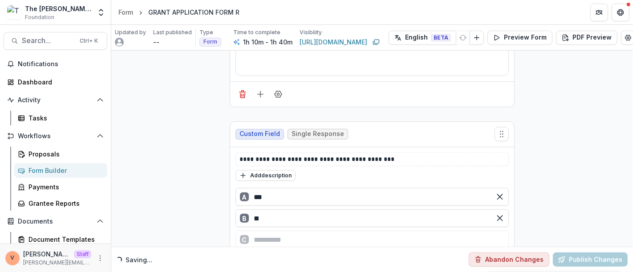
type input "**"
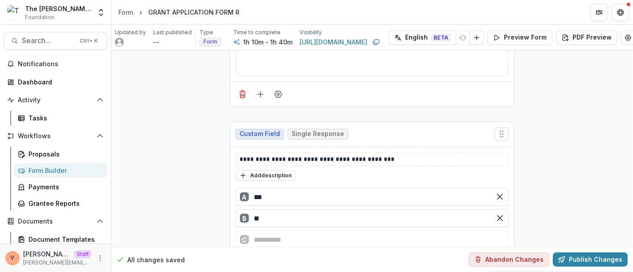
scroll to position [6502, 0]
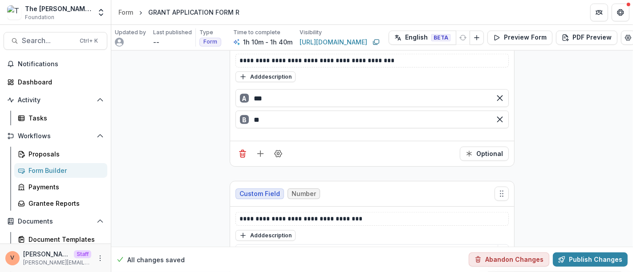
click at [263, 150] on icon "Add field" at bounding box center [260, 154] width 9 height 9
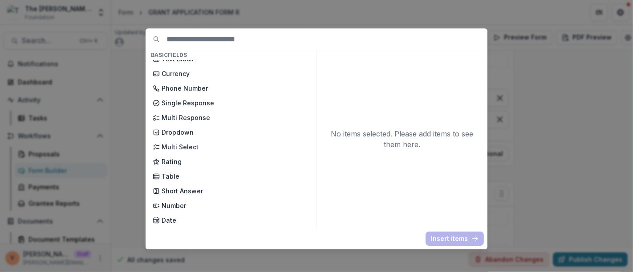
scroll to position [99, 0]
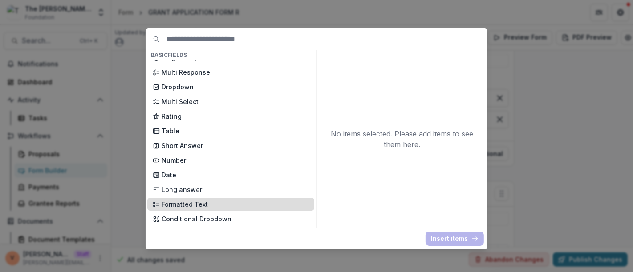
click at [191, 202] on p "Formatted Text" at bounding box center [235, 204] width 147 height 9
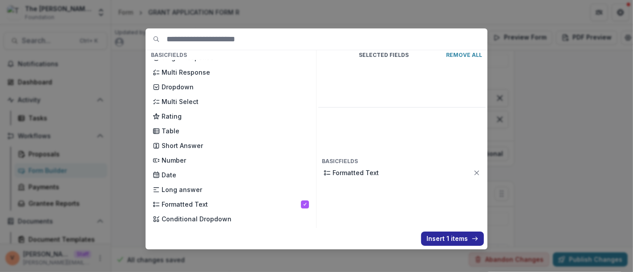
click at [444, 240] on button "Insert 1 items" at bounding box center [452, 239] width 63 height 14
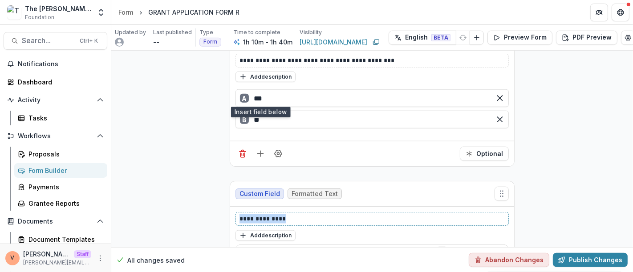
drag, startPoint x: 297, startPoint y: 160, endPoint x: 159, endPoint y: 152, distance: 138.3
paste div
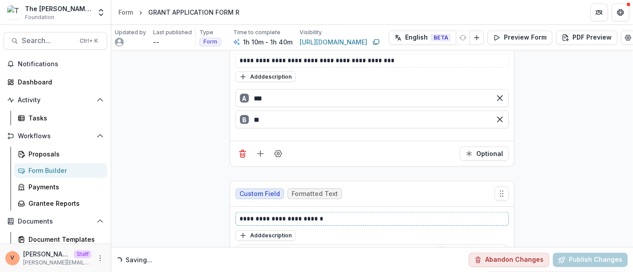
click at [244, 215] on p "**********" at bounding box center [373, 219] width 266 height 9
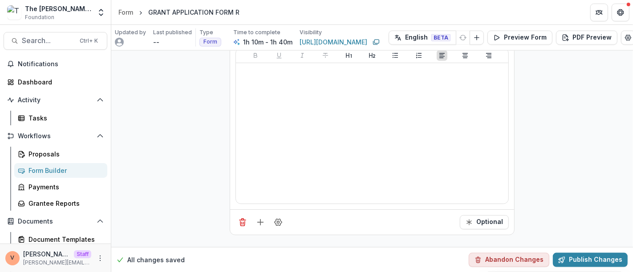
scroll to position [6700, 0]
click at [279, 217] on icon "Field Settings" at bounding box center [278, 221] width 9 height 9
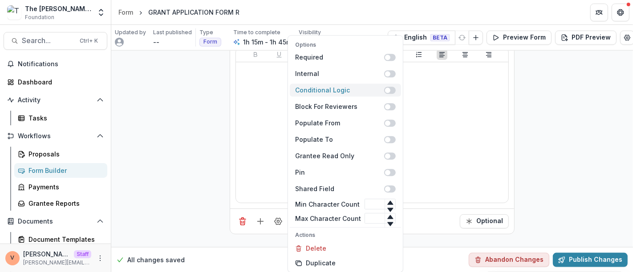
click at [389, 91] on span at bounding box center [390, 90] width 12 height 7
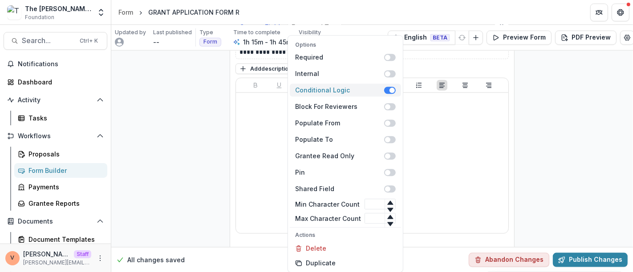
scroll to position [6731, 0]
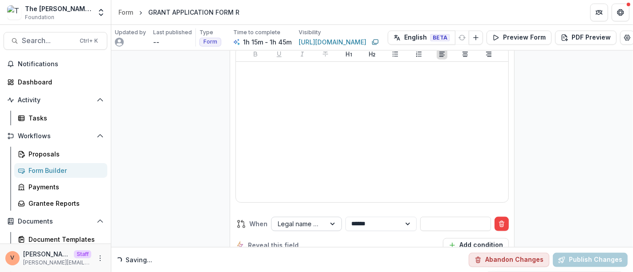
click at [331, 218] on div at bounding box center [333, 224] width 16 height 13
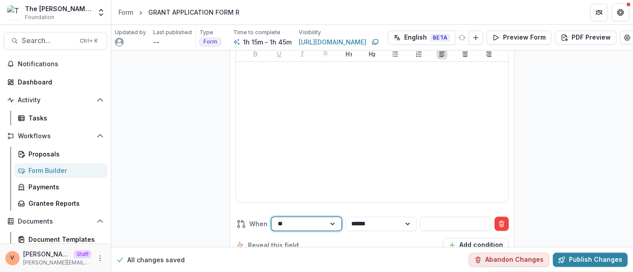
type input "**"
click at [470, 218] on div at bounding box center [448, 224] width 54 height 13
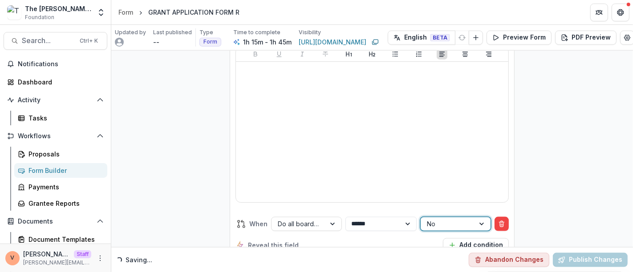
click at [401, 210] on div "**********" at bounding box center [372, 235] width 273 height 50
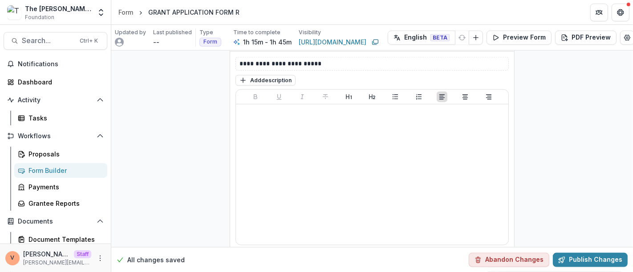
scroll to position [6583, 0]
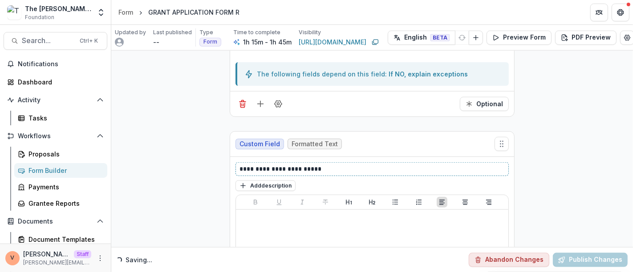
click at [244, 165] on p "**********" at bounding box center [373, 169] width 266 height 9
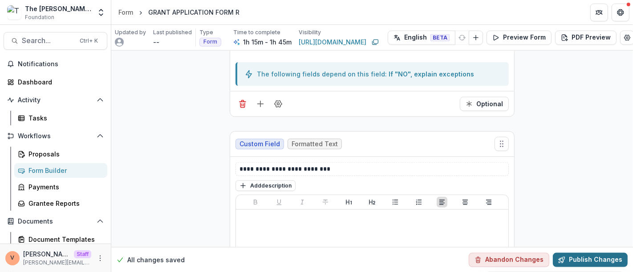
click at [584, 253] on button "Publish Changes" at bounding box center [590, 260] width 75 height 14
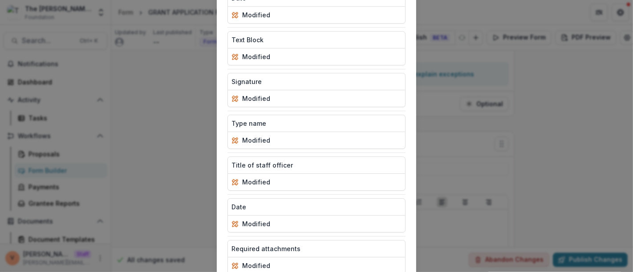
scroll to position [2592, 0]
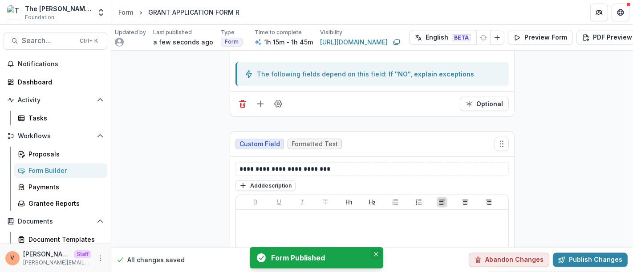
click at [378, 256] on icon "Close" at bounding box center [376, 254] width 4 height 4
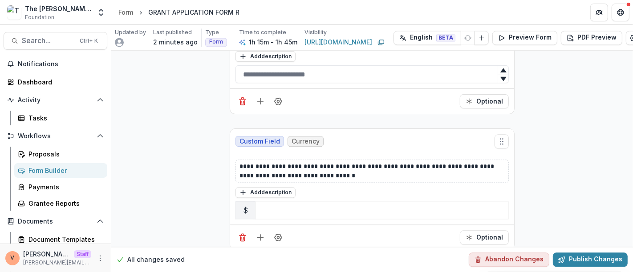
scroll to position [7374, 0]
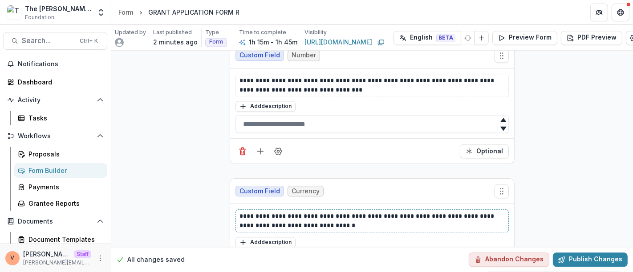
click at [345, 212] on p "**********" at bounding box center [373, 221] width 266 height 19
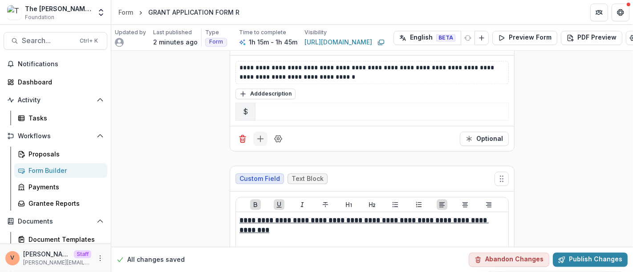
click at [257, 134] on icon "Add field" at bounding box center [260, 138] width 9 height 9
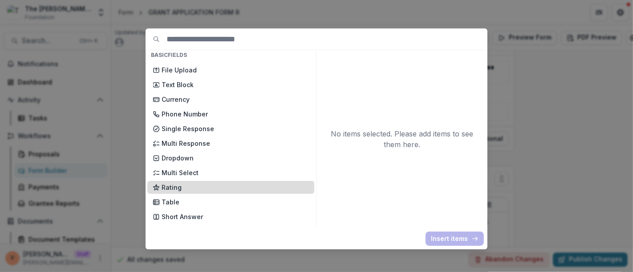
scroll to position [49, 0]
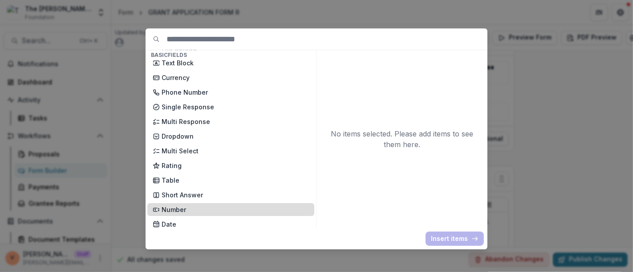
click at [187, 207] on p "Number" at bounding box center [235, 209] width 147 height 9
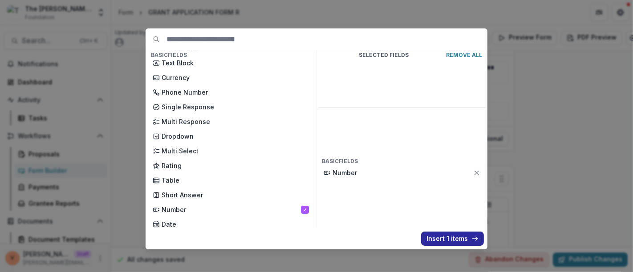
click at [436, 238] on button "Insert 1 items" at bounding box center [452, 239] width 63 height 14
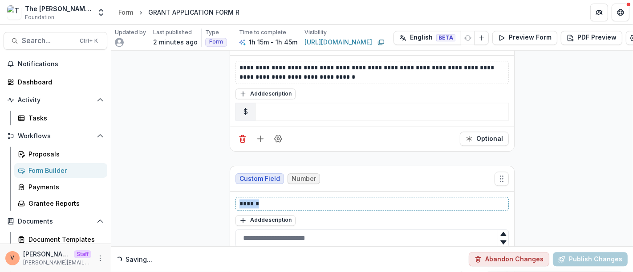
drag, startPoint x: 267, startPoint y: 137, endPoint x: 201, endPoint y: 142, distance: 66.1
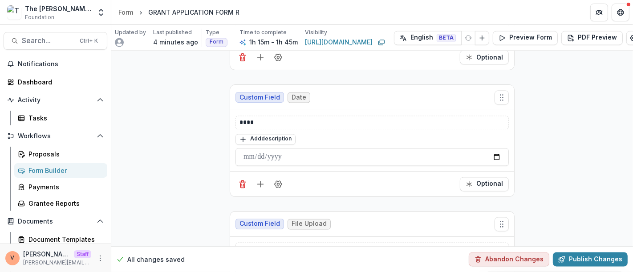
scroll to position [10095, 0]
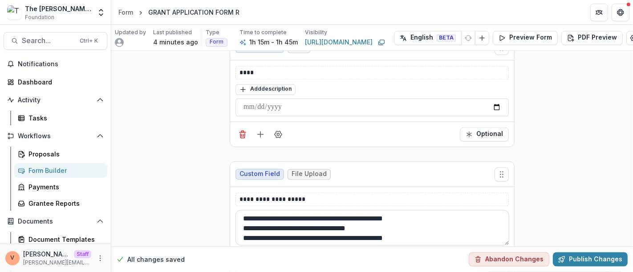
click at [427, 210] on textarea "**********" at bounding box center [373, 228] width 274 height 36
click at [423, 210] on textarea "**********" at bounding box center [373, 228] width 274 height 36
paste textarea "**********"
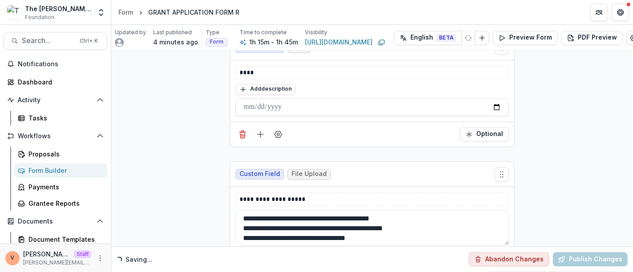
type textarea "**********"
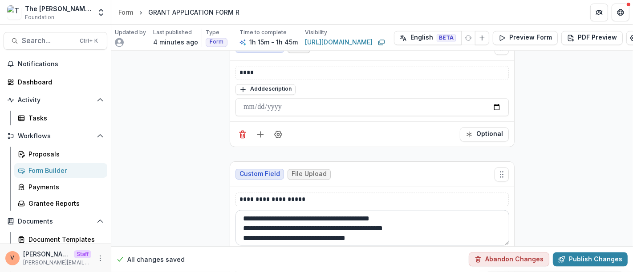
click at [395, 210] on textarea "**********" at bounding box center [373, 228] width 274 height 36
click at [383, 210] on textarea "**********" at bounding box center [373, 228] width 274 height 36
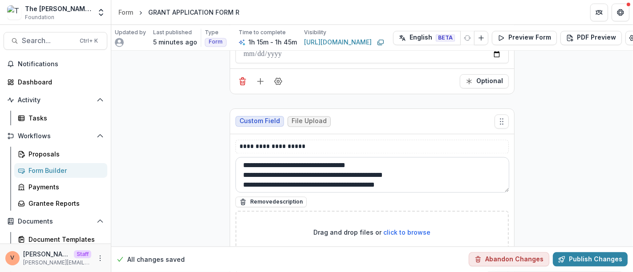
scroll to position [21, 0]
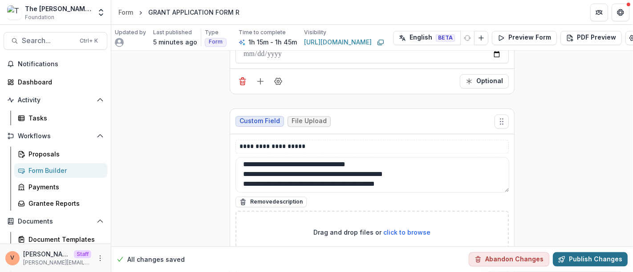
click at [591, 253] on button "Publish Changes" at bounding box center [590, 260] width 75 height 14
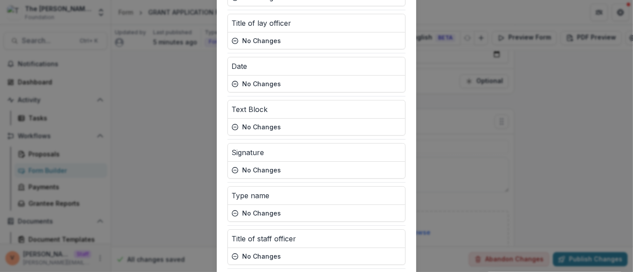
scroll to position [2449, 0]
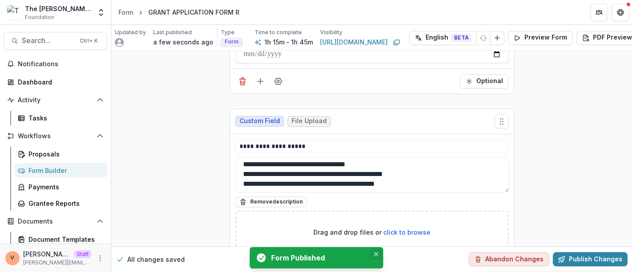
click at [378, 256] on icon "Close" at bounding box center [376, 254] width 4 height 4
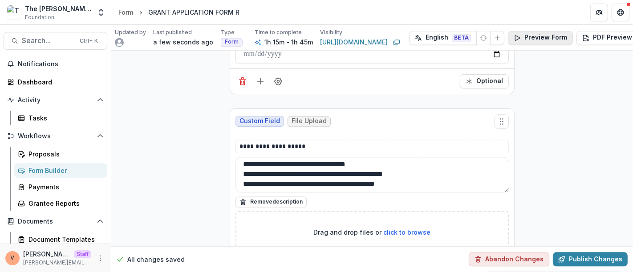
click at [535, 38] on button "Preview Form" at bounding box center [540, 38] width 65 height 14
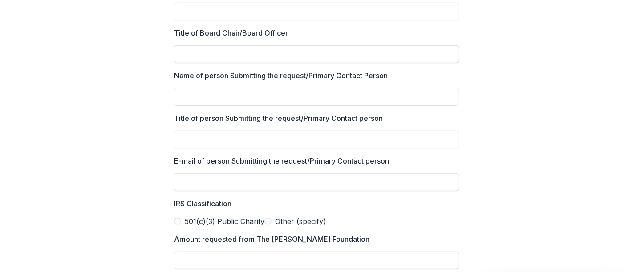
scroll to position [594, 0]
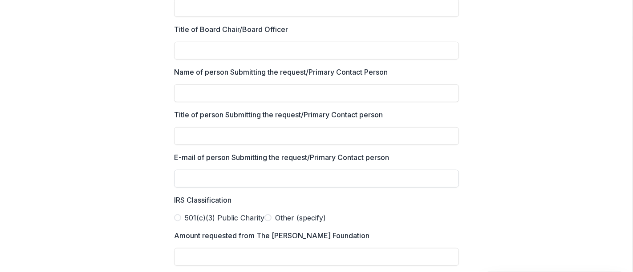
click at [314, 176] on input "E-mail of person Submitting the request/Primary Contact person" at bounding box center [316, 179] width 285 height 18
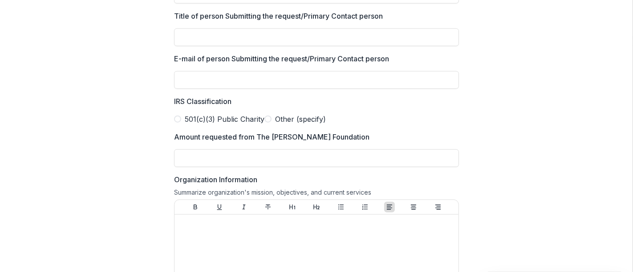
click at [264, 123] on span at bounding box center [267, 119] width 7 height 7
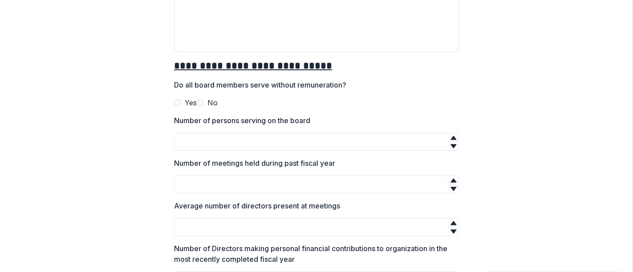
scroll to position [2721, 0]
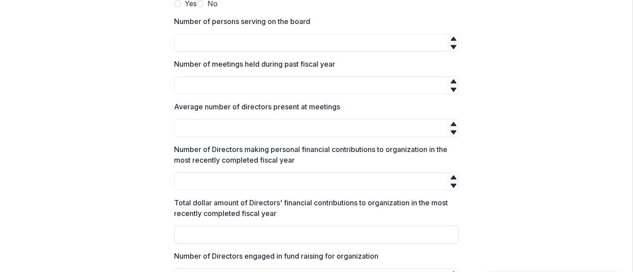
click at [197, 7] on span at bounding box center [200, 3] width 7 height 7
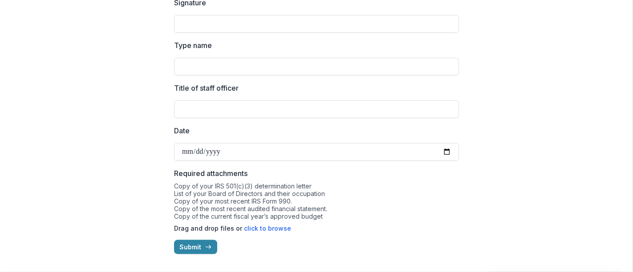
scroll to position [3811, 0]
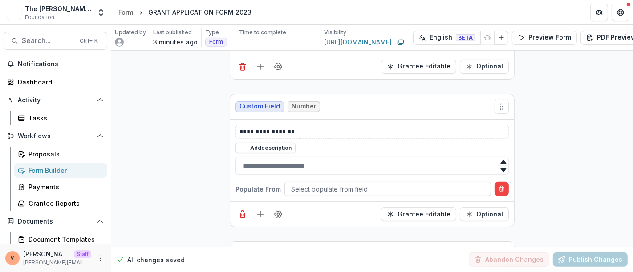
scroll to position [346, 0]
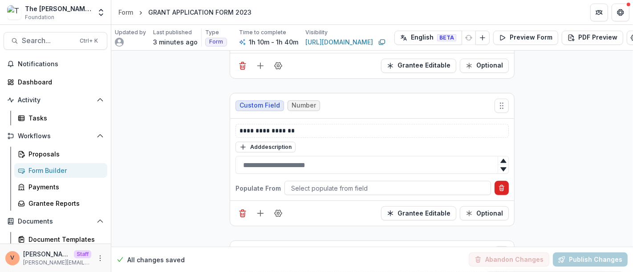
click at [503, 185] on icon "Delete condition" at bounding box center [501, 188] width 7 height 7
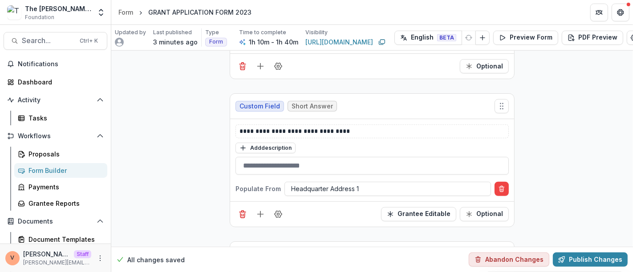
scroll to position [495, 0]
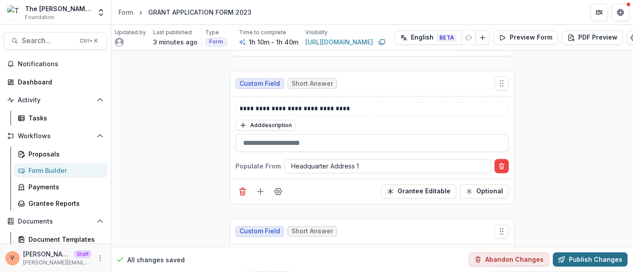
click at [587, 253] on button "Publish Changes" at bounding box center [590, 260] width 75 height 14
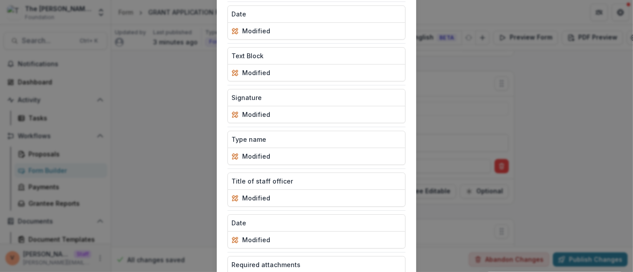
scroll to position [2325, 0]
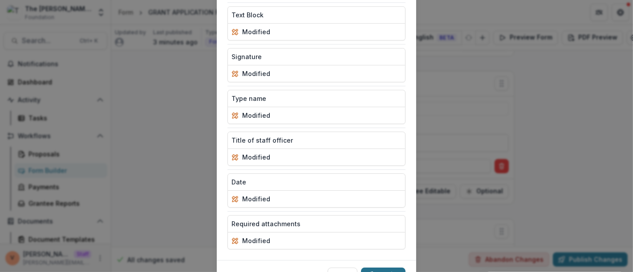
click at [383, 268] on button "Publish" at bounding box center [383, 275] width 45 height 14
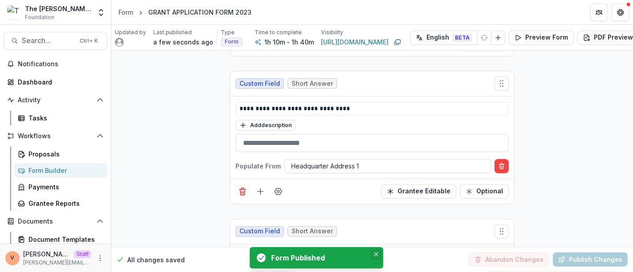
click at [374, 256] on icon "Close" at bounding box center [376, 254] width 4 height 4
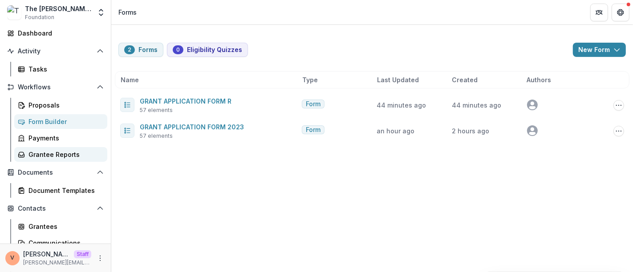
scroll to position [49, 0]
click at [62, 191] on div "Document Templates" at bounding box center [64, 190] width 72 height 9
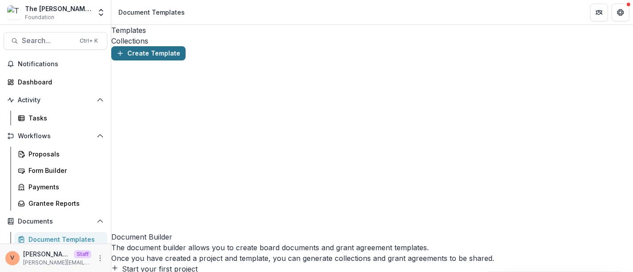
click at [162, 56] on button "Create Template" at bounding box center [148, 53] width 74 height 14
paste input "**********"
type input "**********"
drag, startPoint x: 316, startPoint y: 127, endPoint x: 306, endPoint y: 131, distance: 10.6
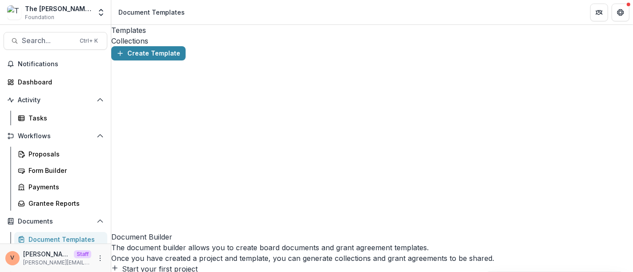
select select "**********"
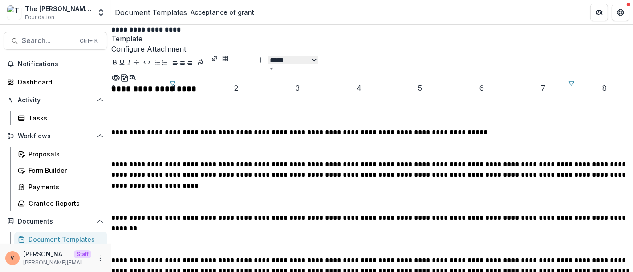
scroll to position [0, 0]
drag, startPoint x: 287, startPoint y: 140, endPoint x: 230, endPoint y: 141, distance: 57.0
click at [186, 59] on icon "Align Center" at bounding box center [182, 62] width 7 height 7
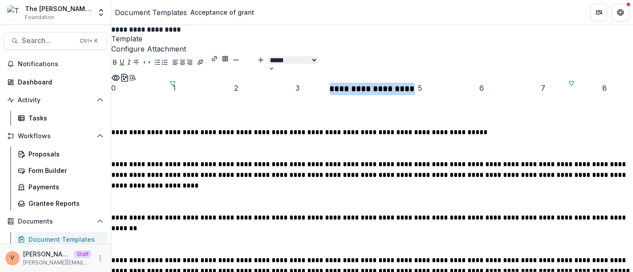
click at [261, 58] on line "Bigger" at bounding box center [261, 60] width 0 height 4
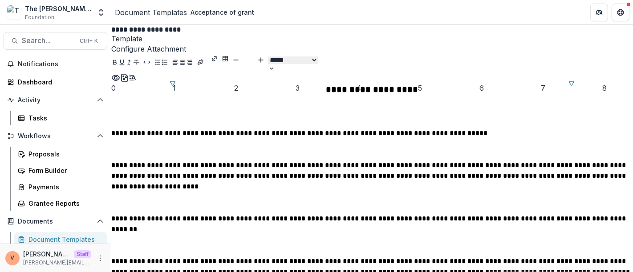
click at [261, 58] on line "Bigger" at bounding box center [261, 60] width 0 height 4
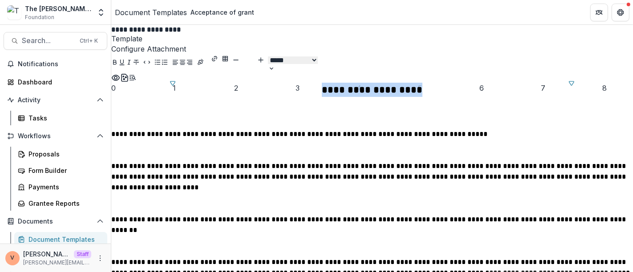
click at [261, 58] on line "Bigger" at bounding box center [261, 60] width 0 height 4
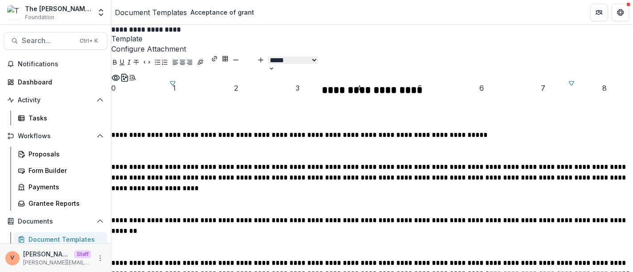
click at [261, 58] on line "Bigger" at bounding box center [261, 60] width 0 height 4
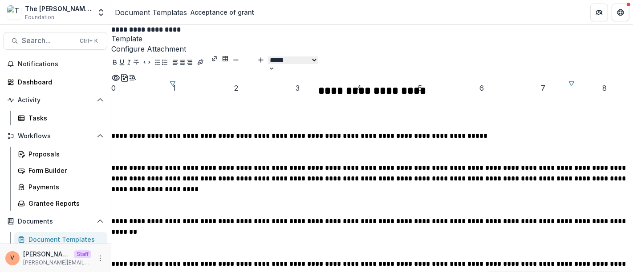
click at [261, 58] on line "Bigger" at bounding box center [261, 60] width 0 height 4
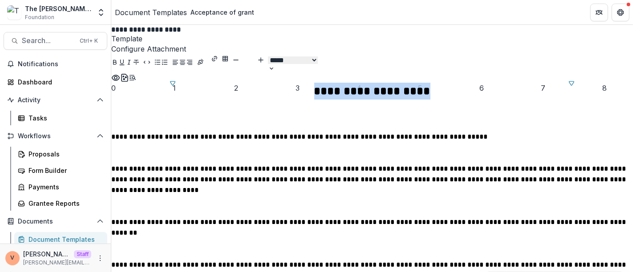
click at [452, 100] on p "**********" at bounding box center [372, 91] width 522 height 17
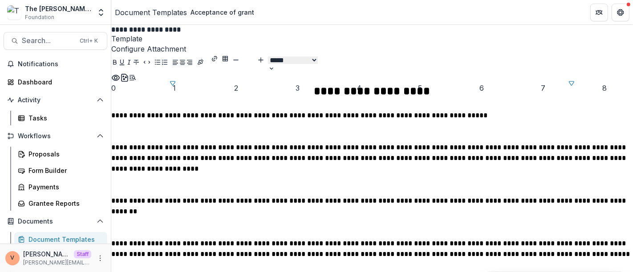
type input "**"
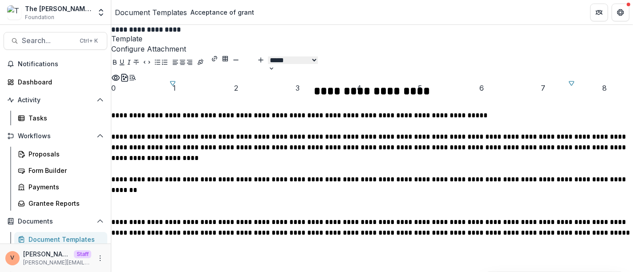
scroll to position [99, 0]
click at [435, 196] on p at bounding box center [372, 206] width 522 height 21
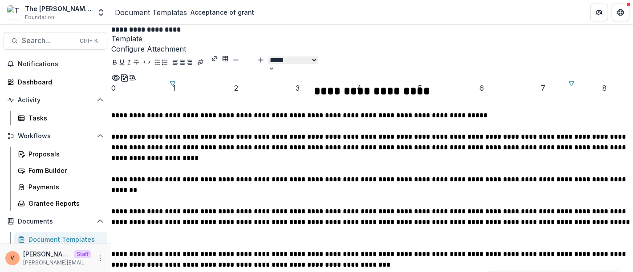
scroll to position [445, 0]
type input "**"
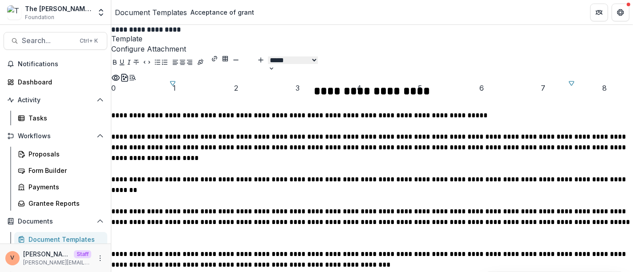
click at [425, 110] on p "**********" at bounding box center [372, 97] width 522 height 28
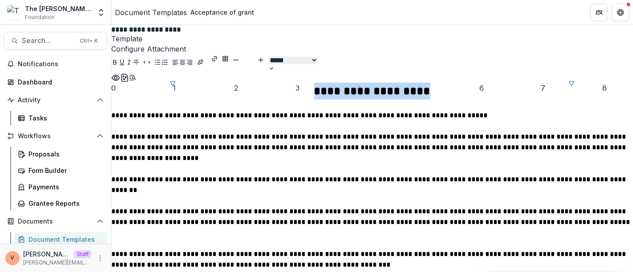
drag, startPoint x: 426, startPoint y: 142, endPoint x: 325, endPoint y: 142, distance: 100.2
click at [325, 110] on p "**********" at bounding box center [372, 97] width 522 height 28
click at [125, 60] on icon "Underline" at bounding box center [122, 63] width 5 height 6
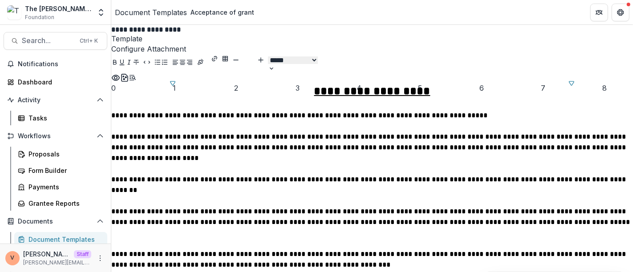
type input "**"
click at [405, 110] on p "**********" at bounding box center [372, 97] width 522 height 28
click at [366, 132] on p at bounding box center [372, 126] width 522 height 11
click at [304, 239] on p at bounding box center [372, 244] width 522 height 11
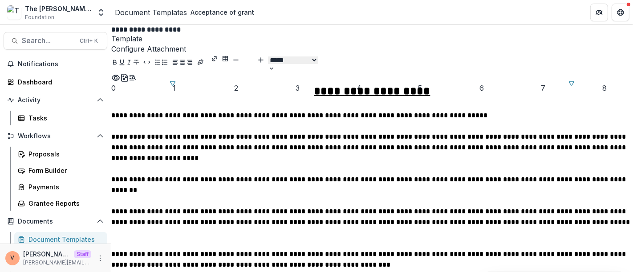
scroll to position [297, 0]
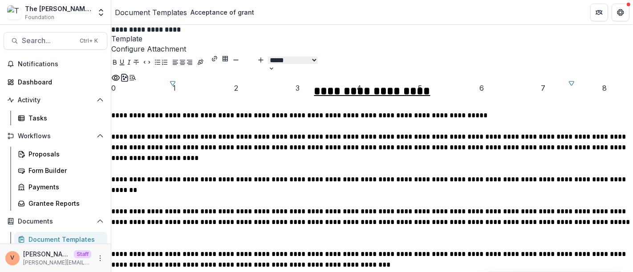
scroll to position [495, 0]
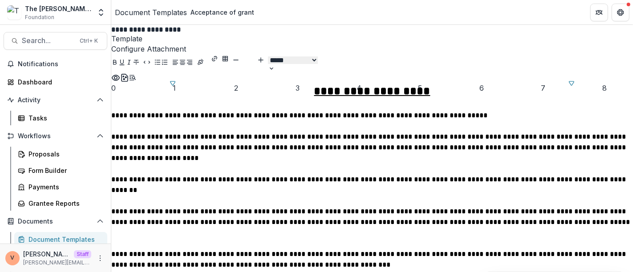
click at [285, 207] on p "**********" at bounding box center [372, 223] width 522 height 32
click at [329, 249] on p "**********" at bounding box center [372, 259] width 522 height 21
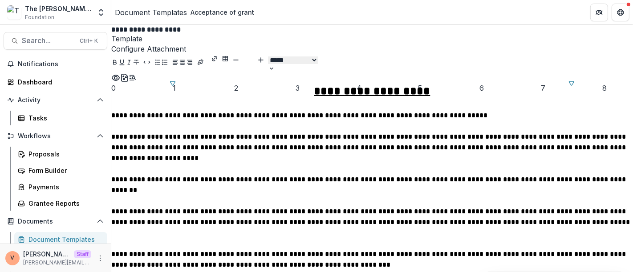
scroll to position [346, 0]
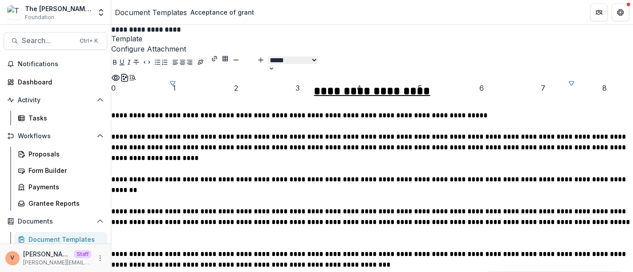
click at [137, 16] on div "Document Templates" at bounding box center [151, 12] width 72 height 11
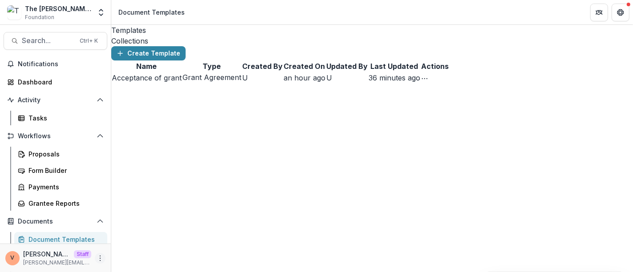
click at [98, 259] on icon "More" at bounding box center [100, 258] width 7 height 7
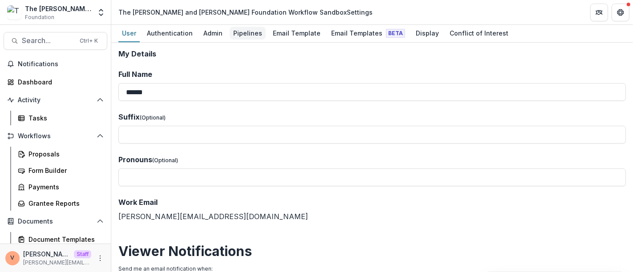
click at [239, 32] on div "Pipelines" at bounding box center [248, 33] width 36 height 13
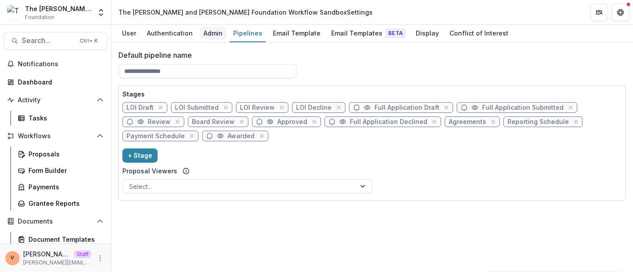
click at [206, 31] on div "Admin" at bounding box center [213, 33] width 26 height 13
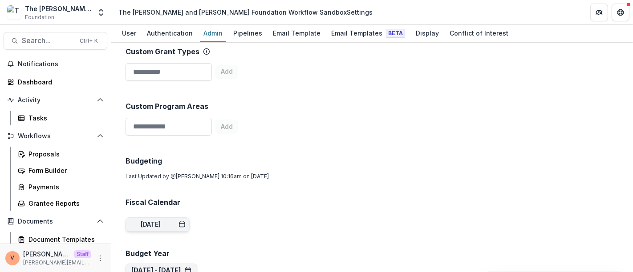
scroll to position [346, 0]
